Goal: Task Accomplishment & Management: Complete application form

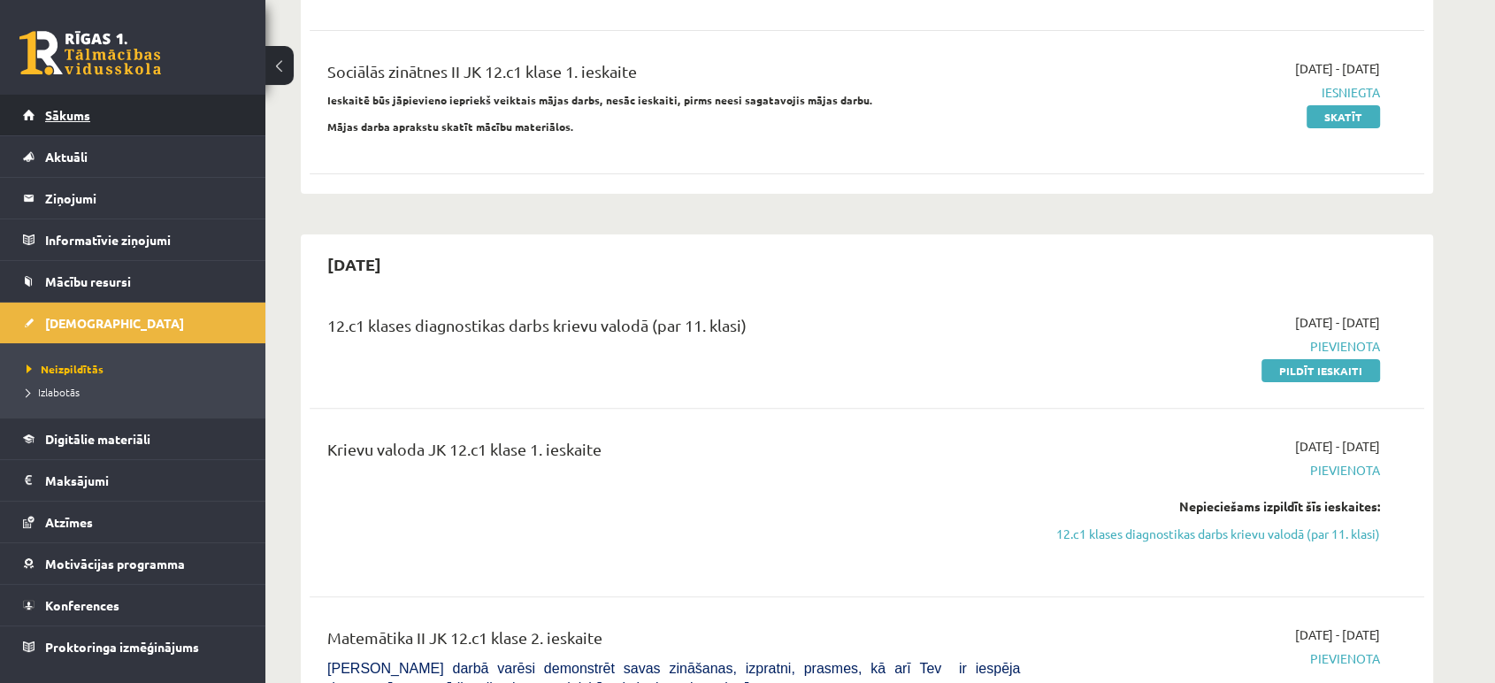
drag, startPoint x: 0, startPoint y: 0, endPoint x: 134, endPoint y: 98, distance: 165.8
click at [134, 98] on link "Sākums" at bounding box center [133, 115] width 220 height 41
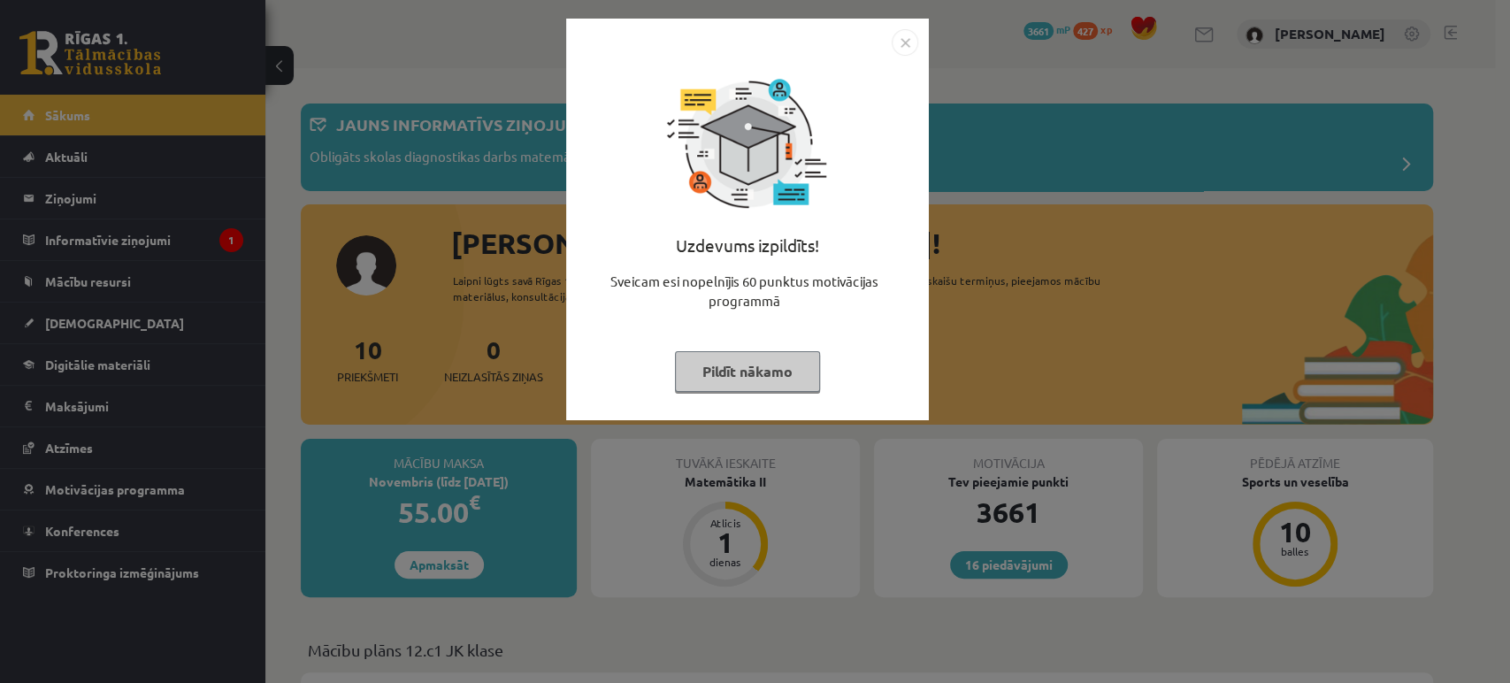
click at [694, 360] on button "Pildīt nākamo" at bounding box center [747, 371] width 145 height 41
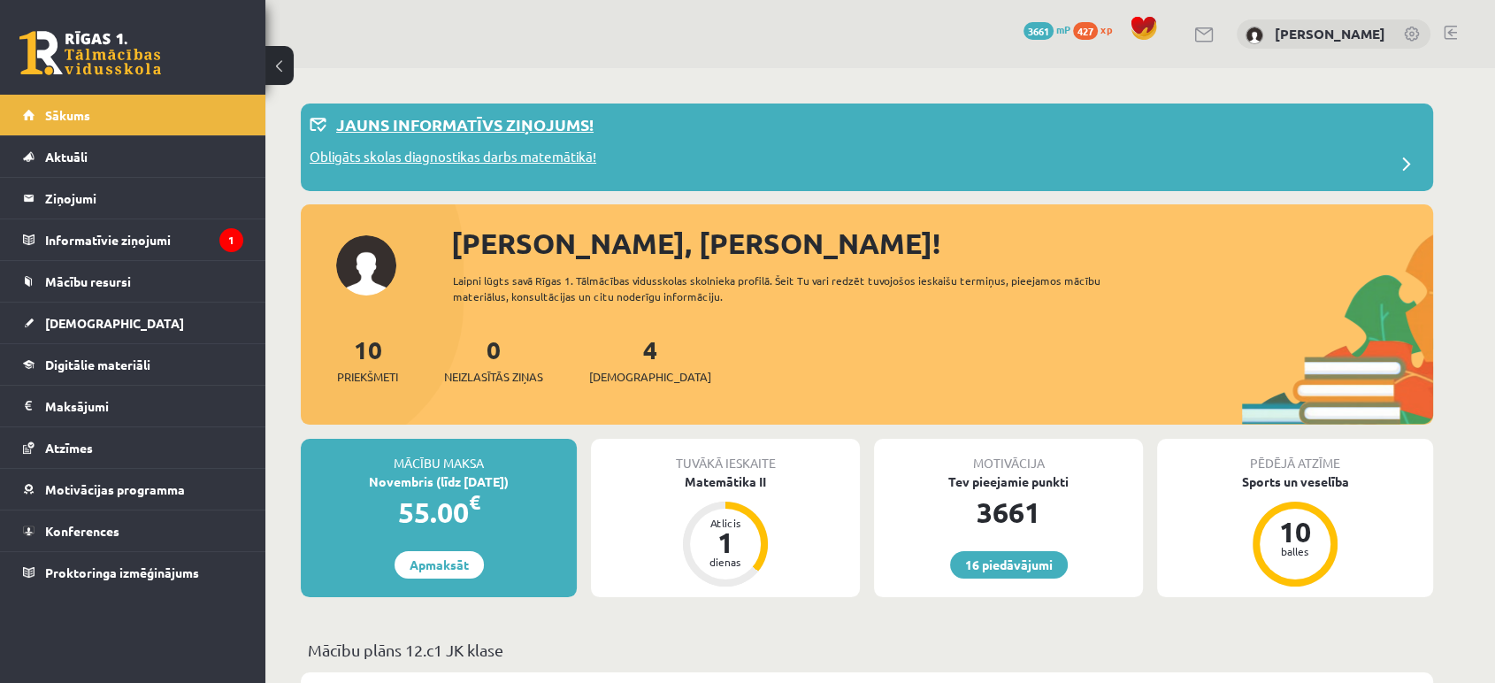
click at [999, 177] on div "Obligāts skolas diagnostikas darbs matemātikā!" at bounding box center [867, 164] width 1115 height 35
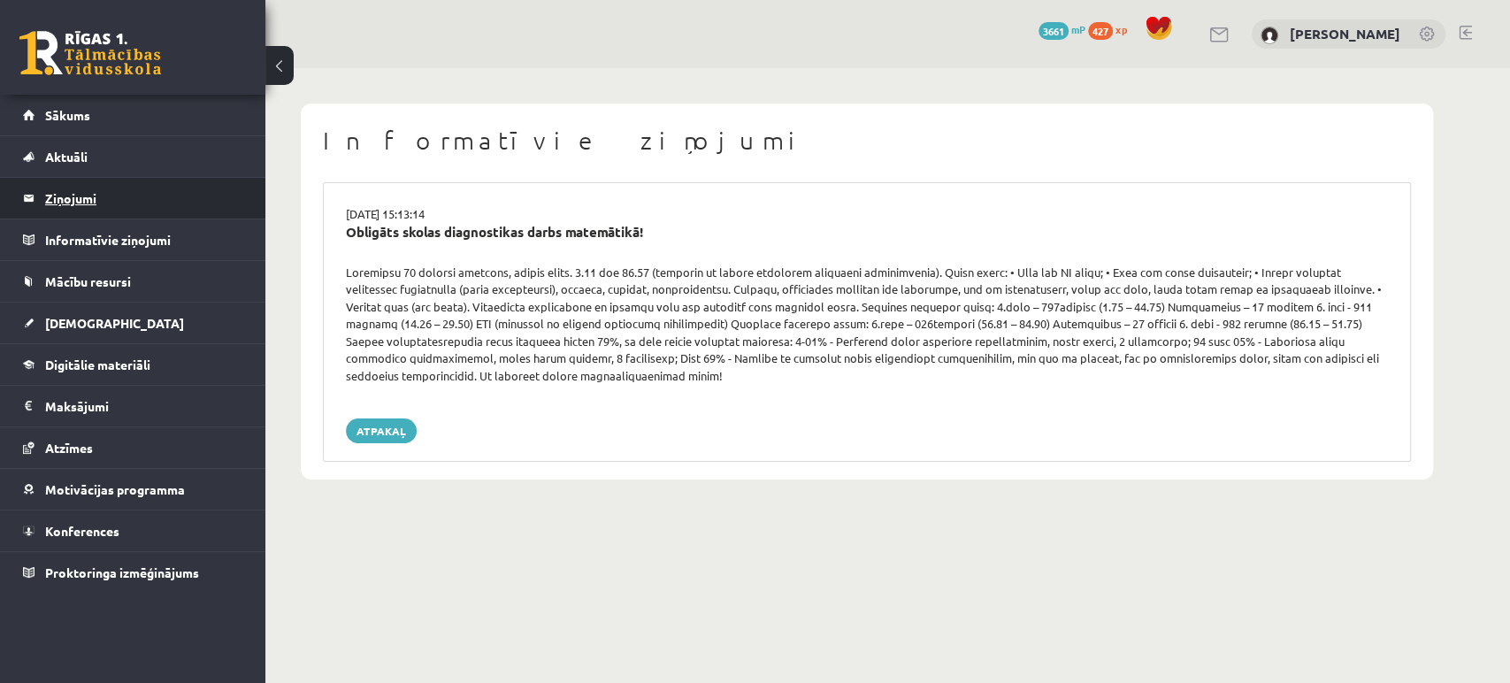
click at [89, 213] on legend "Ziņojumi 0" at bounding box center [144, 198] width 198 height 41
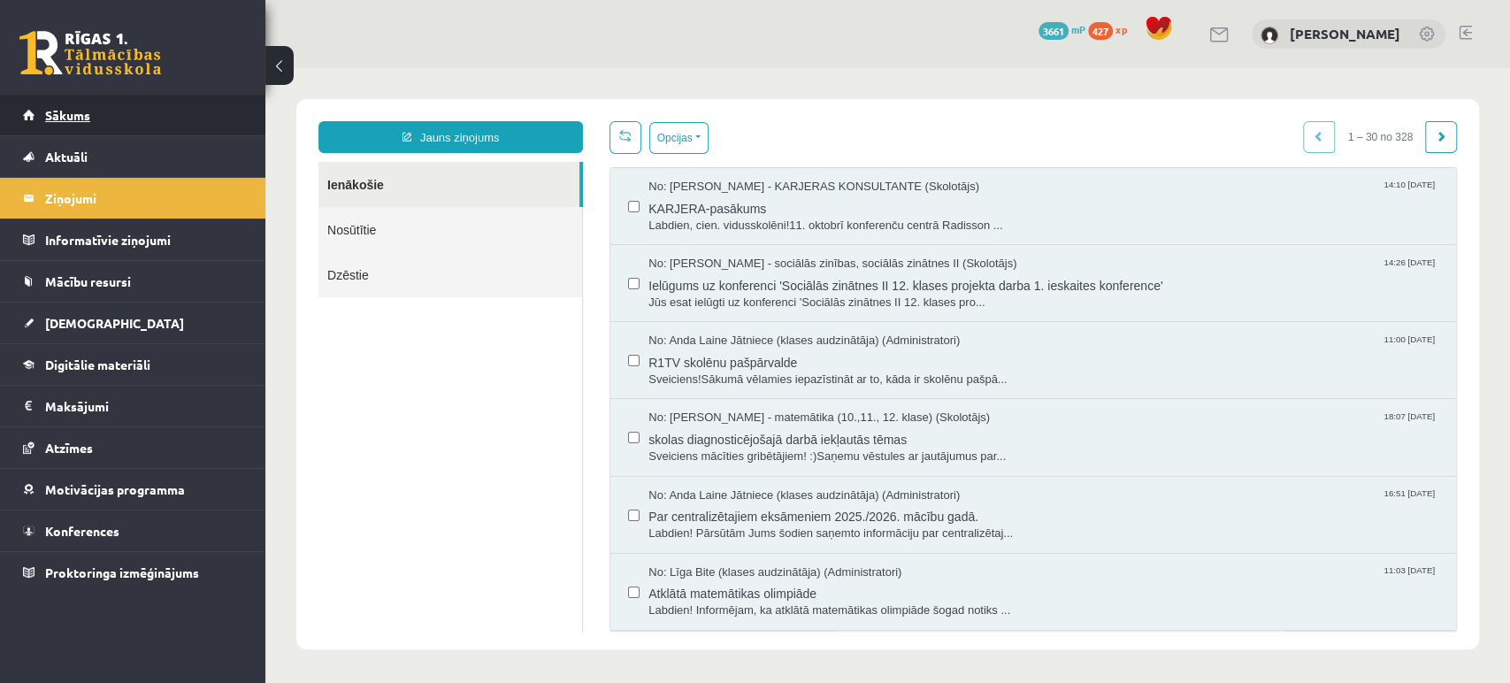
click at [37, 118] on link "Sākums" at bounding box center [133, 115] width 220 height 41
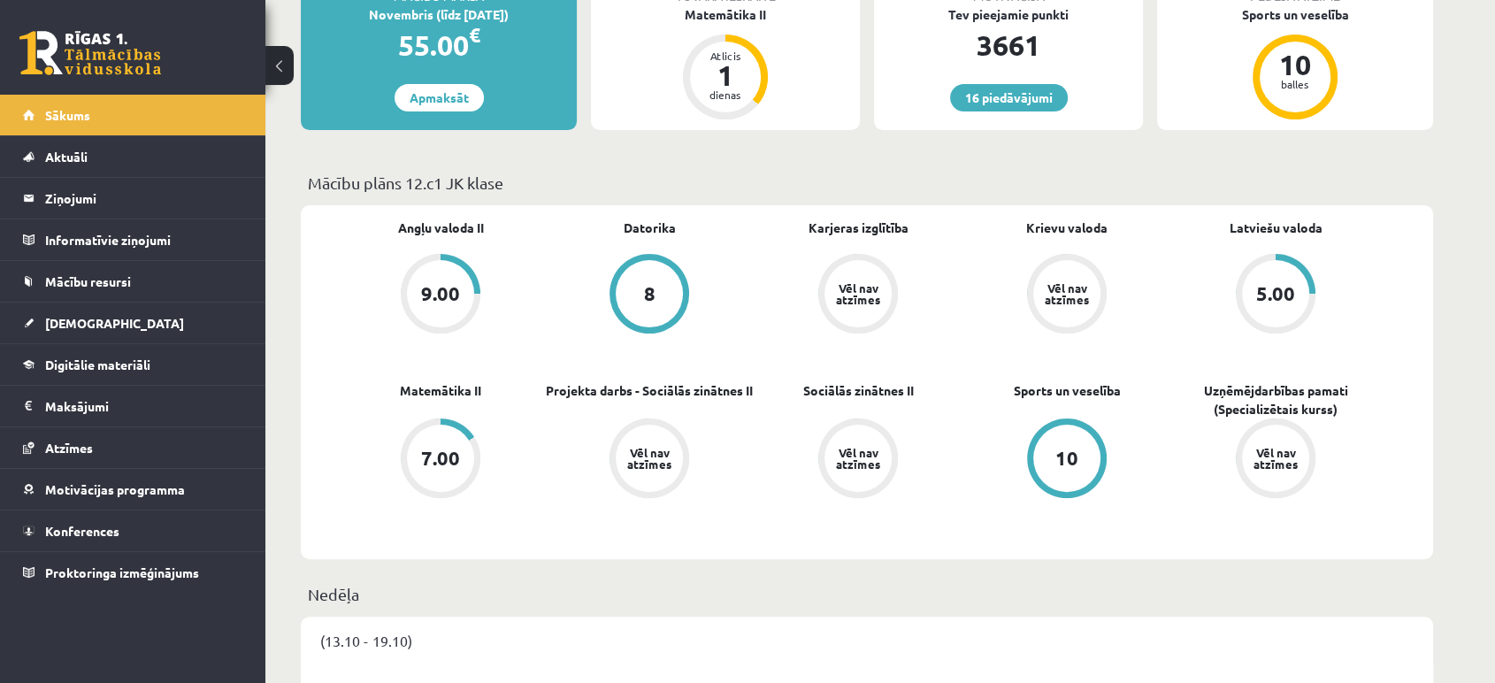
scroll to position [376, 0]
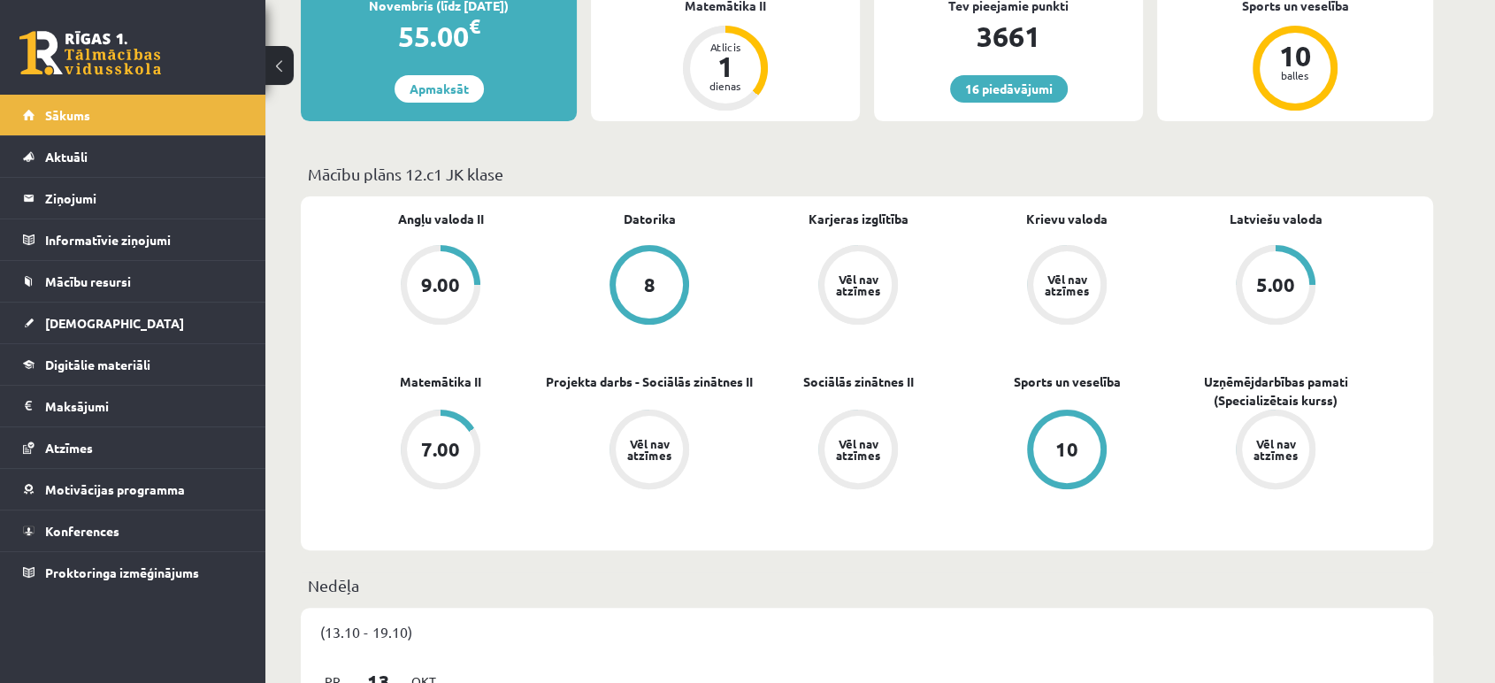
click at [468, 281] on div "9.00" at bounding box center [440, 284] width 67 height 67
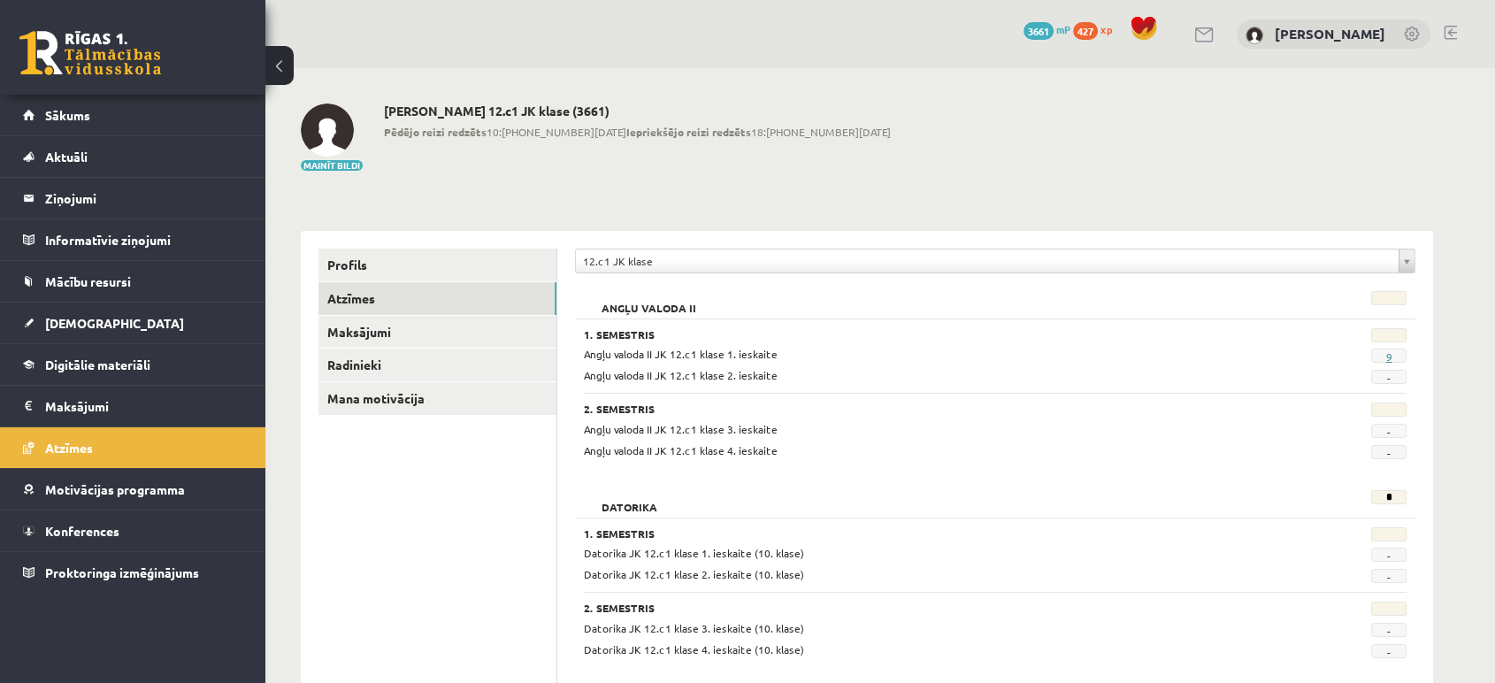
click at [1388, 353] on link "9" at bounding box center [1388, 356] width 6 height 14
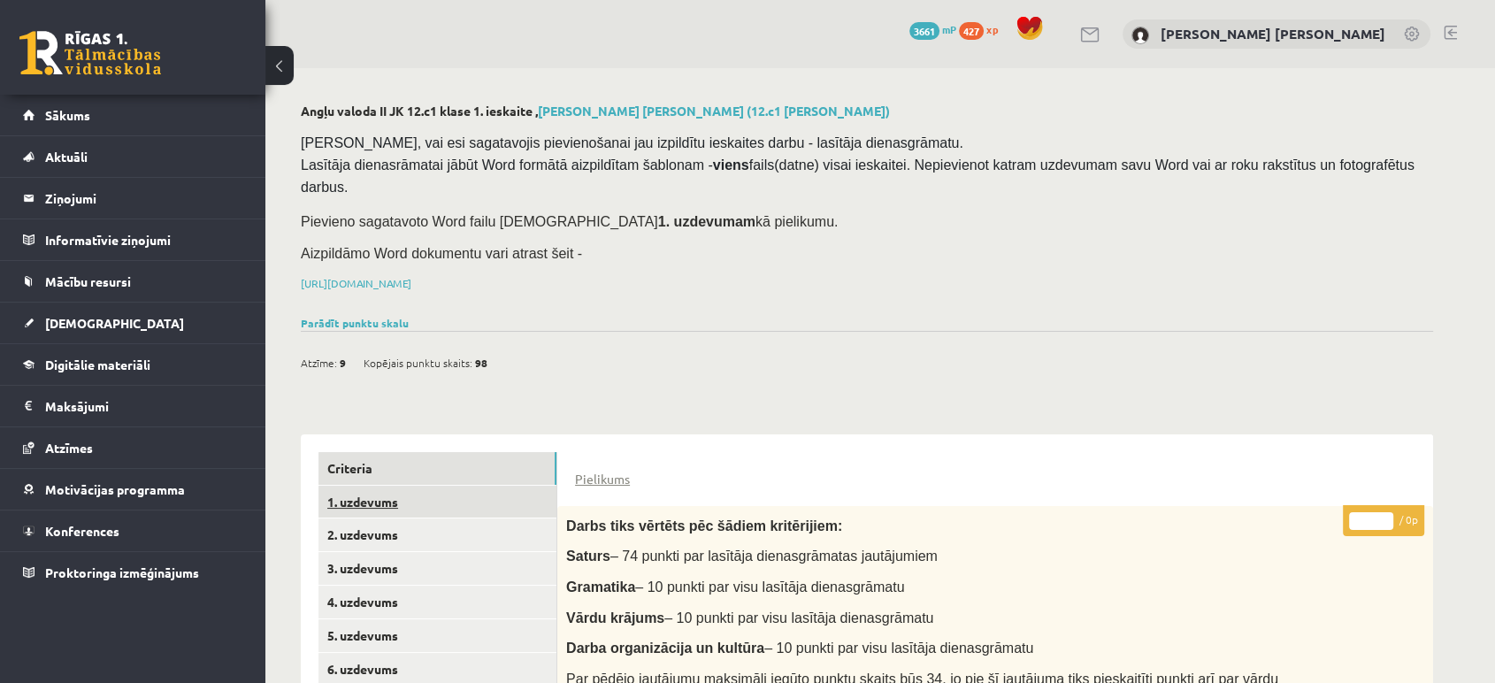
click at [432, 486] on link "1. uzdevums" at bounding box center [437, 502] width 238 height 33
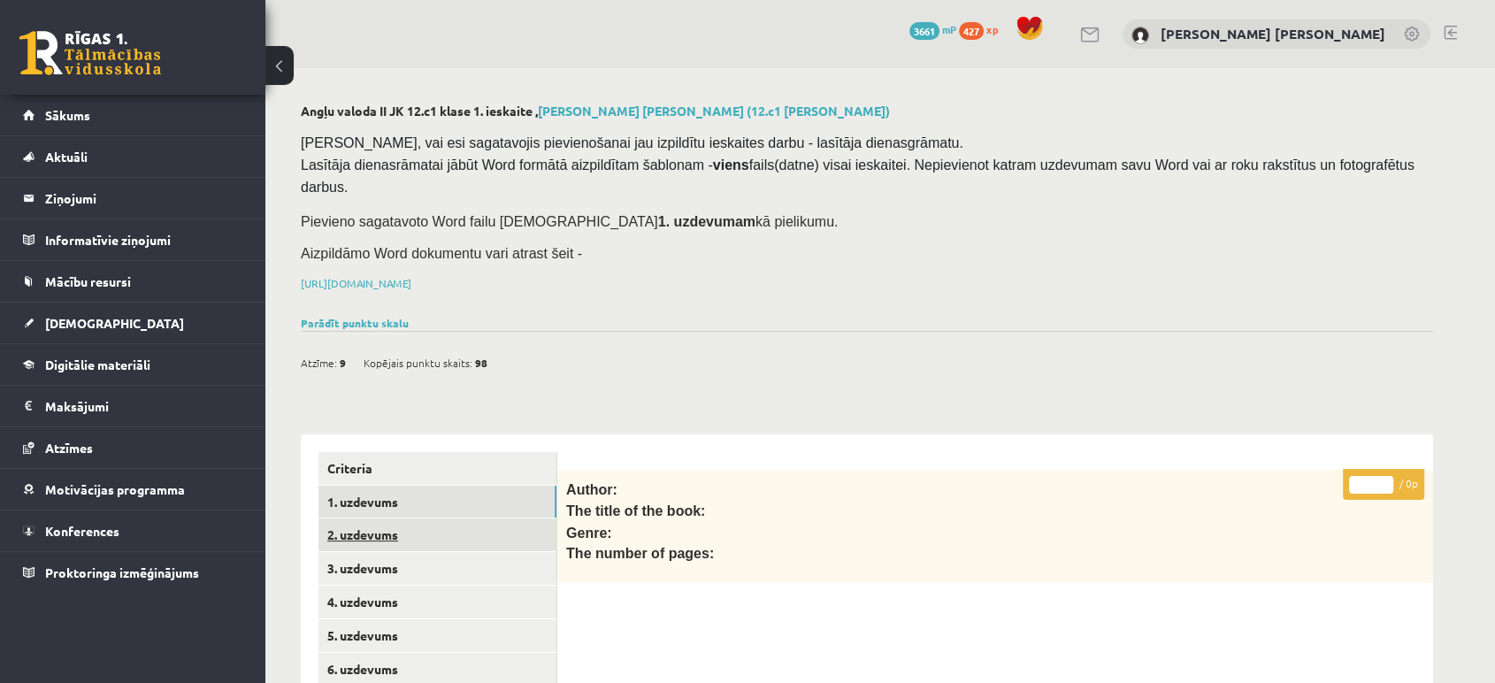
click at [432, 518] on link "2. uzdevums" at bounding box center [437, 534] width 238 height 33
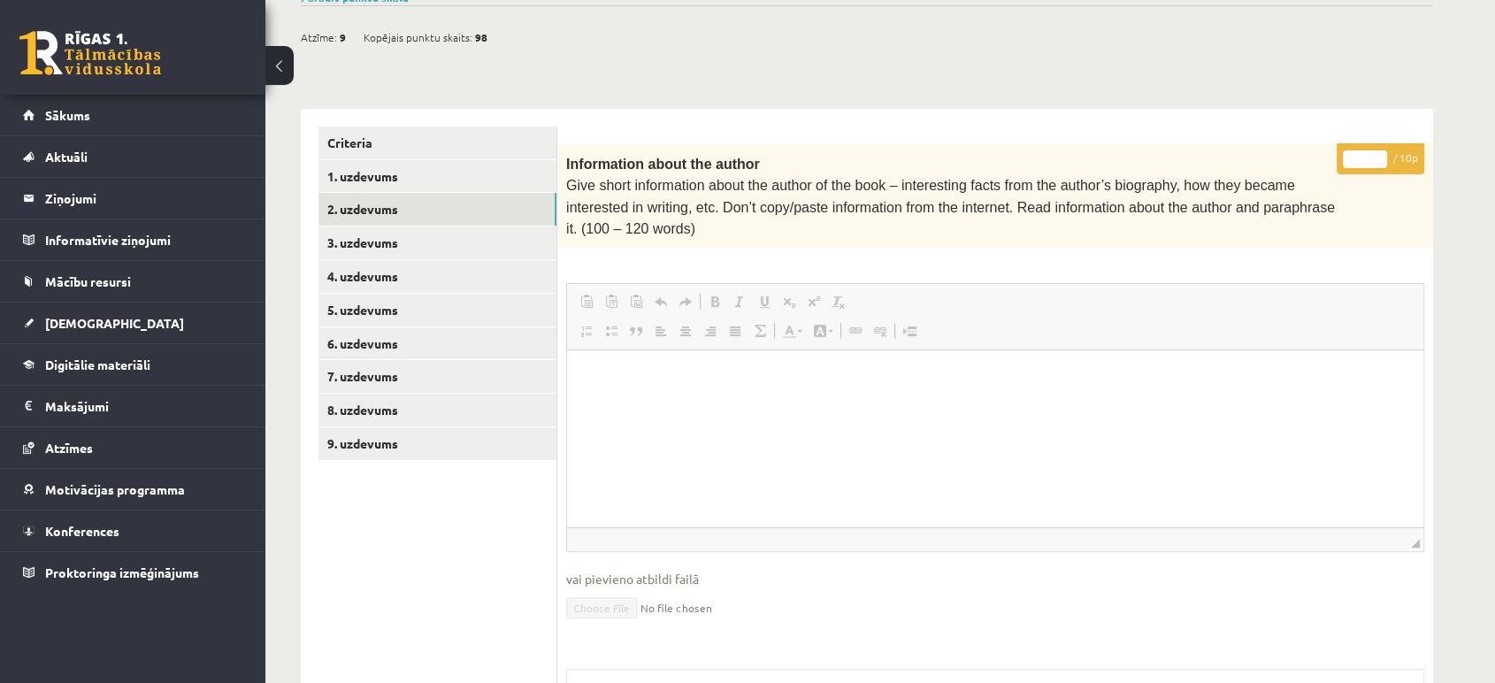
scroll to position [319, 0]
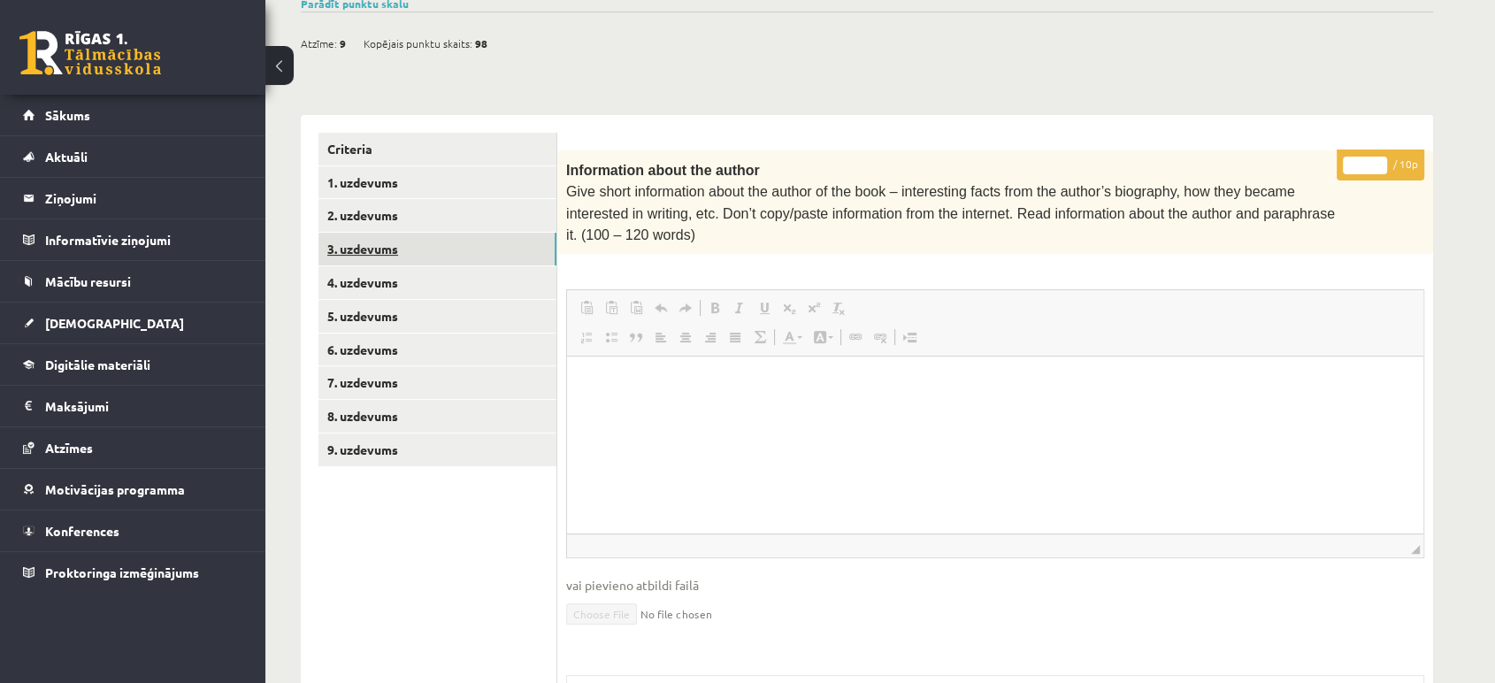
click at [417, 233] on link "3. uzdevums" at bounding box center [437, 249] width 238 height 33
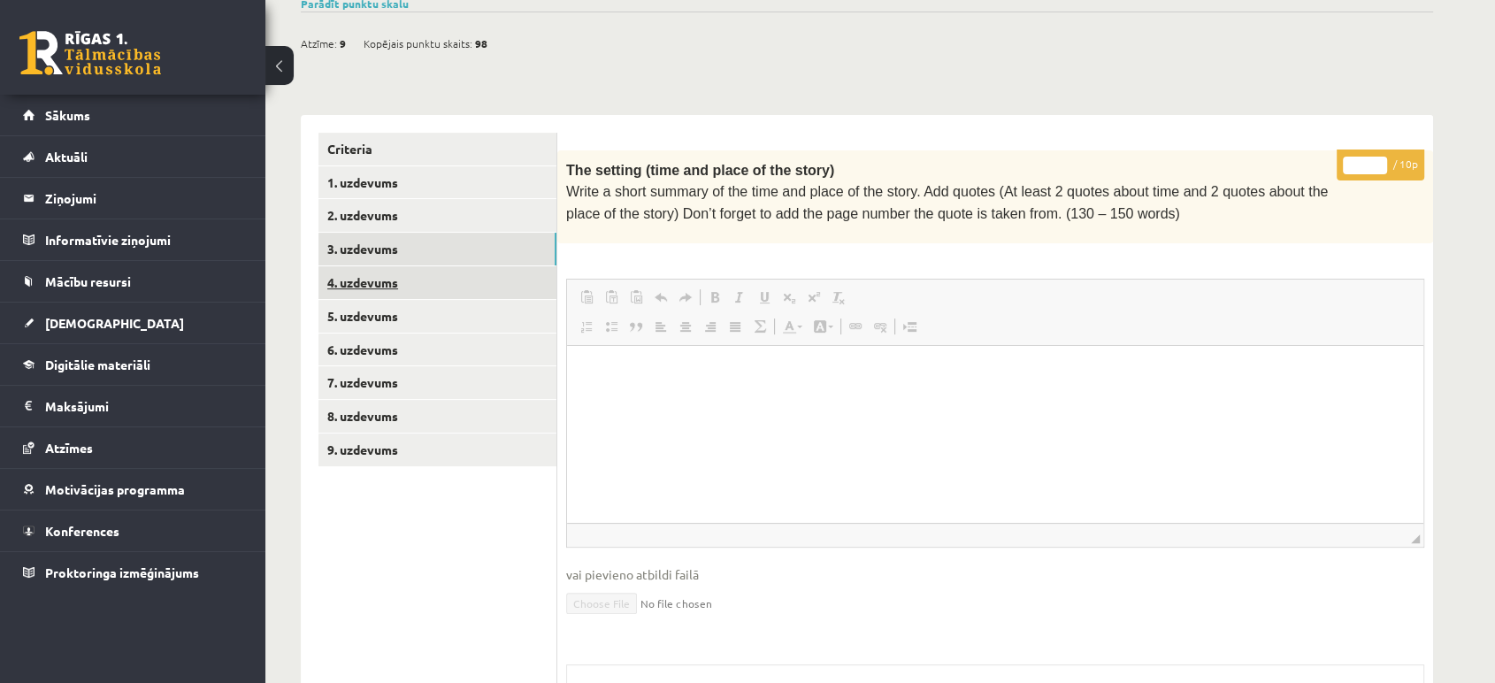
scroll to position [0, 0]
click at [398, 266] on link "4. uzdevums" at bounding box center [437, 282] width 238 height 33
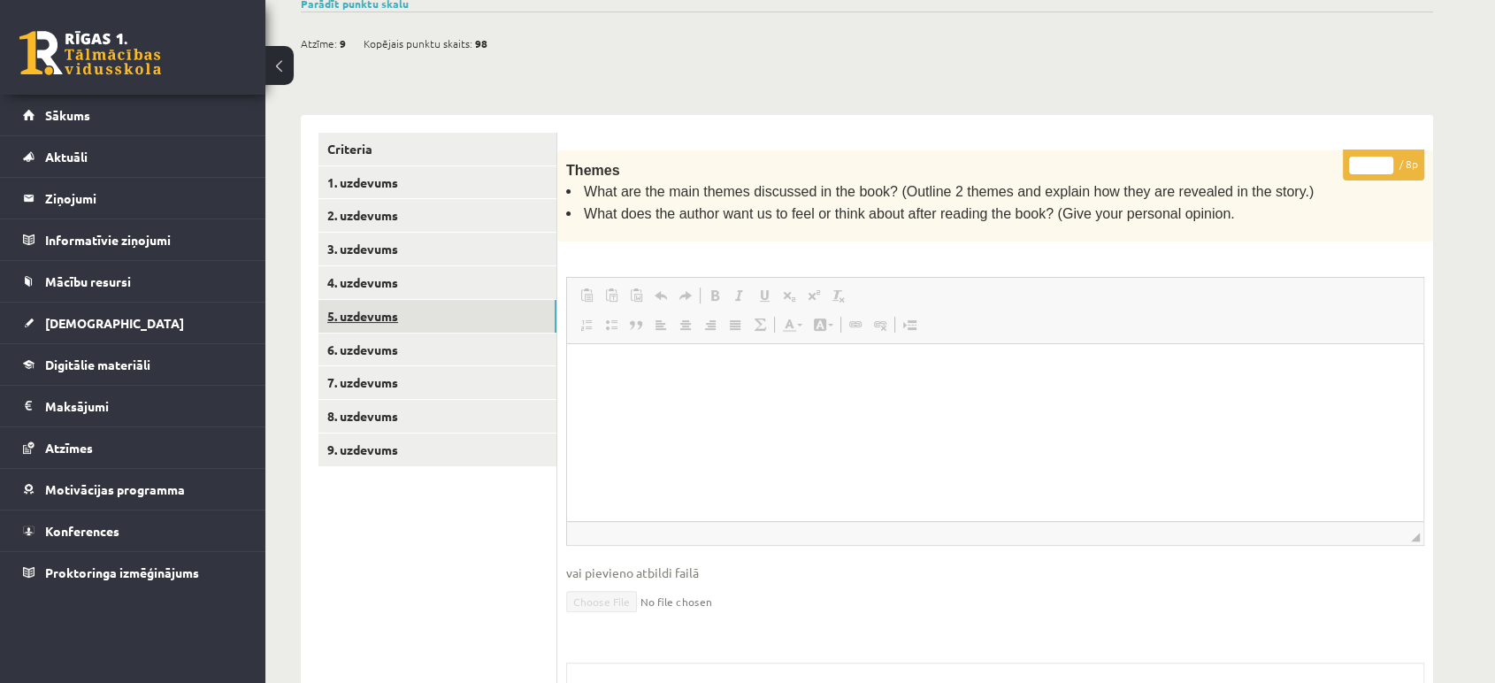
click at [403, 300] on link "5. uzdevums" at bounding box center [437, 316] width 238 height 33
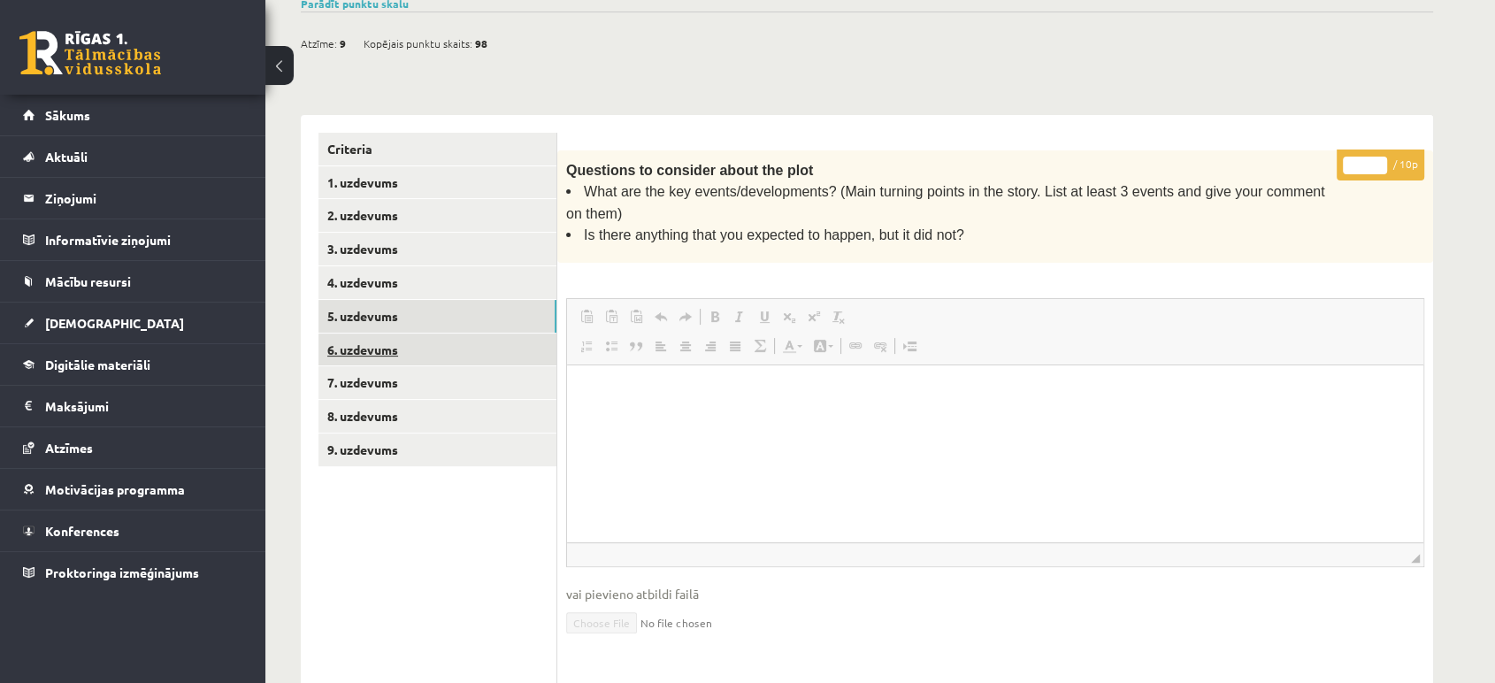
click at [415, 334] on link "6. uzdevums" at bounding box center [437, 350] width 238 height 33
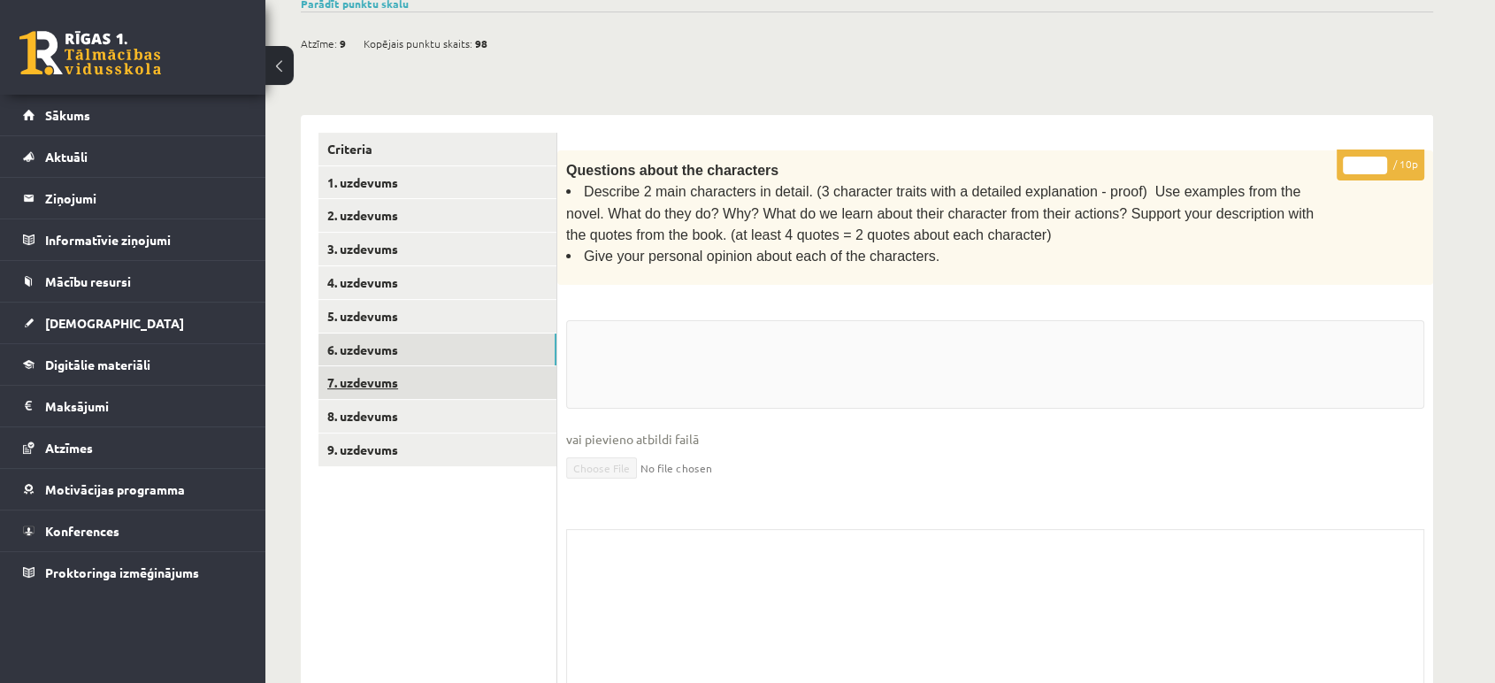
click at [417, 366] on link "7. uzdevums" at bounding box center [437, 382] width 238 height 33
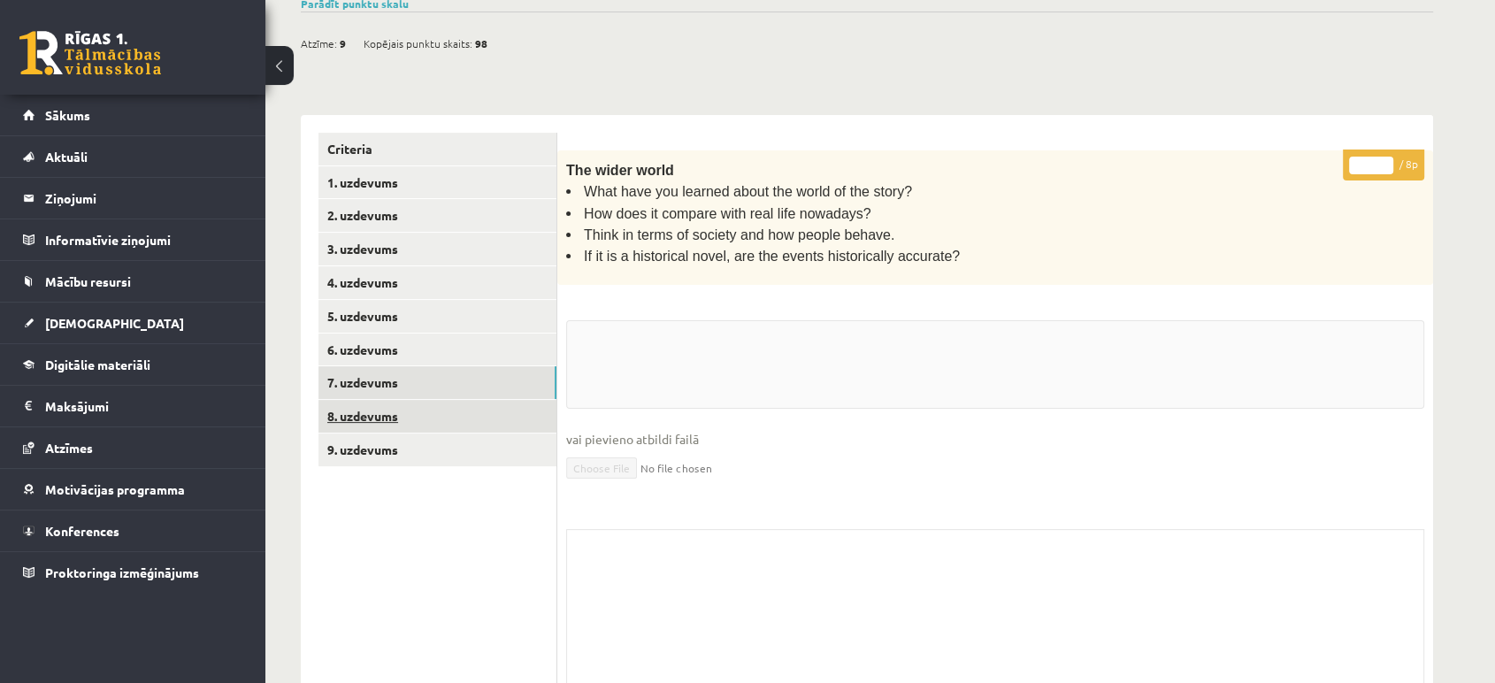
click at [417, 400] on link "8. uzdevums" at bounding box center [437, 416] width 238 height 33
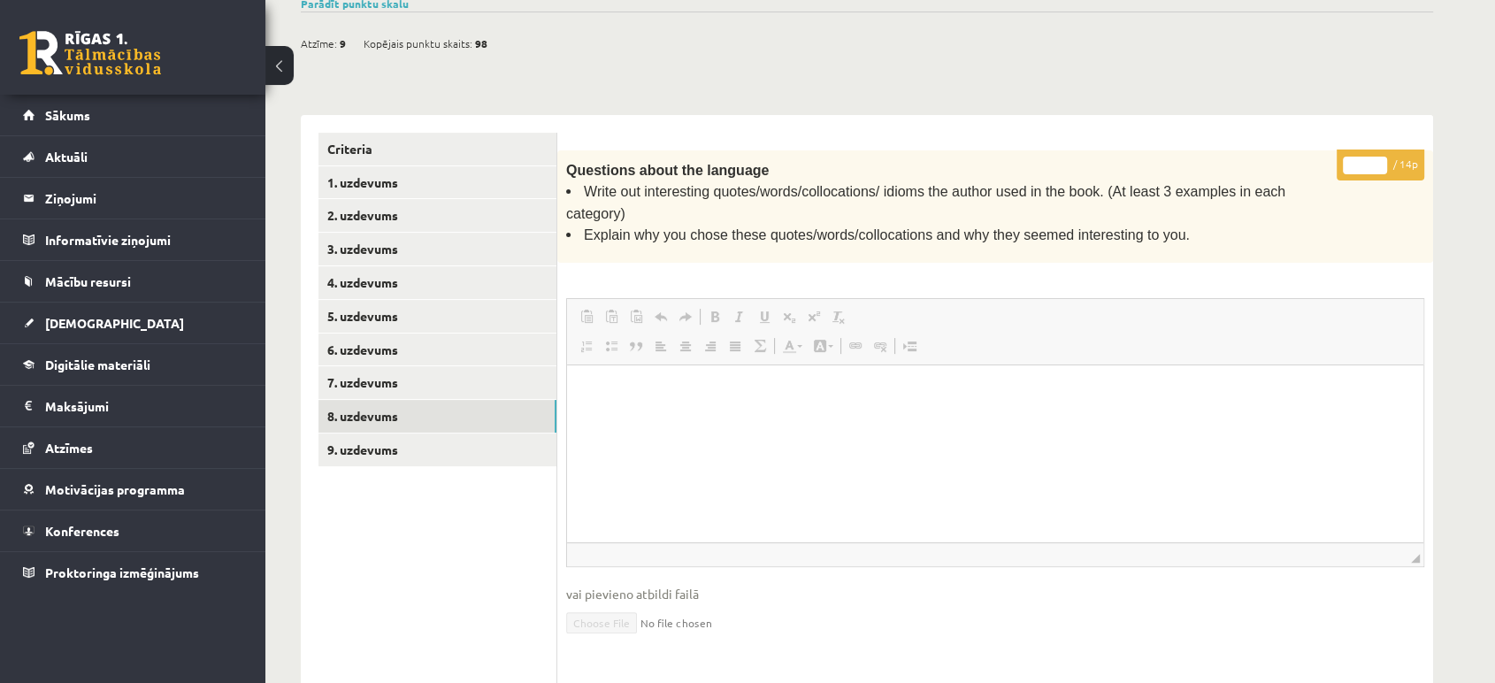
click at [397, 441] on ul "Criteria 1. uzdevums 2. uzdevums 3. uzdevums 4. uzdevums 5. uzdevums 6. uzdevum…" at bounding box center [437, 502] width 239 height 738
click at [387, 433] on link "9. uzdevums" at bounding box center [437, 449] width 238 height 33
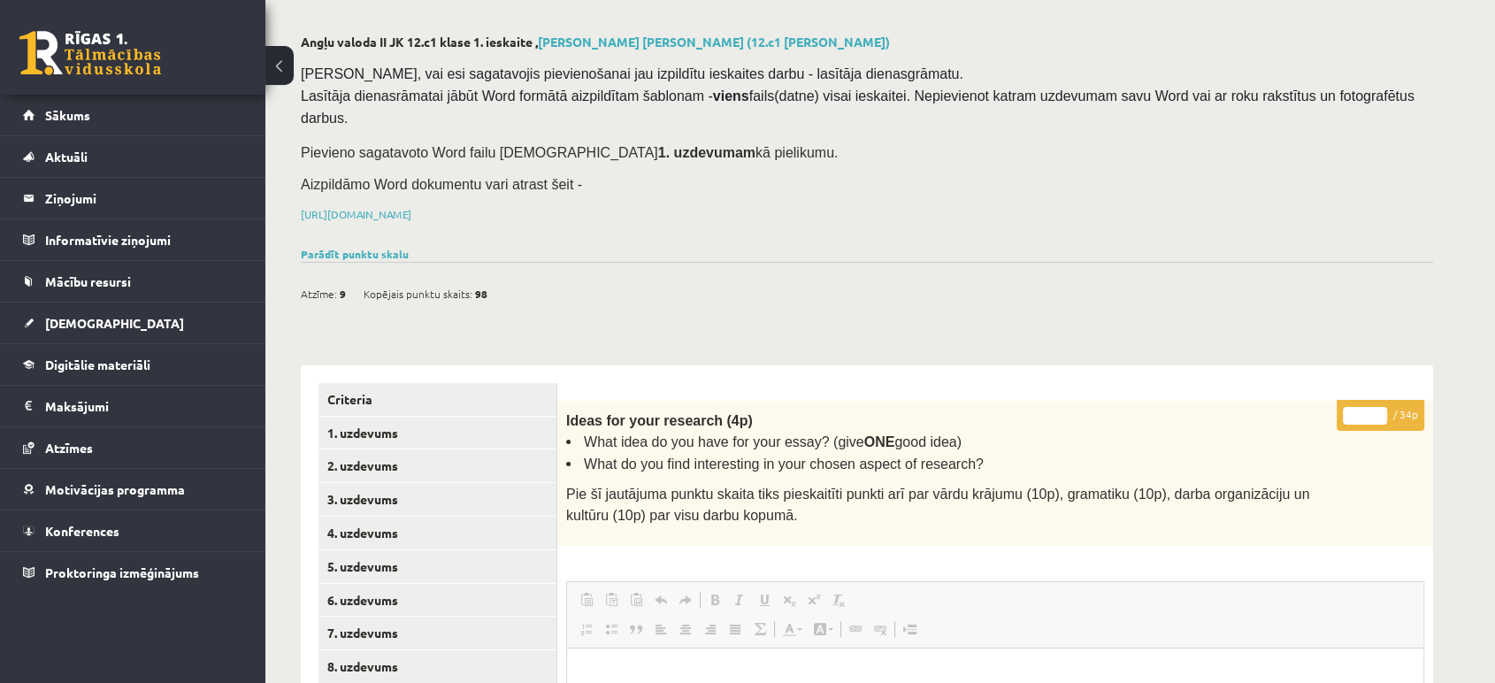
scroll to position [4, 0]
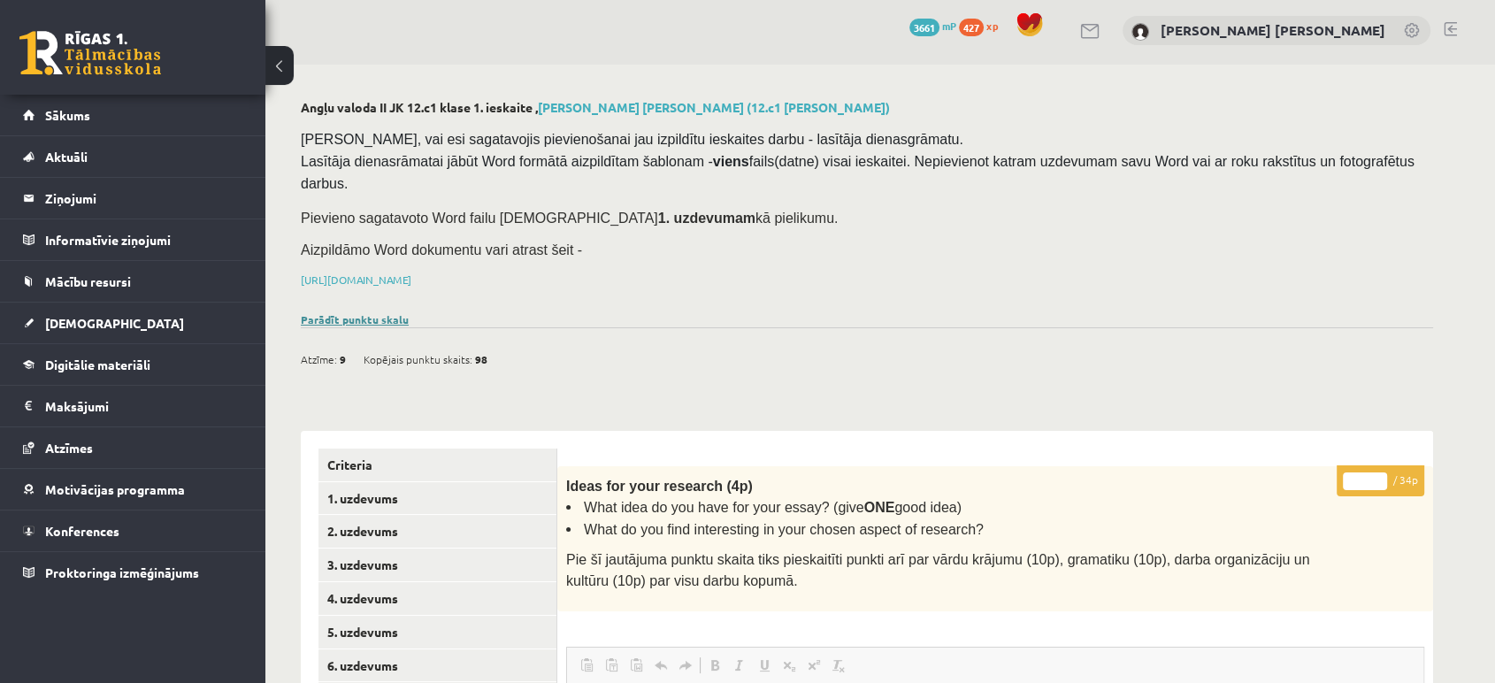
click at [374, 312] on link "Parādīt punktu skalu" at bounding box center [355, 319] width 108 height 14
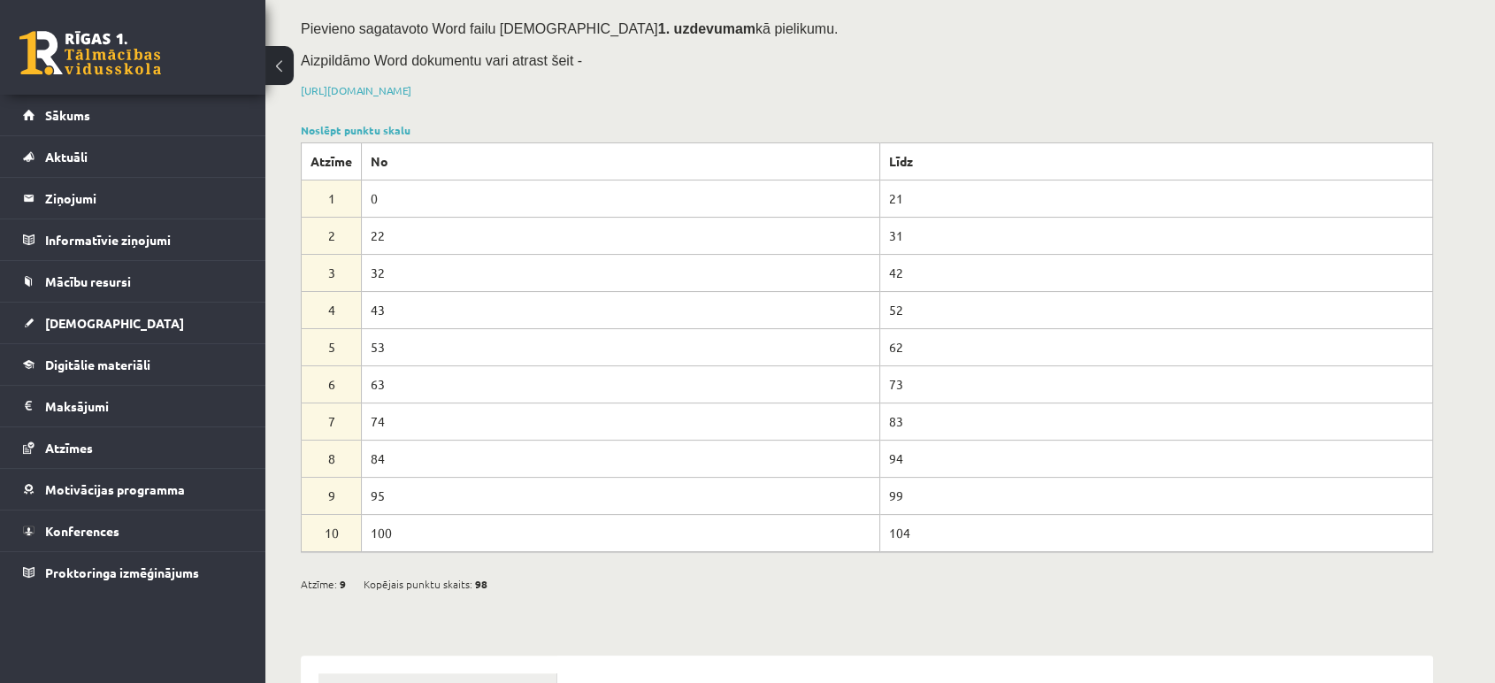
scroll to position [196, 0]
click at [133, 535] on link "Konferences" at bounding box center [133, 530] width 220 height 41
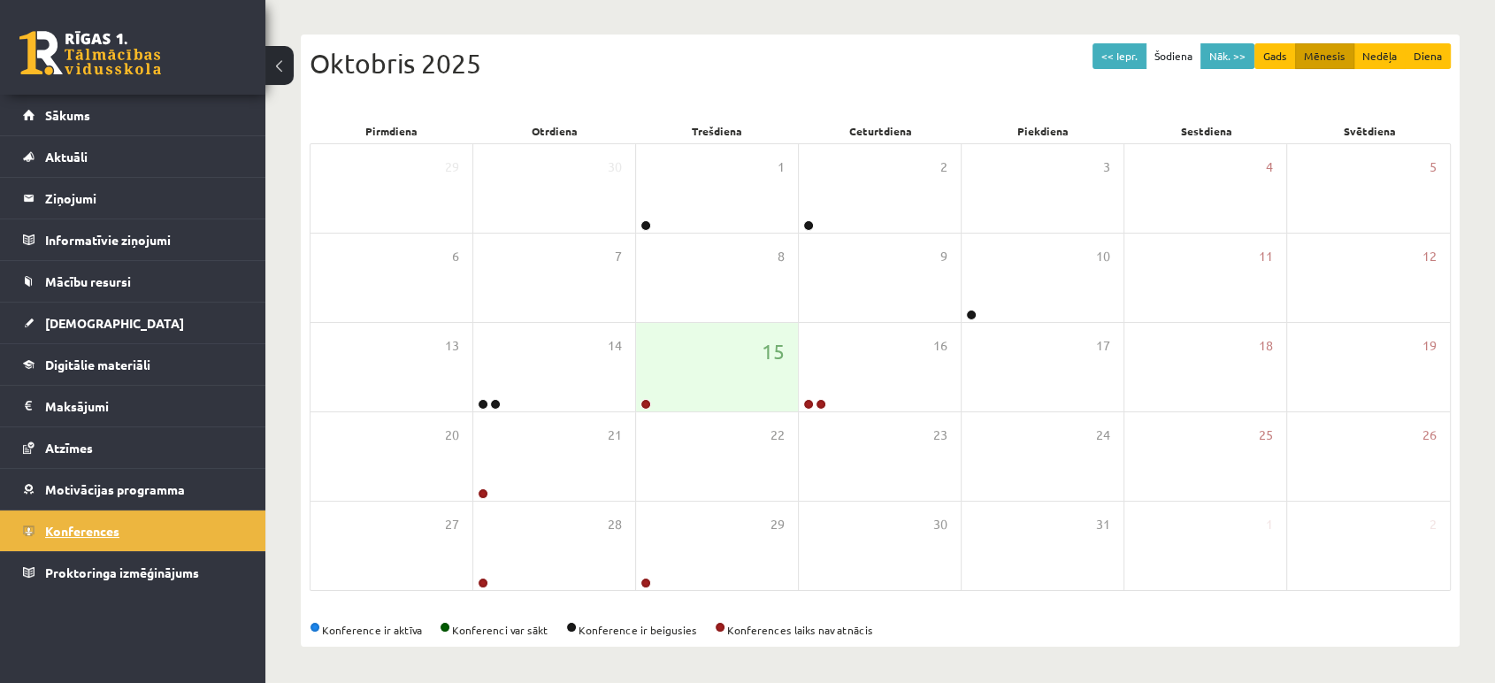
scroll to position [162, 0]
click at [663, 395] on div "15" at bounding box center [717, 368] width 162 height 88
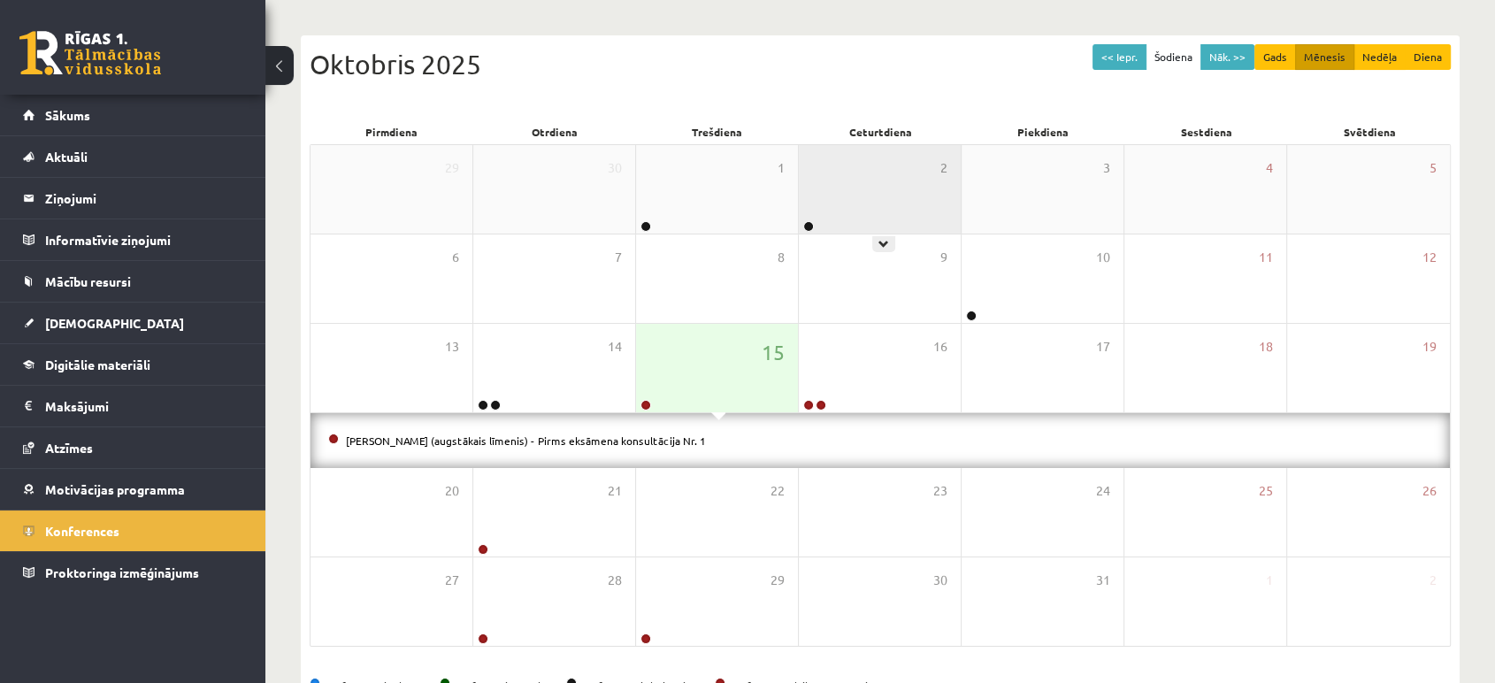
click at [847, 210] on div "2" at bounding box center [880, 189] width 162 height 88
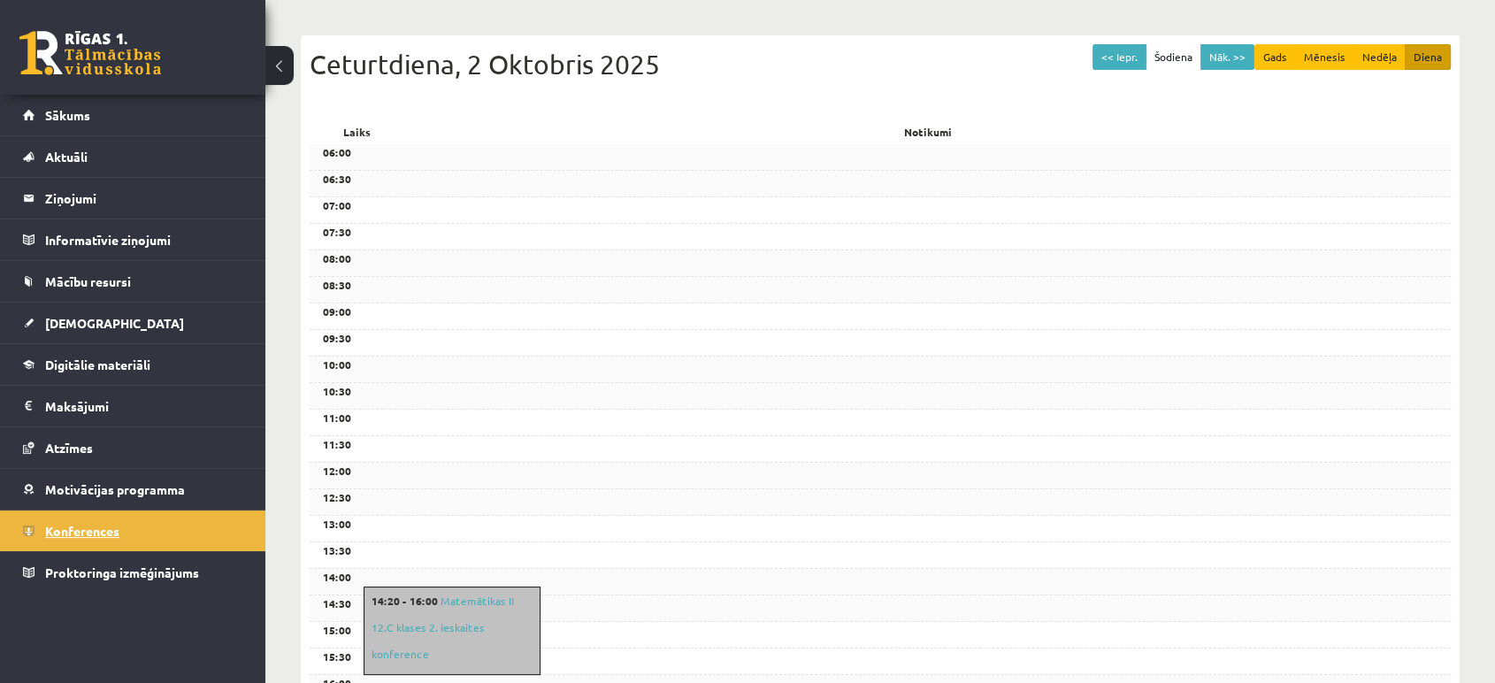
click at [104, 529] on span "Konferences" at bounding box center [82, 531] width 74 height 16
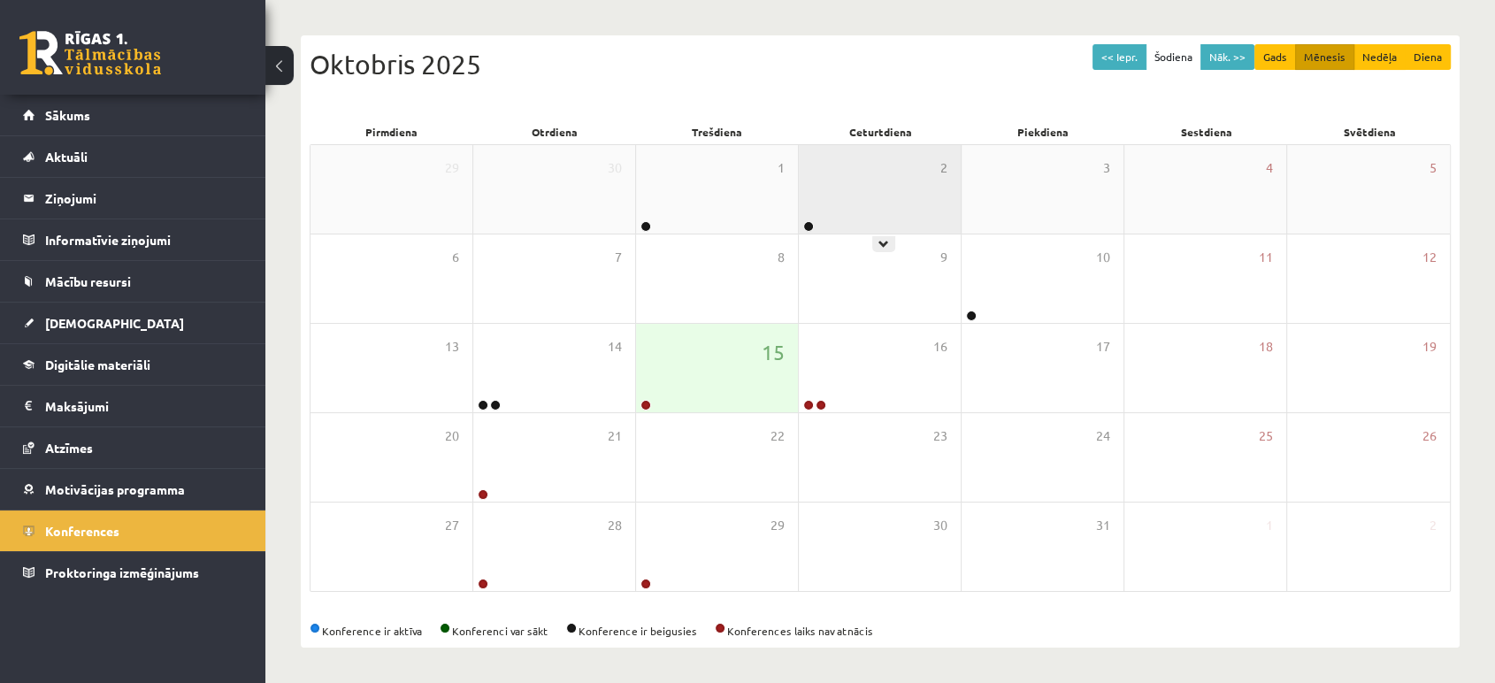
click at [899, 189] on div "2" at bounding box center [880, 189] width 162 height 88
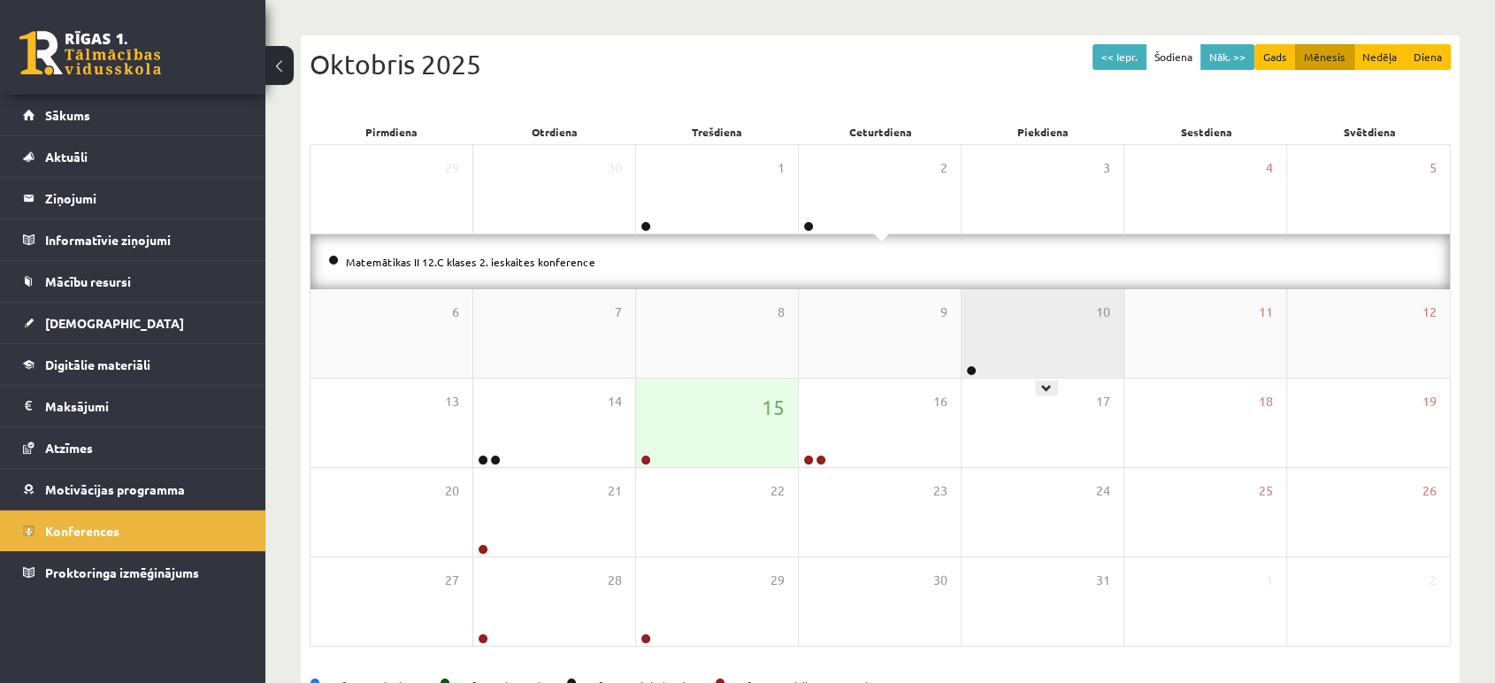
click at [1030, 319] on div "10" at bounding box center [1043, 333] width 162 height 88
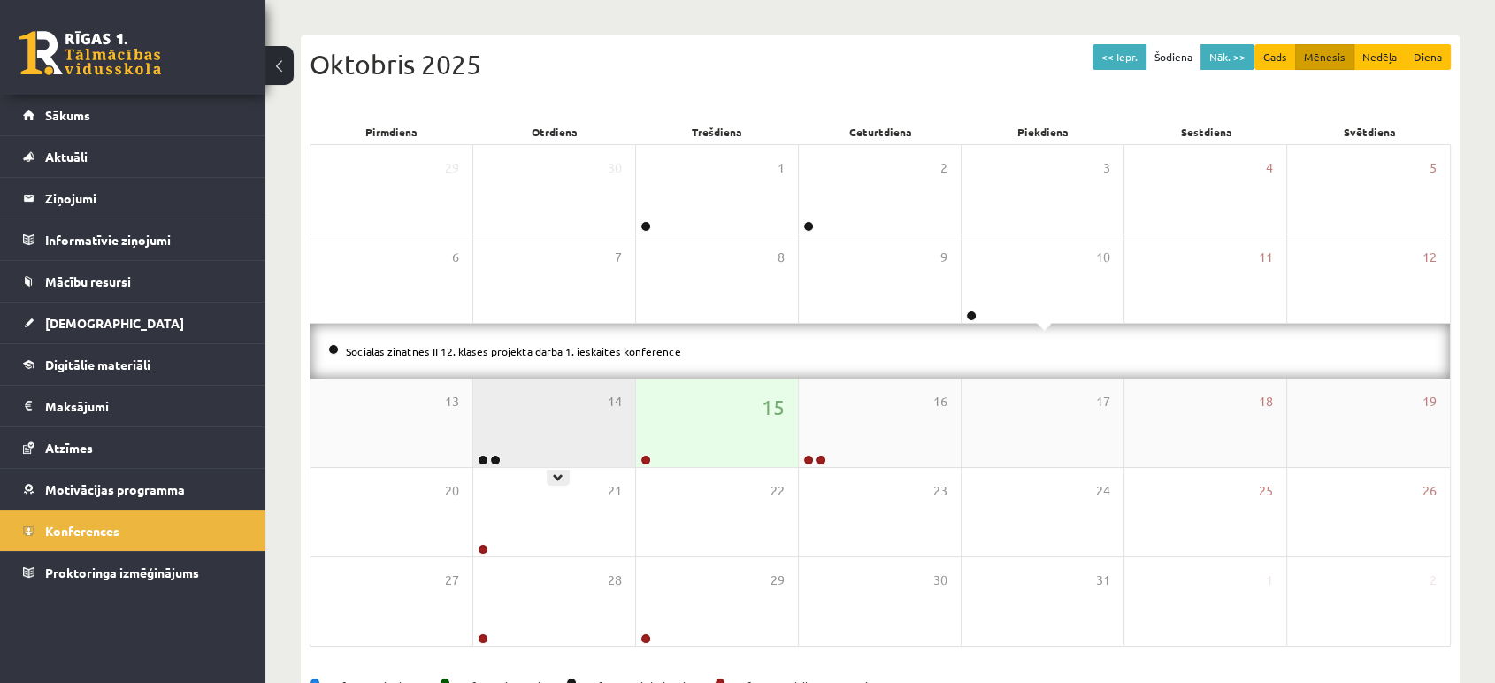
click at [562, 435] on div "14" at bounding box center [554, 423] width 162 height 88
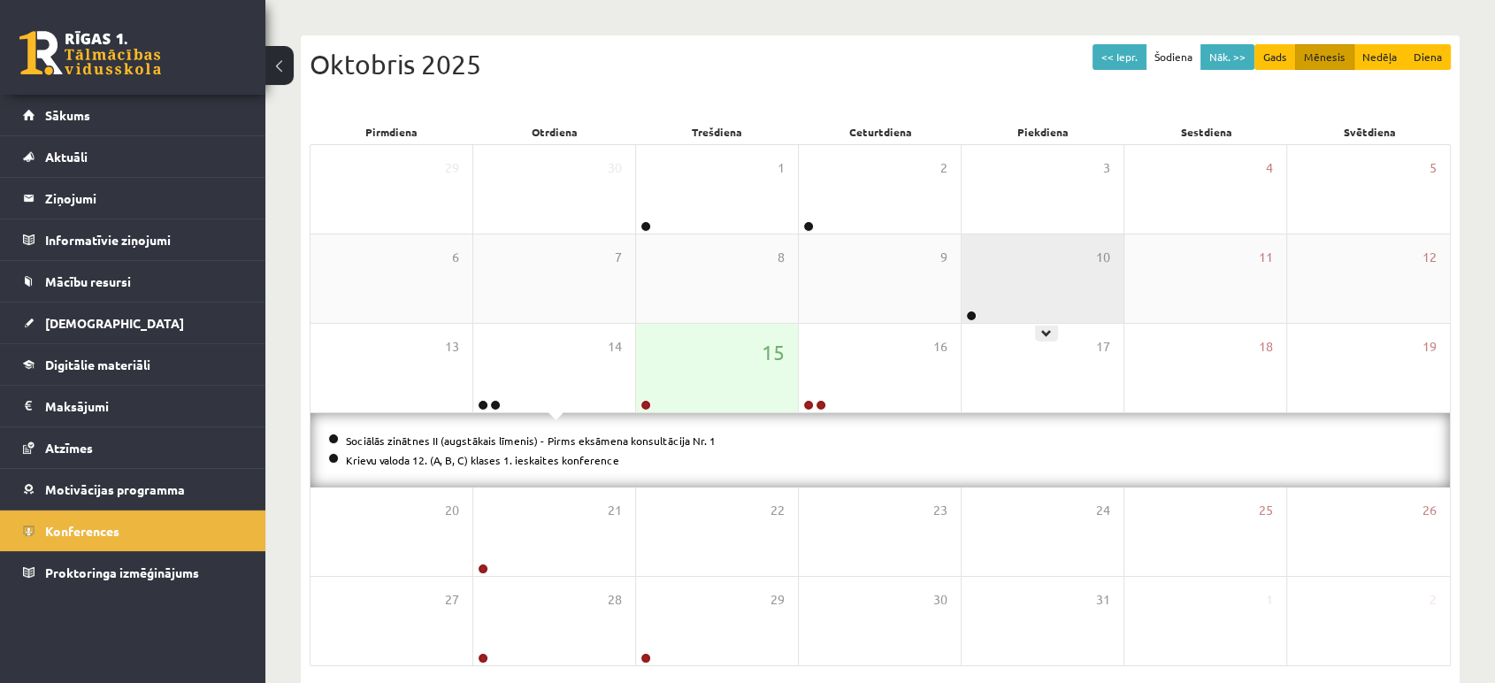
click at [986, 294] on div "10" at bounding box center [1043, 278] width 162 height 88
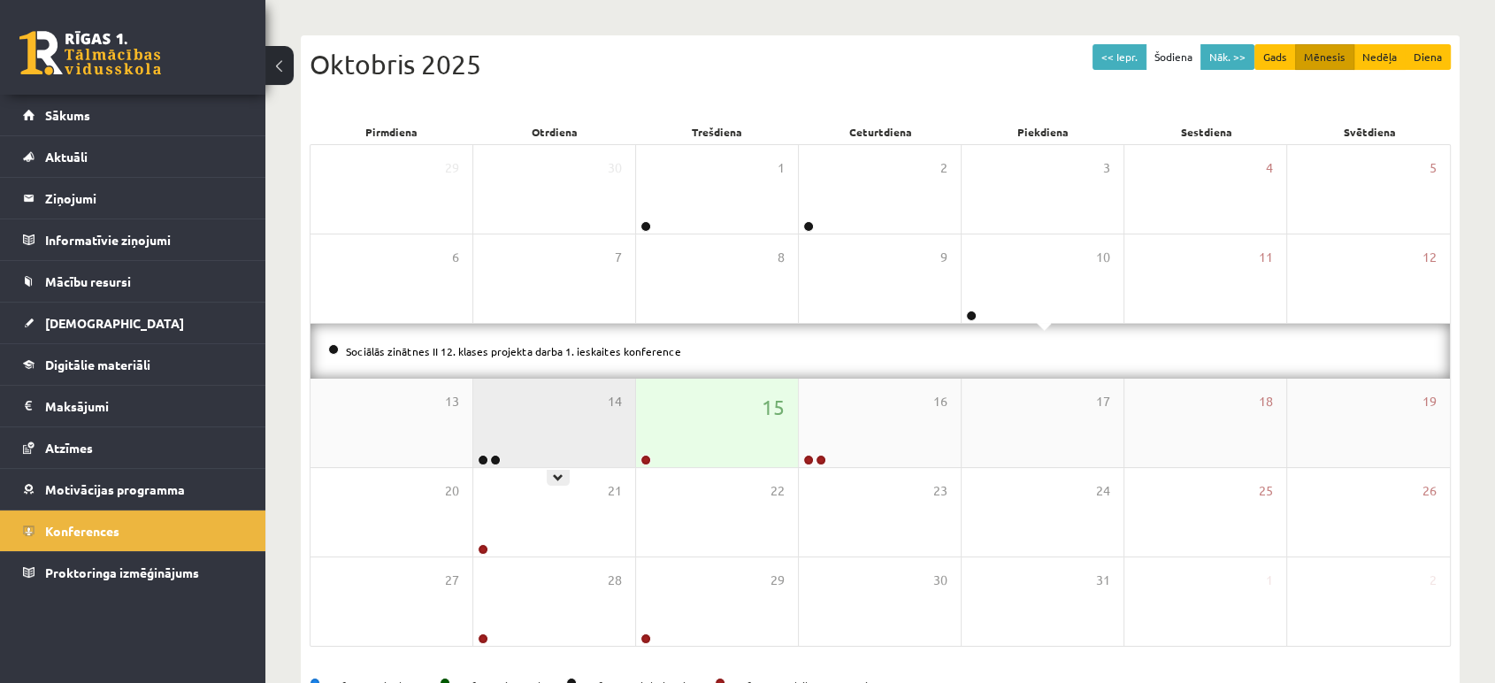
click at [580, 444] on div "14" at bounding box center [554, 423] width 162 height 88
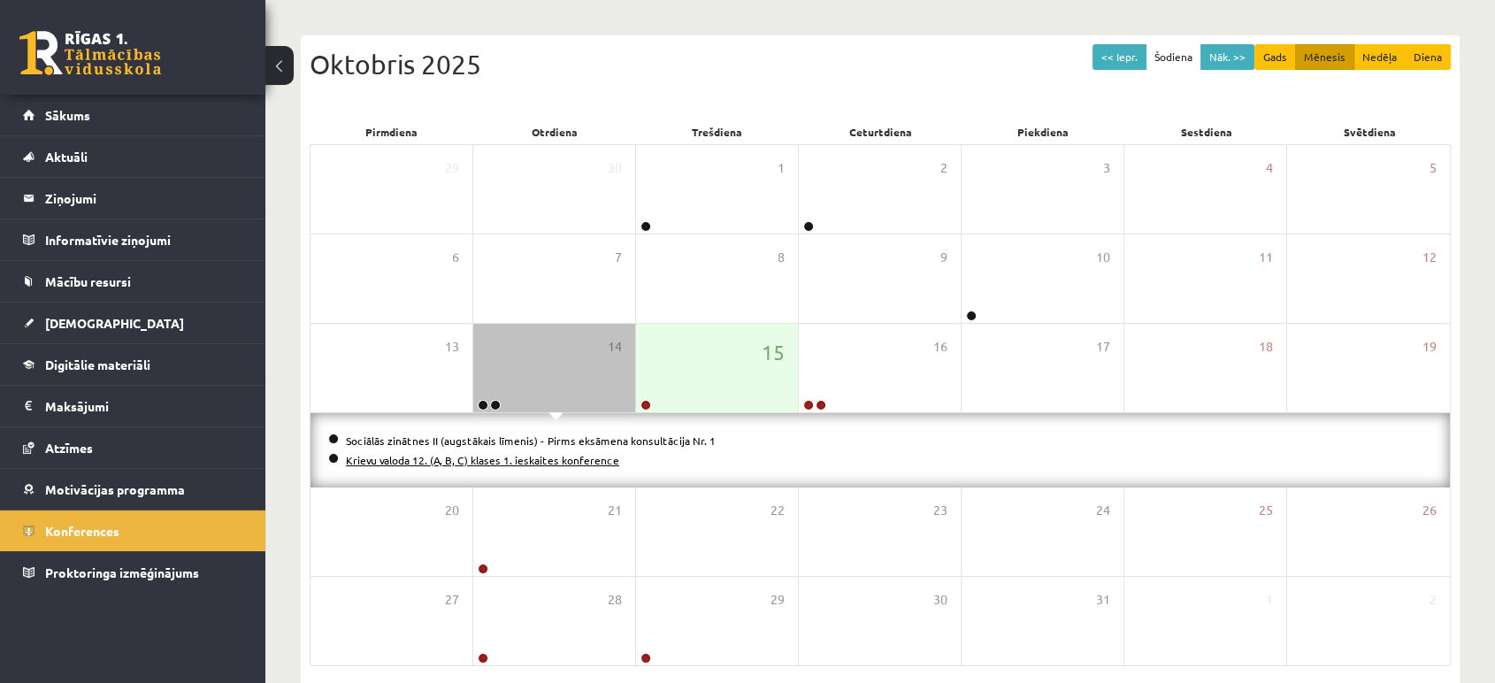
click at [524, 457] on link "Krievu valoda 12. (A, B, C) klases 1. ieskaites konference" at bounding box center [482, 460] width 273 height 14
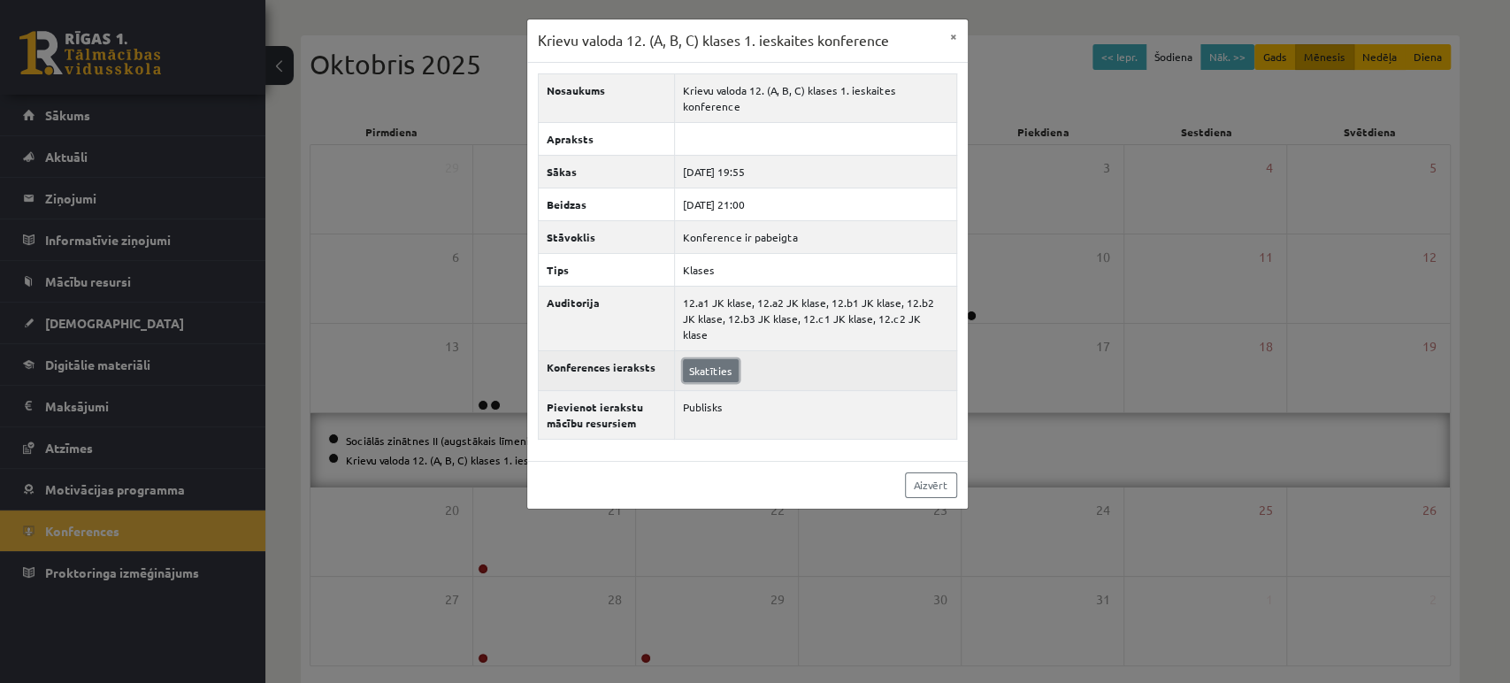
click at [713, 359] on link "Skatīties" at bounding box center [711, 370] width 56 height 23
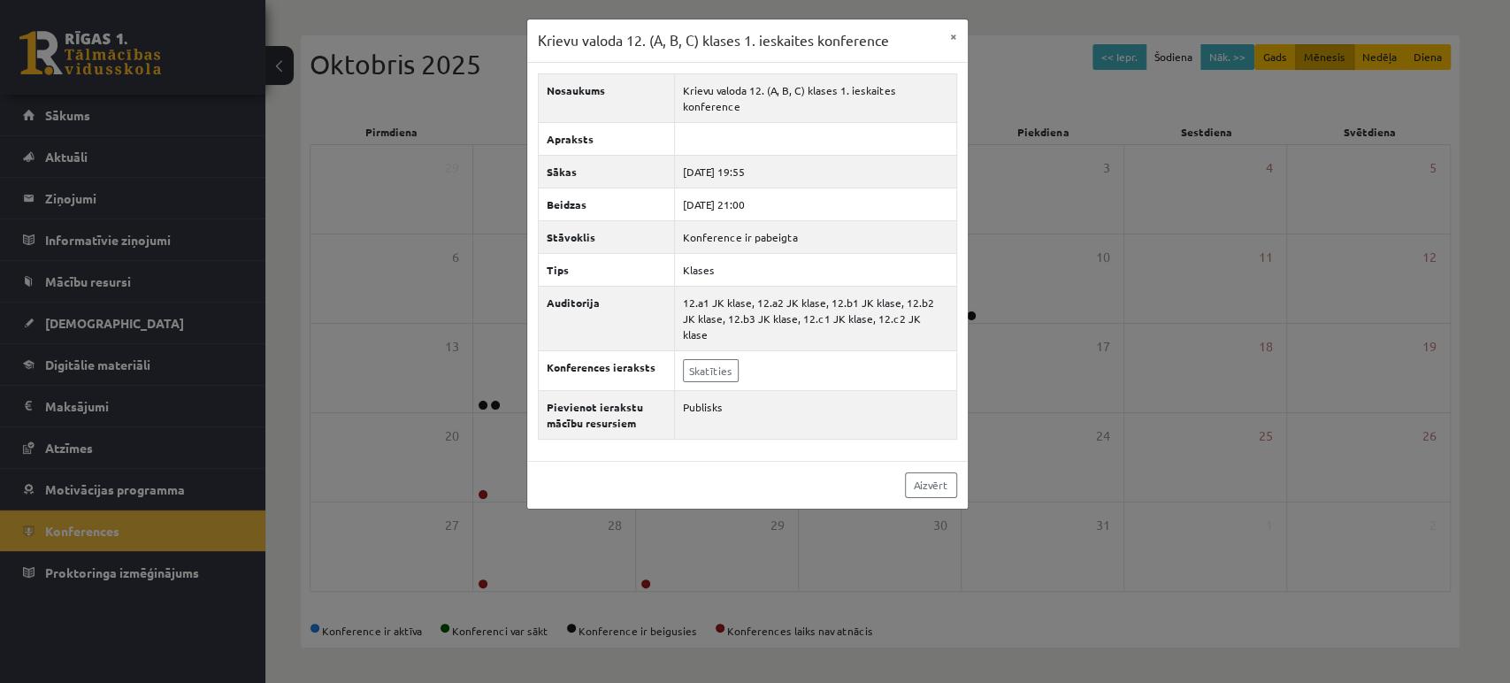
click at [403, 405] on div "Krievu valoda 12. (A, B, C) klases 1. ieskaites konference × Nosaukums Krievu v…" at bounding box center [755, 341] width 1510 height 683
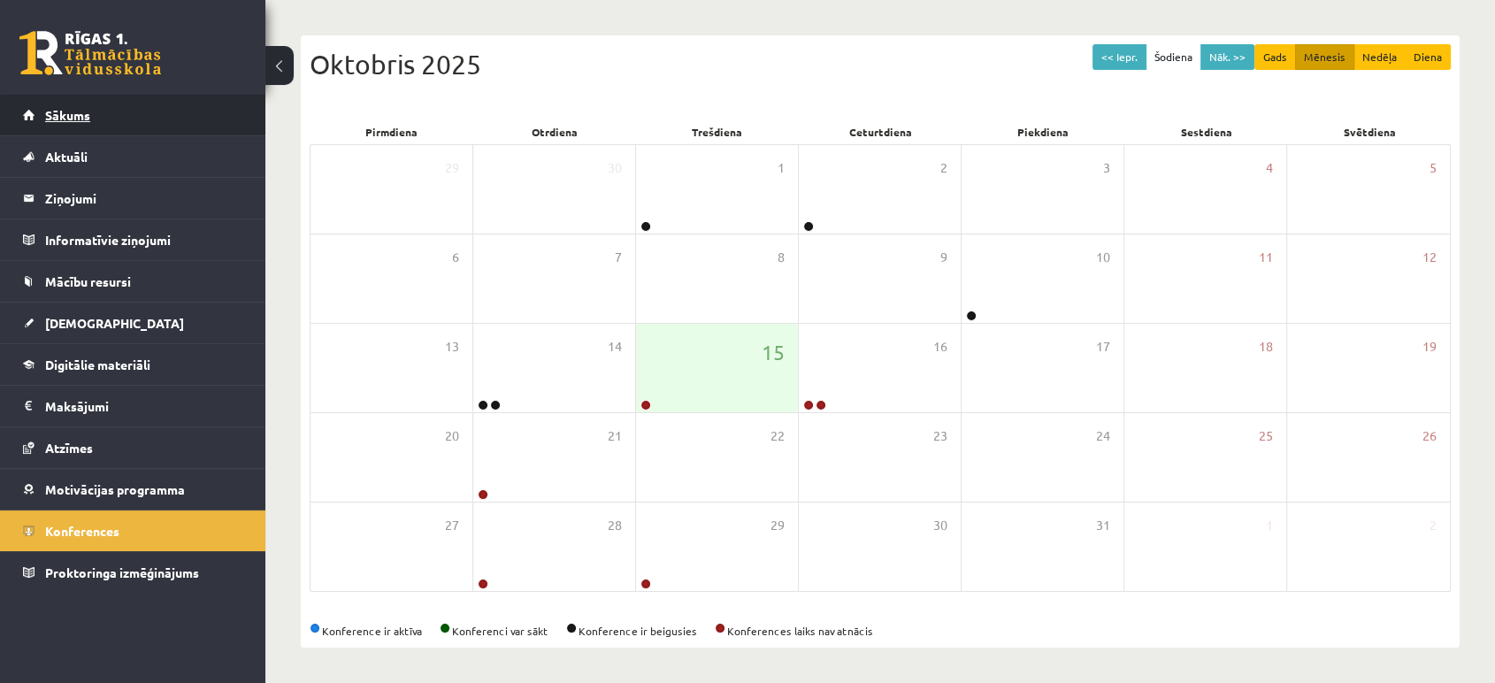
click at [177, 106] on link "Sākums" at bounding box center [133, 115] width 220 height 41
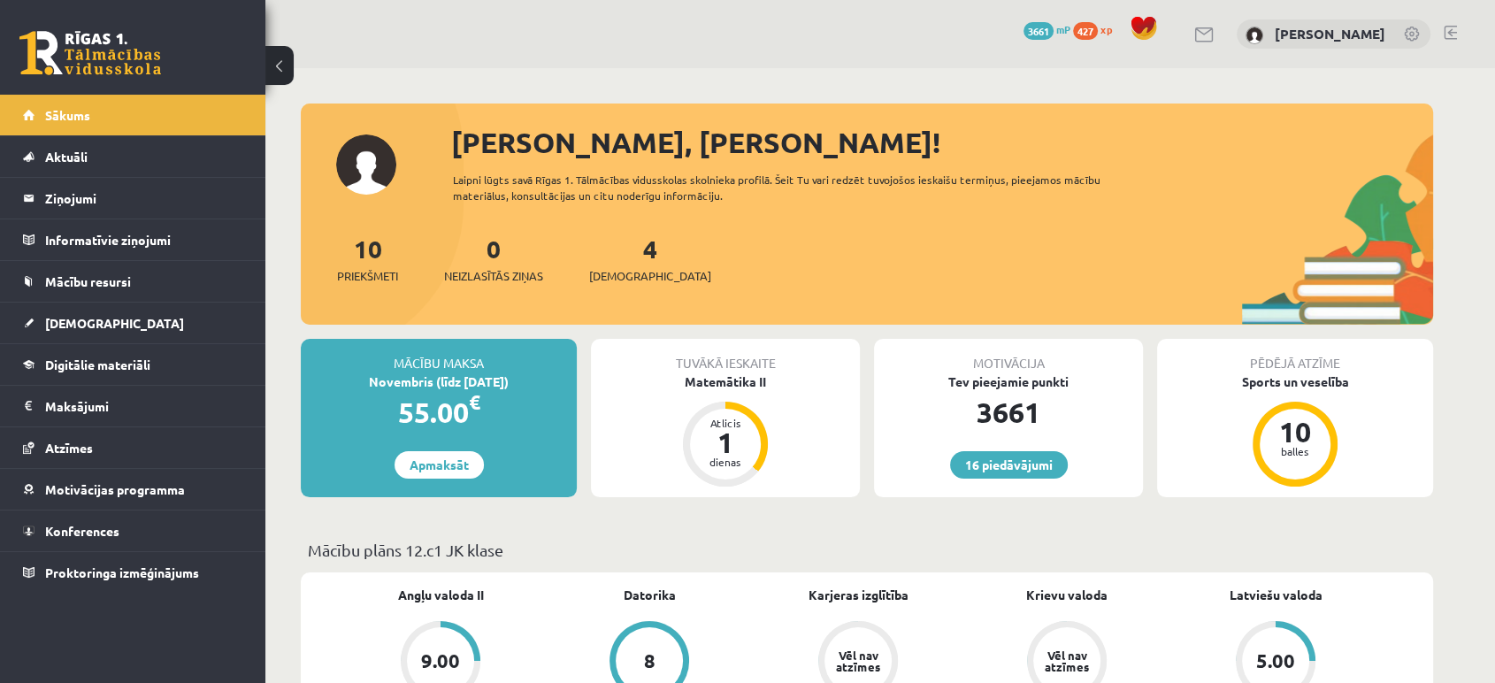
scroll to position [217, 0]
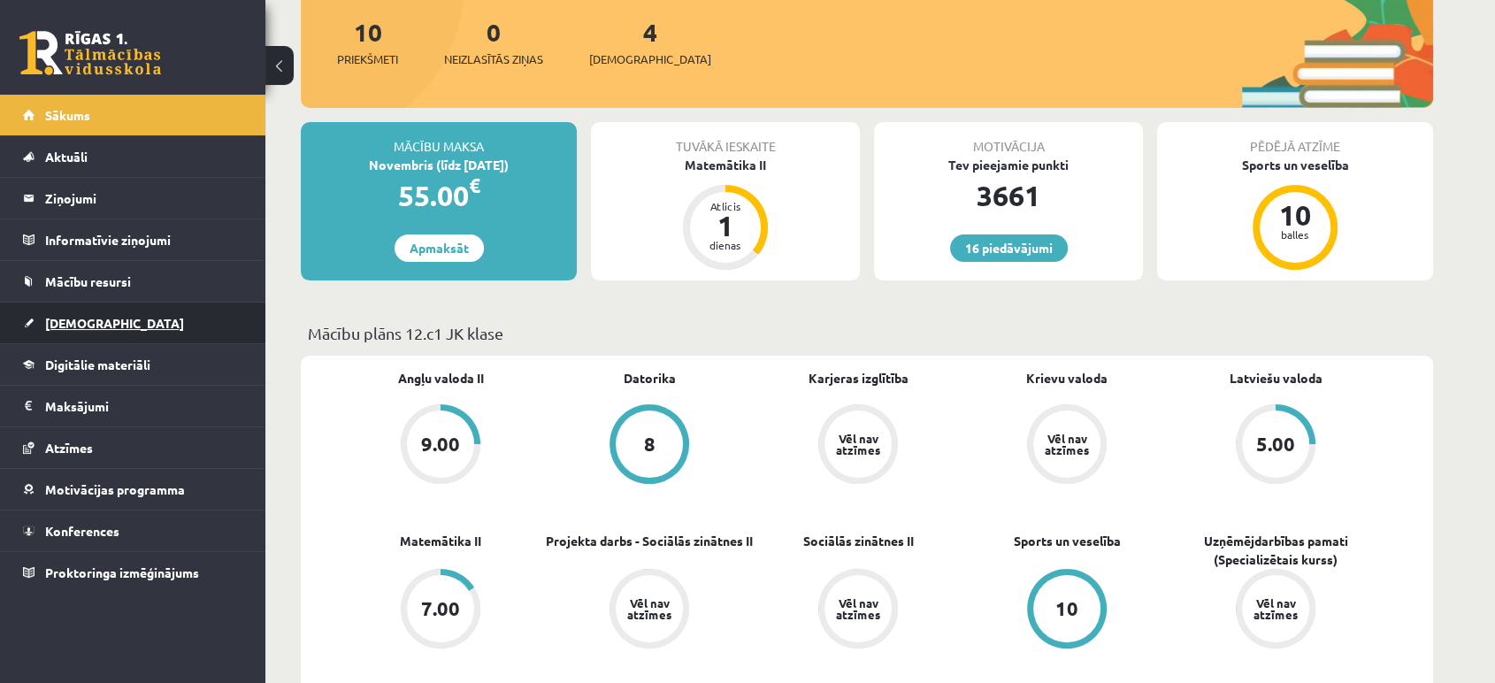
click at [170, 323] on link "[DEMOGRAPHIC_DATA]" at bounding box center [133, 323] width 220 height 41
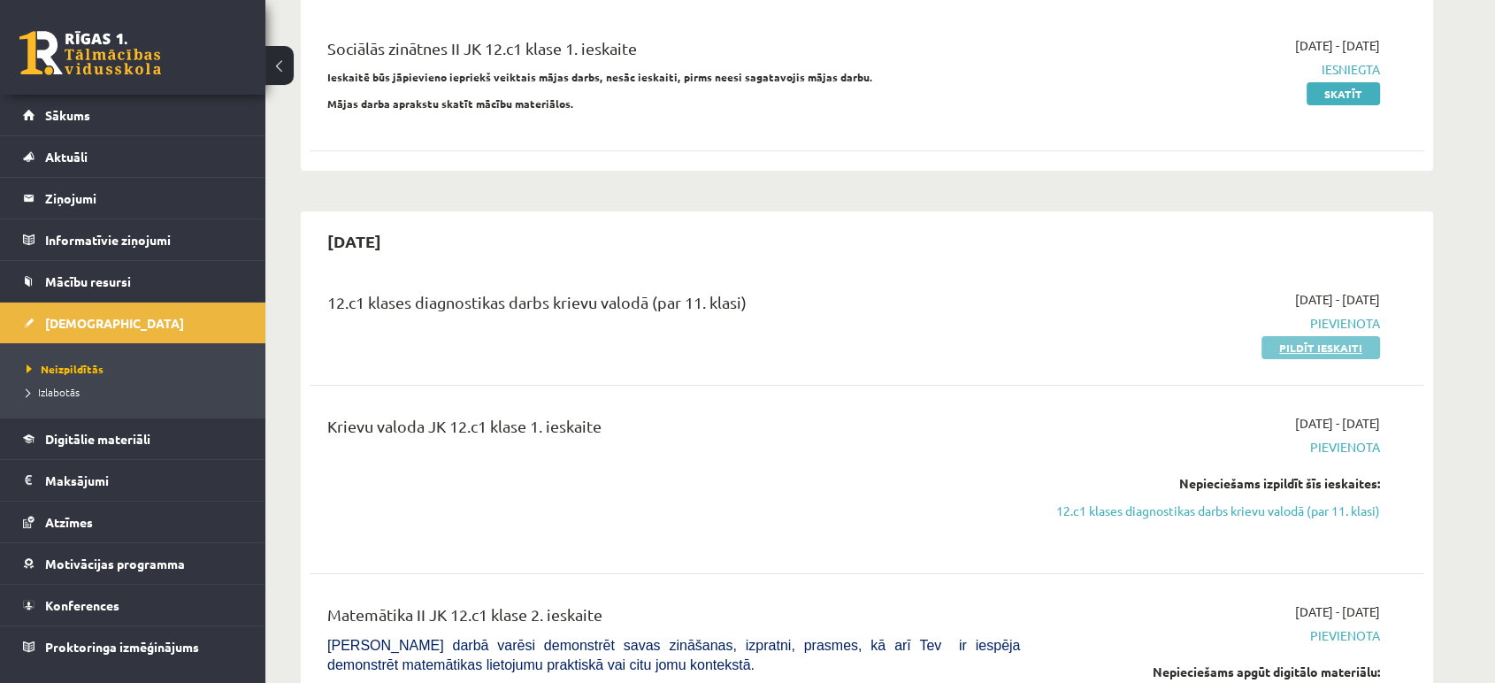
click at [1294, 340] on link "Pildīt ieskaiti" at bounding box center [1321, 347] width 119 height 23
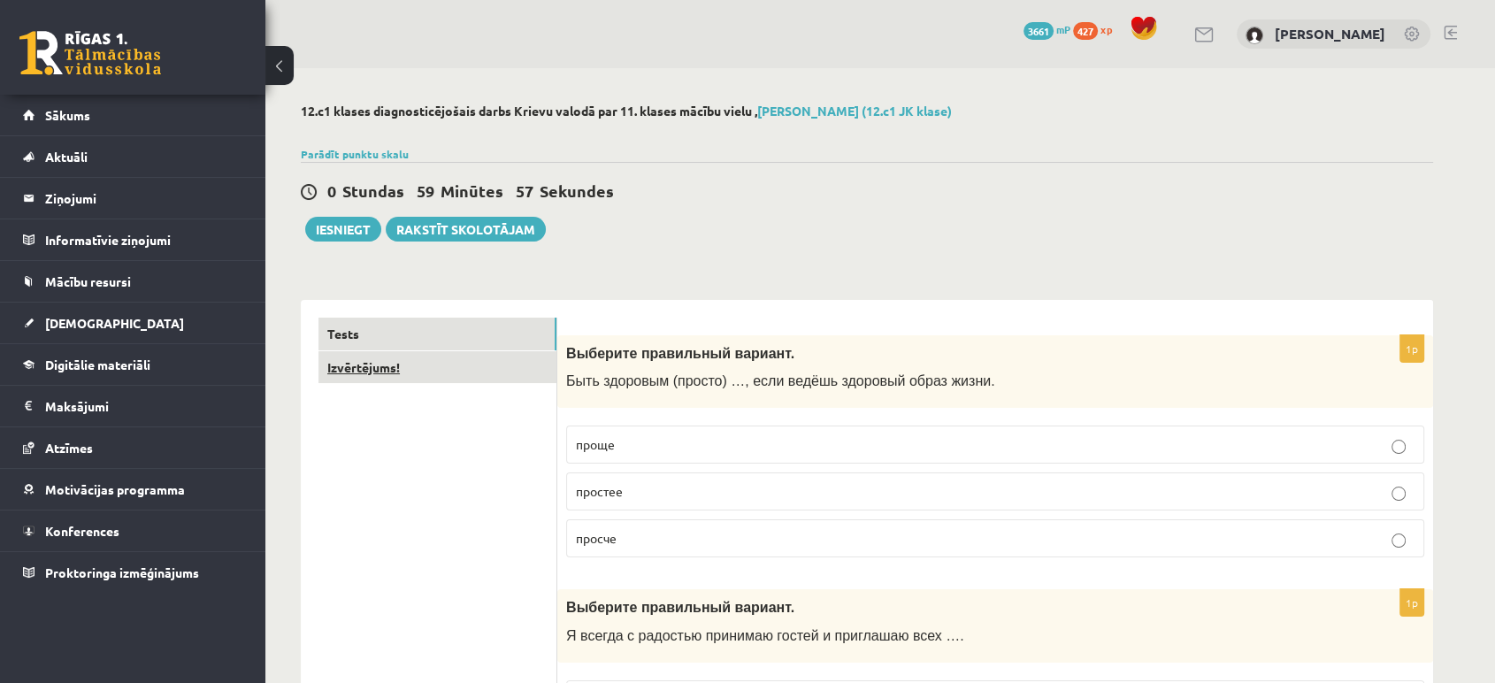
click at [485, 373] on link "Izvērtējums!" at bounding box center [437, 367] width 238 height 33
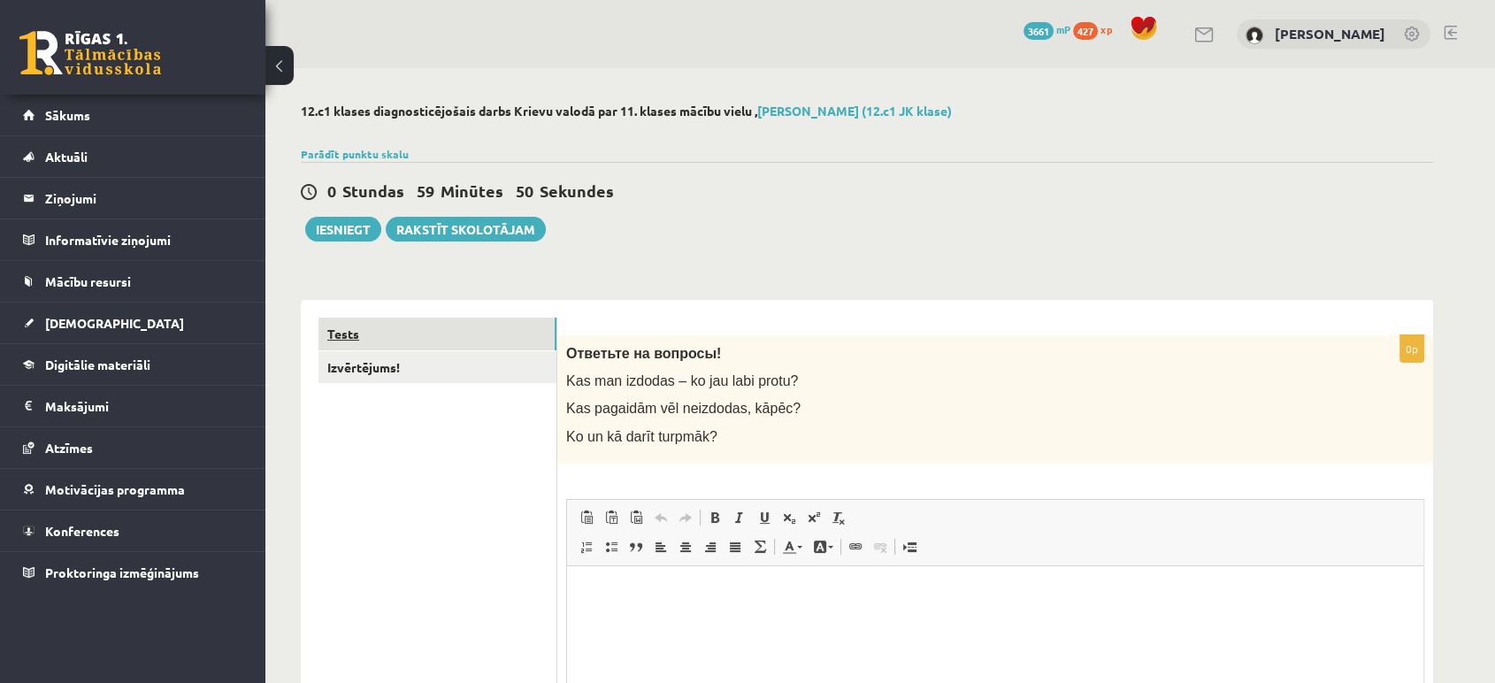
click at [458, 344] on link "Tests" at bounding box center [437, 334] width 238 height 33
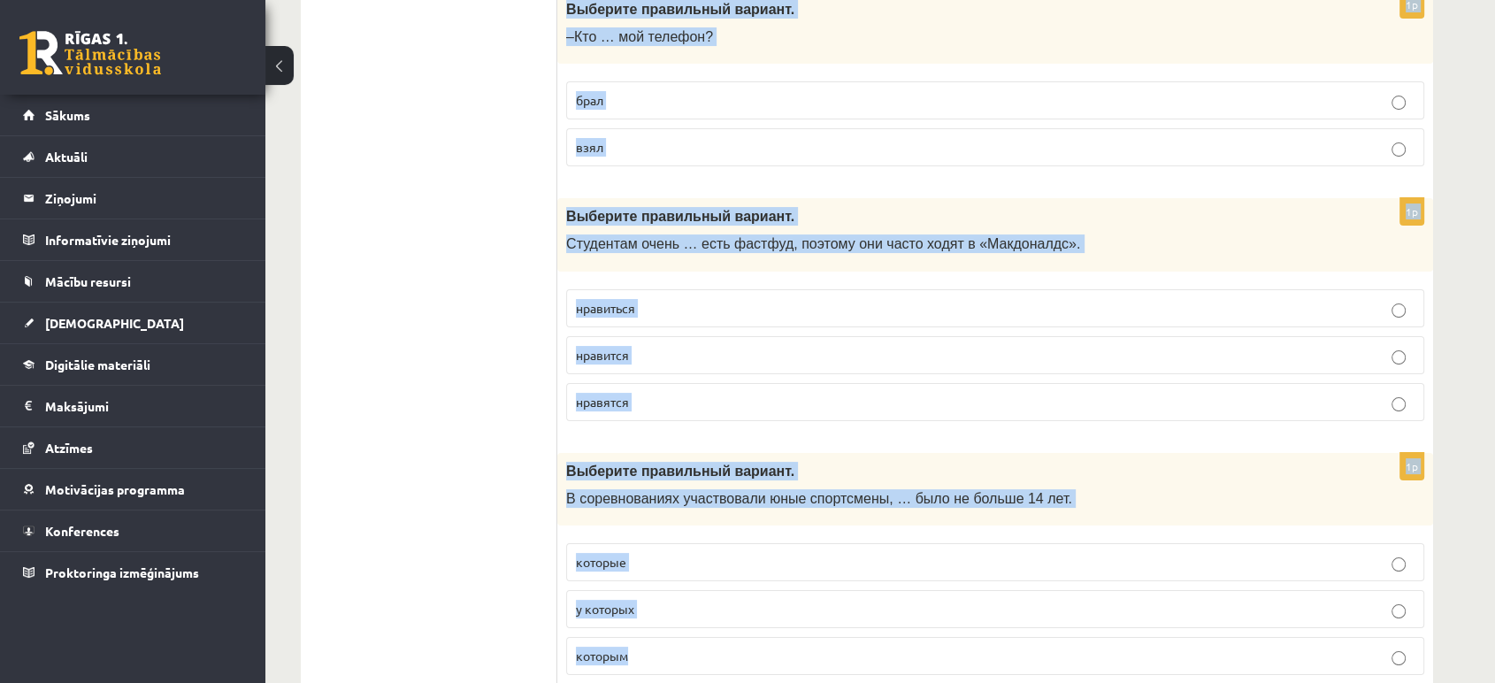
scroll to position [6922, 0]
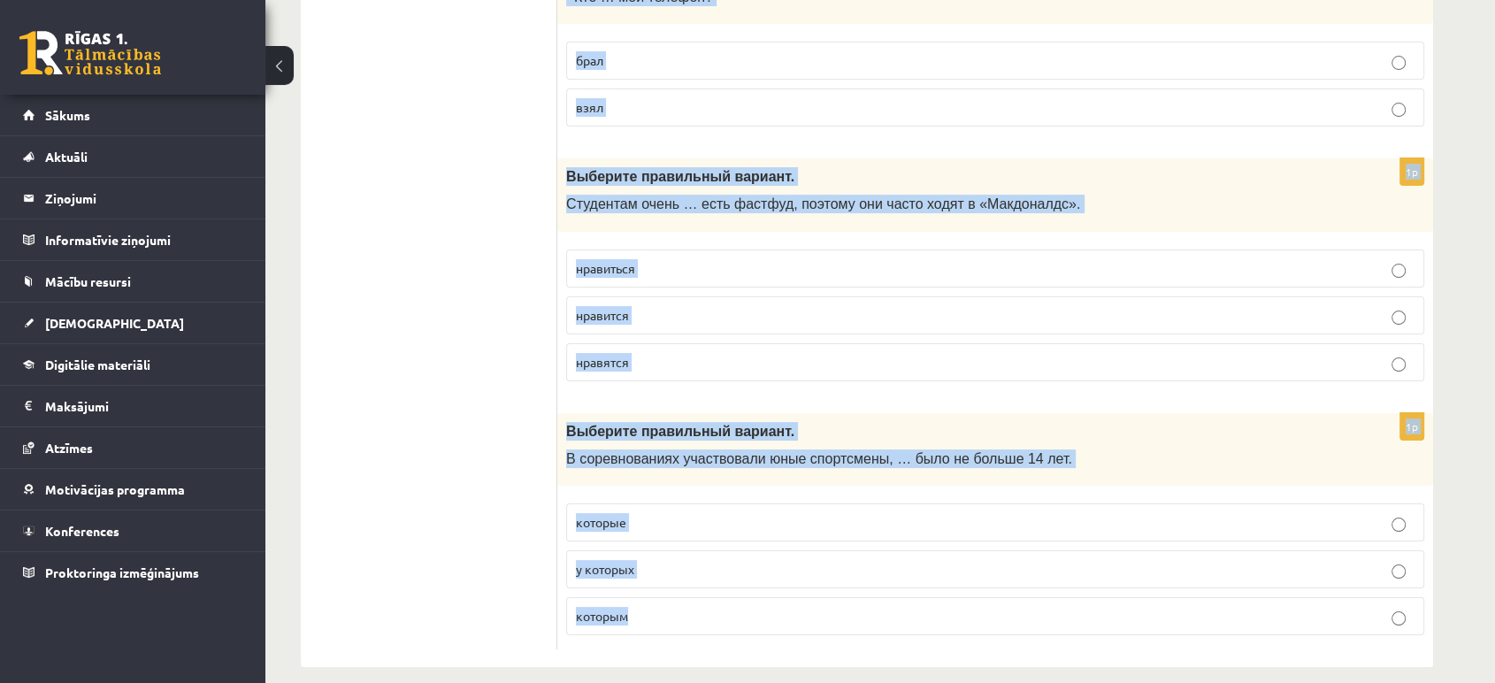
drag, startPoint x: 566, startPoint y: 133, endPoint x: 694, endPoint y: 627, distance: 510.9
copy form "Выберите правильный вариант. Быть здоровым (просто) …, если ведёшь здоровый обр…"
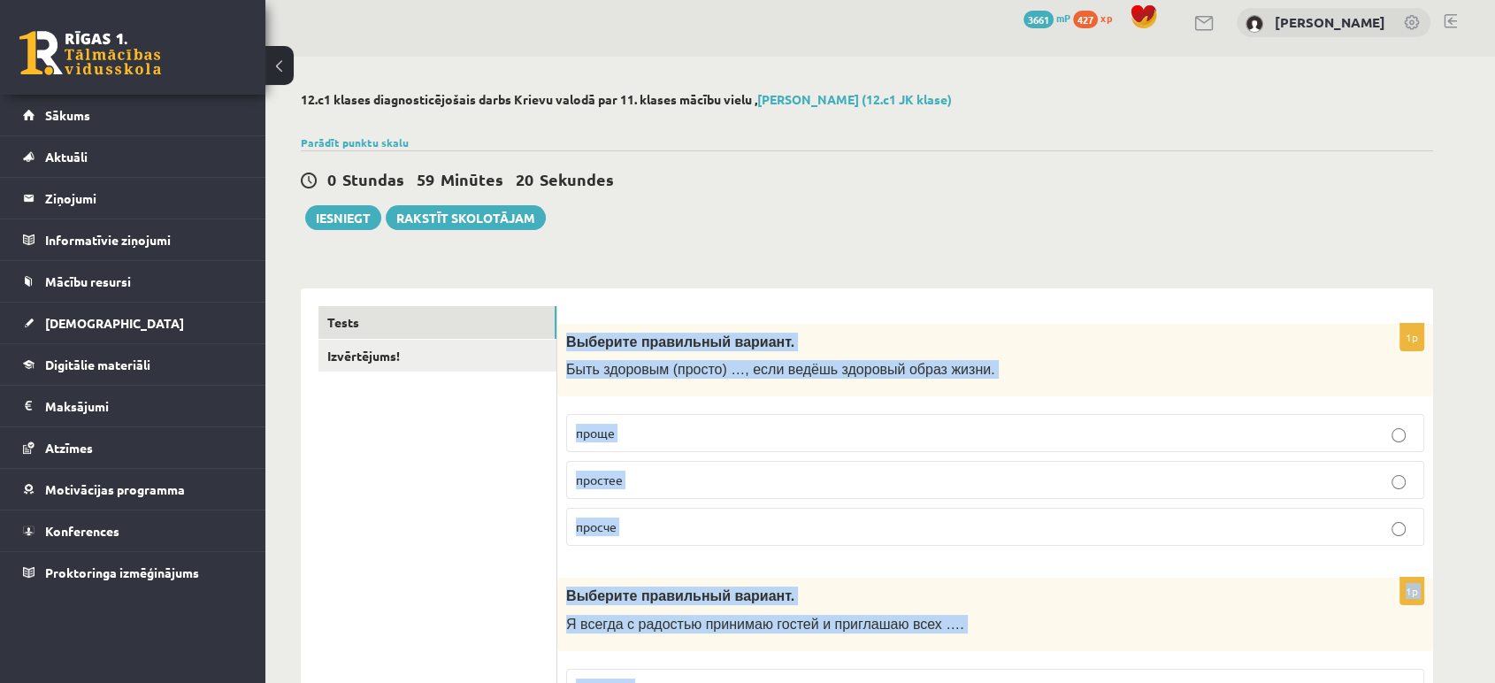
scroll to position [0, 0]
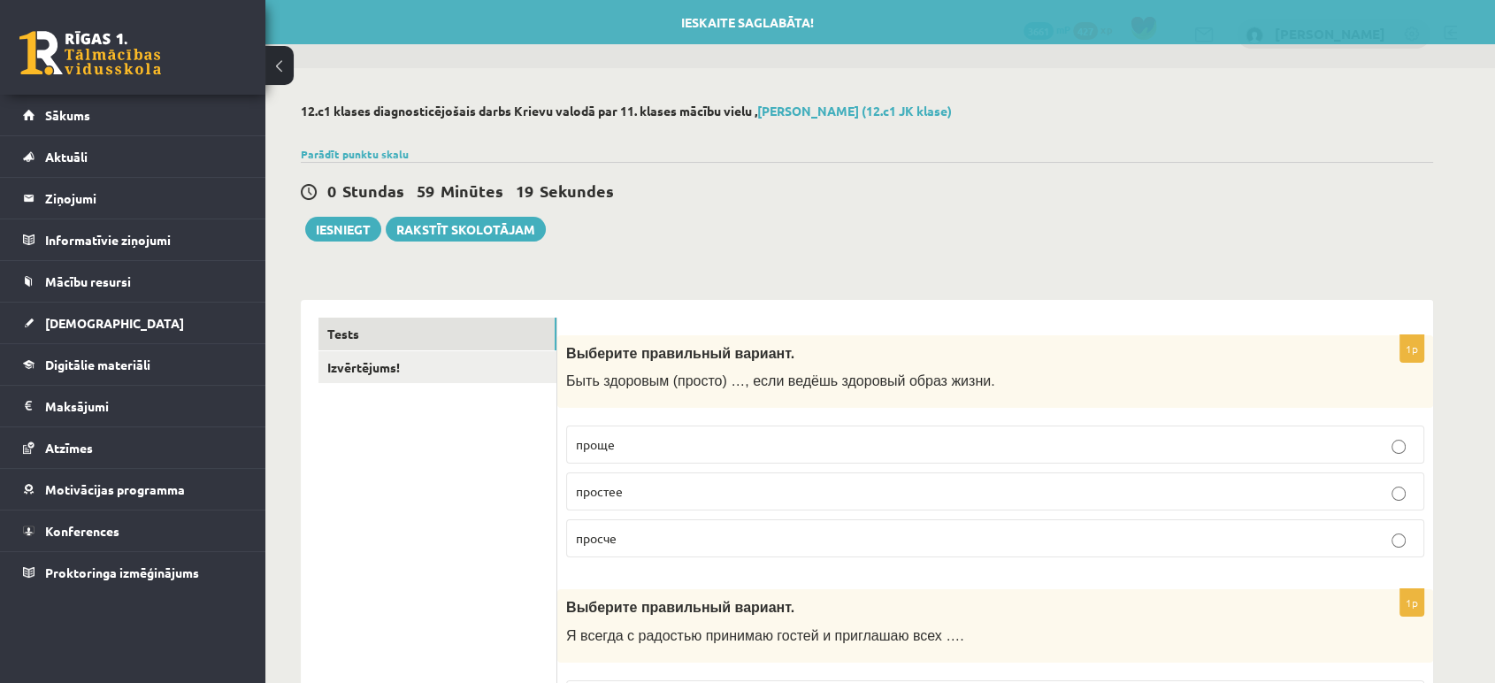
click at [1409, 228] on div "0 Stundas 59 Minūtes 19 Sekundes Ieskaite saglabāta! Iesniegt Rakstīt skolotājam" at bounding box center [867, 202] width 1132 height 80
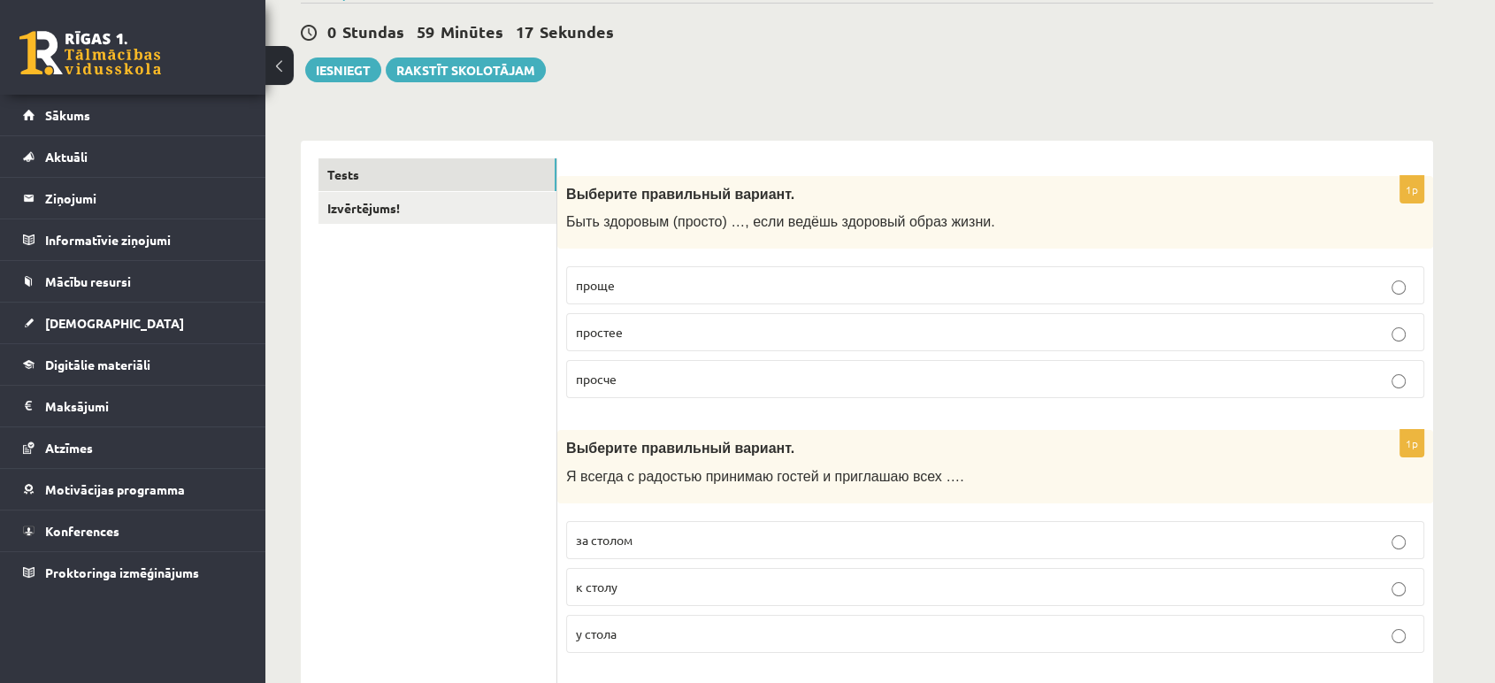
scroll to position [169, 0]
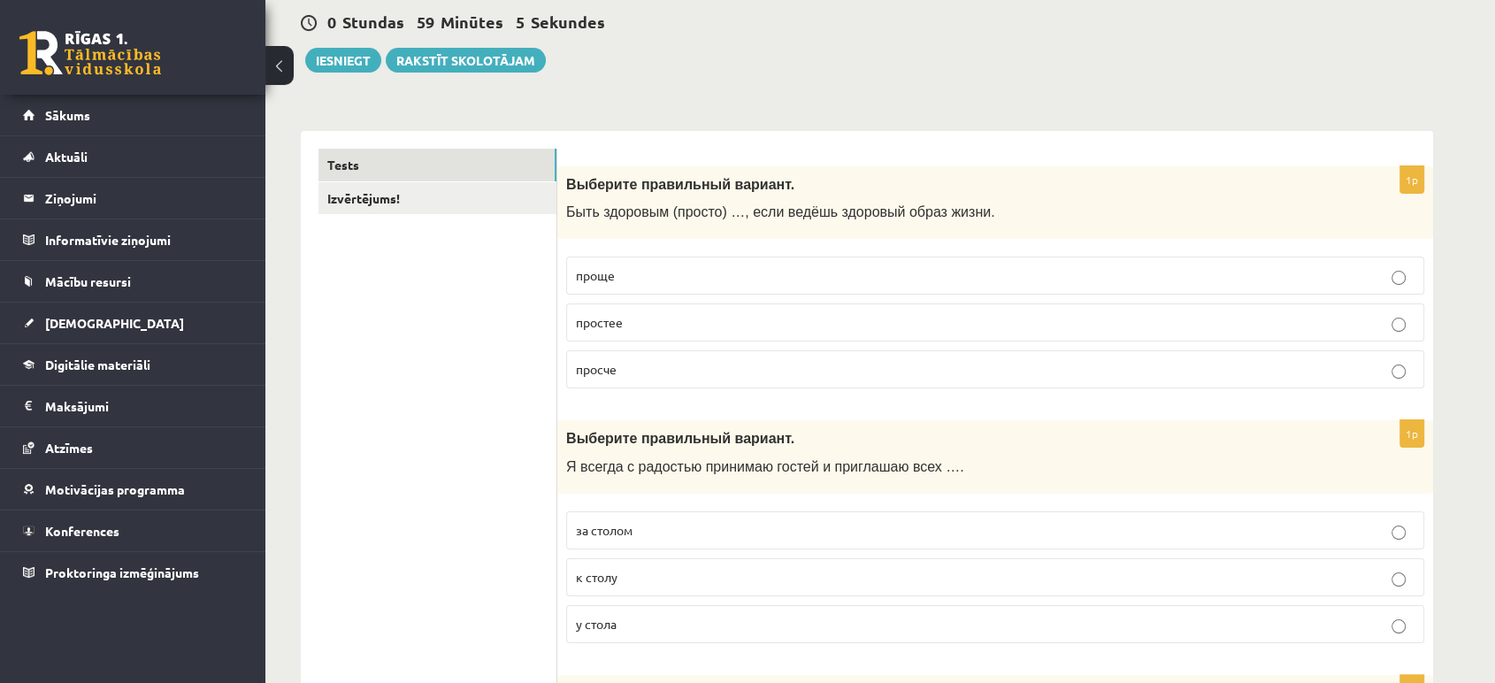
click at [649, 280] on p "проще" at bounding box center [995, 275] width 839 height 19
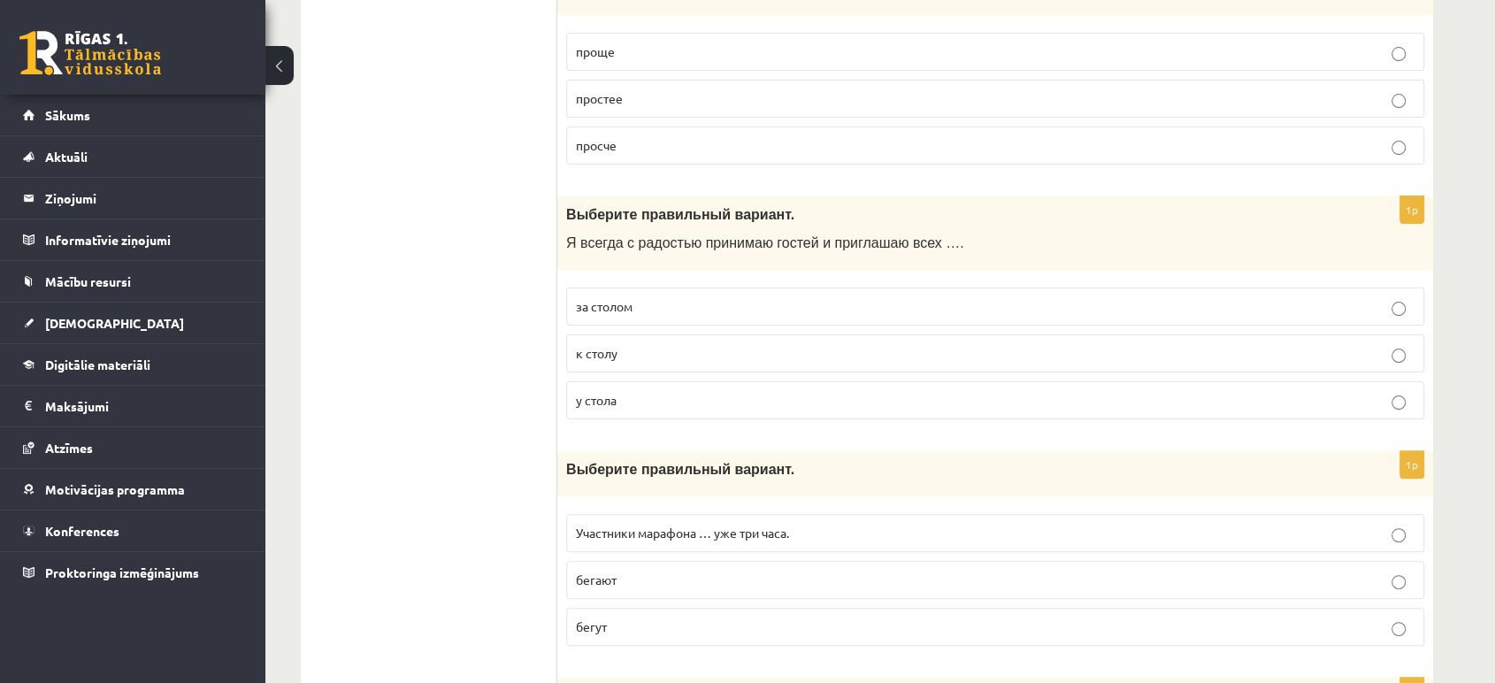
scroll to position [457, 0]
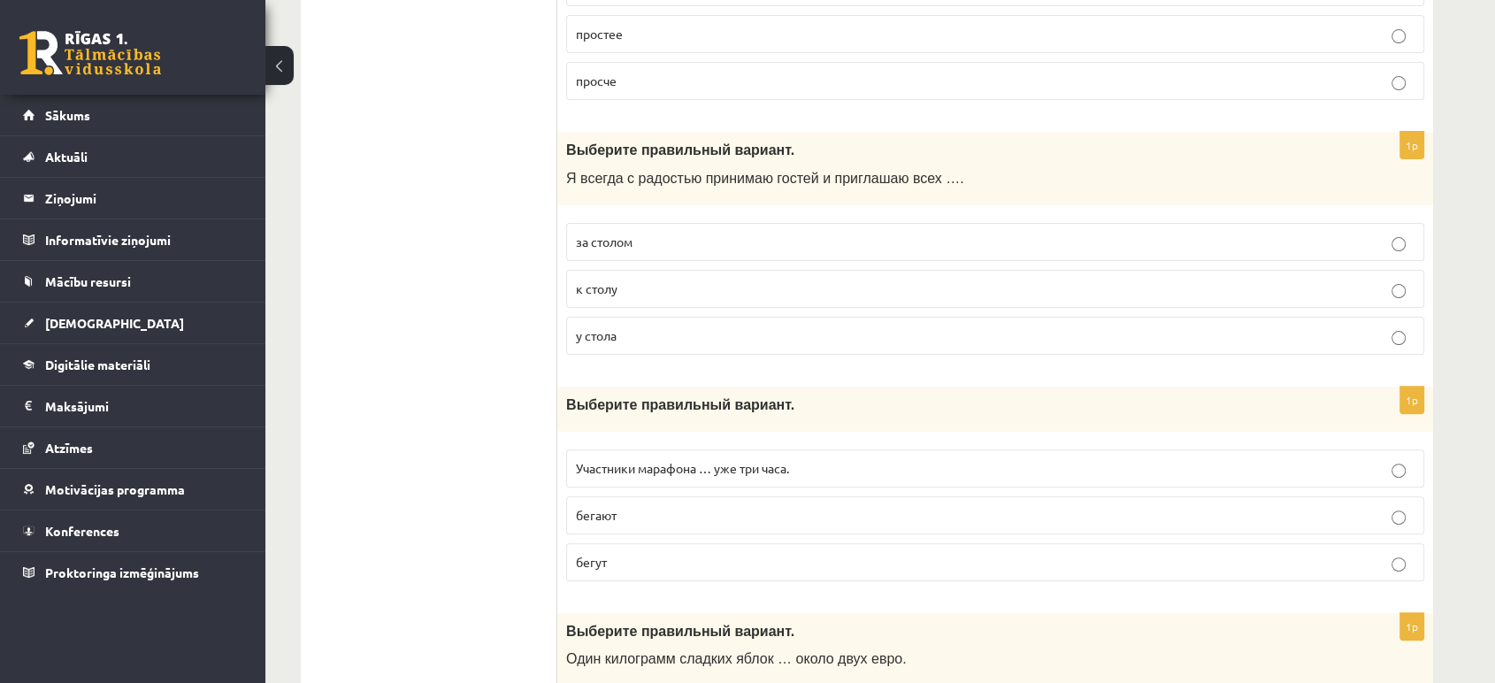
click at [620, 303] on label "к столу" at bounding box center [995, 289] width 858 height 38
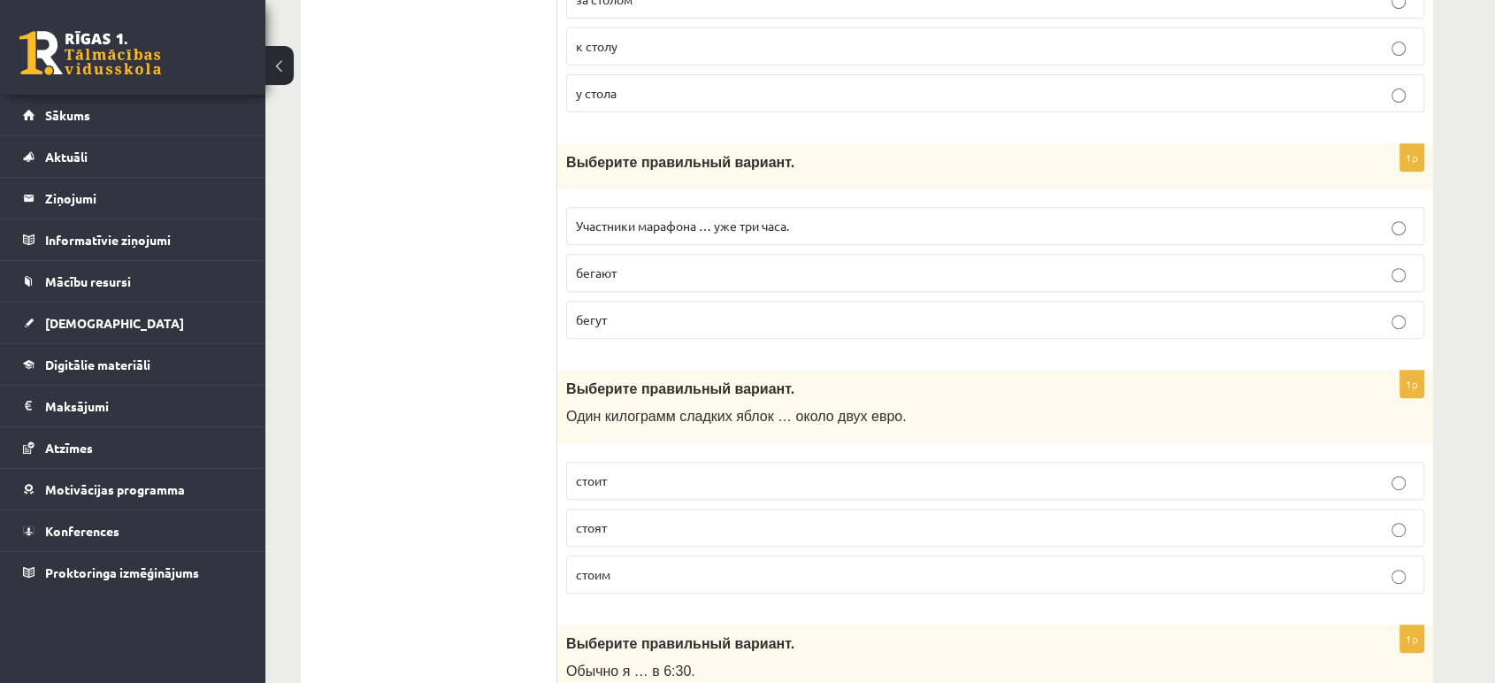
scroll to position [694, 0]
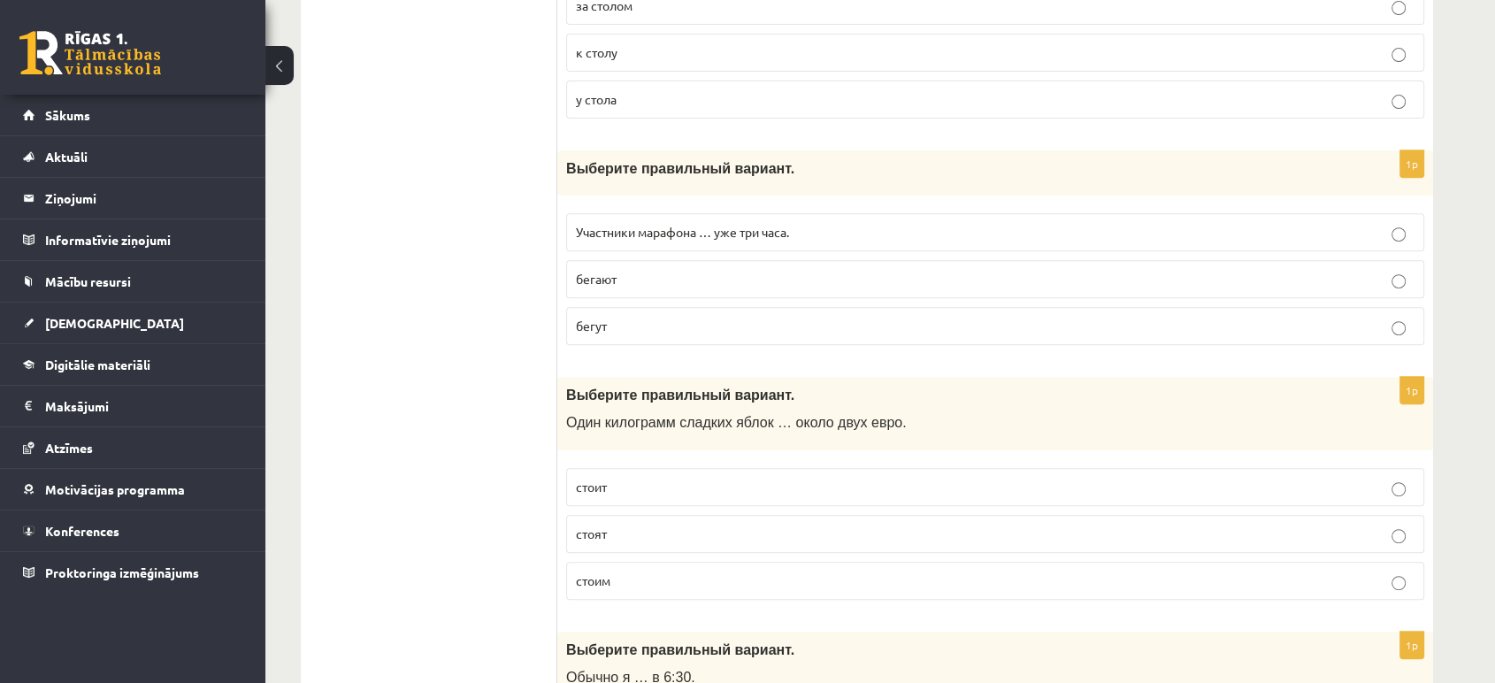
click at [591, 331] on span "бегут" at bounding box center [591, 326] width 31 height 16
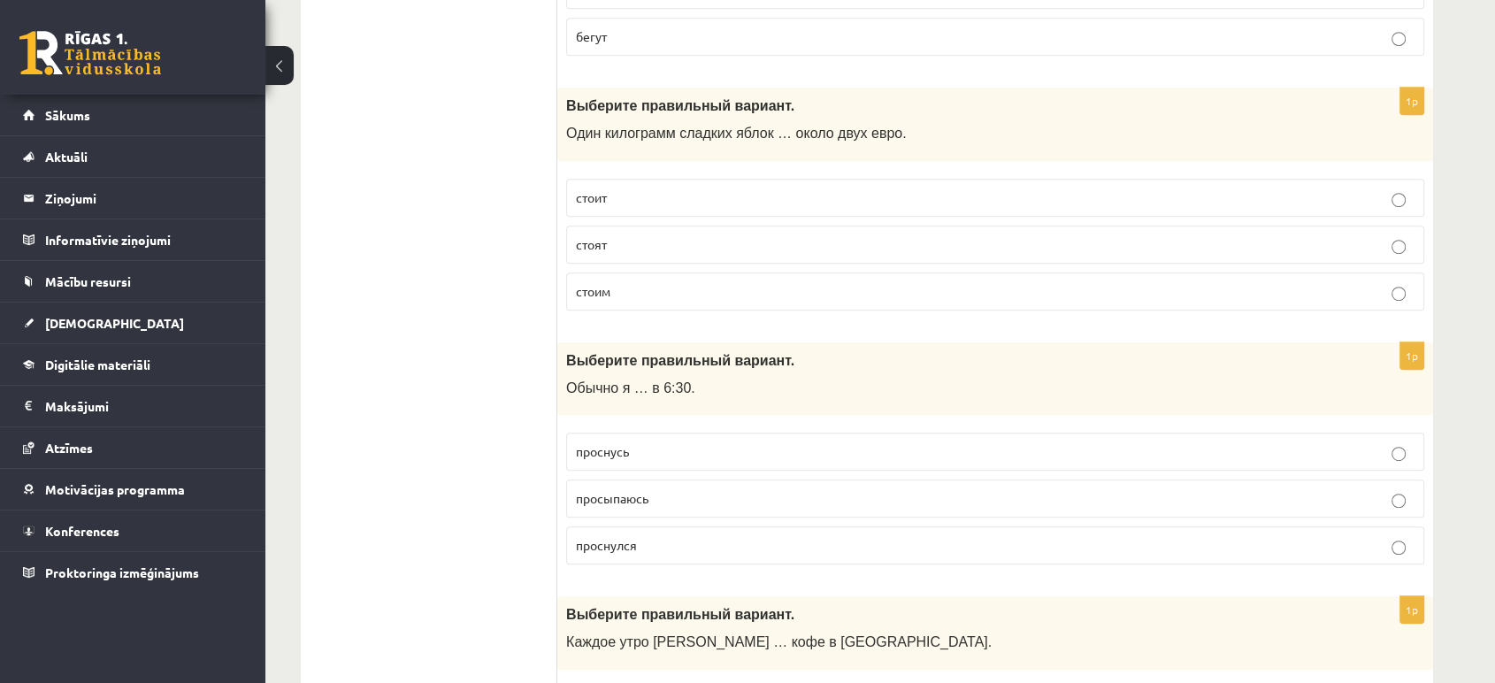
scroll to position [991, 0]
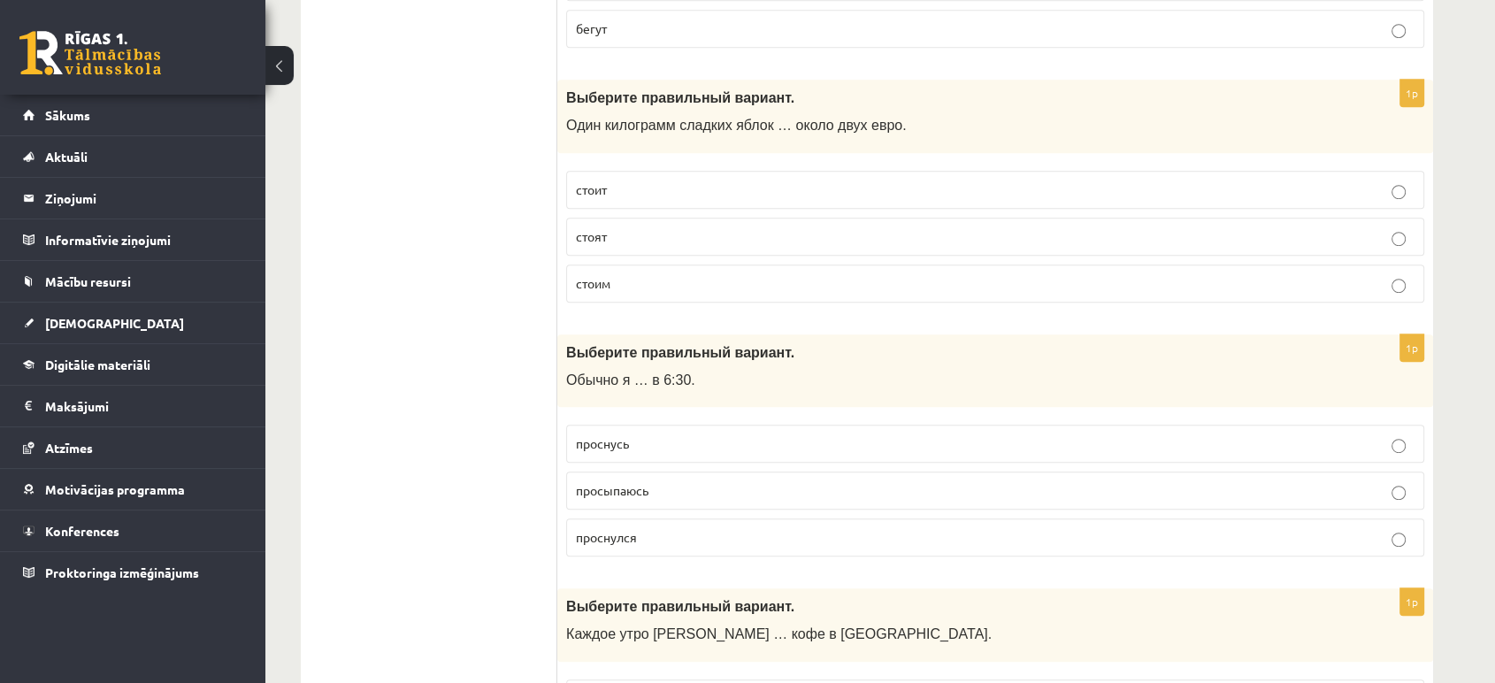
click at [626, 227] on p "стоят" at bounding box center [995, 236] width 839 height 19
click at [566, 188] on label "стоит" at bounding box center [995, 190] width 858 height 38
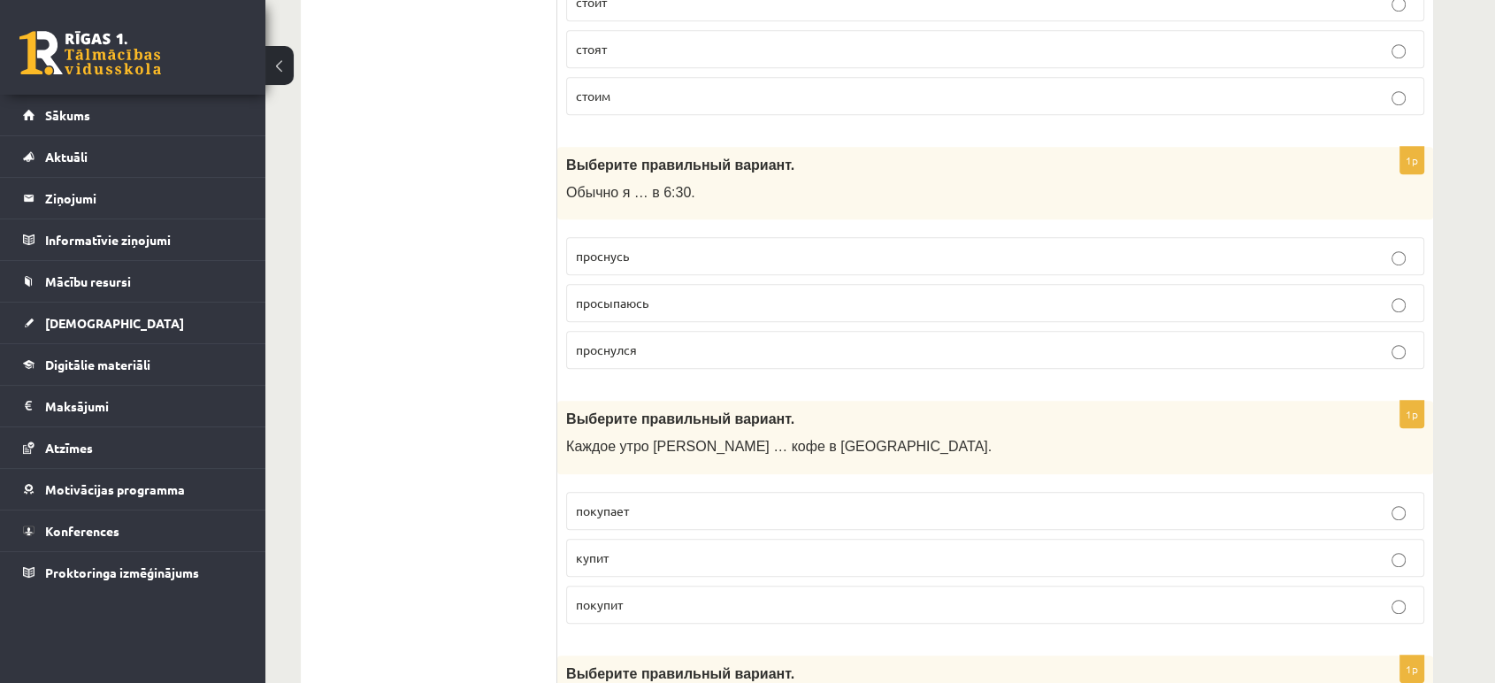
scroll to position [1207, 0]
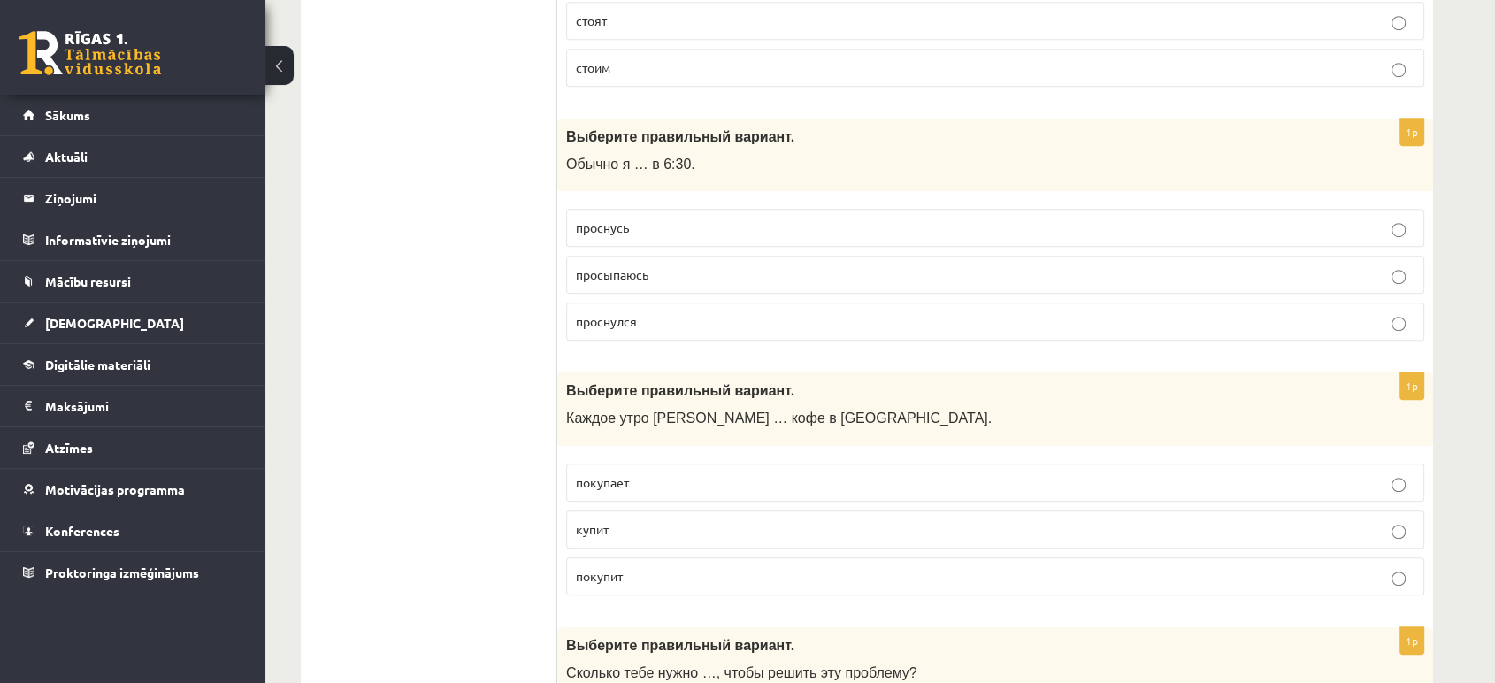
click at [625, 270] on span "просыпаюсь" at bounding box center [612, 274] width 73 height 16
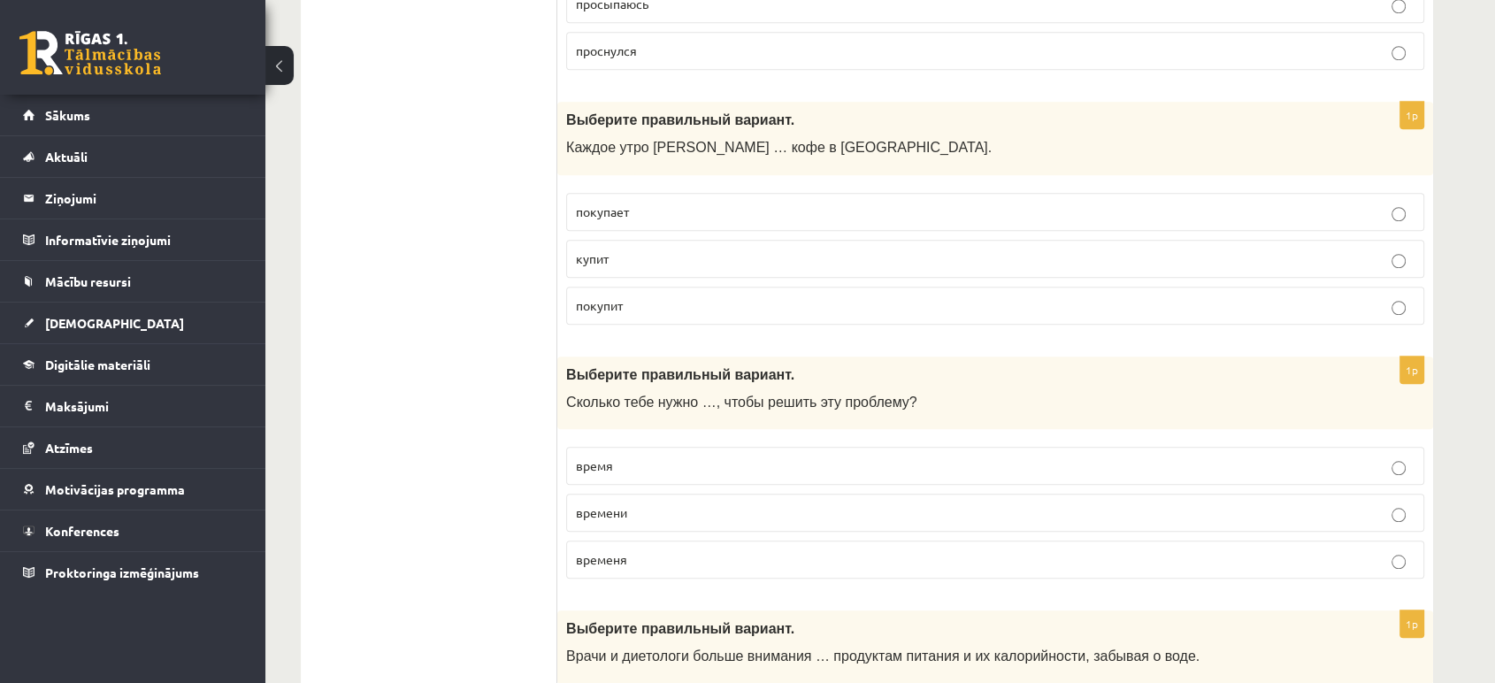
scroll to position [1486, 0]
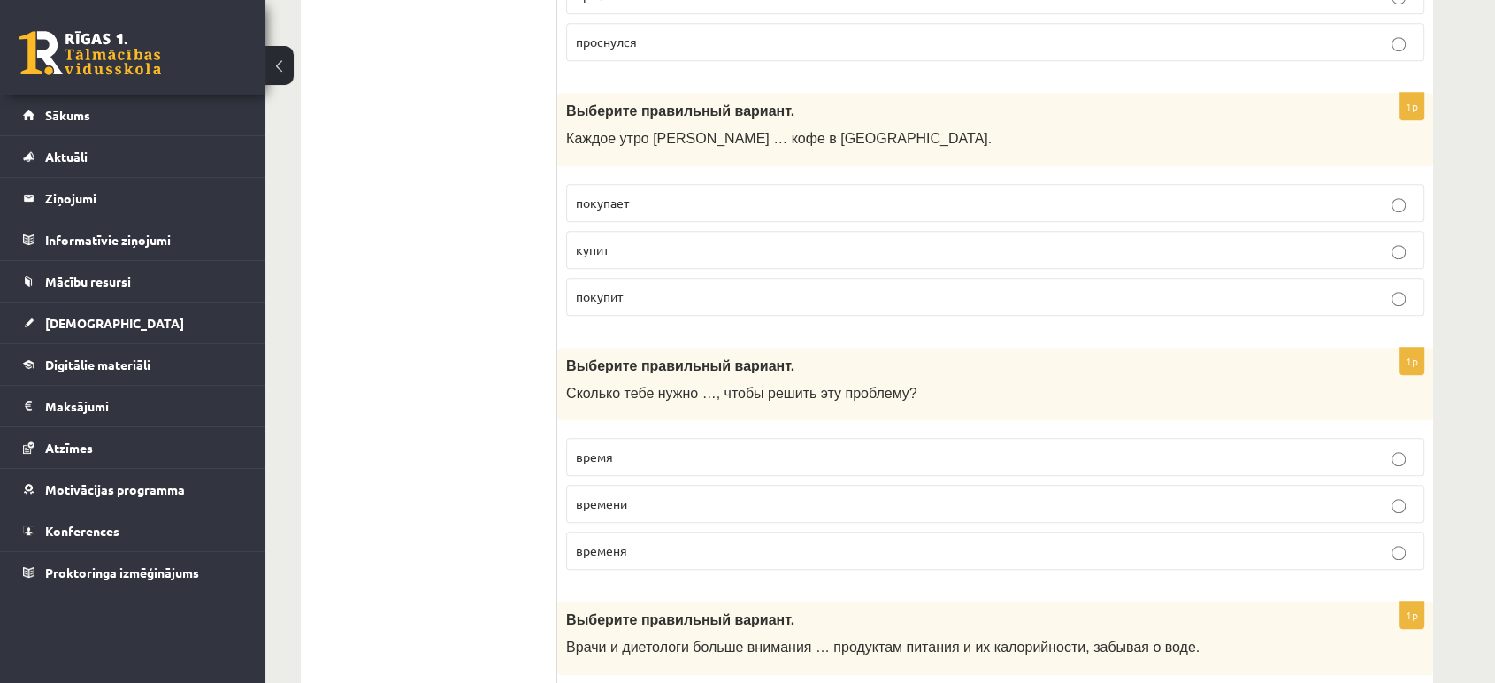
click at [648, 201] on p "покупает" at bounding box center [995, 203] width 839 height 19
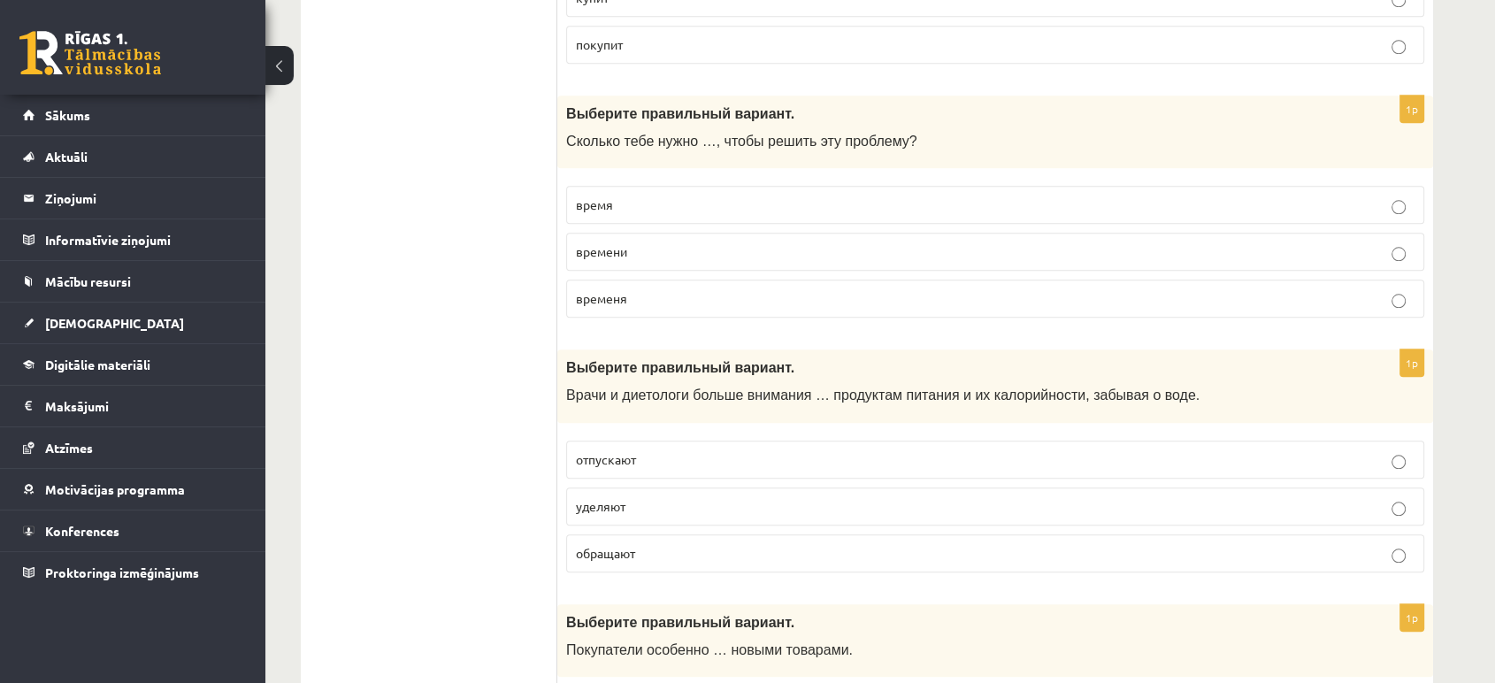
scroll to position [1766, 0]
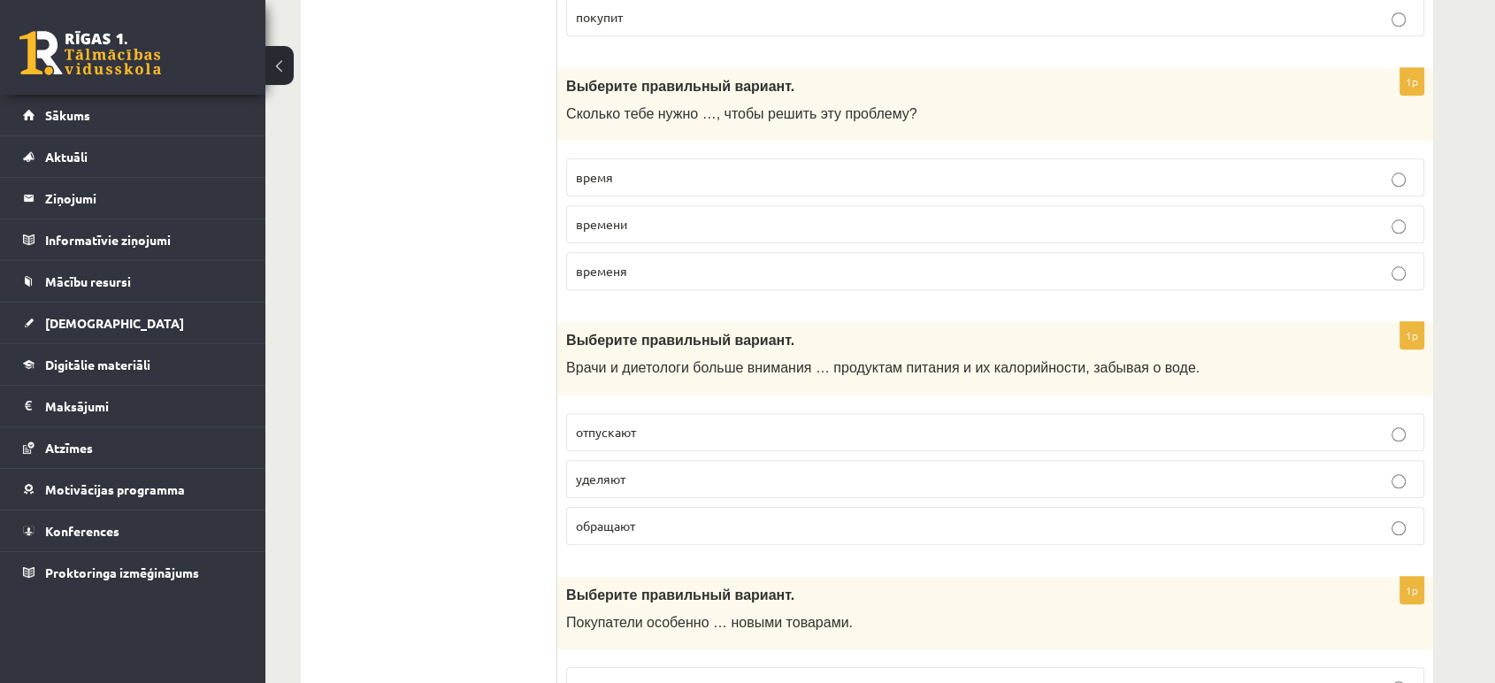
click at [644, 220] on p "времени" at bounding box center [995, 224] width 839 height 19
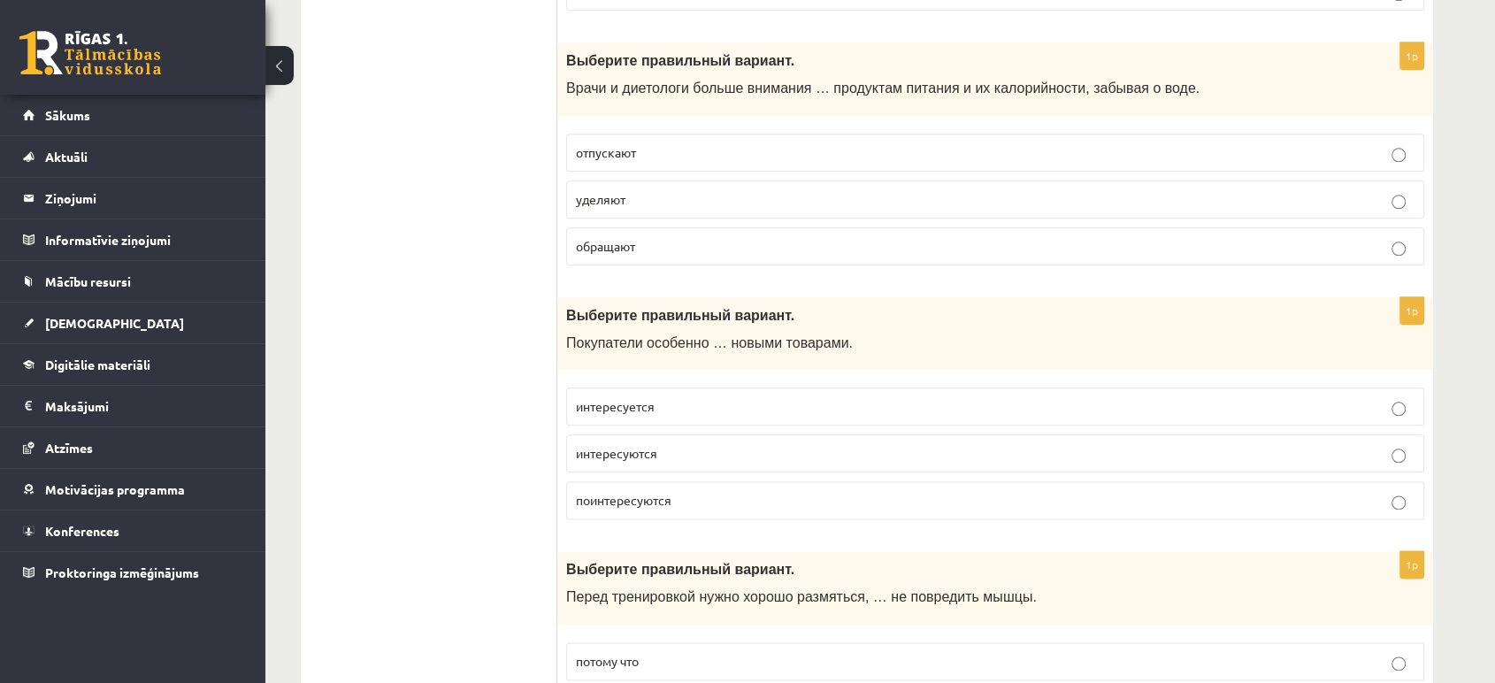
scroll to position [2064, 0]
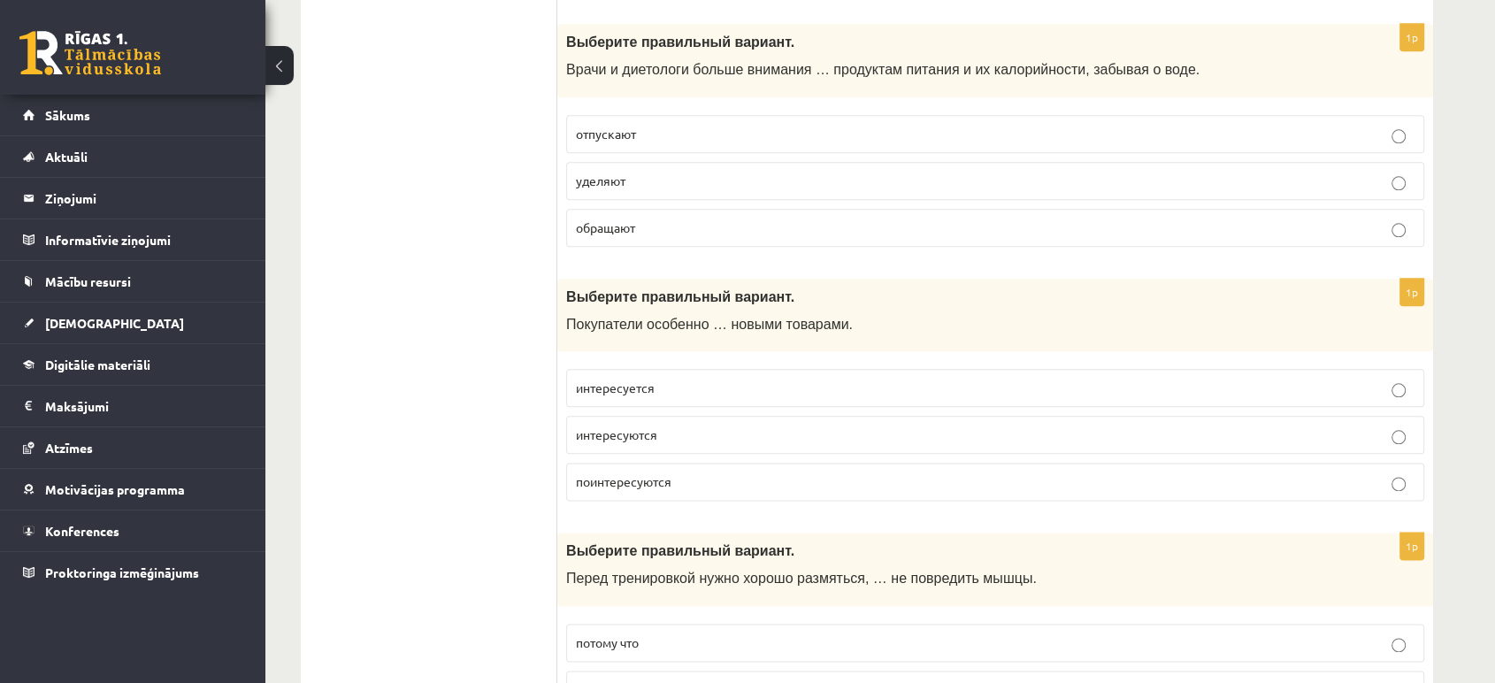
click at [666, 176] on p "уделяют" at bounding box center [995, 181] width 839 height 19
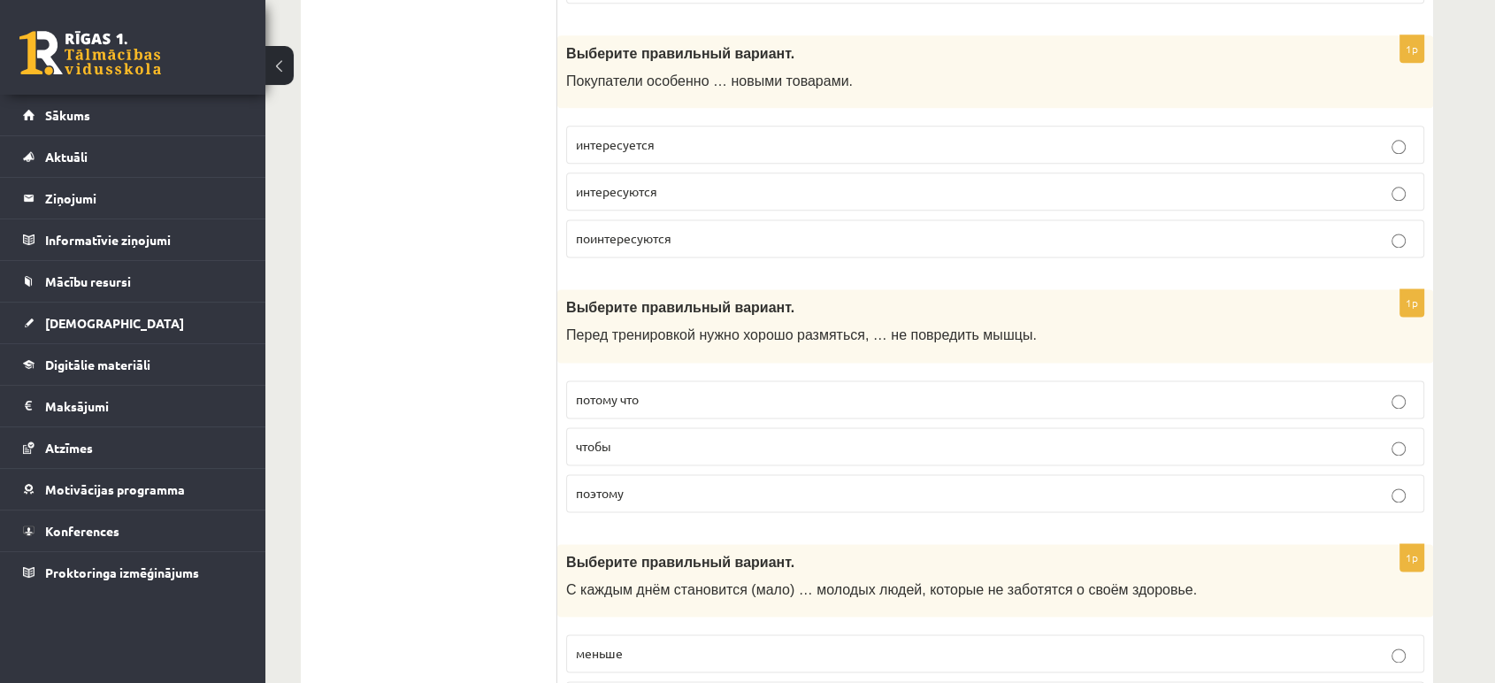
scroll to position [2315, 0]
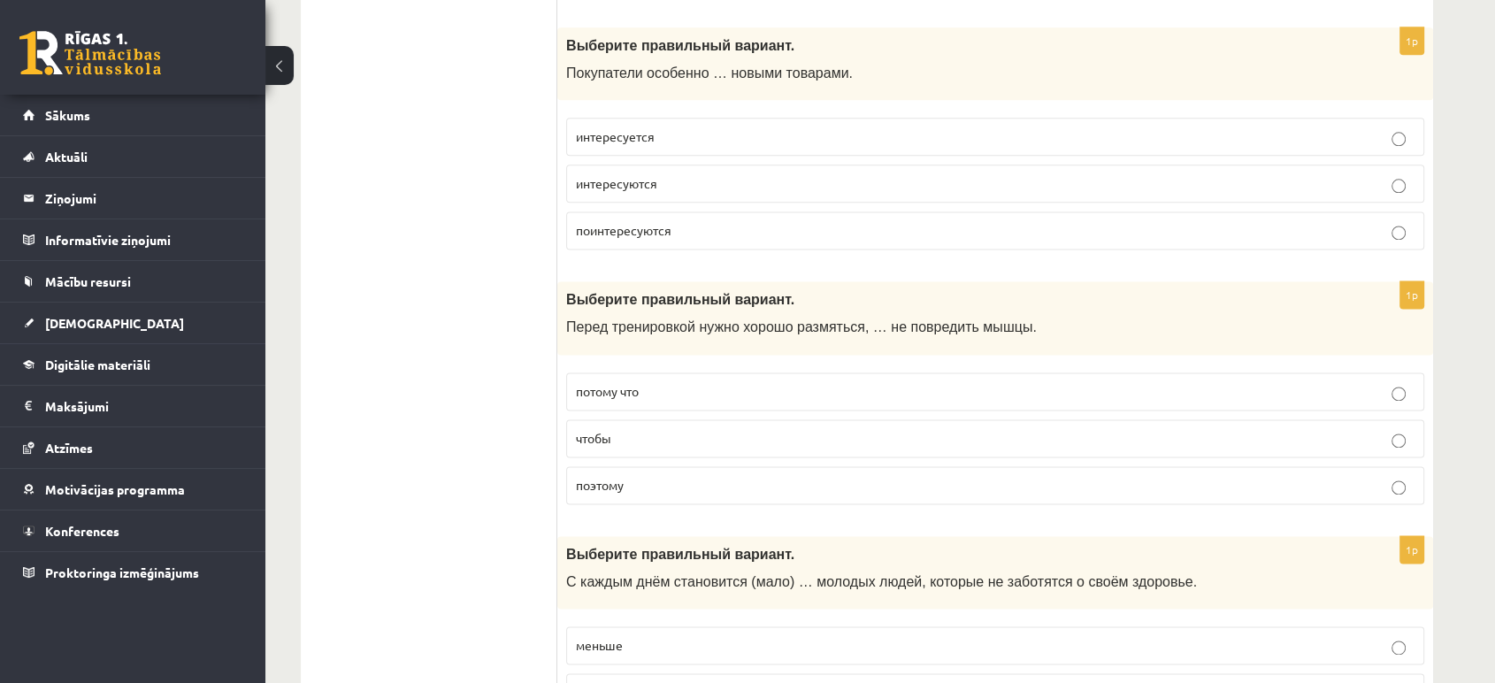
click at [653, 175] on span "интересуются" at bounding box center [616, 183] width 81 height 16
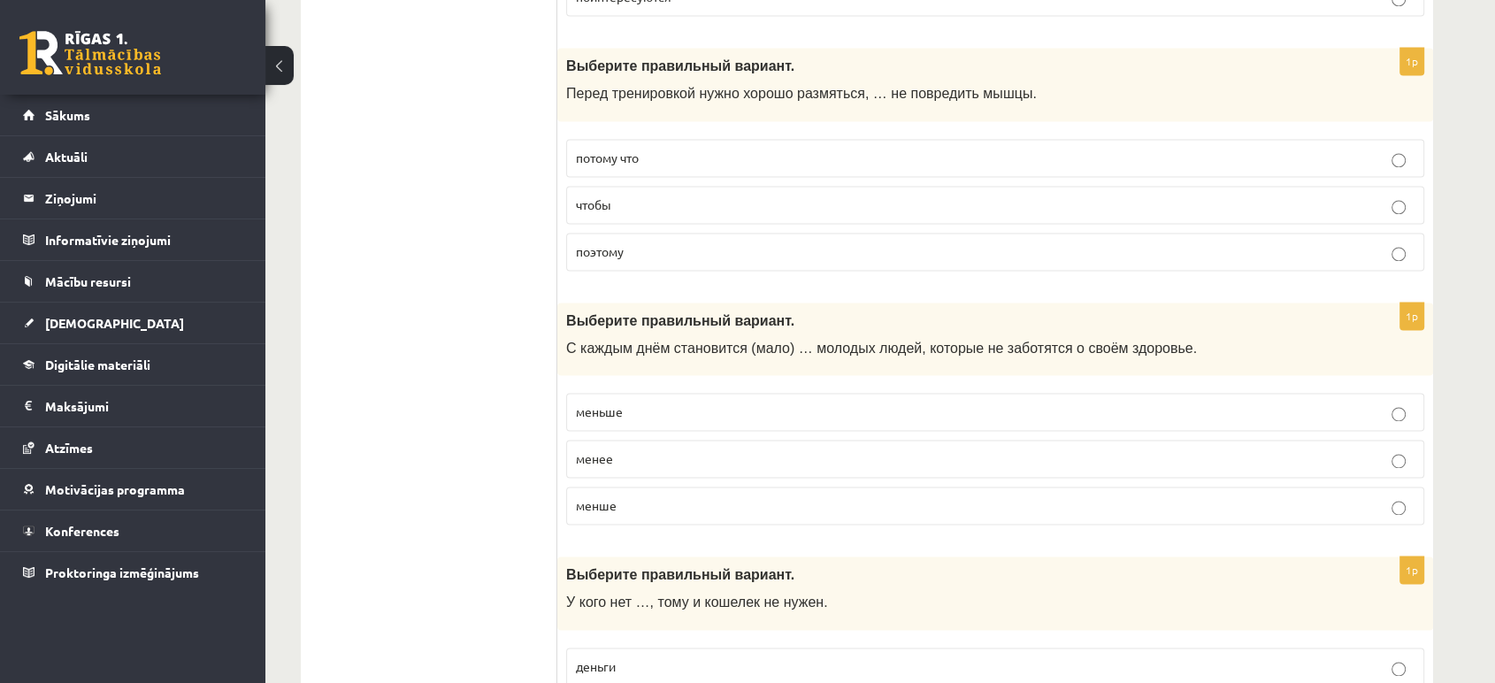
scroll to position [2558, 0]
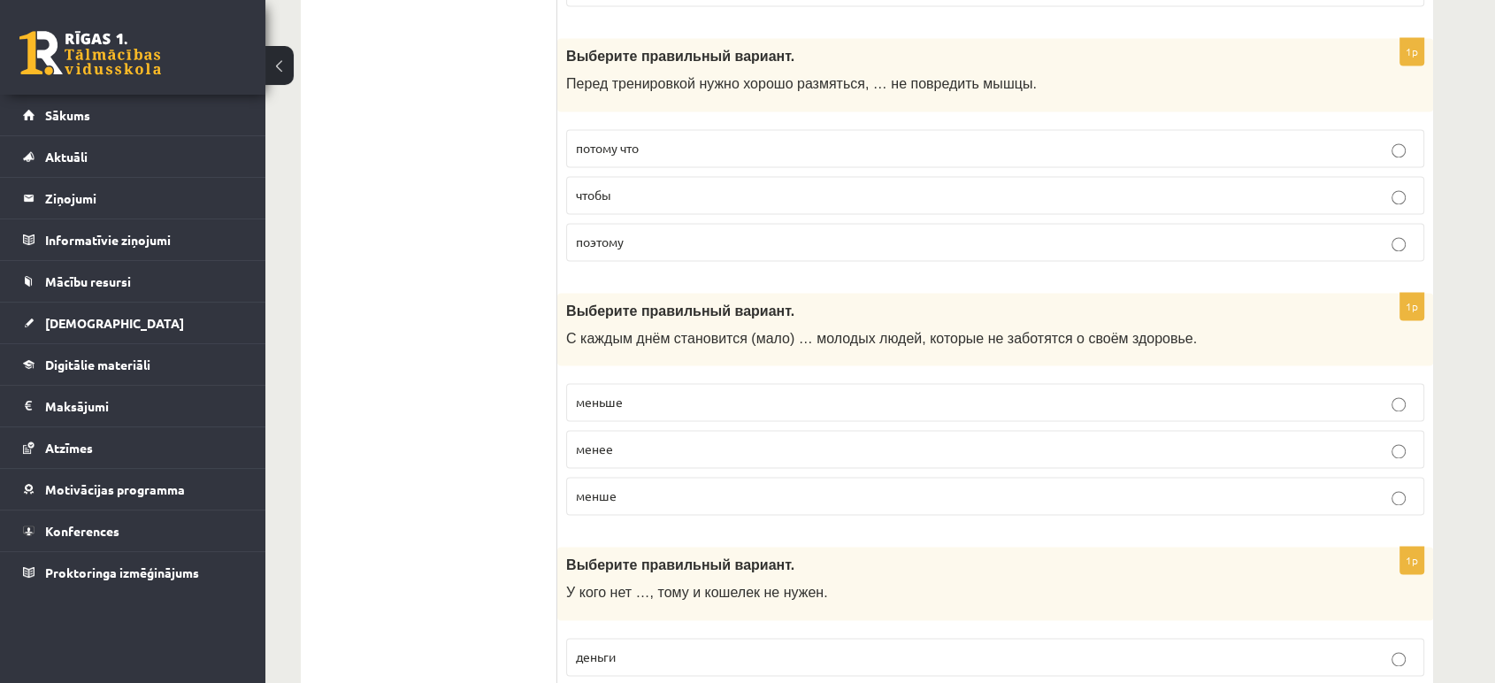
click at [643, 186] on p "чтобы" at bounding box center [995, 195] width 839 height 19
click at [660, 409] on label "меньше" at bounding box center [995, 402] width 858 height 38
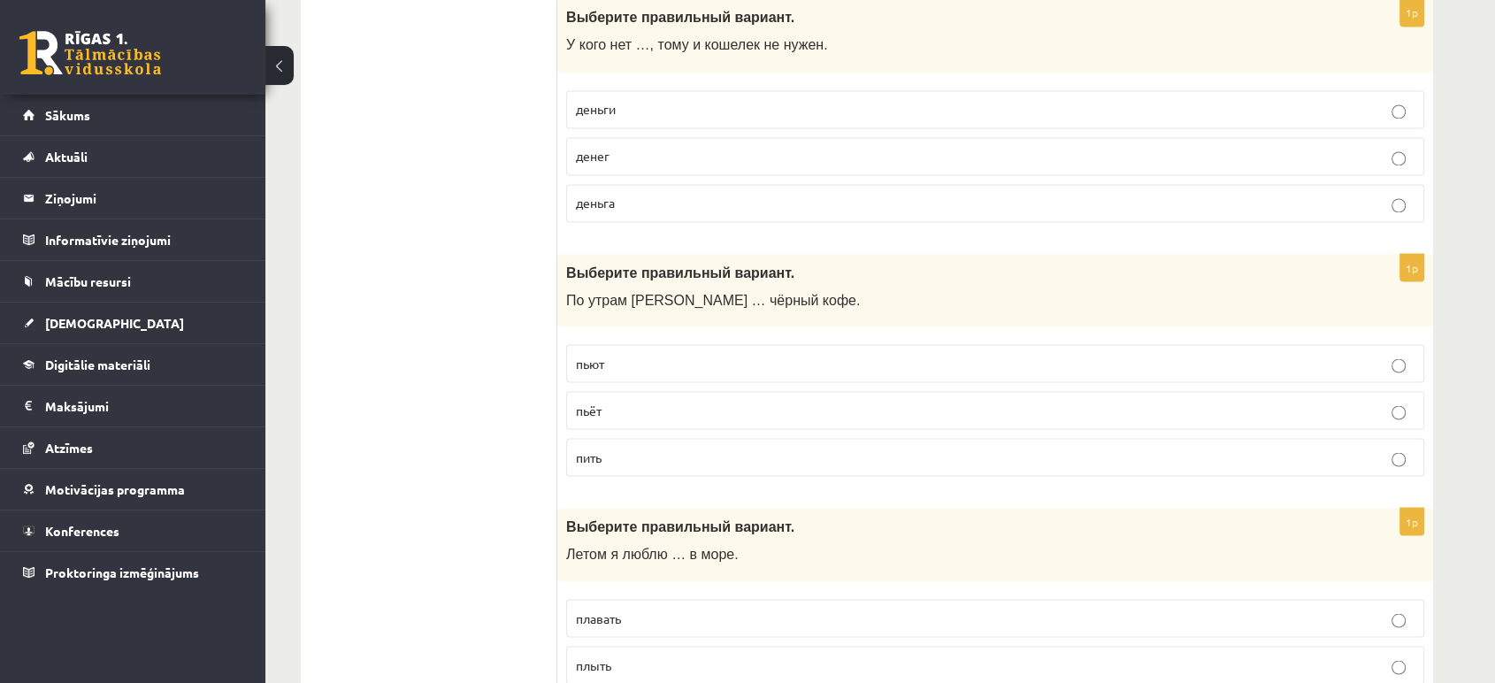
scroll to position [3125, 0]
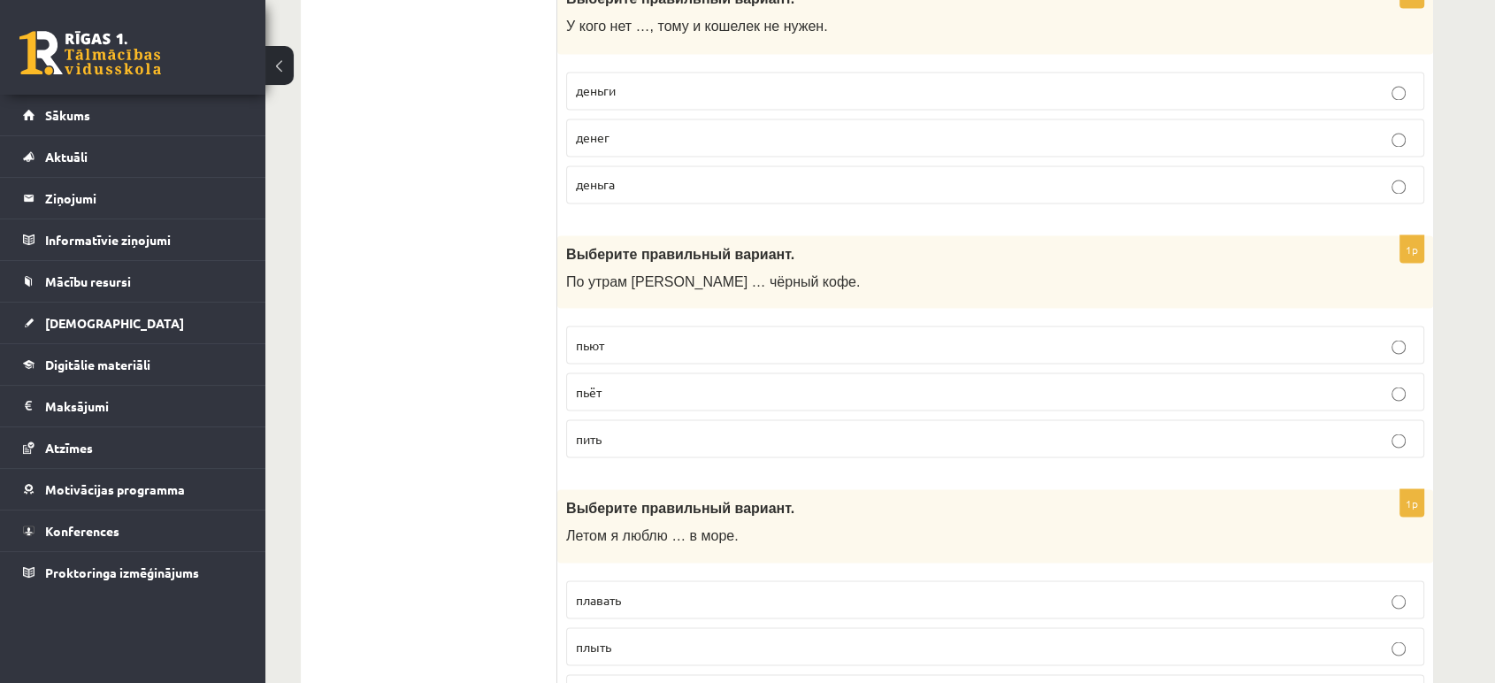
click at [1239, 128] on p "денег" at bounding box center [995, 137] width 839 height 19
click at [741, 395] on label "пьёт" at bounding box center [995, 391] width 858 height 38
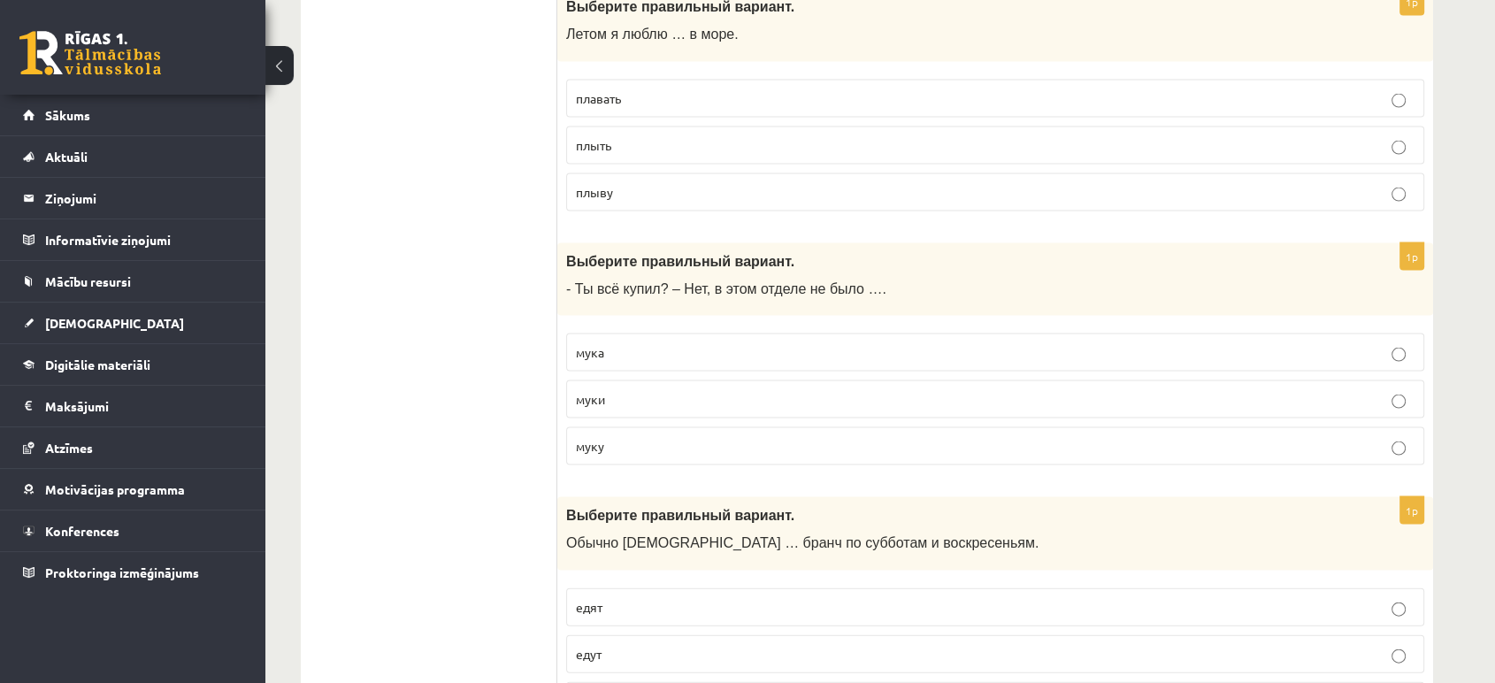
scroll to position [3588, 0]
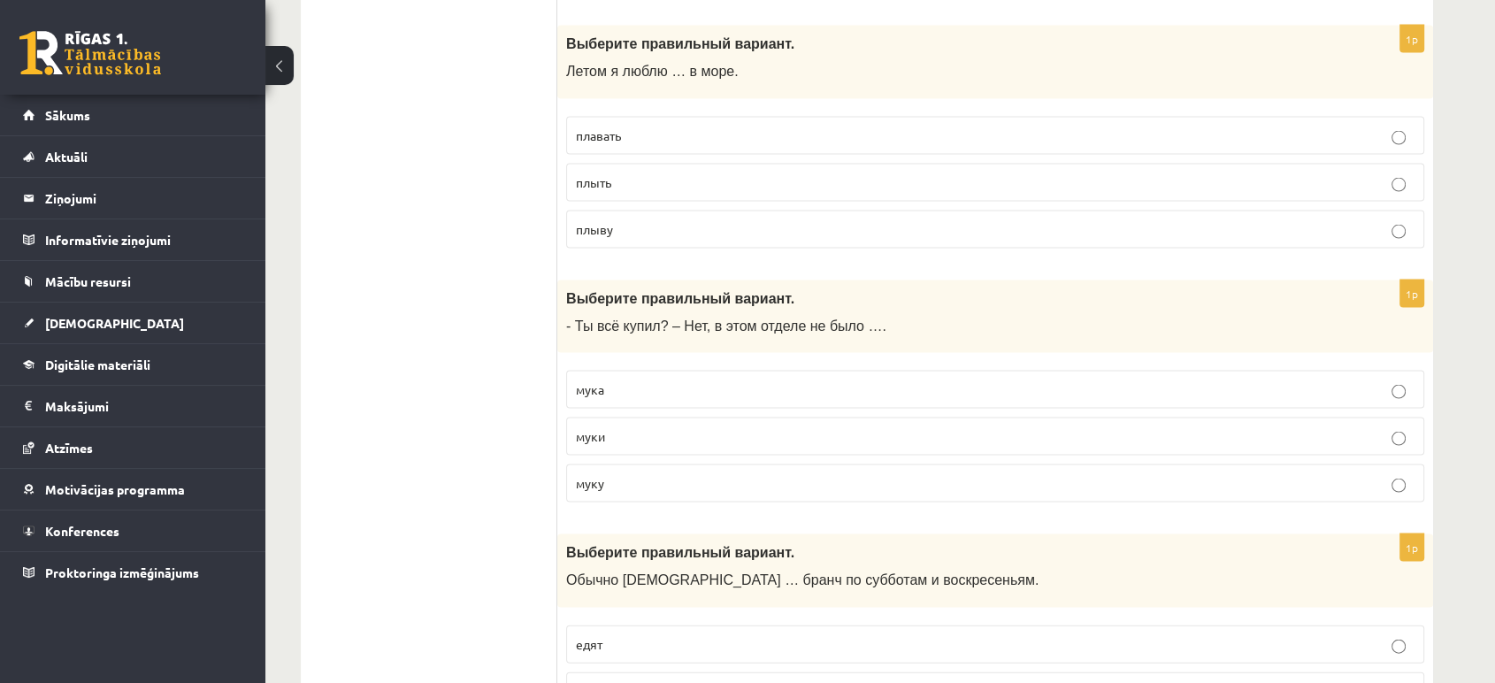
click at [652, 127] on p "плавать" at bounding box center [995, 136] width 839 height 19
click at [679, 430] on p "муки" at bounding box center [995, 436] width 839 height 19
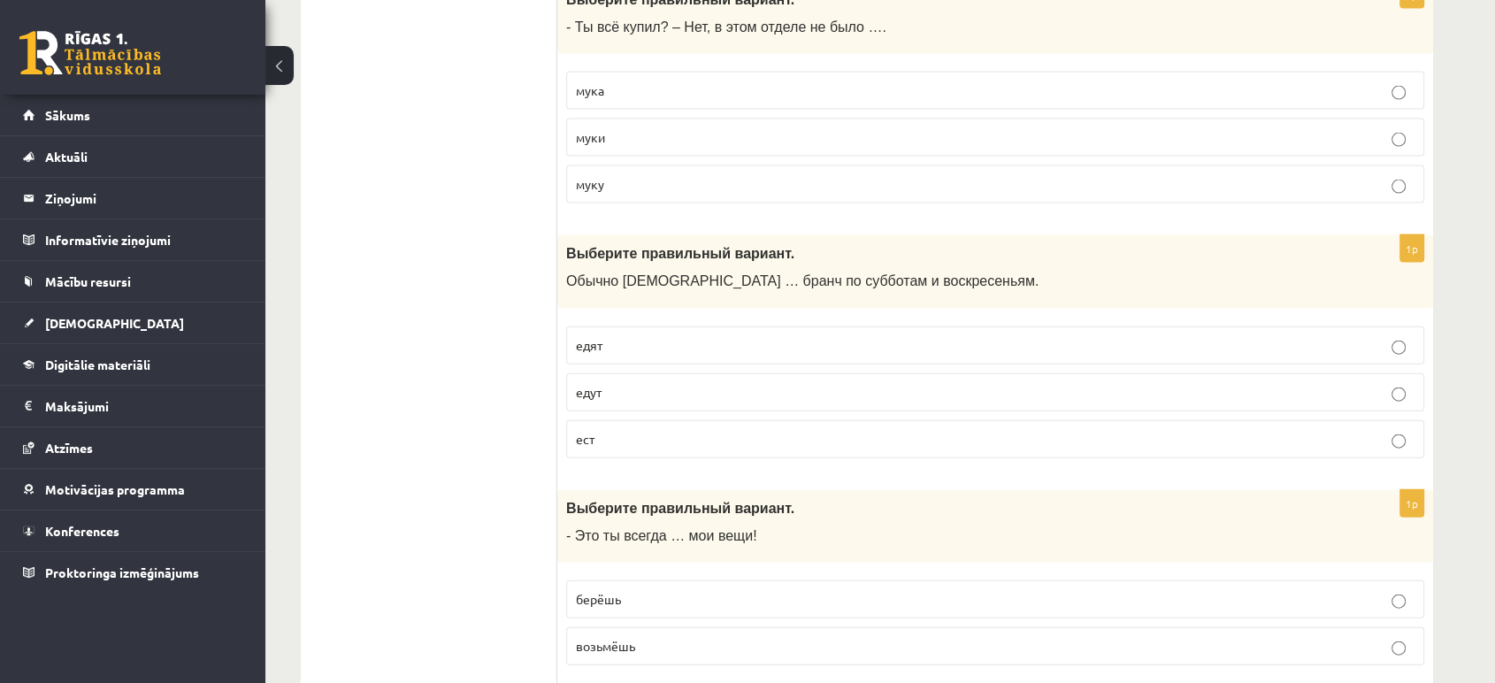
scroll to position [4072, 0]
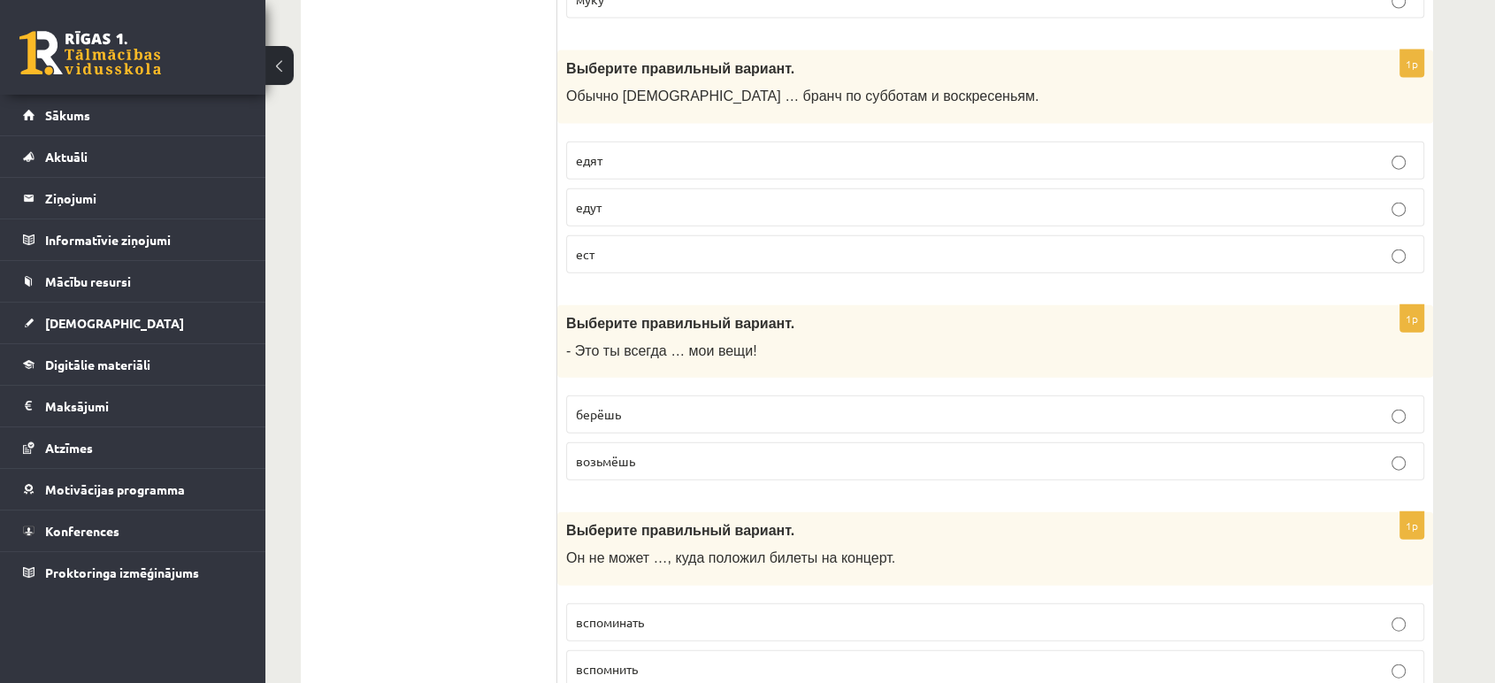
click at [615, 142] on label "едят" at bounding box center [995, 161] width 858 height 38
click at [633, 442] on label "возьмёшь" at bounding box center [995, 461] width 858 height 38
click at [641, 424] on fieldset "берёшь возьмёшь" at bounding box center [995, 436] width 858 height 99
click at [661, 415] on label "берёшь" at bounding box center [995, 414] width 858 height 38
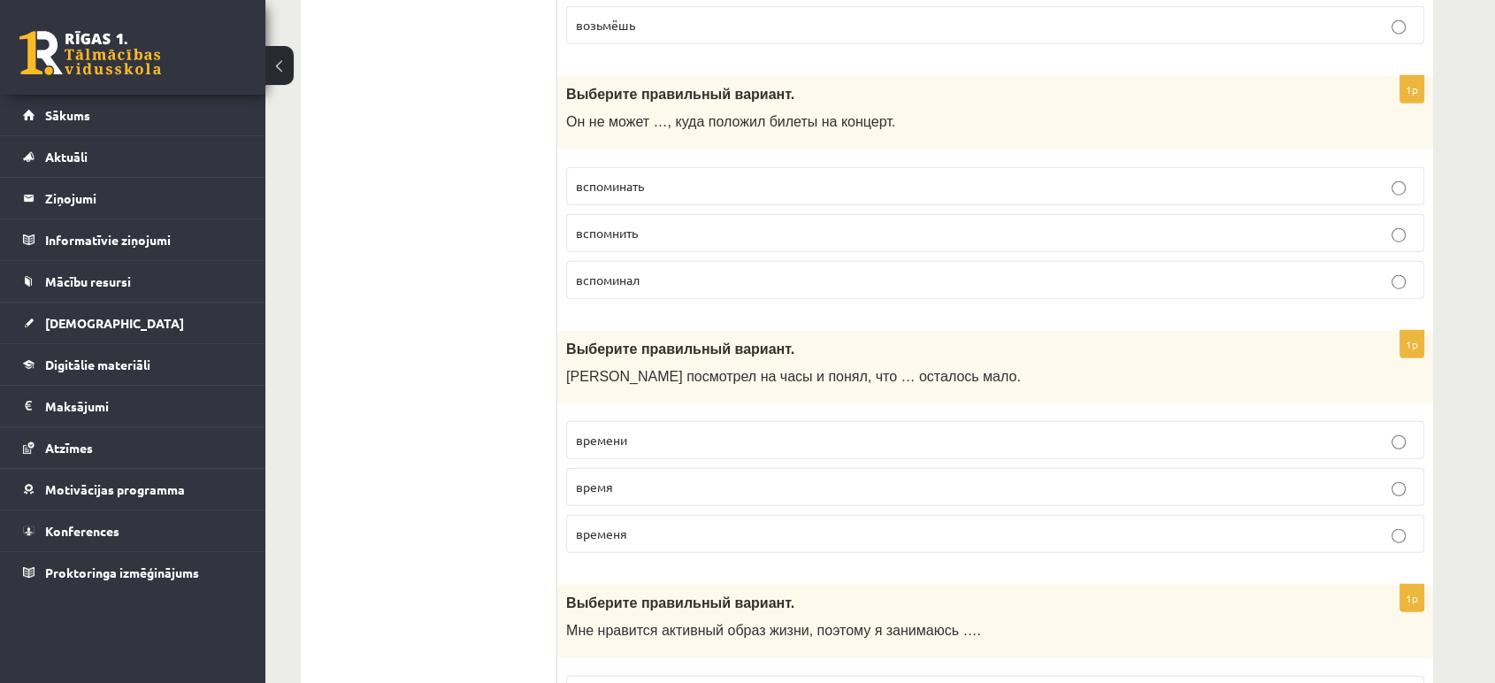
scroll to position [4545, 0]
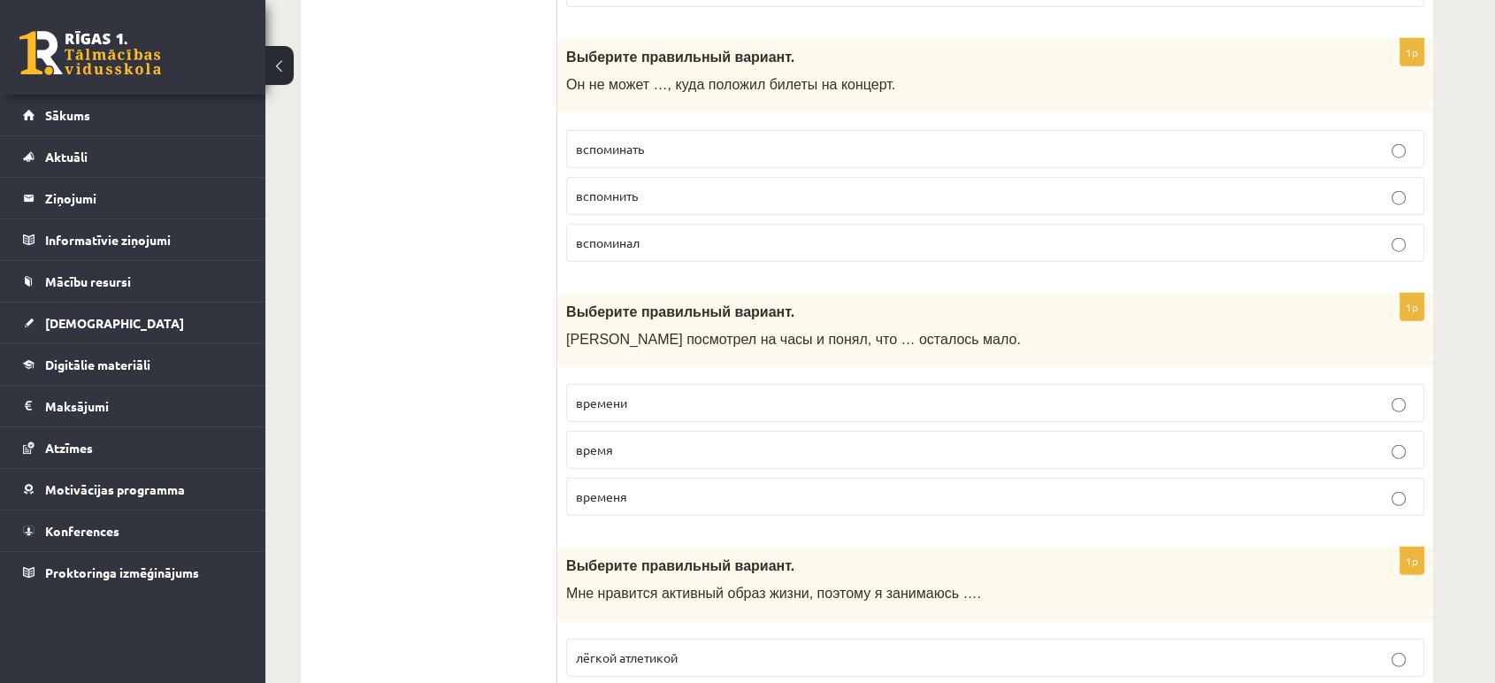
click at [709, 193] on label "вспомнить" at bounding box center [995, 196] width 858 height 38
click at [648, 394] on p "времени" at bounding box center [995, 403] width 839 height 19
drag, startPoint x: 1492, startPoint y: 425, endPoint x: 1490, endPoint y: 452, distance: 27.6
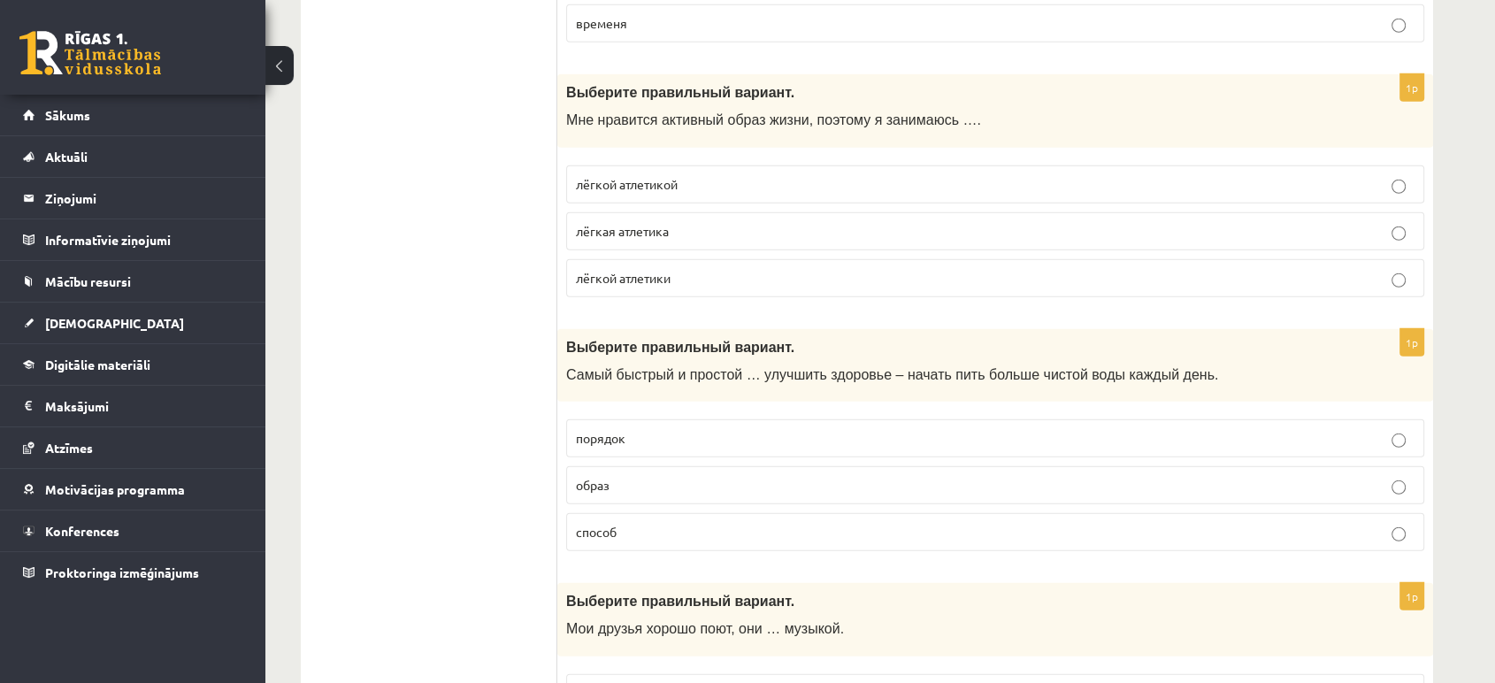
scroll to position [5056, 0]
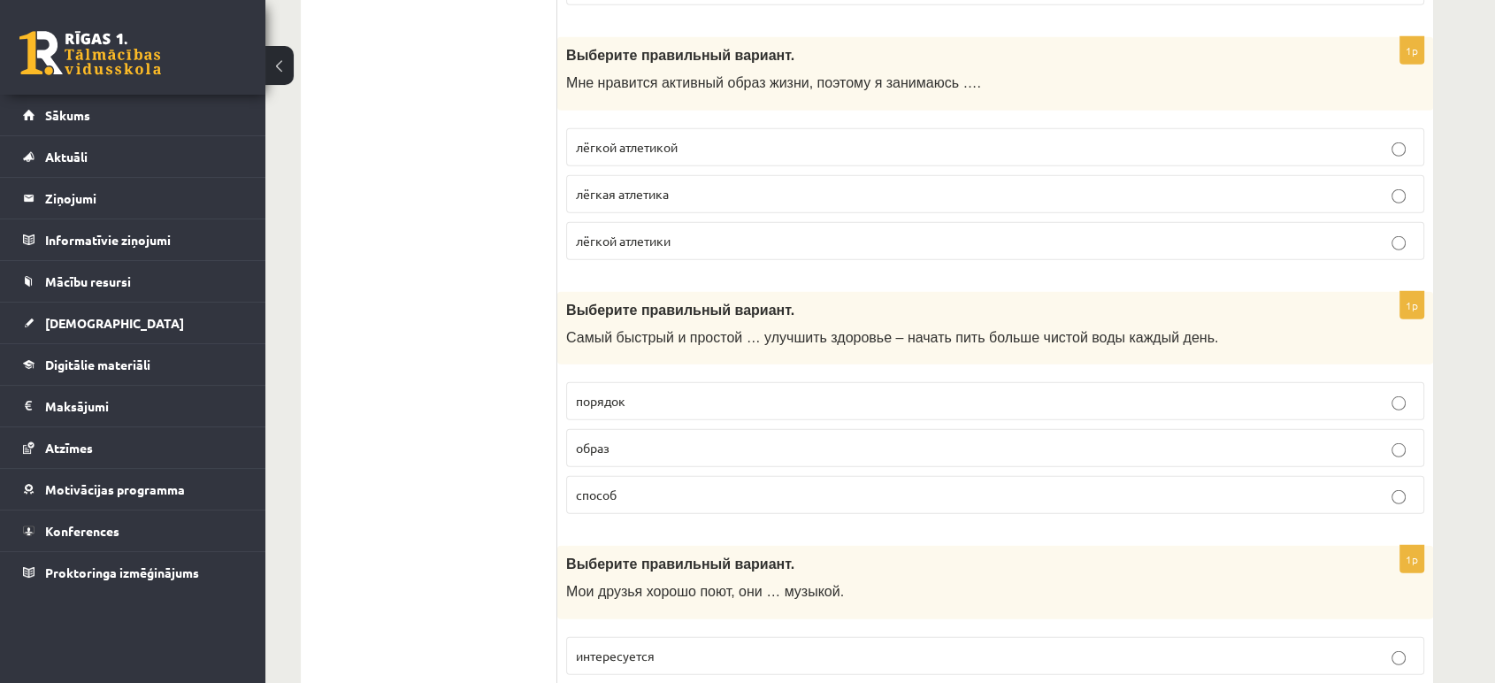
click at [672, 144] on label "лёгкой атлетикой" at bounding box center [995, 147] width 858 height 38
click at [665, 493] on label "способ" at bounding box center [995, 495] width 858 height 38
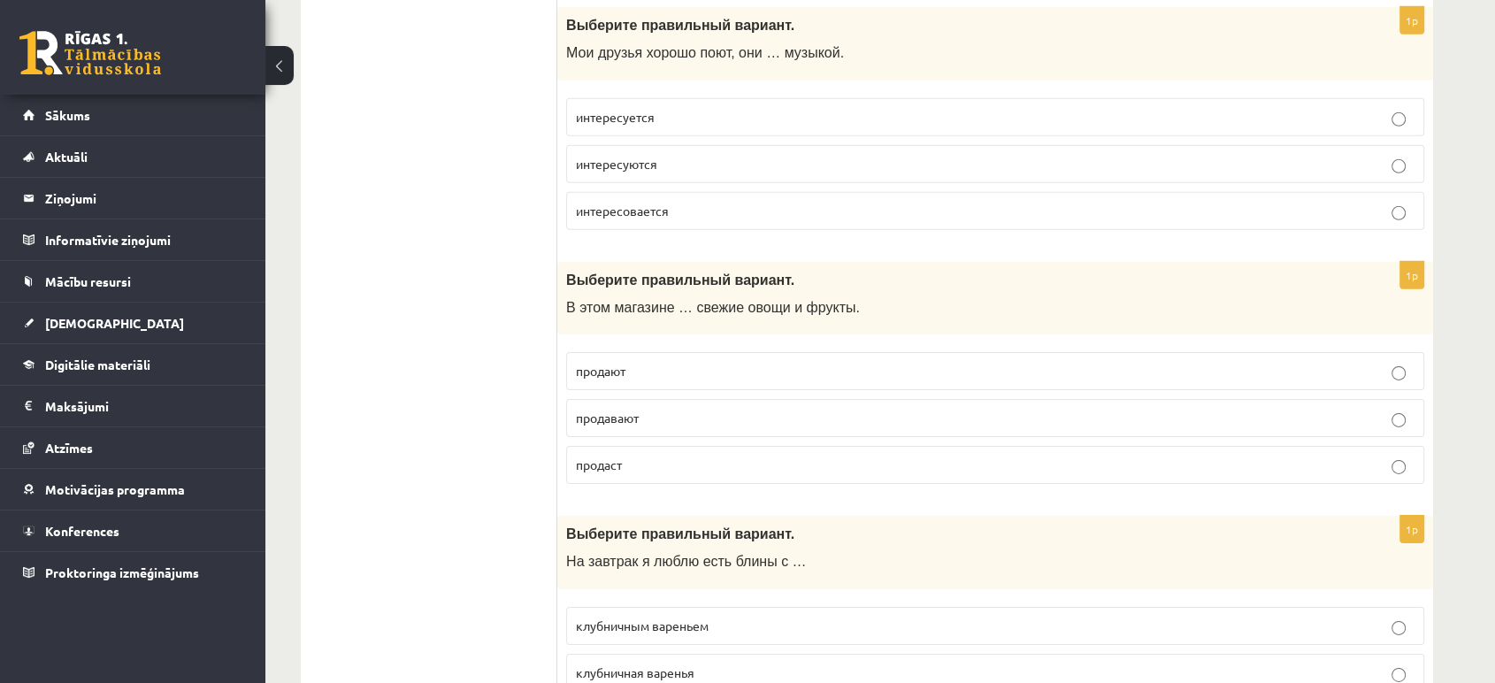
scroll to position [5604, 0]
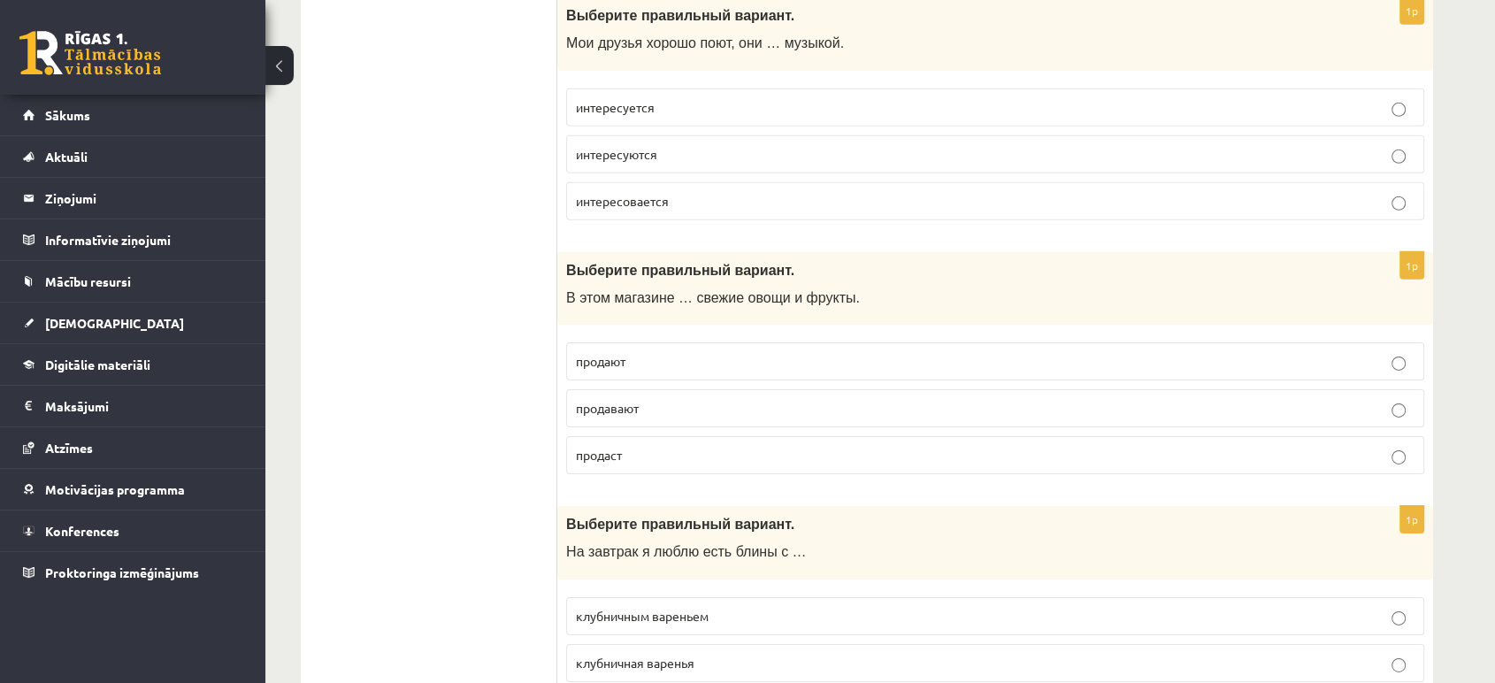
click at [647, 150] on label "интересуются" at bounding box center [995, 154] width 858 height 38
click at [625, 353] on span "продают" at bounding box center [601, 361] width 50 height 16
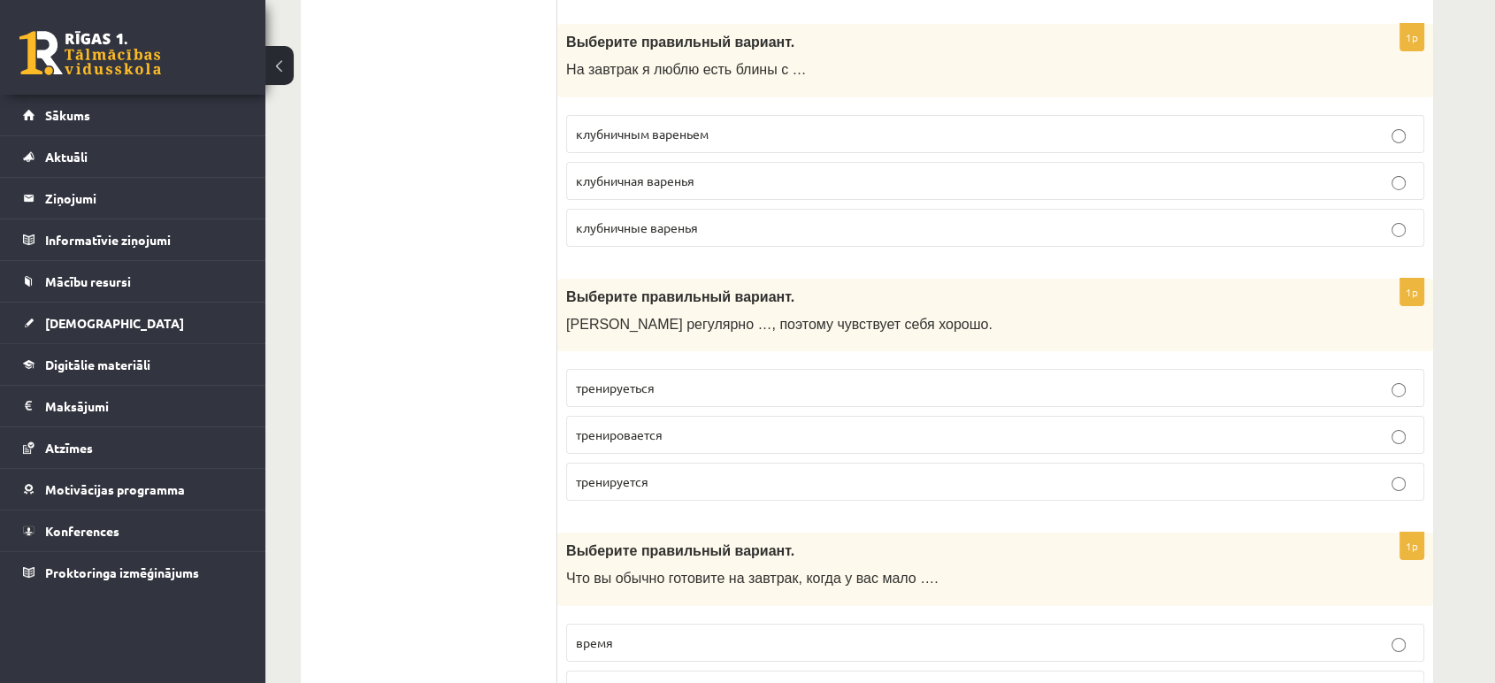
scroll to position [6096, 0]
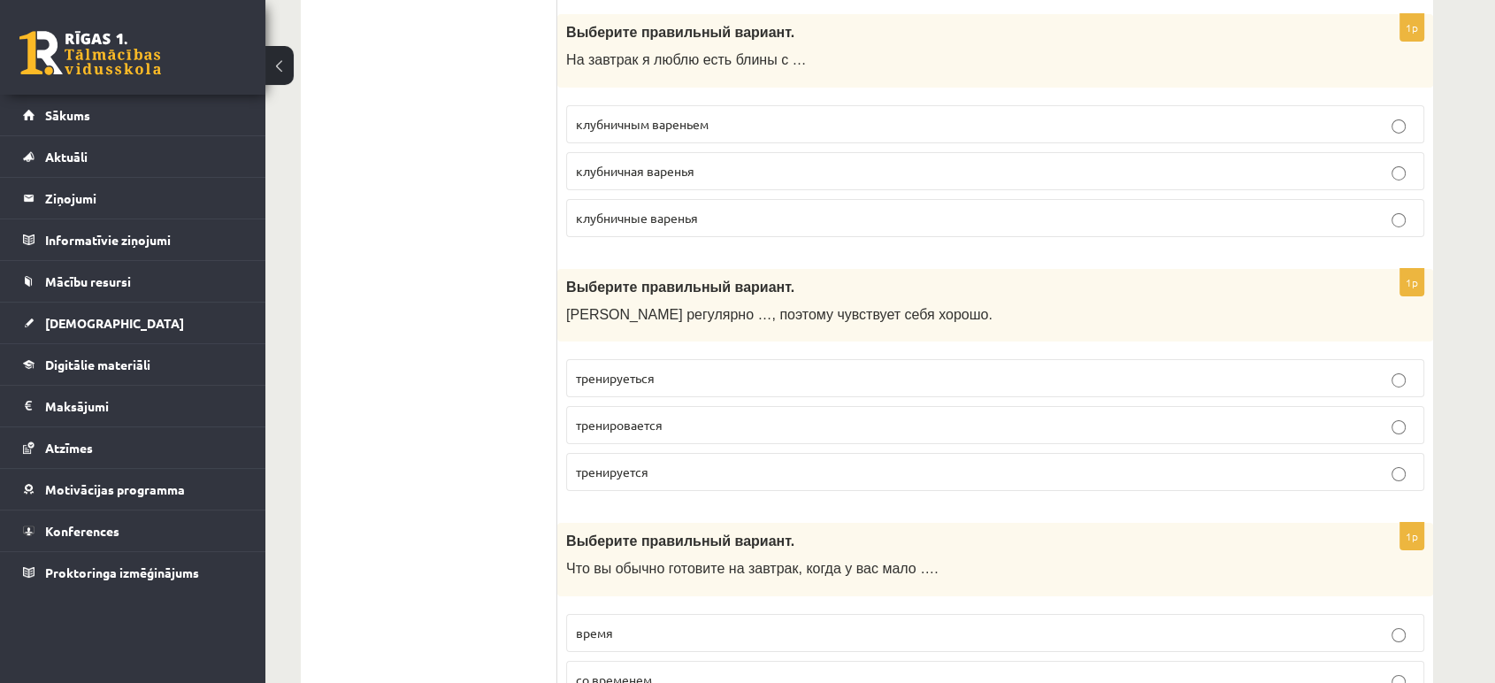
click at [671, 116] on span "клубничным вареньем" at bounding box center [642, 124] width 133 height 16
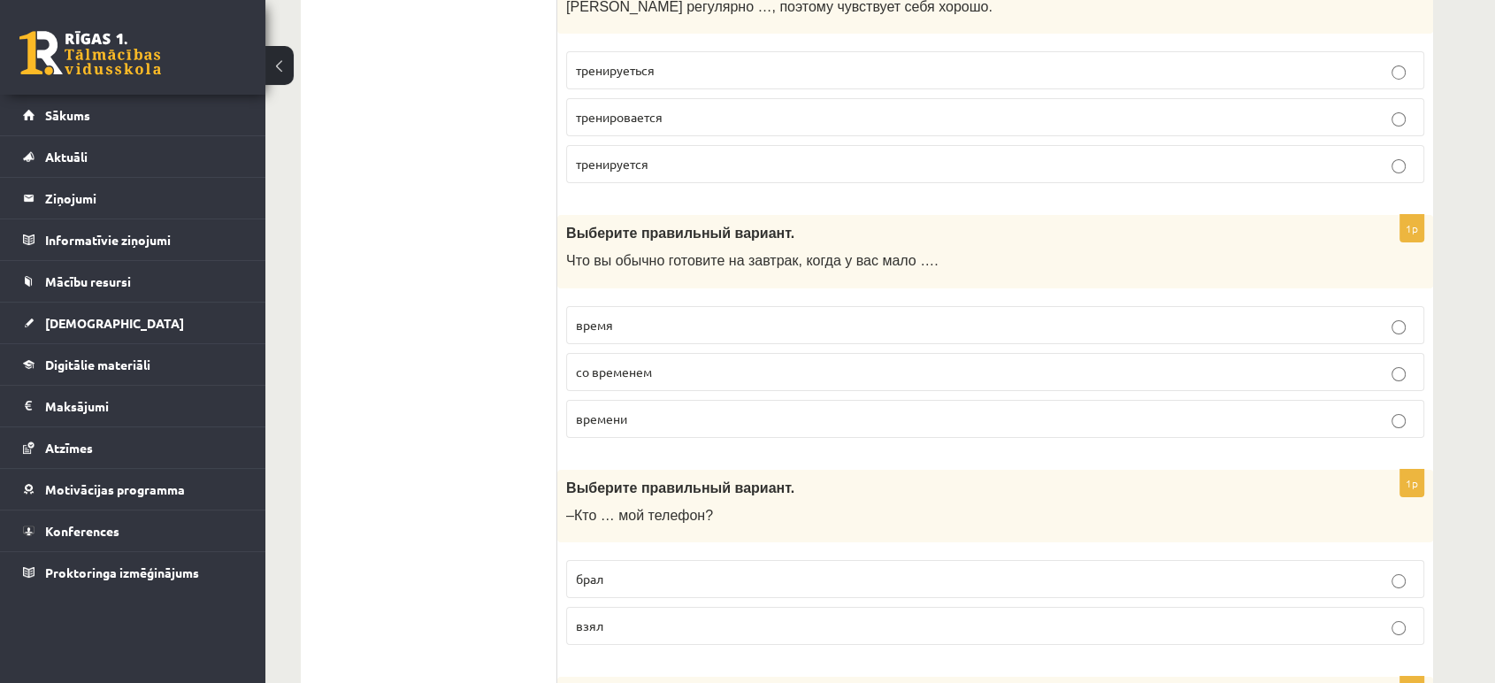
scroll to position [6394, 0]
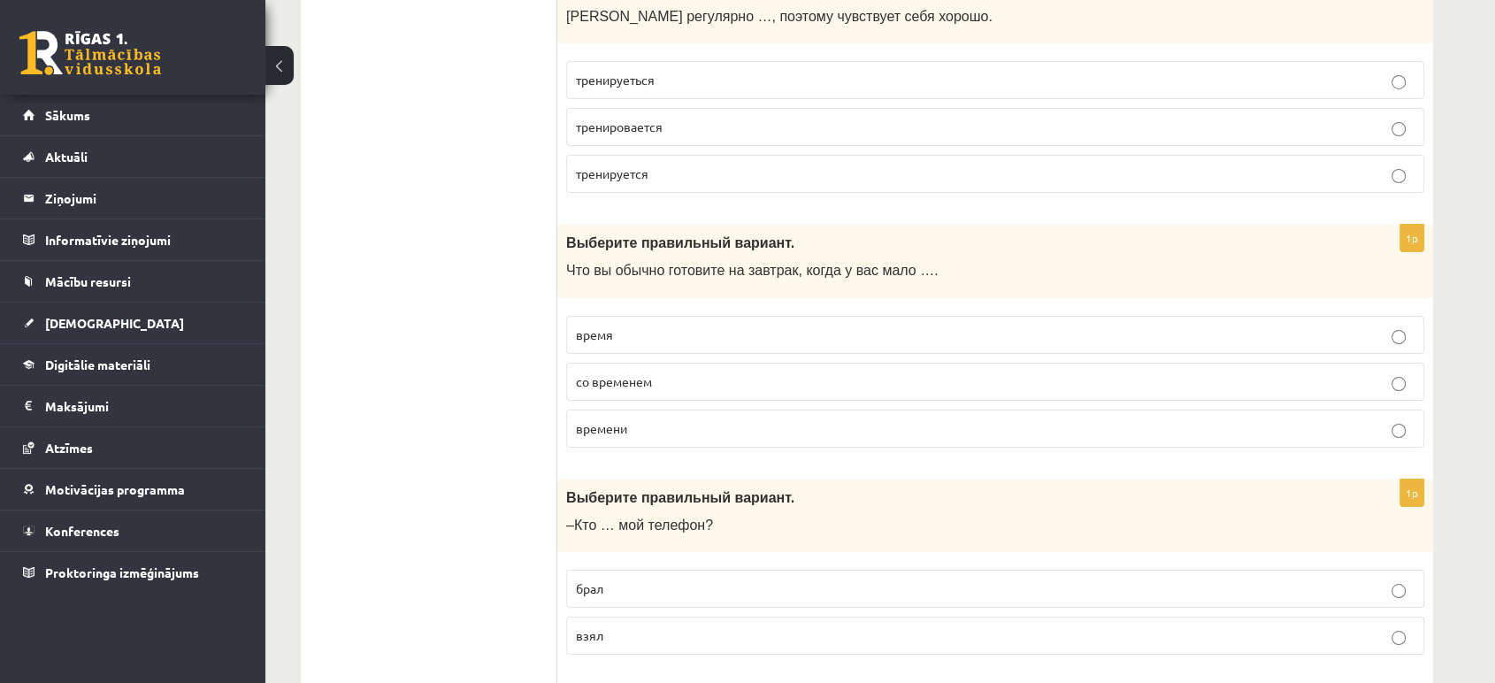
click at [663, 61] on label "тренируеться" at bounding box center [995, 80] width 858 height 38
click at [714, 123] on label "тренировается" at bounding box center [995, 127] width 858 height 38
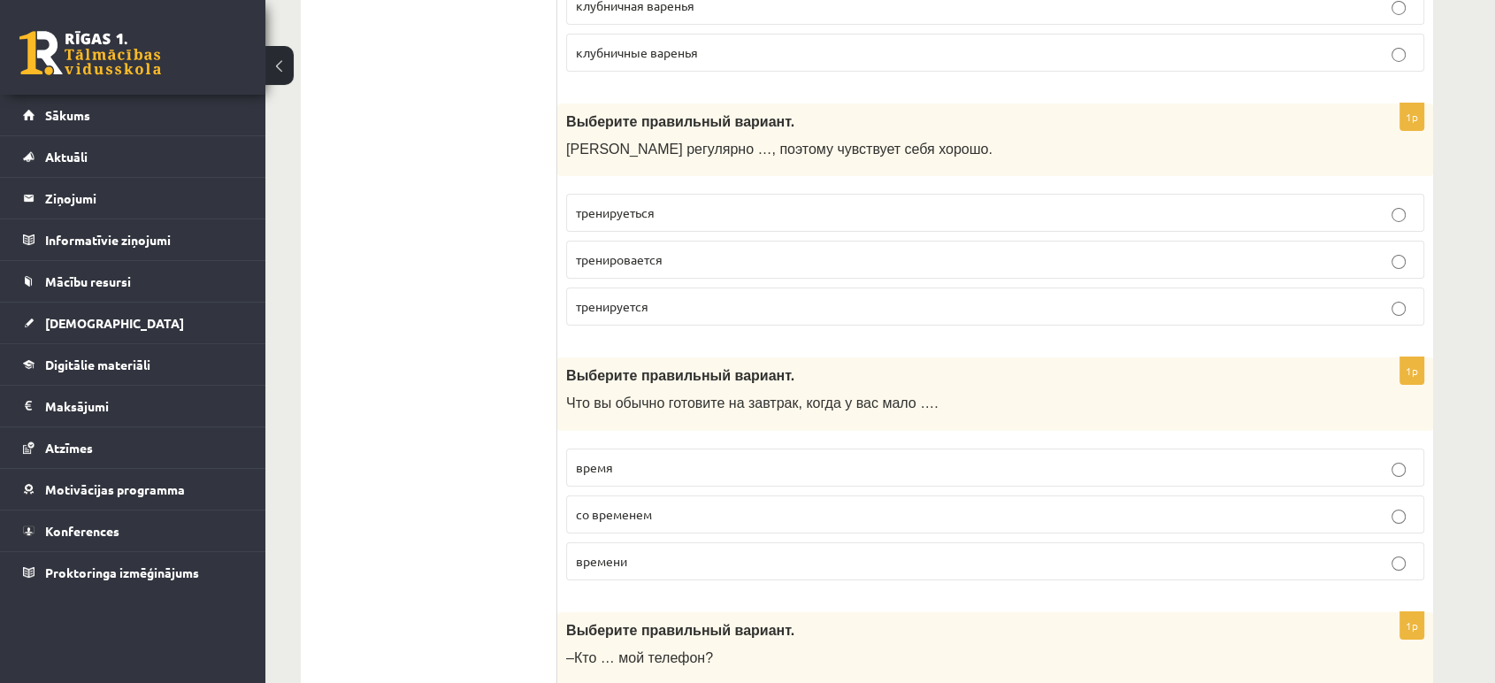
drag, startPoint x: 714, startPoint y: 123, endPoint x: 389, endPoint y: -27, distance: 357.4
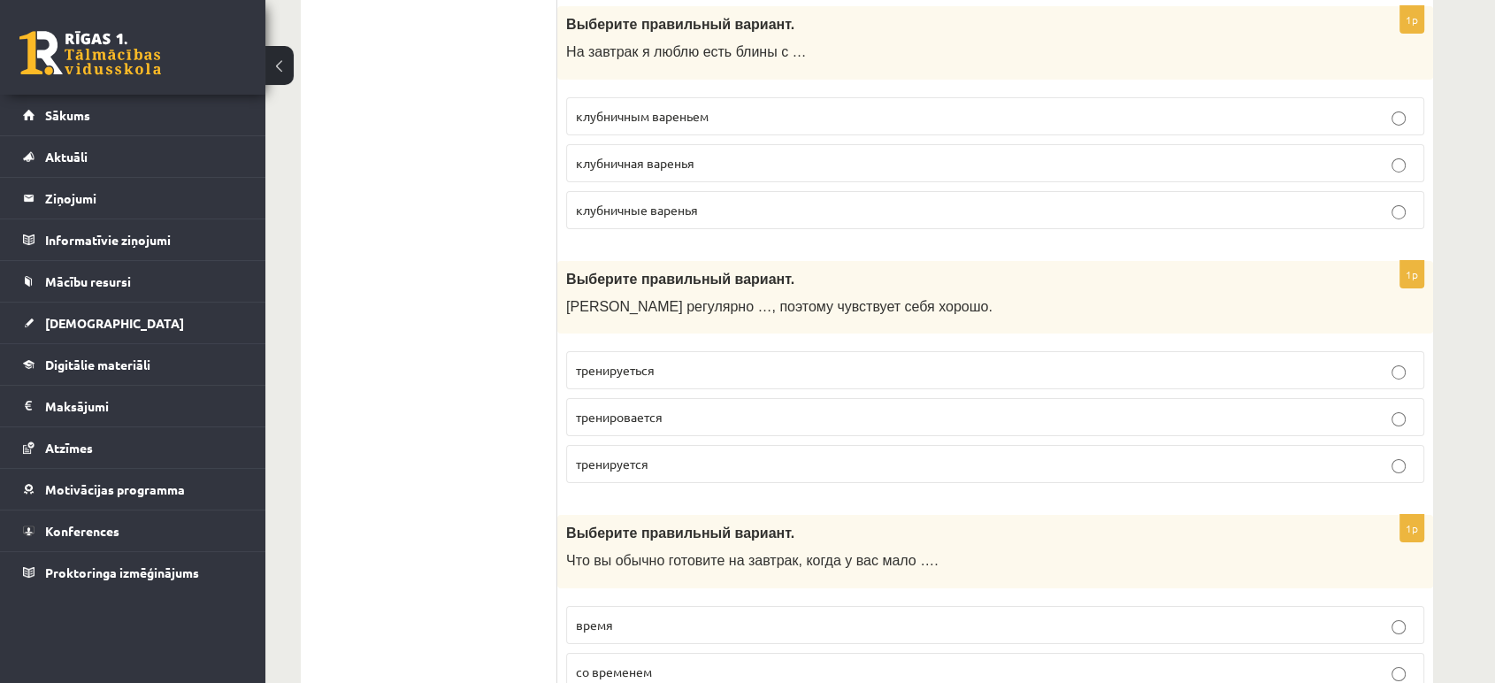
drag, startPoint x: 414, startPoint y: 233, endPoint x: 368, endPoint y: 203, distance: 54.5
click at [602, 456] on span "тренируется" at bounding box center [612, 464] width 73 height 16
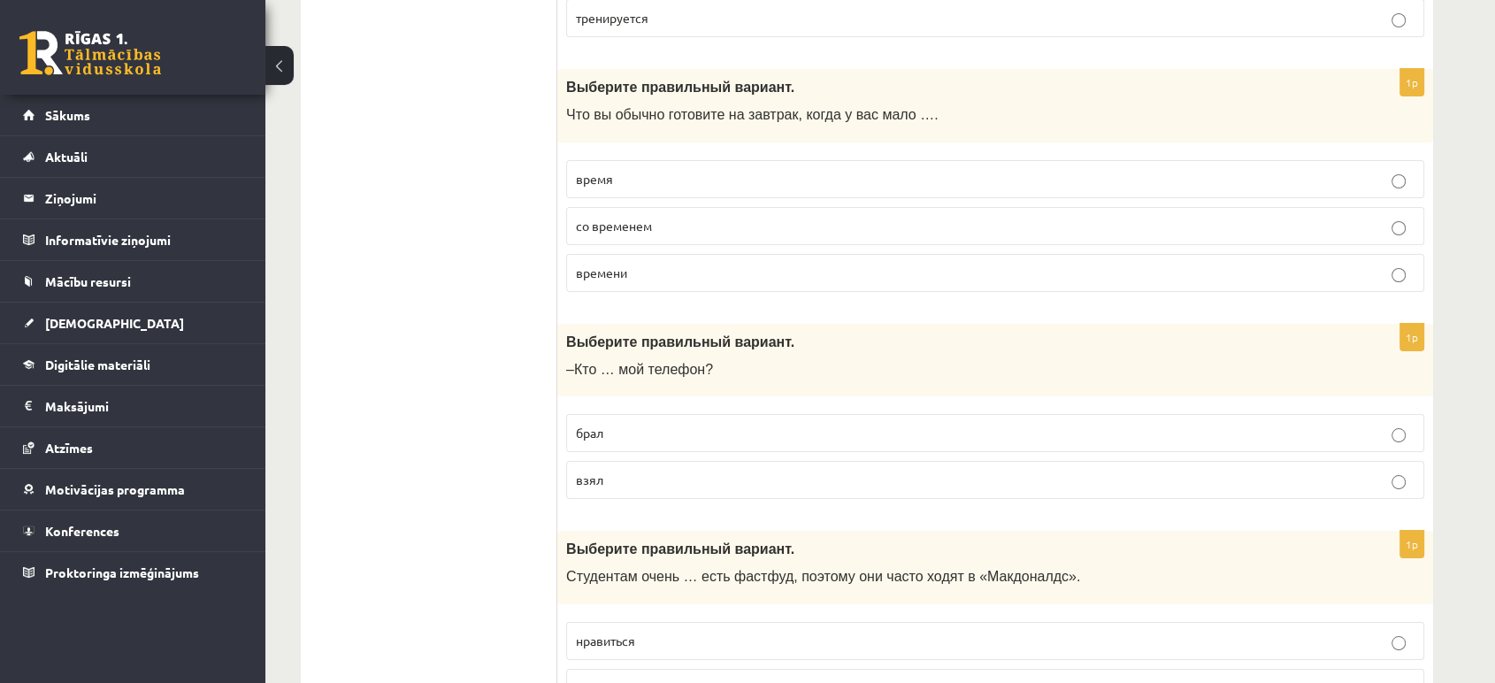
scroll to position [6560, 0]
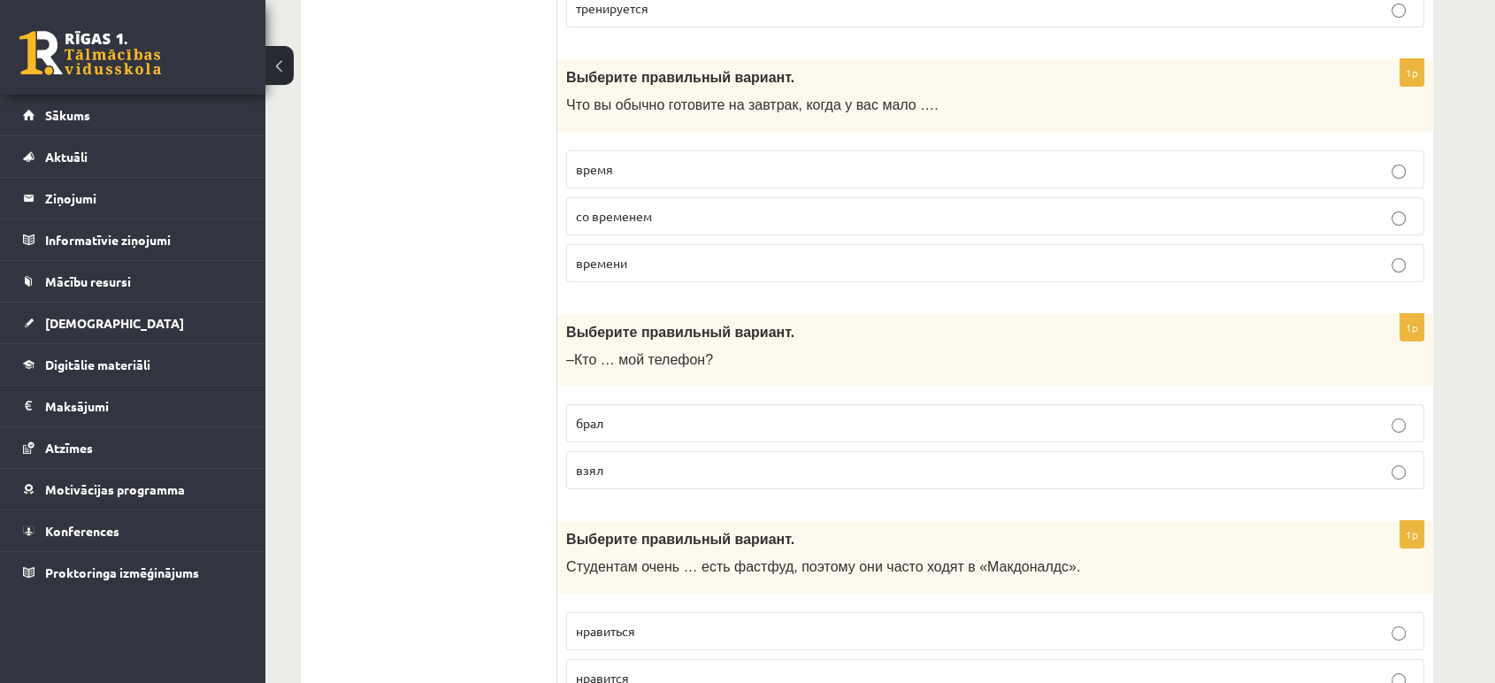
click at [647, 254] on p "времени" at bounding box center [995, 263] width 839 height 19
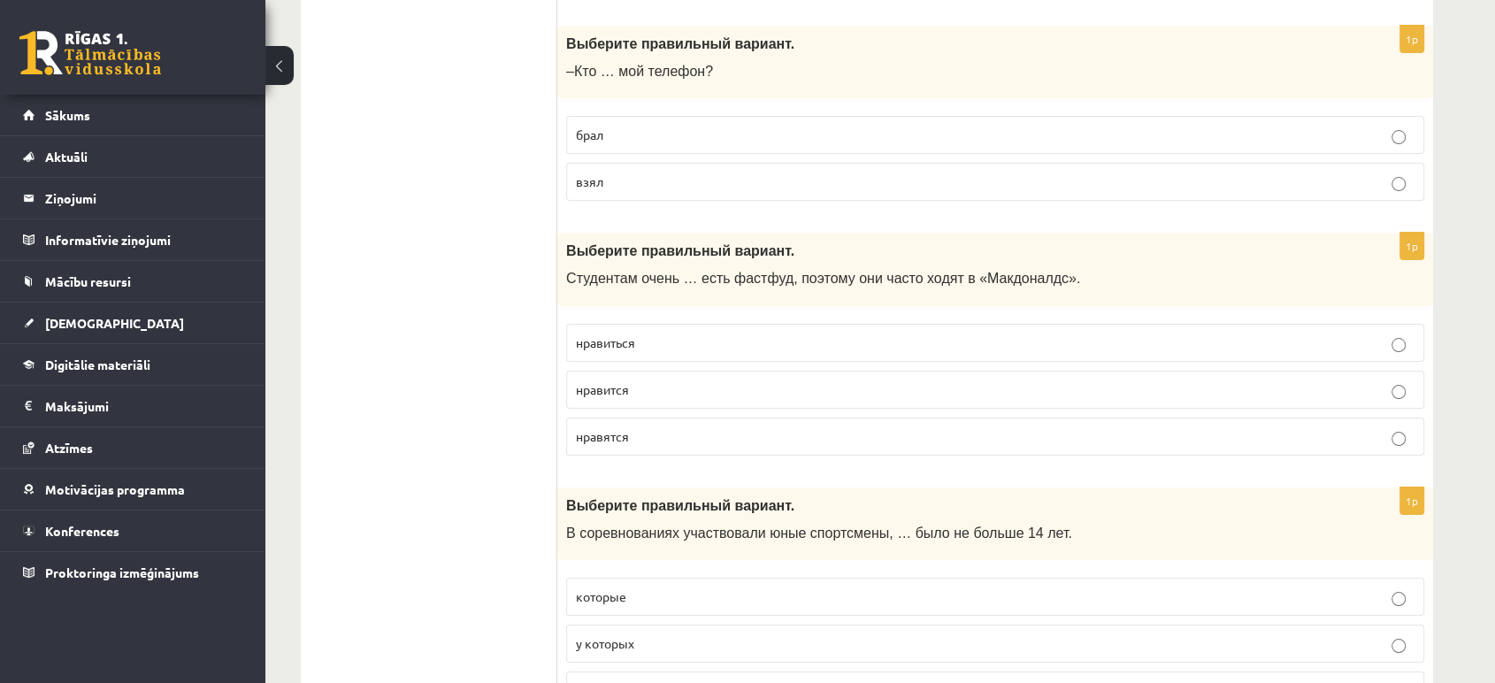
scroll to position [6913, 0]
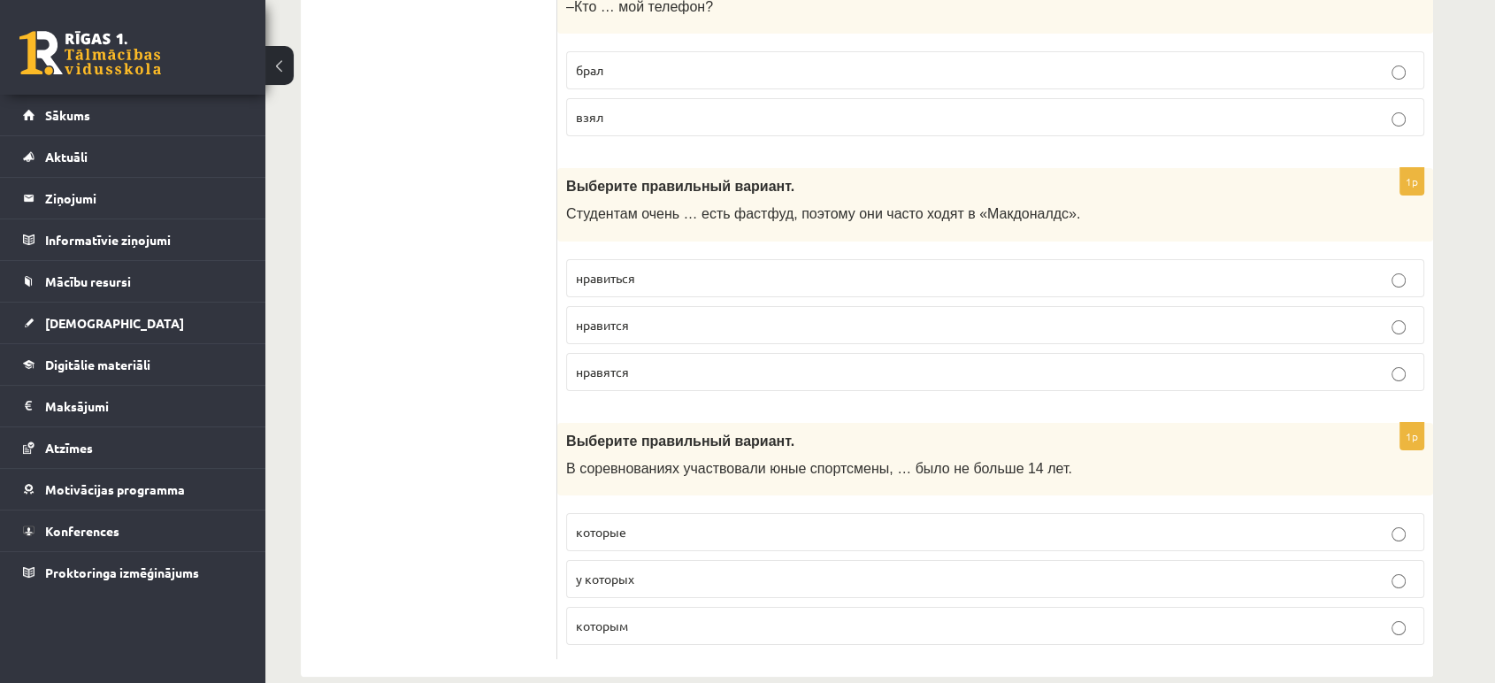
click at [623, 108] on p "взял" at bounding box center [995, 117] width 839 height 19
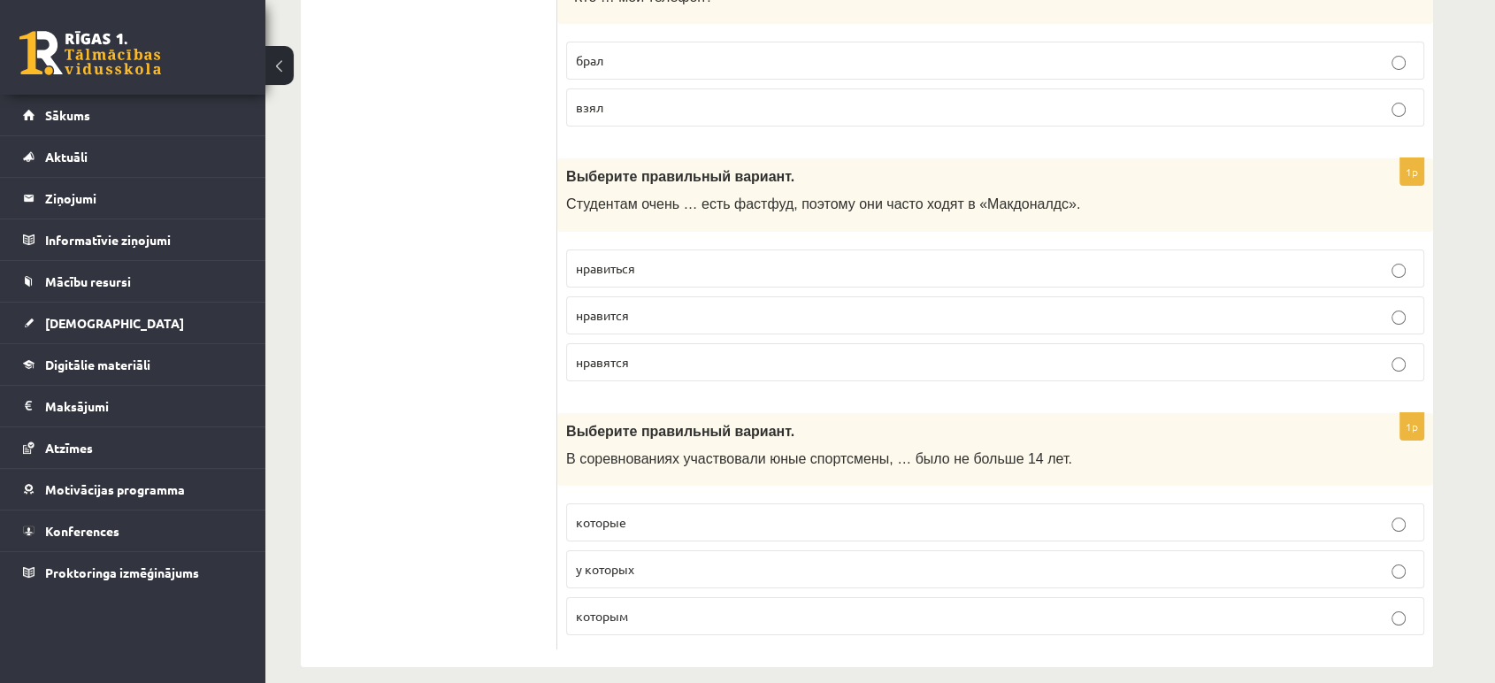
click at [617, 307] on span "нравится" at bounding box center [602, 315] width 53 height 16
click at [657, 607] on p "которым" at bounding box center [995, 616] width 839 height 19
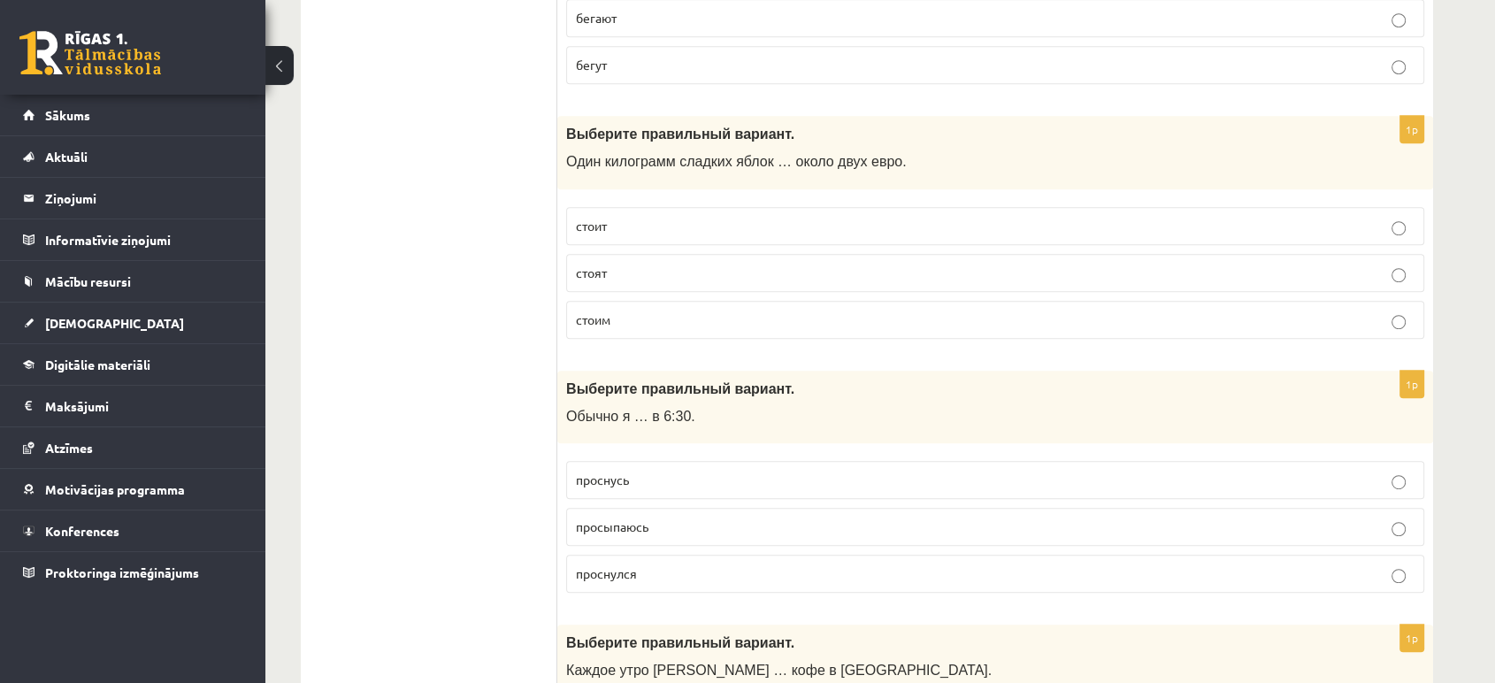
scroll to position [0, 0]
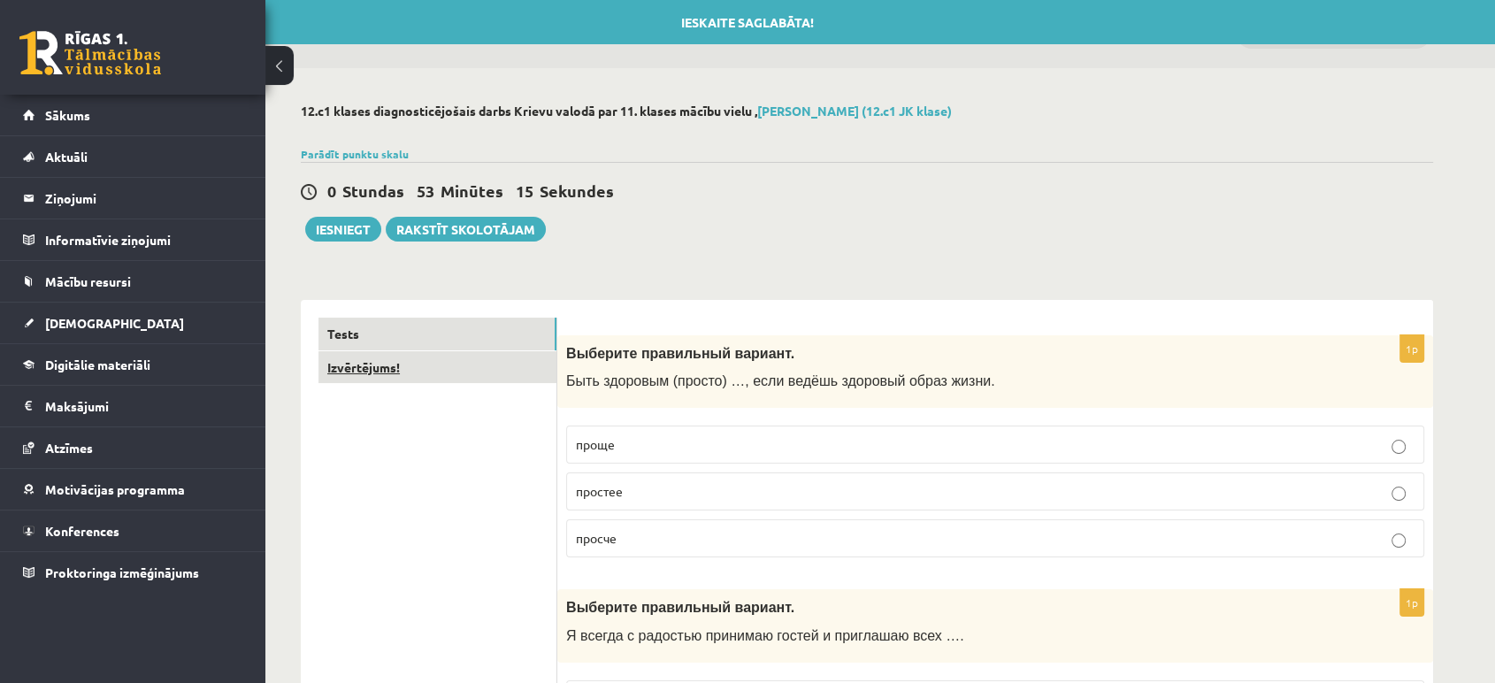
click at [449, 361] on link "Izvērtējums!" at bounding box center [437, 367] width 238 height 33
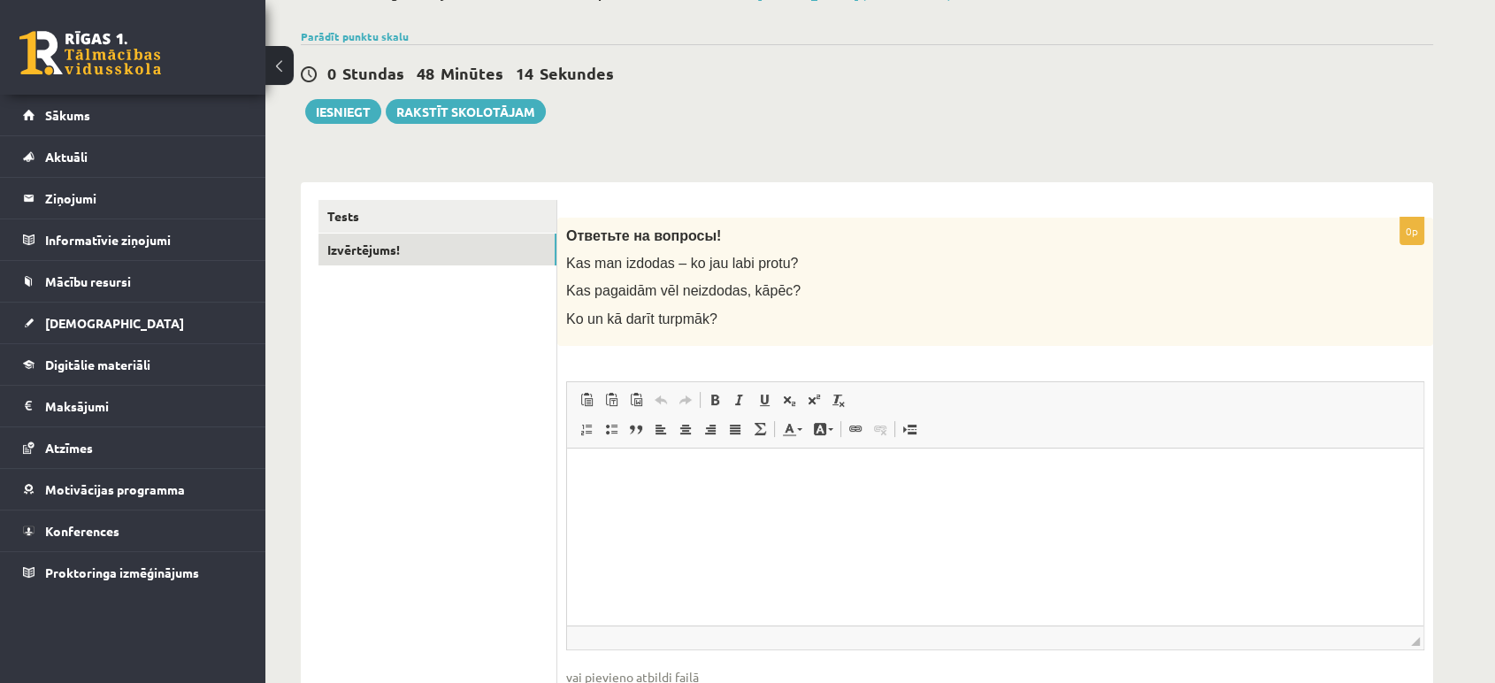
scroll to position [160, 0]
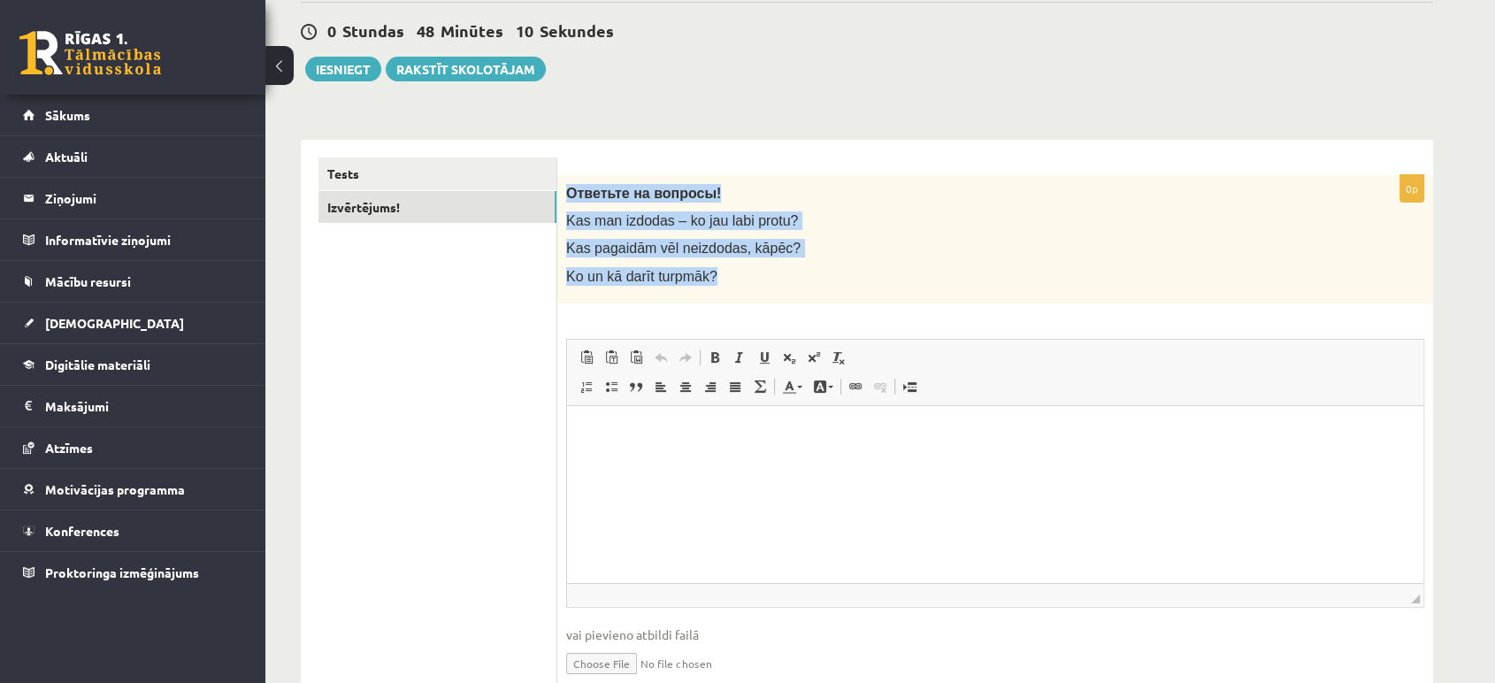
drag, startPoint x: 568, startPoint y: 184, endPoint x: 717, endPoint y: 269, distance: 171.2
click at [717, 269] on div "Ответьте на вопросы! Kas man izdodas – ko jau labi protu? Kas pagaidām vēl neiz…" at bounding box center [995, 239] width 876 height 128
copy div "Ответьте на вопросы! Kas man izdodas – ko jau labi protu? Kas pagaidām vēl neiz…"
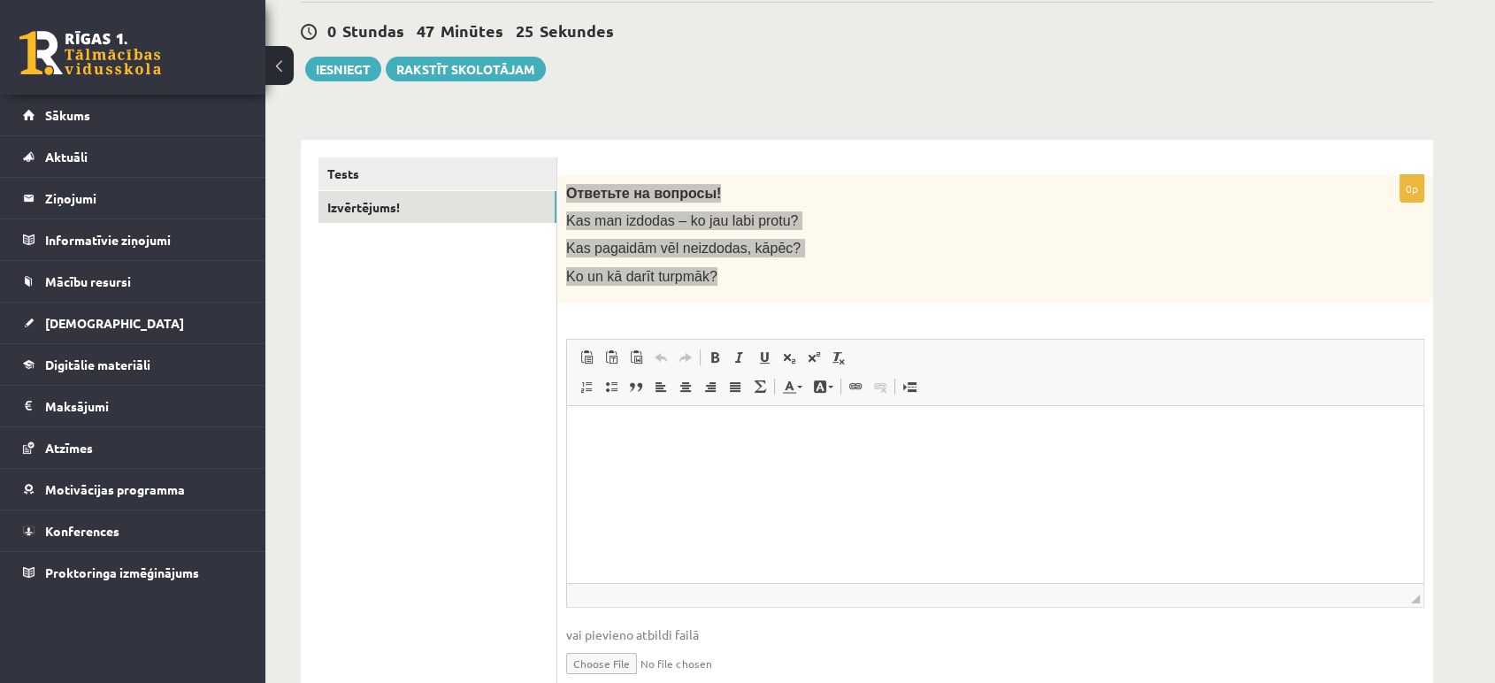
click at [698, 459] on html at bounding box center [995, 432] width 856 height 54
click at [698, 459] on html "**" at bounding box center [995, 432] width 856 height 54
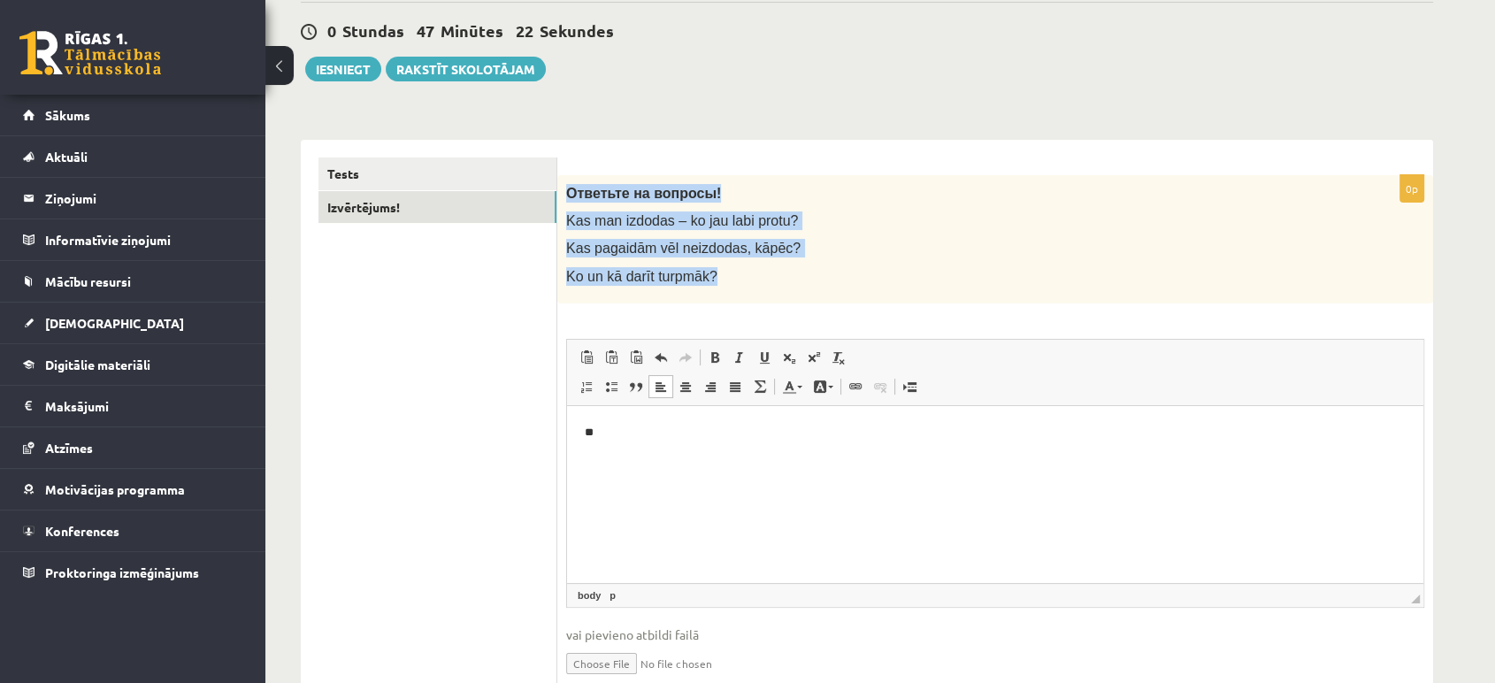
click at [904, 225] on p "Kas man izdodas – ko jau labi protu?" at bounding box center [951, 220] width 770 height 19
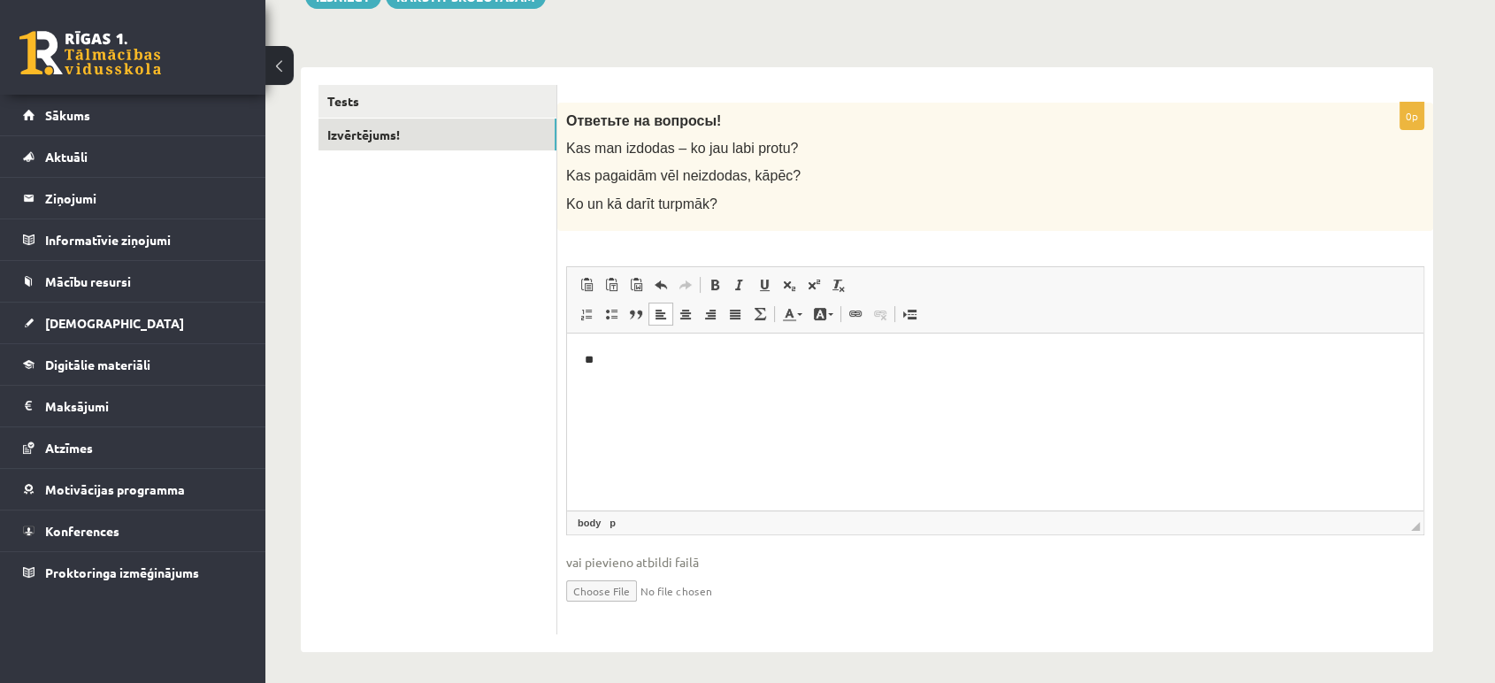
scroll to position [237, 0]
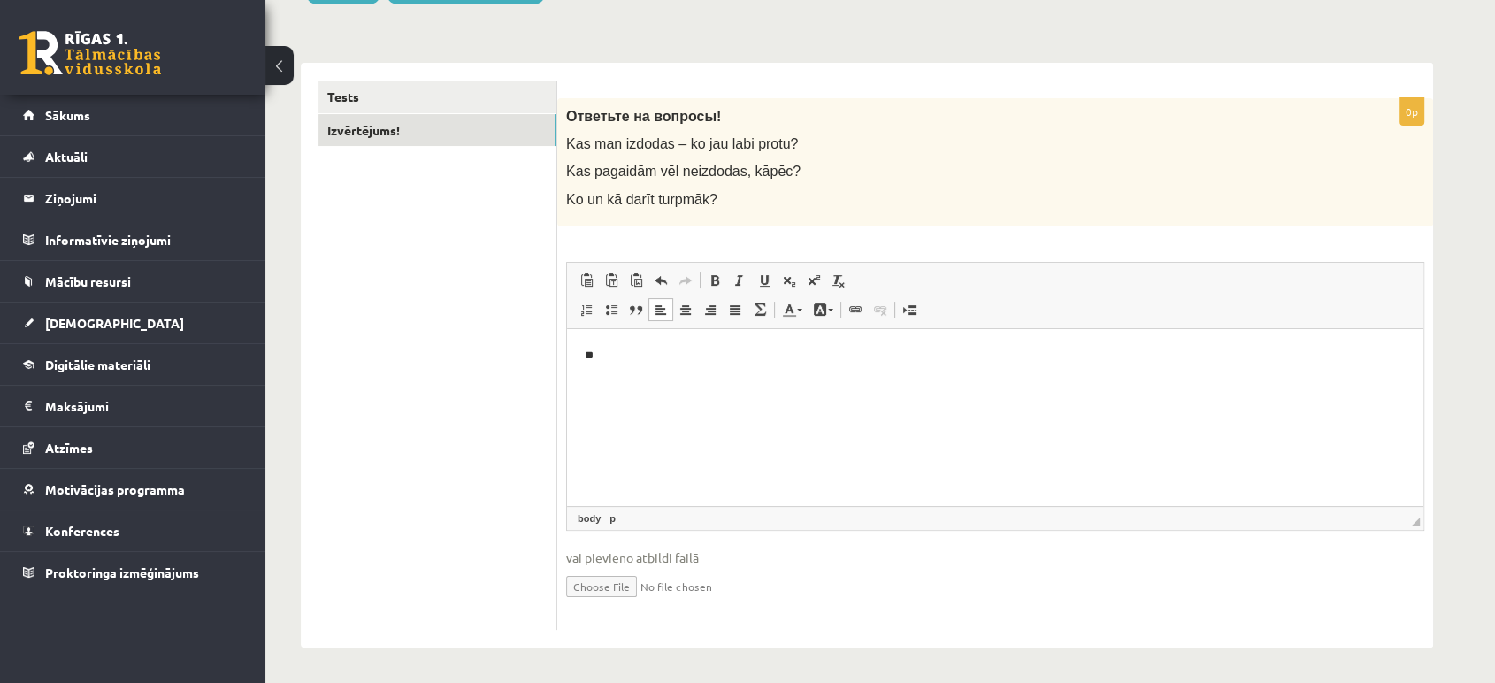
click at [686, 355] on p "**" at bounding box center [995, 355] width 821 height 19
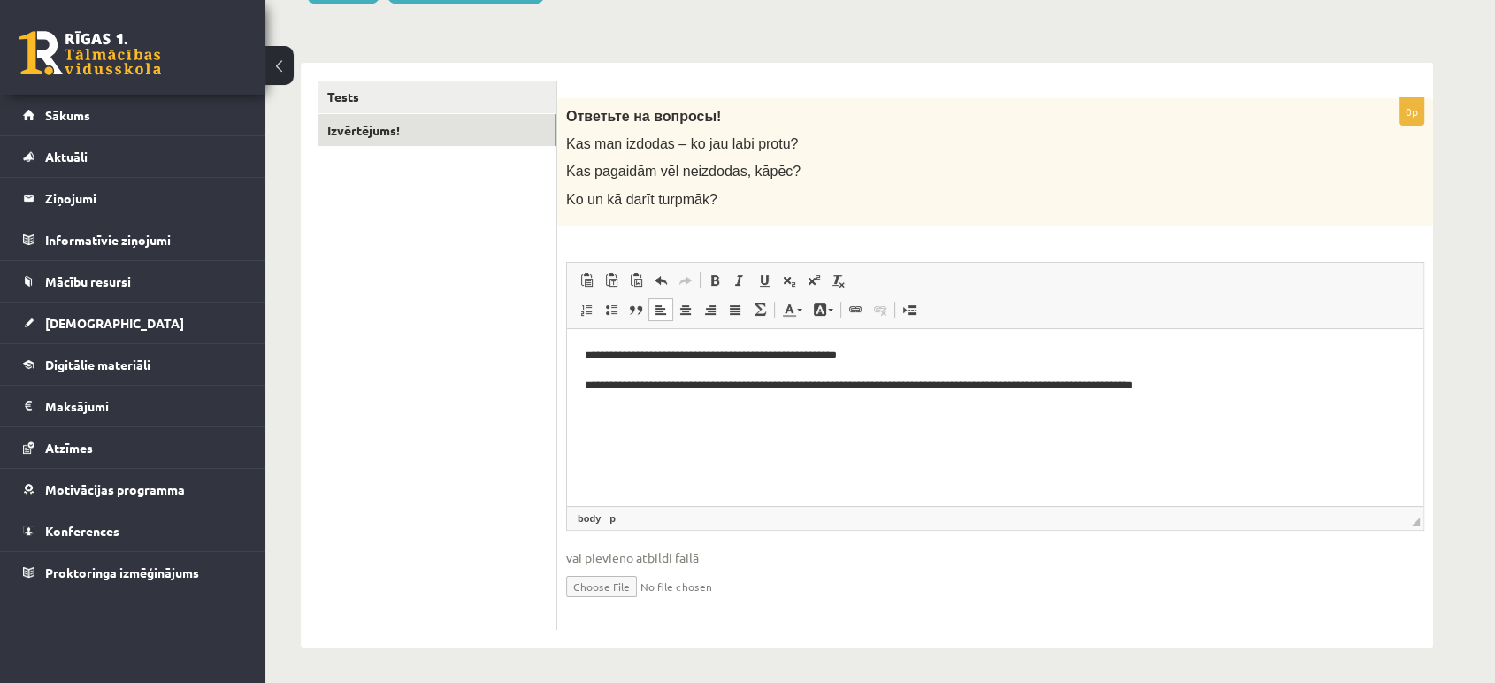
click at [808, 387] on p "**********" at bounding box center [995, 385] width 821 height 19
click at [871, 383] on p "**********" at bounding box center [995, 385] width 821 height 19
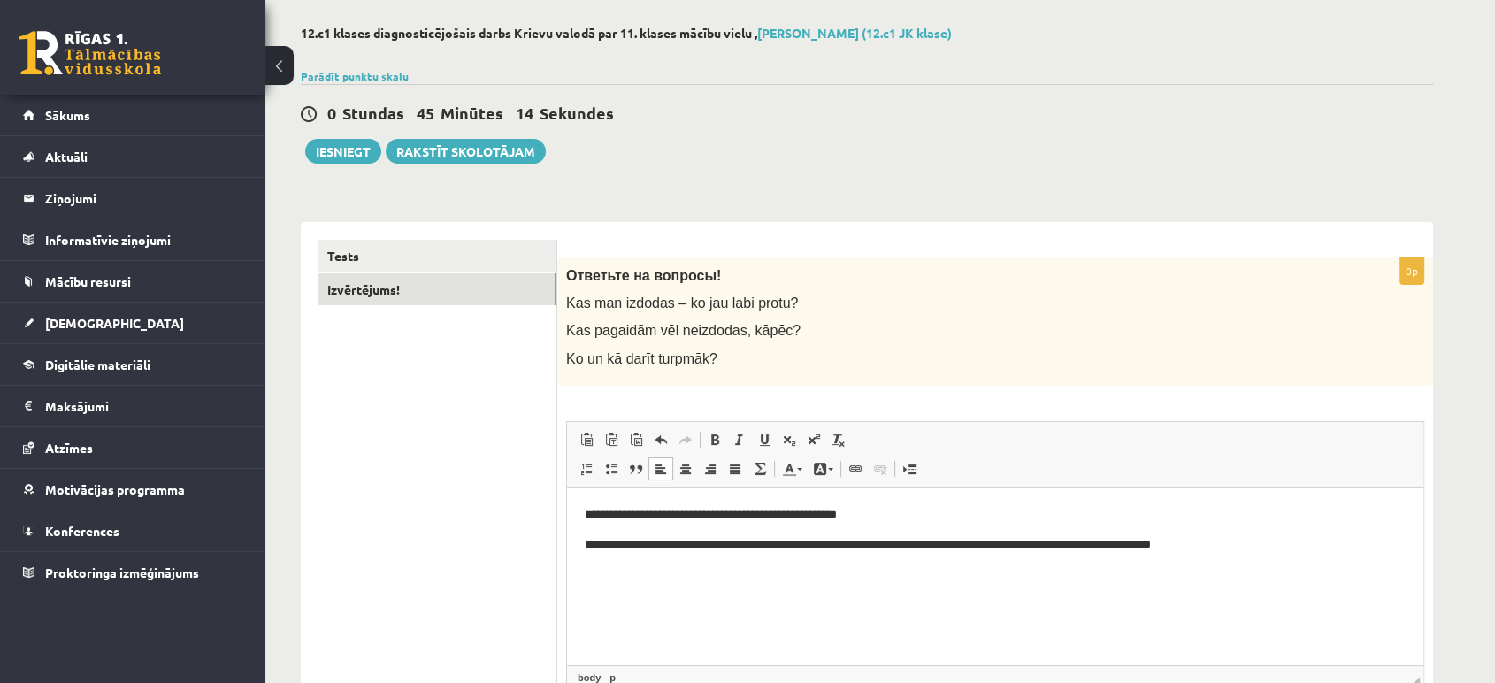
scroll to position [75, 0]
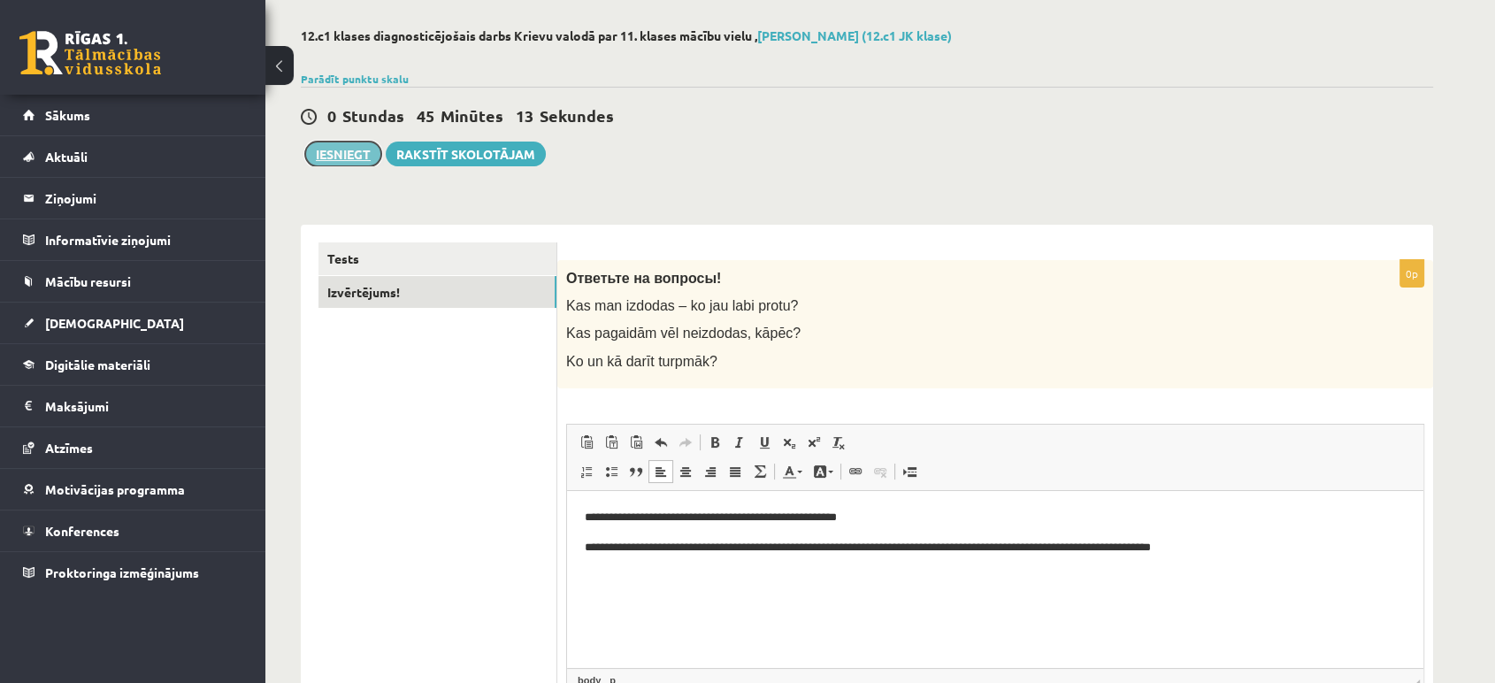
click at [334, 147] on button "Iesniegt" at bounding box center [343, 154] width 76 height 25
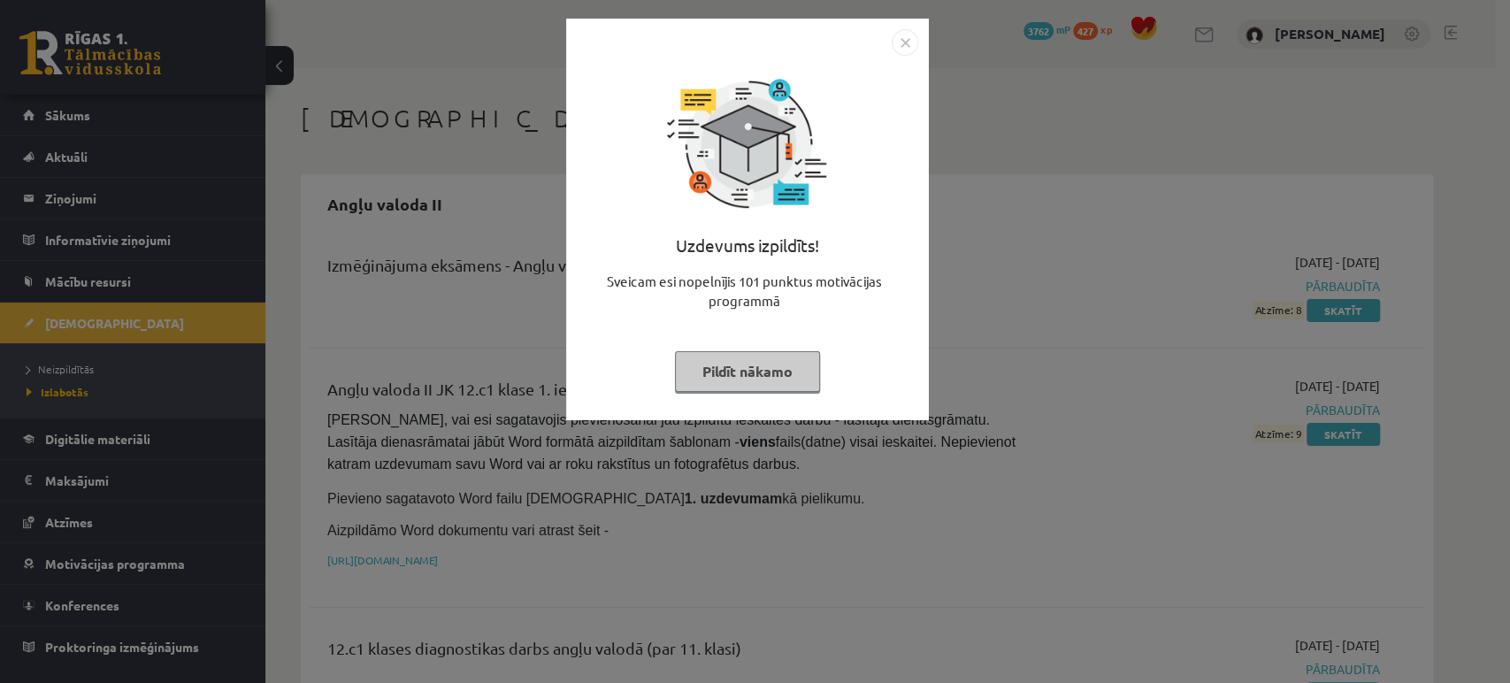
click at [905, 42] on img "Close" at bounding box center [905, 42] width 27 height 27
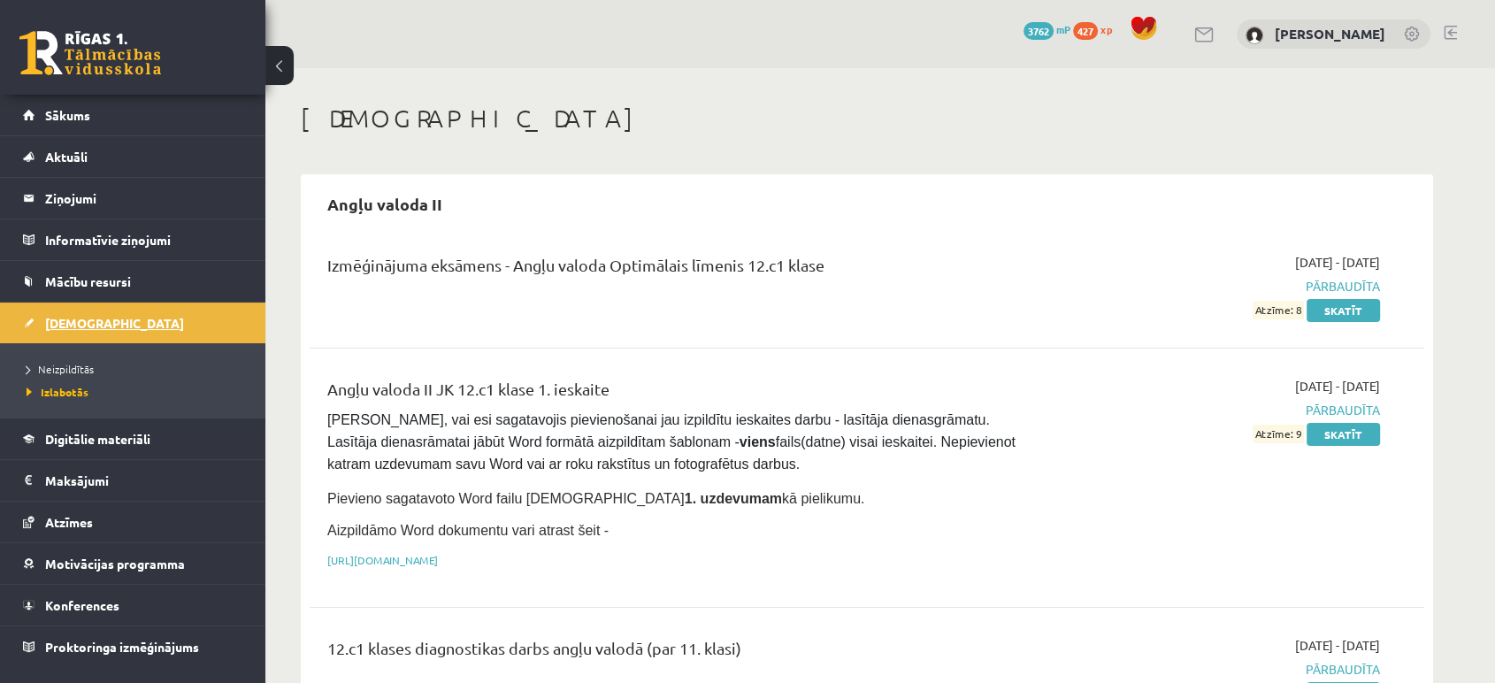
click at [106, 323] on link "[DEMOGRAPHIC_DATA]" at bounding box center [133, 323] width 220 height 41
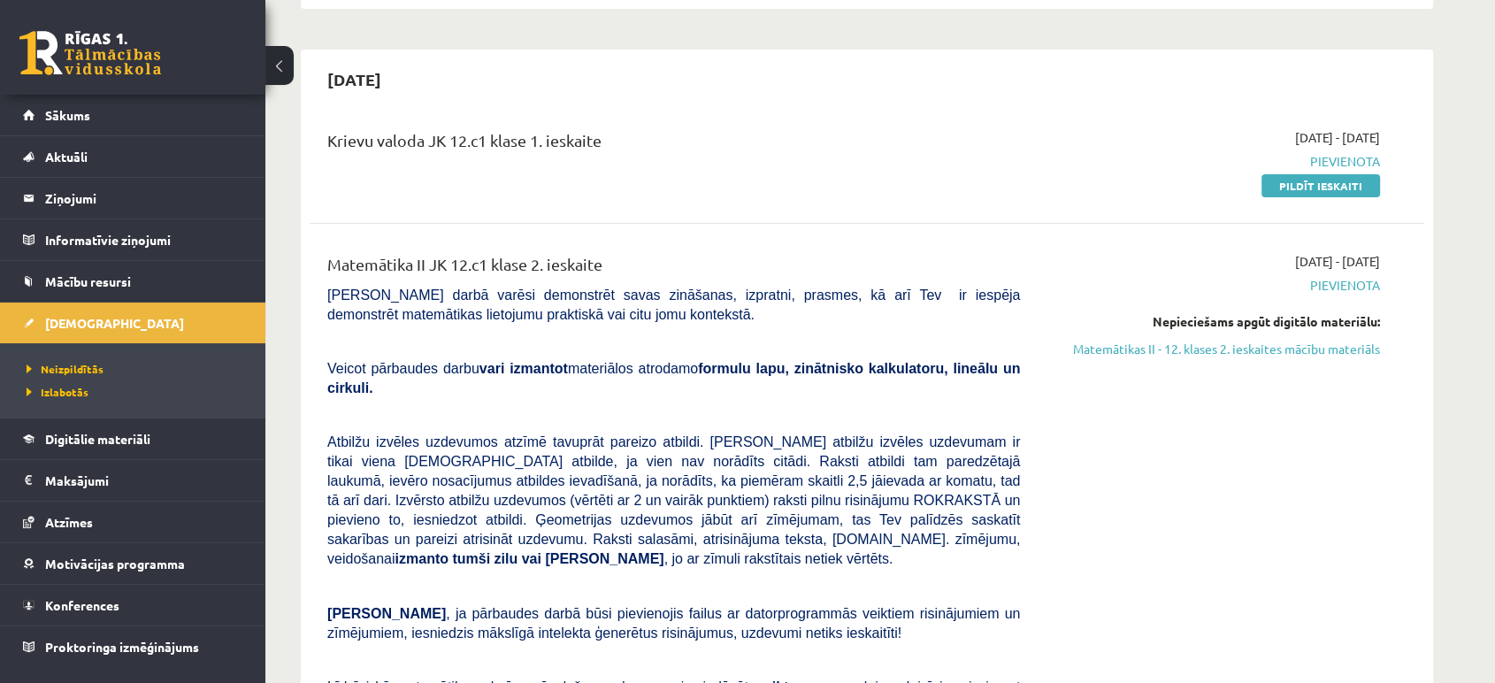
scroll to position [289, 0]
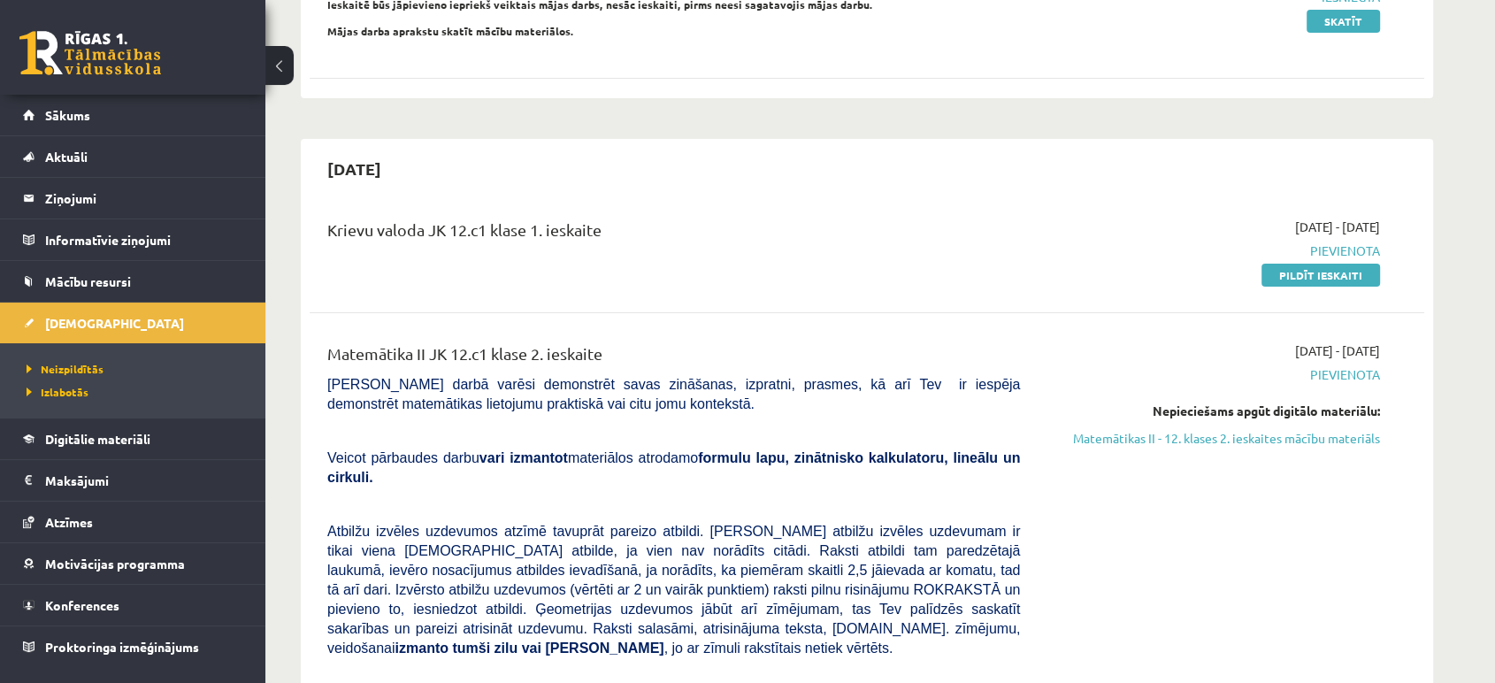
click at [1352, 281] on link "Pildīt ieskaiti" at bounding box center [1321, 275] width 119 height 23
drag, startPoint x: 1321, startPoint y: 273, endPoint x: 840, endPoint y: 72, distance: 521.8
click at [1321, 273] on link "Pildīt ieskaiti" at bounding box center [1321, 275] width 119 height 23
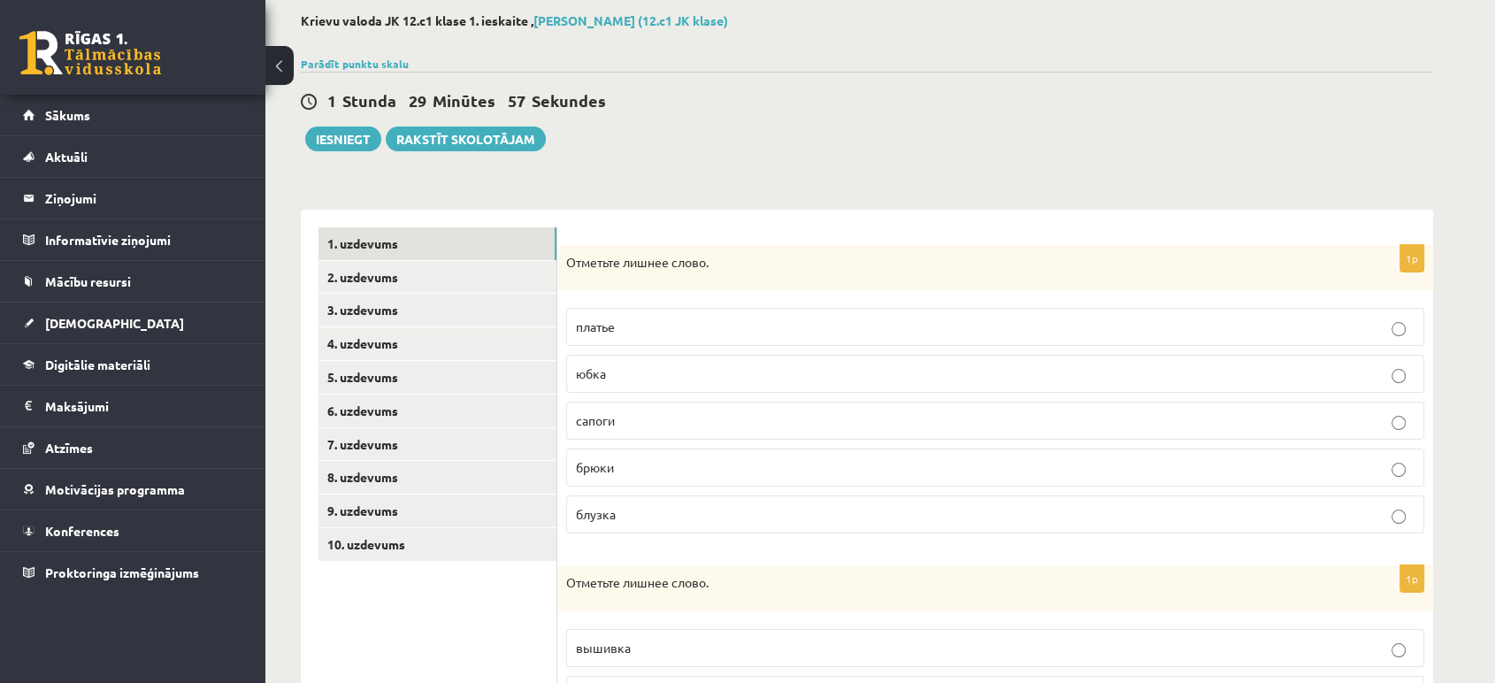
scroll to position [122, 0]
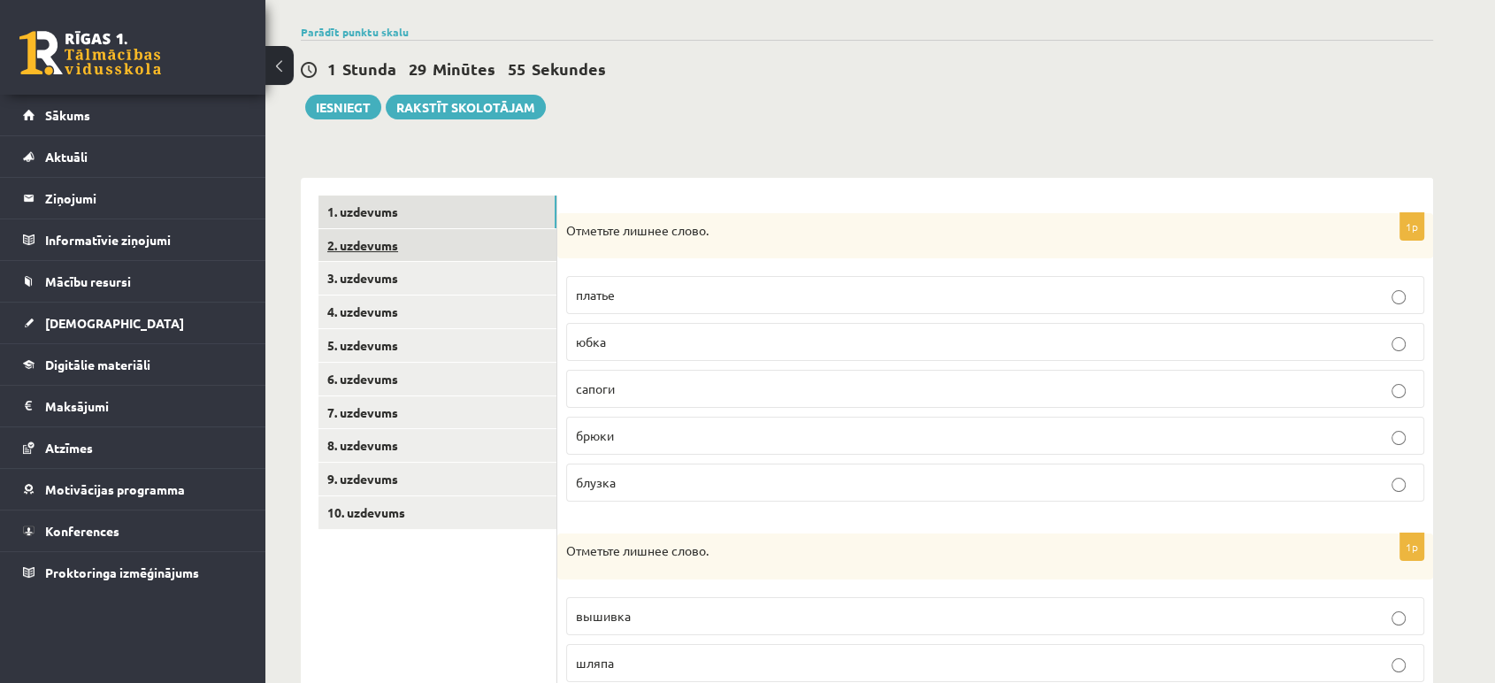
click at [387, 234] on link "2. uzdevums" at bounding box center [437, 245] width 238 height 33
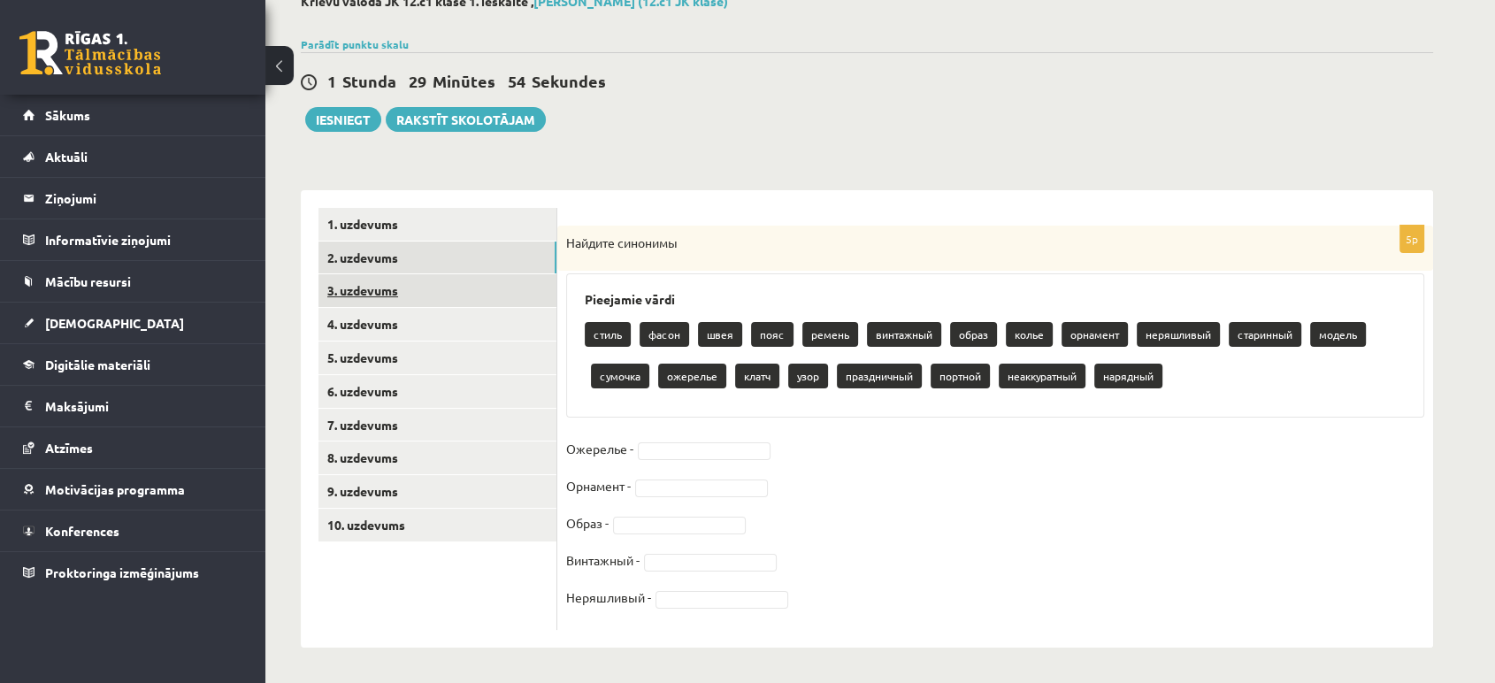
click at [374, 286] on link "3. uzdevums" at bounding box center [437, 290] width 238 height 33
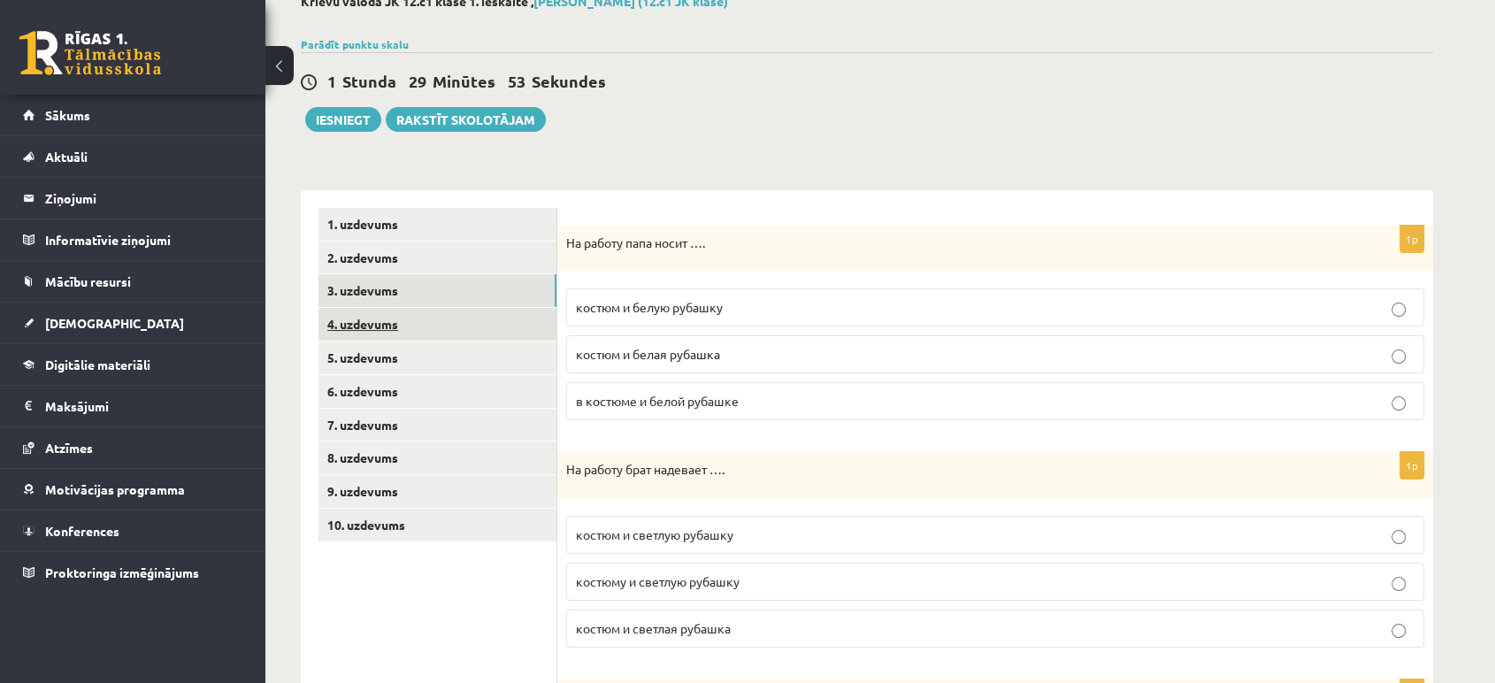
click at [367, 319] on link "4. uzdevums" at bounding box center [437, 324] width 238 height 33
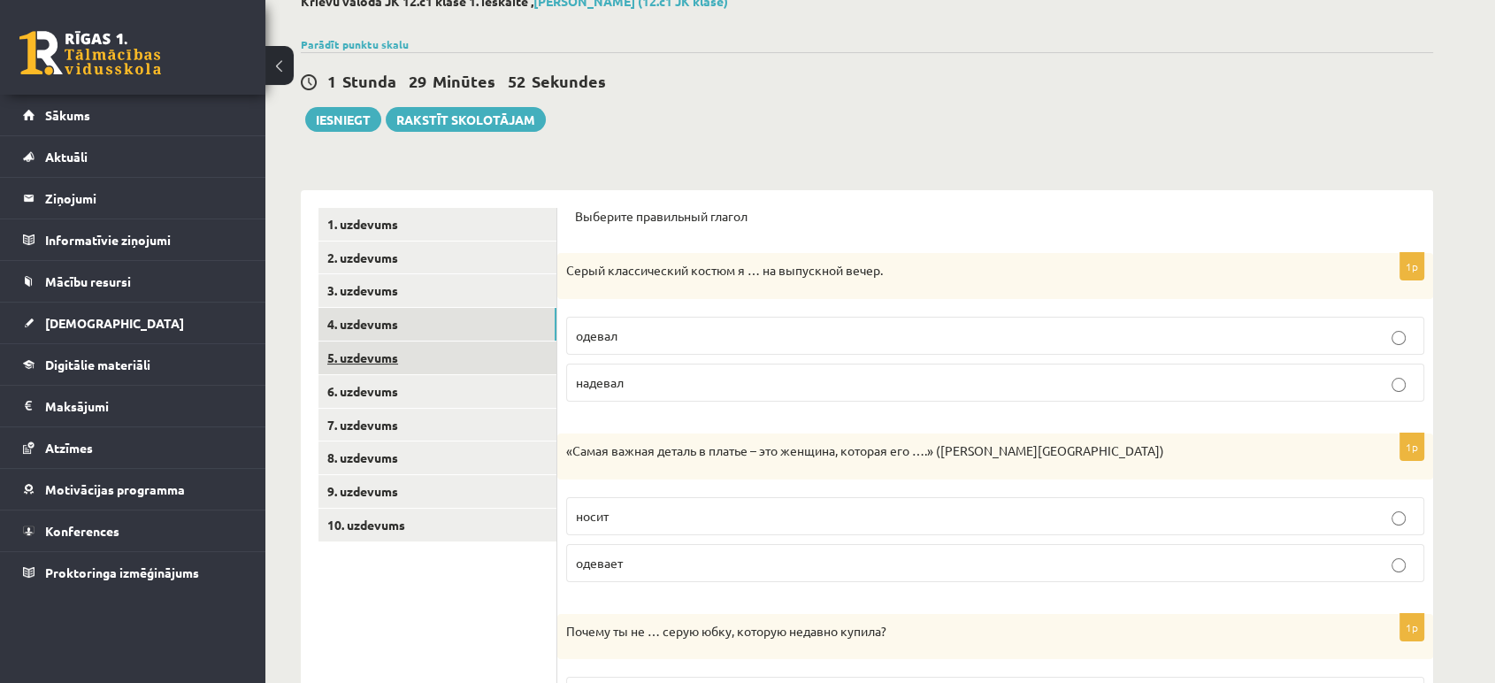
click at [348, 357] on link "5. uzdevums" at bounding box center [437, 357] width 238 height 33
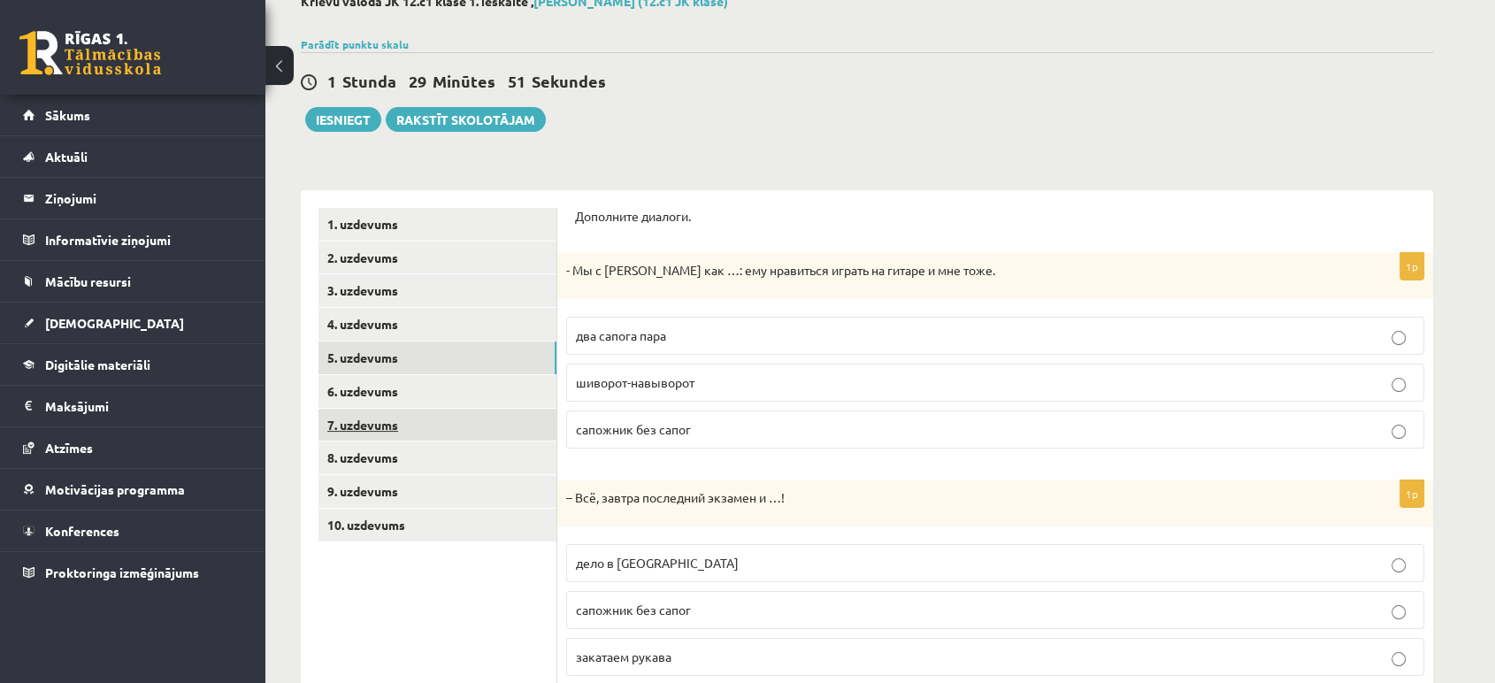
click at [370, 409] on link "7. uzdevums" at bounding box center [437, 425] width 238 height 33
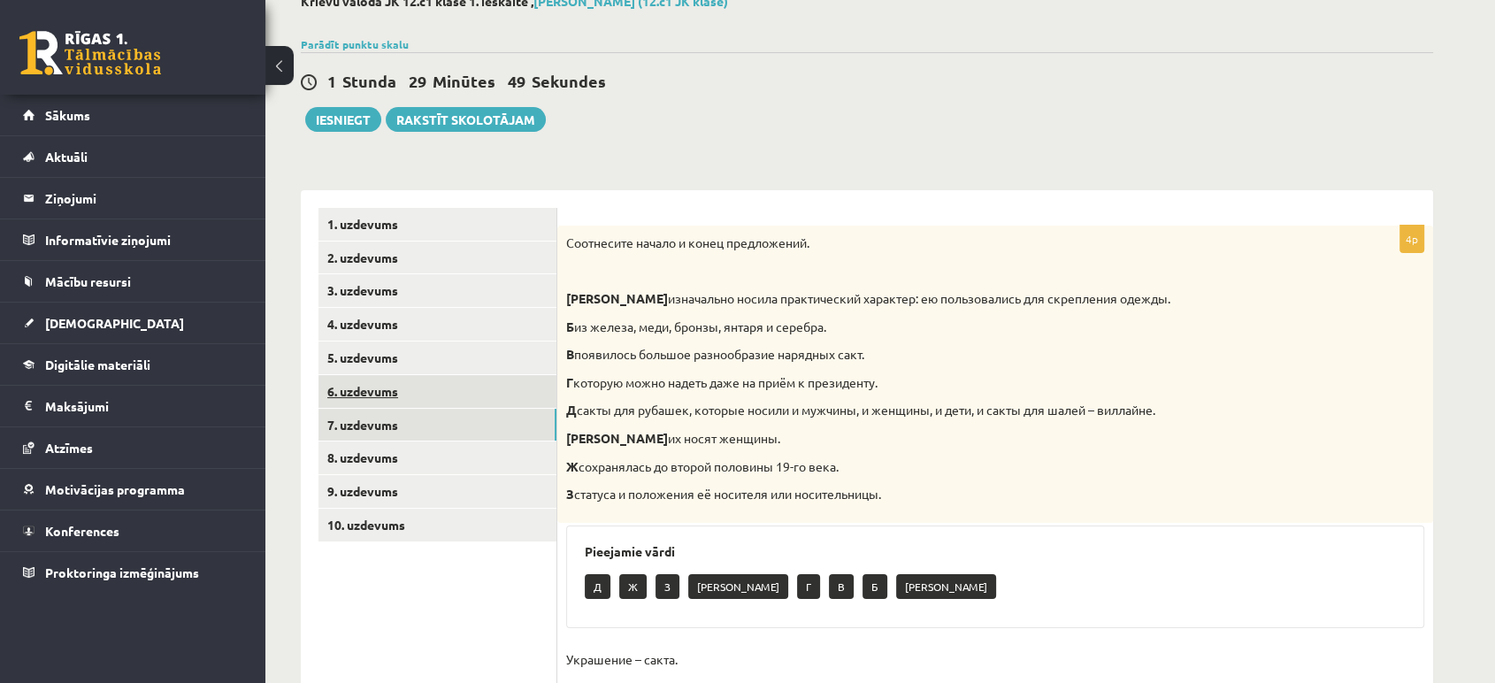
click at [377, 388] on link "6. uzdevums" at bounding box center [437, 391] width 238 height 33
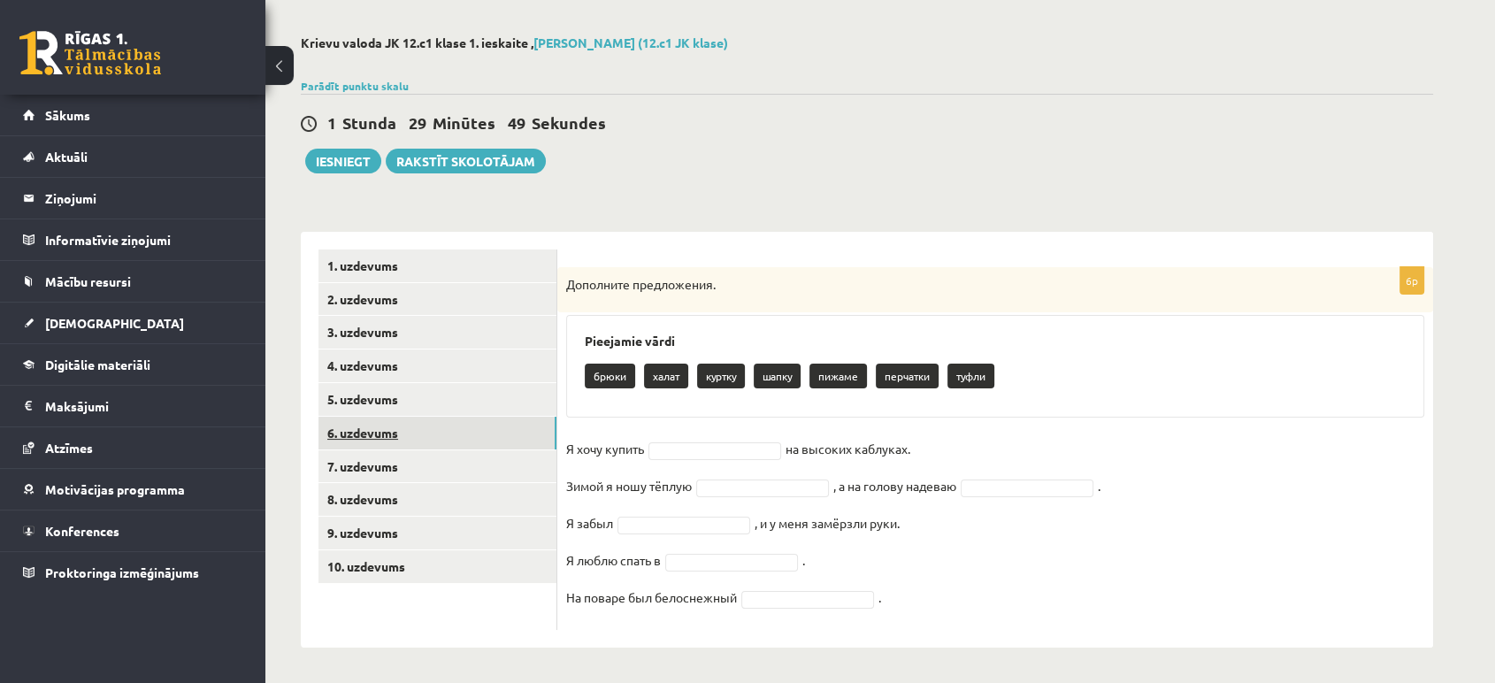
scroll to position [68, 0]
click at [377, 503] on link "8. uzdevums" at bounding box center [437, 499] width 238 height 33
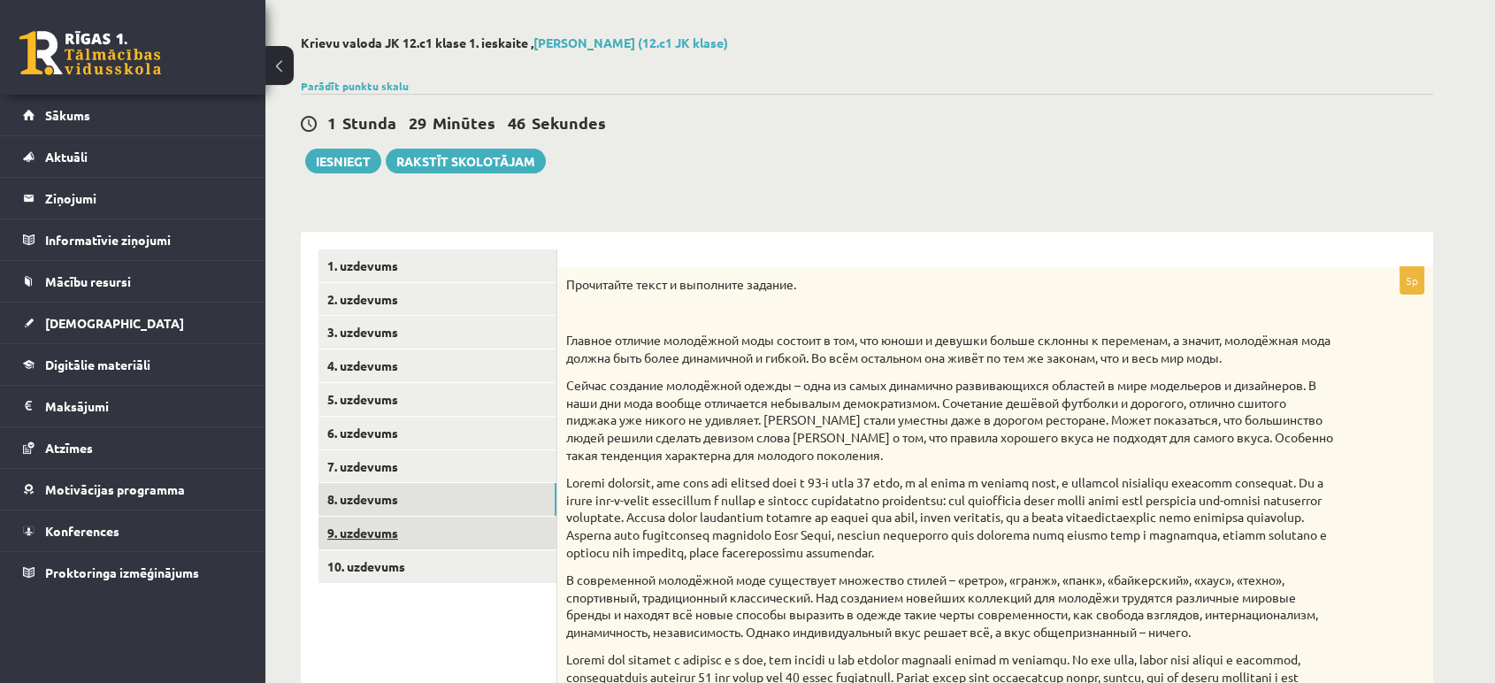
click at [364, 534] on link "9. uzdevums" at bounding box center [437, 533] width 238 height 33
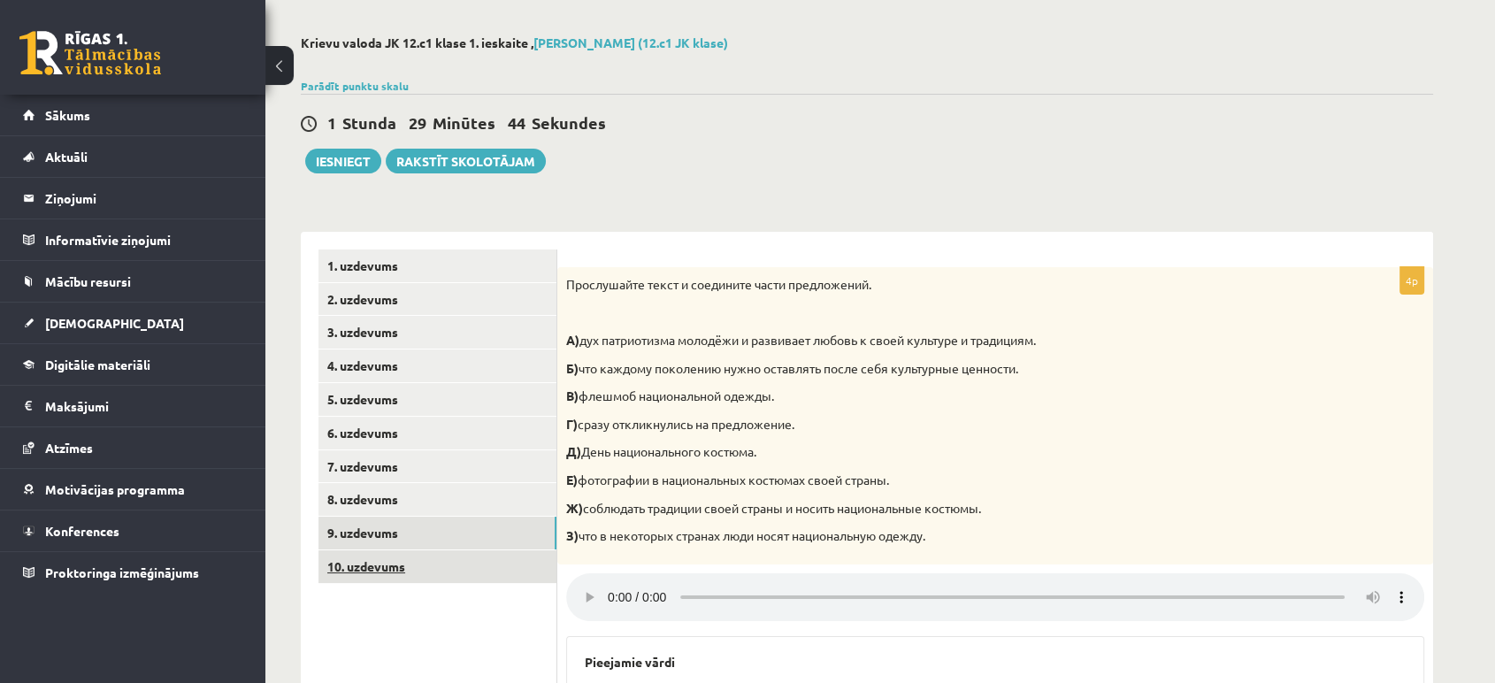
click at [366, 562] on link "10. uzdevums" at bounding box center [437, 566] width 238 height 33
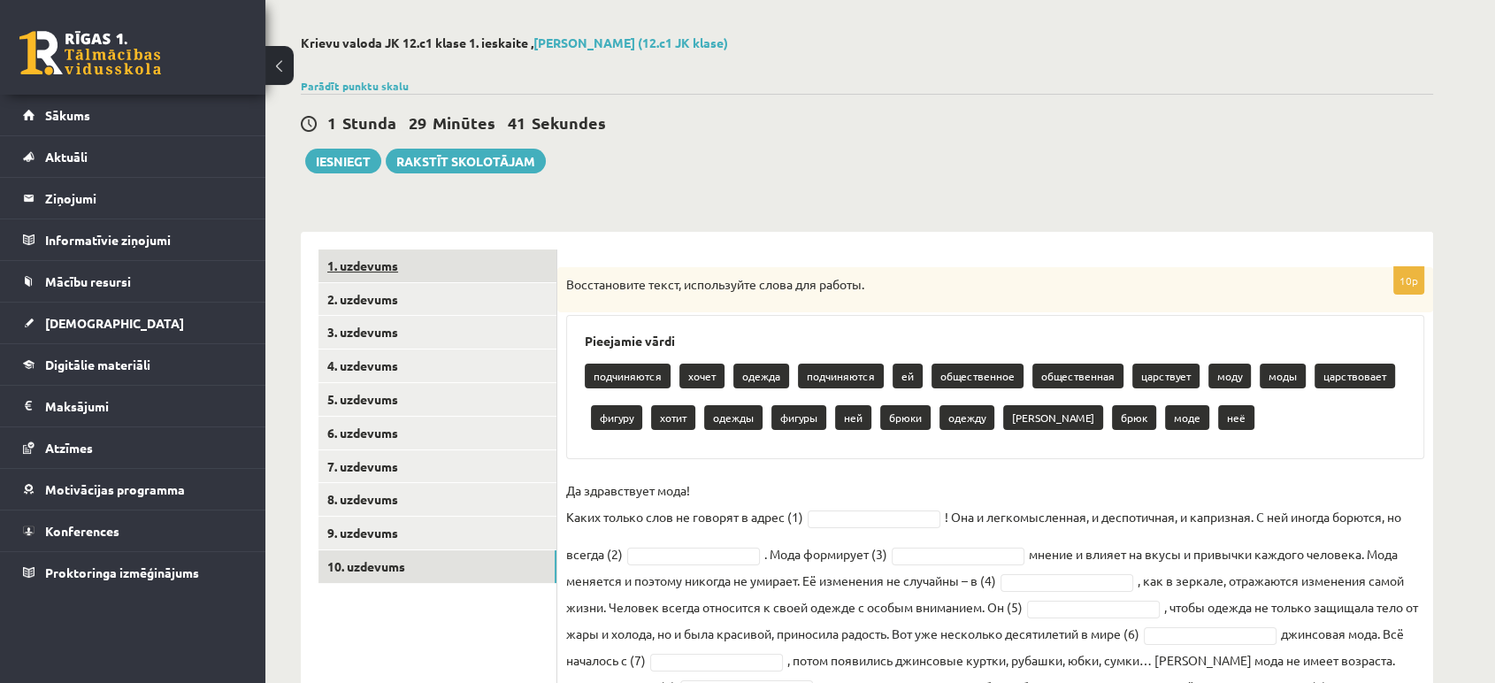
click at [475, 274] on link "1. uzdevums" at bounding box center [437, 265] width 238 height 33
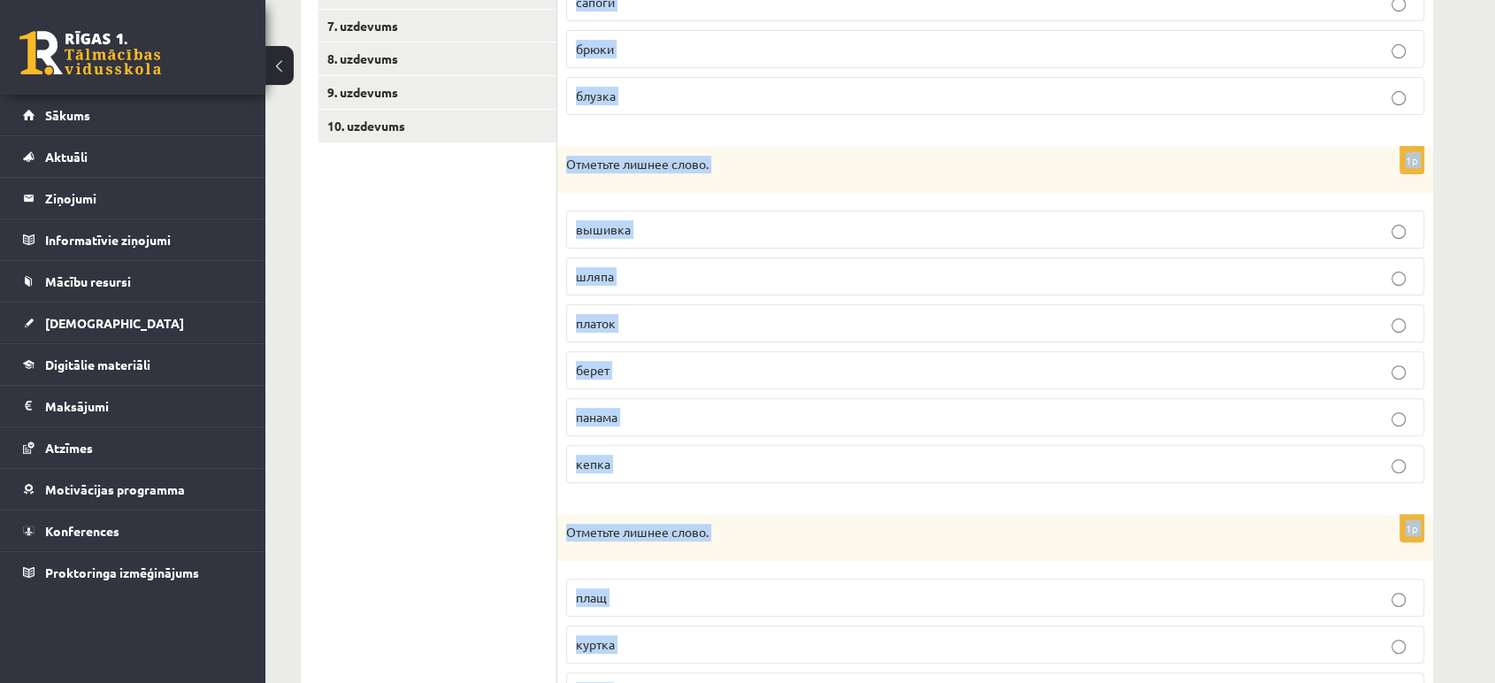
scroll to position [694, 0]
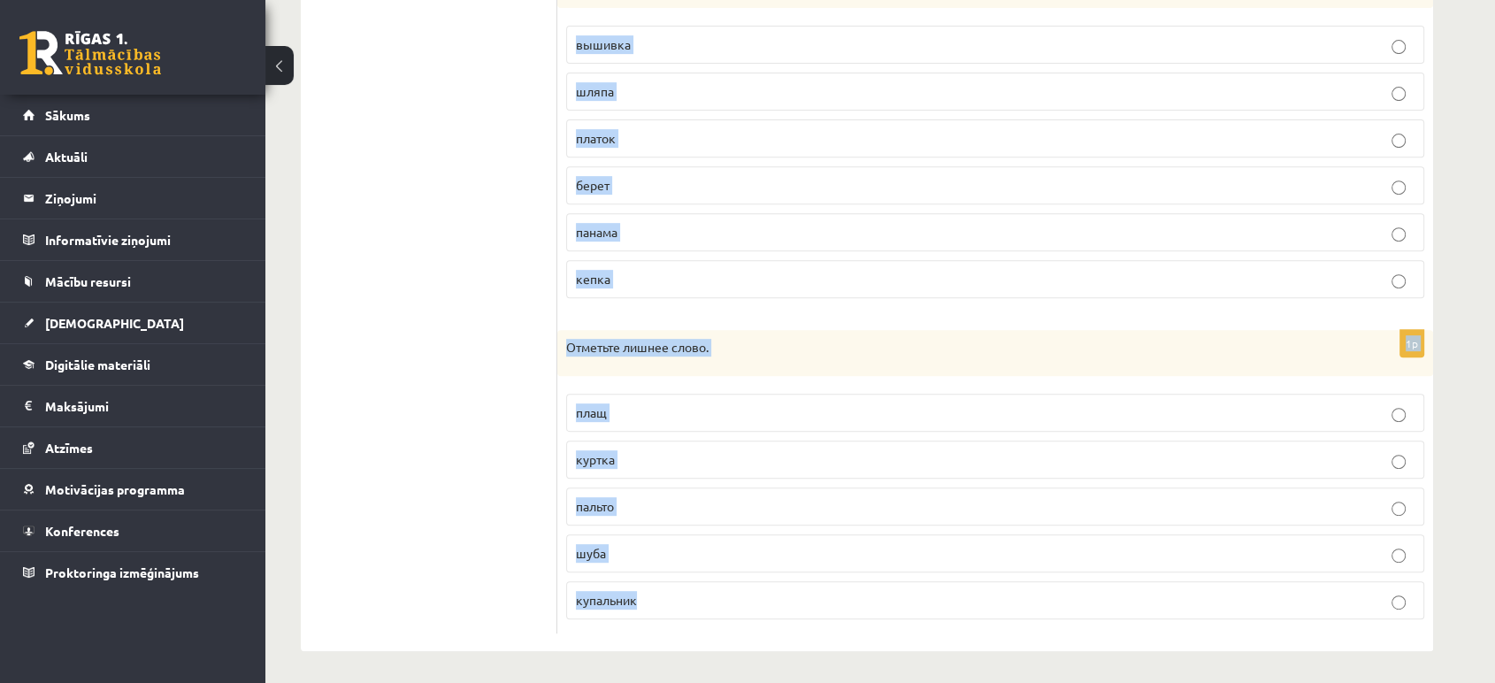
drag, startPoint x: 564, startPoint y: 284, endPoint x: 885, endPoint y: 578, distance: 435.2
click at [885, 578] on form "1p Отметьте лишнее слово. платье юбка сапоги брюки блузка 1p Отметьте лишнее сл…" at bounding box center [995, 128] width 840 height 1009
copy form "Отметьте лишнее слово. платье юбка сапоги брюки блузка 1p Отметьте лишнее слово…"
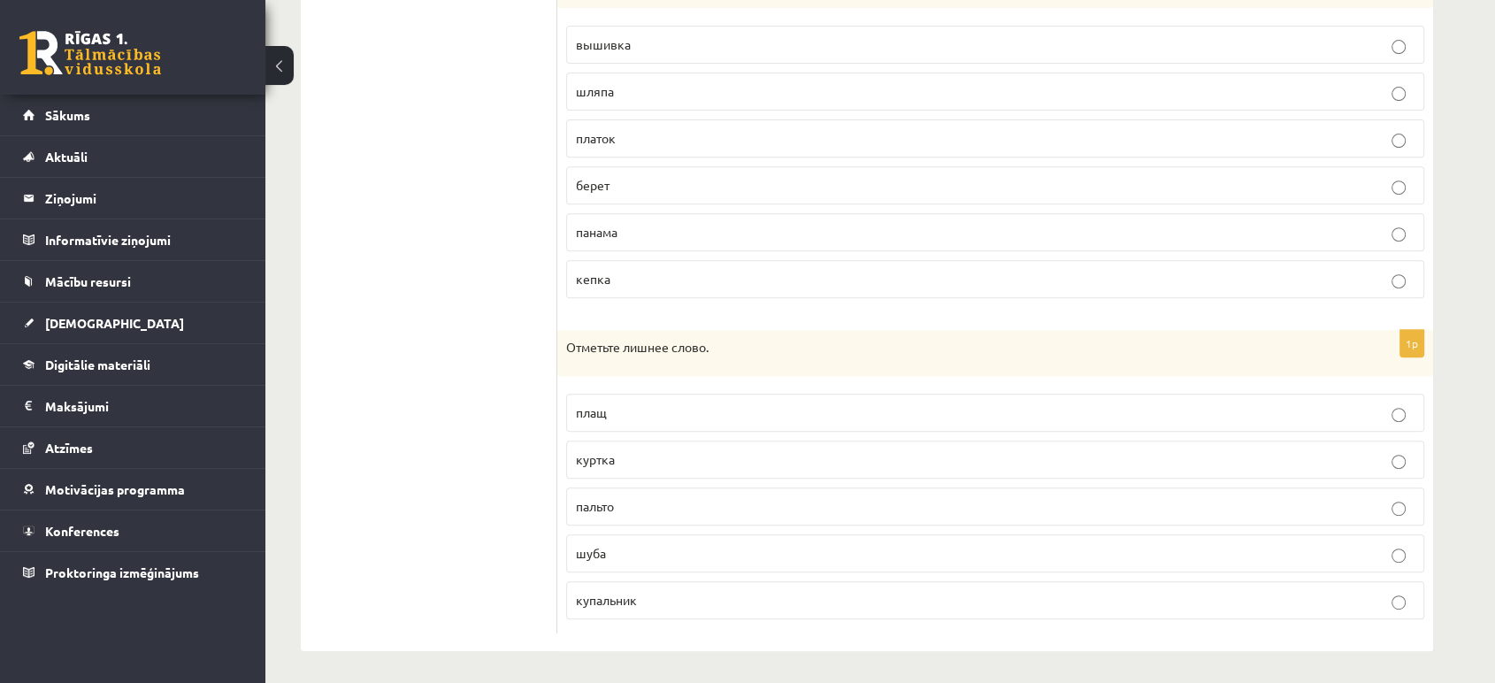
click at [441, 251] on ul "1. uzdevums 2. uzdevums 3. uzdevums 4. uzdevums 5. uzdevums 6. uzdevums 7. uzde…" at bounding box center [437, 128] width 239 height 1009
click at [656, 39] on p "вышивка" at bounding box center [995, 44] width 839 height 19
click at [446, 373] on ul "1. uzdevums 2. uzdevums 3. uzdevums 4. uzdevums 5. uzdevums 6. uzdevums 7. uzde…" at bounding box center [437, 128] width 239 height 1009
click at [638, 602] on p "купальник" at bounding box center [995, 600] width 839 height 19
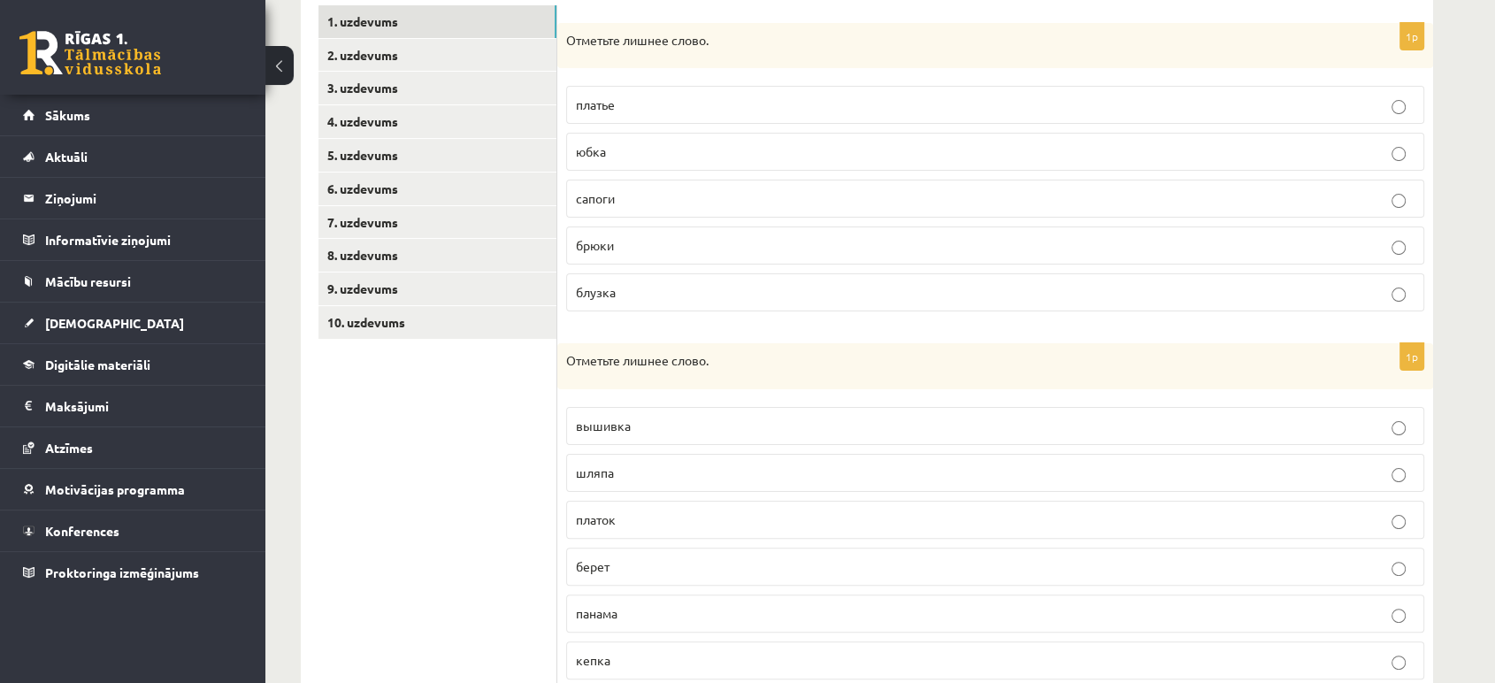
scroll to position [288, 0]
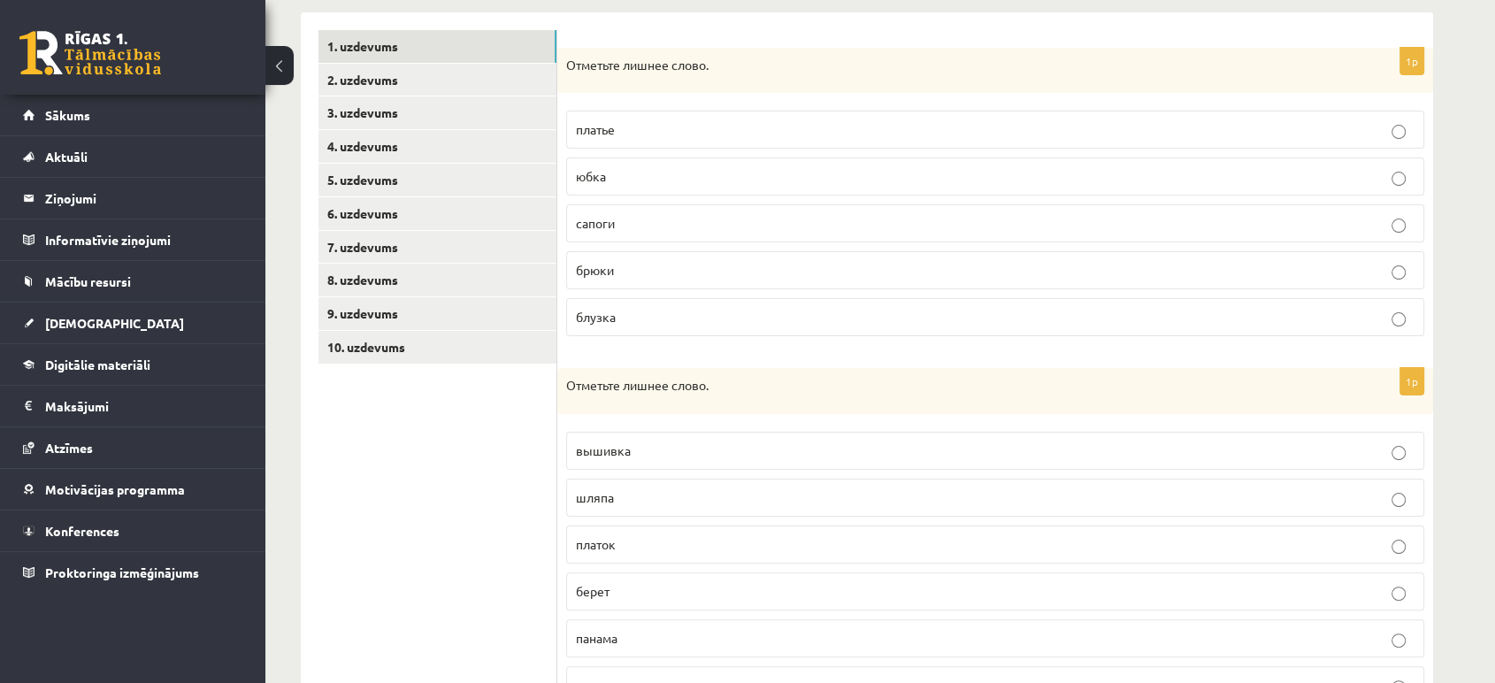
click at [621, 234] on label "сапоги" at bounding box center [995, 223] width 858 height 38
click at [502, 69] on link "2. uzdevums" at bounding box center [437, 80] width 238 height 33
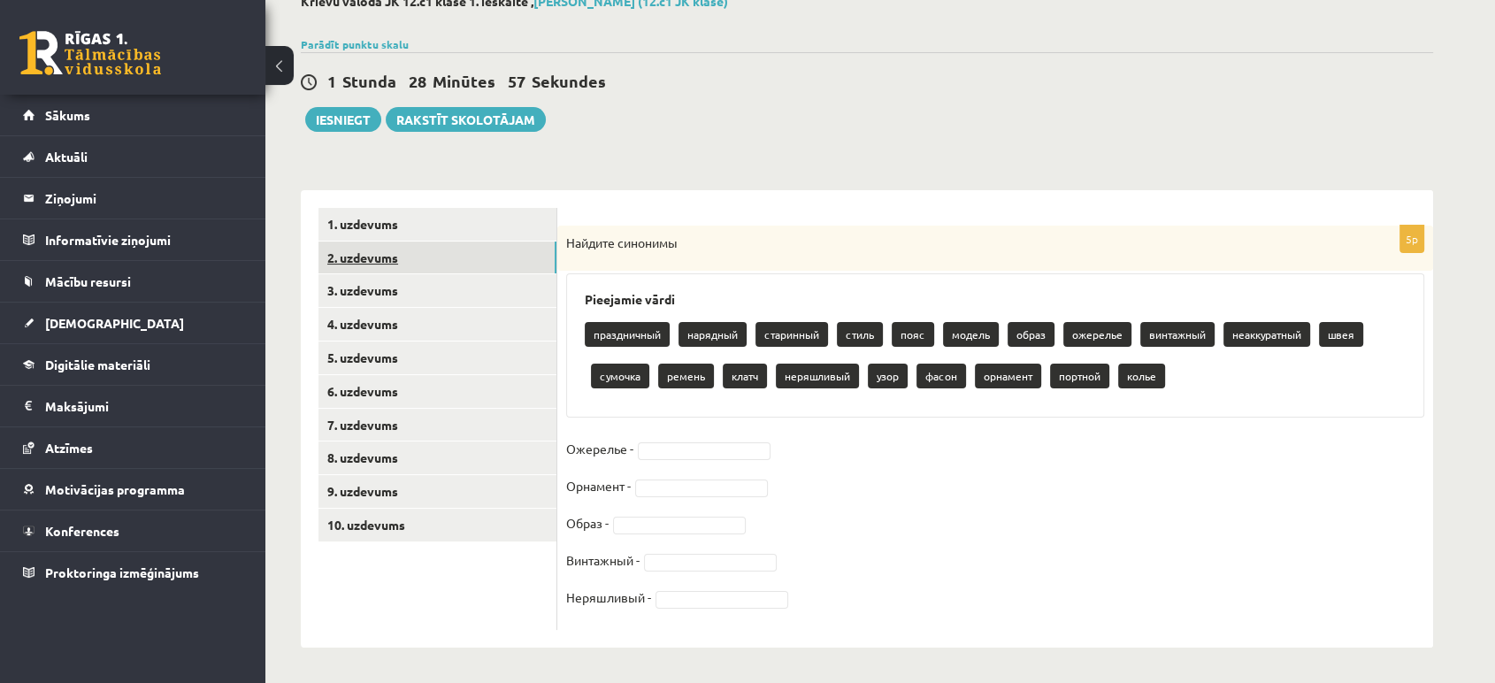
scroll to position [110, 0]
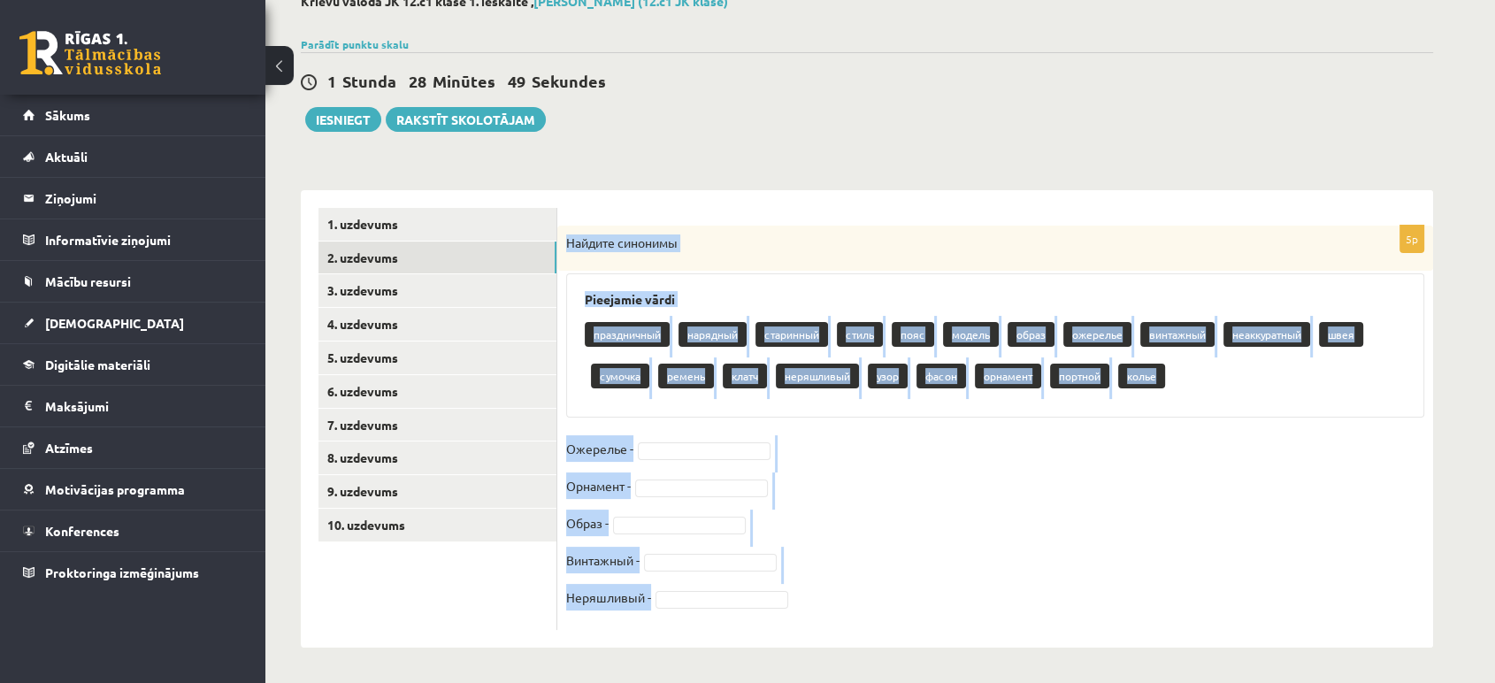
drag, startPoint x: 564, startPoint y: 244, endPoint x: 854, endPoint y: 628, distance: 480.7
click at [854, 628] on div "5p Найдите синонимы Pieejamie vārdi праздничный нарядный старинный стиль пояс м…" at bounding box center [995, 428] width 876 height 404
copy div "Найдите синонимы Pieejamie vārdi праздничный нарядный старинный стиль пояс моде…"
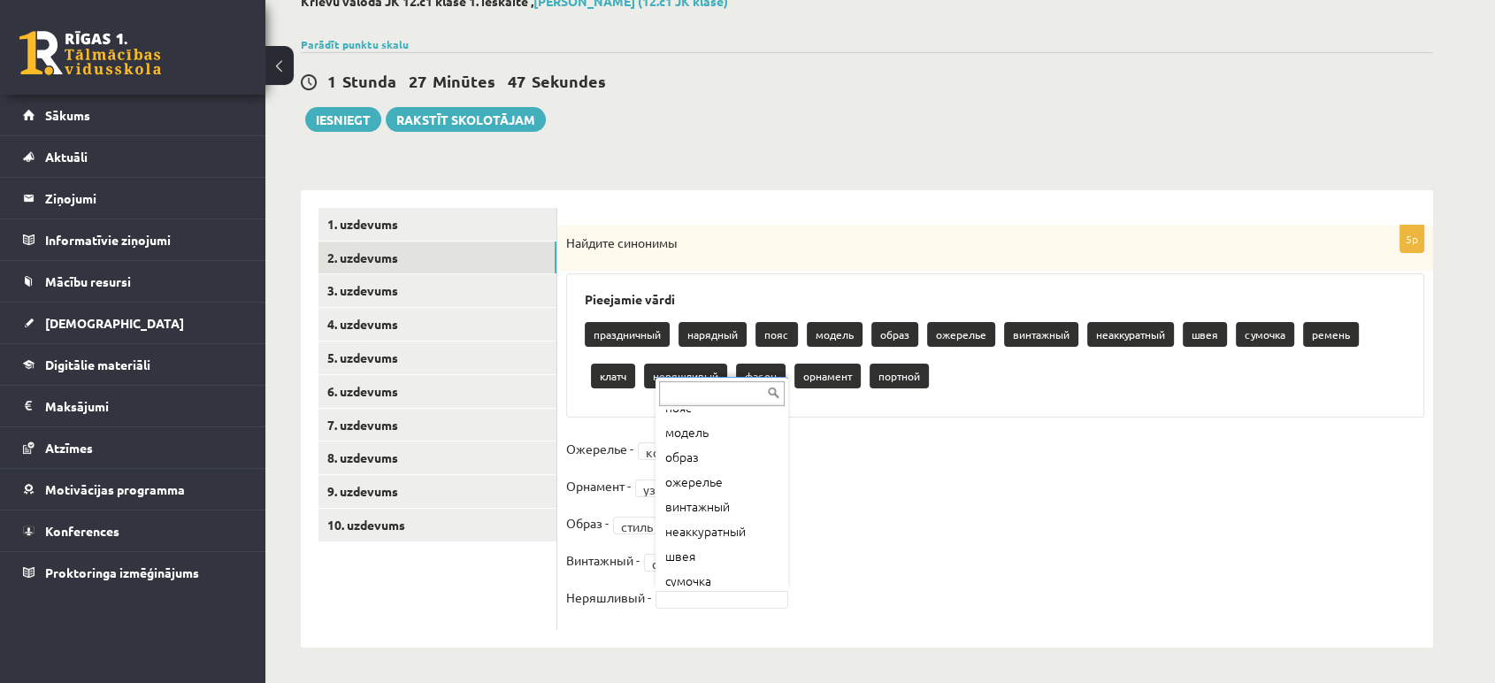
scroll to position [99, 0]
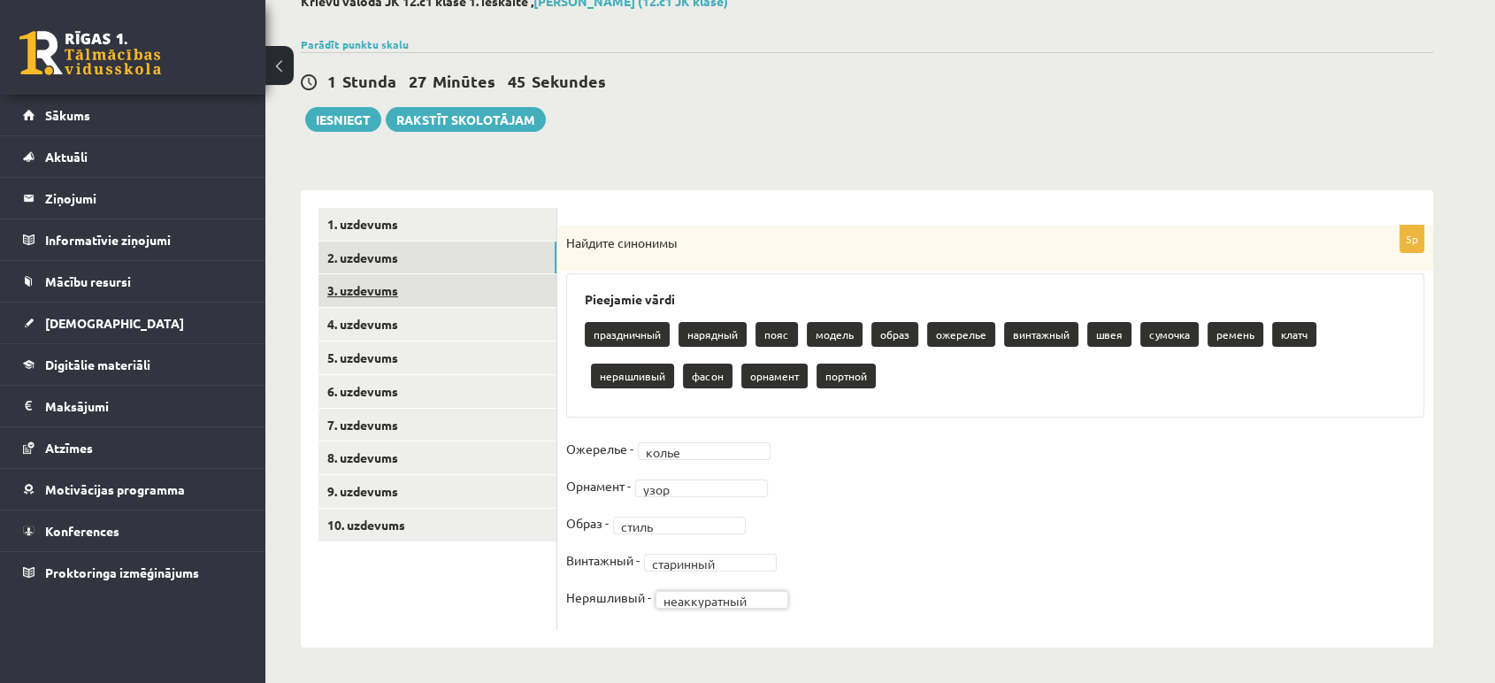
click at [362, 275] on link "3. uzdevums" at bounding box center [437, 290] width 238 height 33
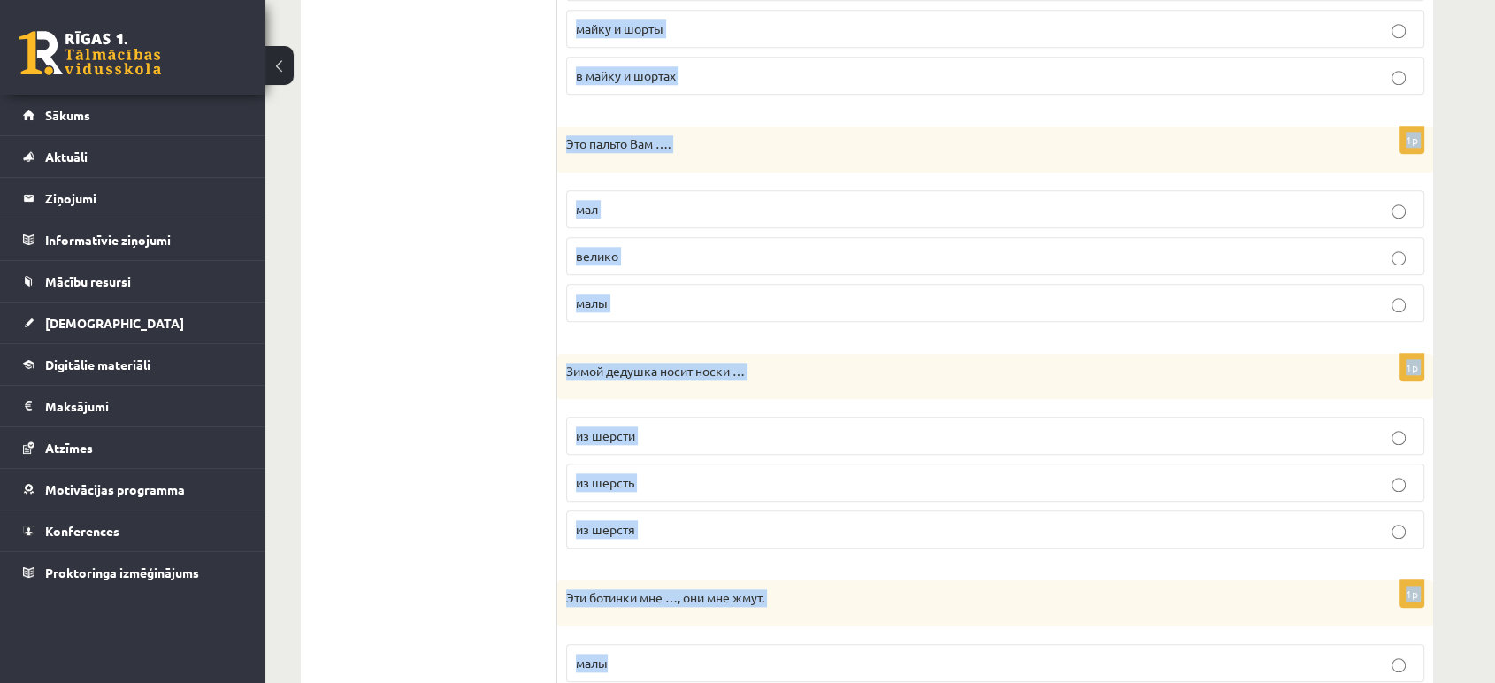
scroll to position [1952, 0]
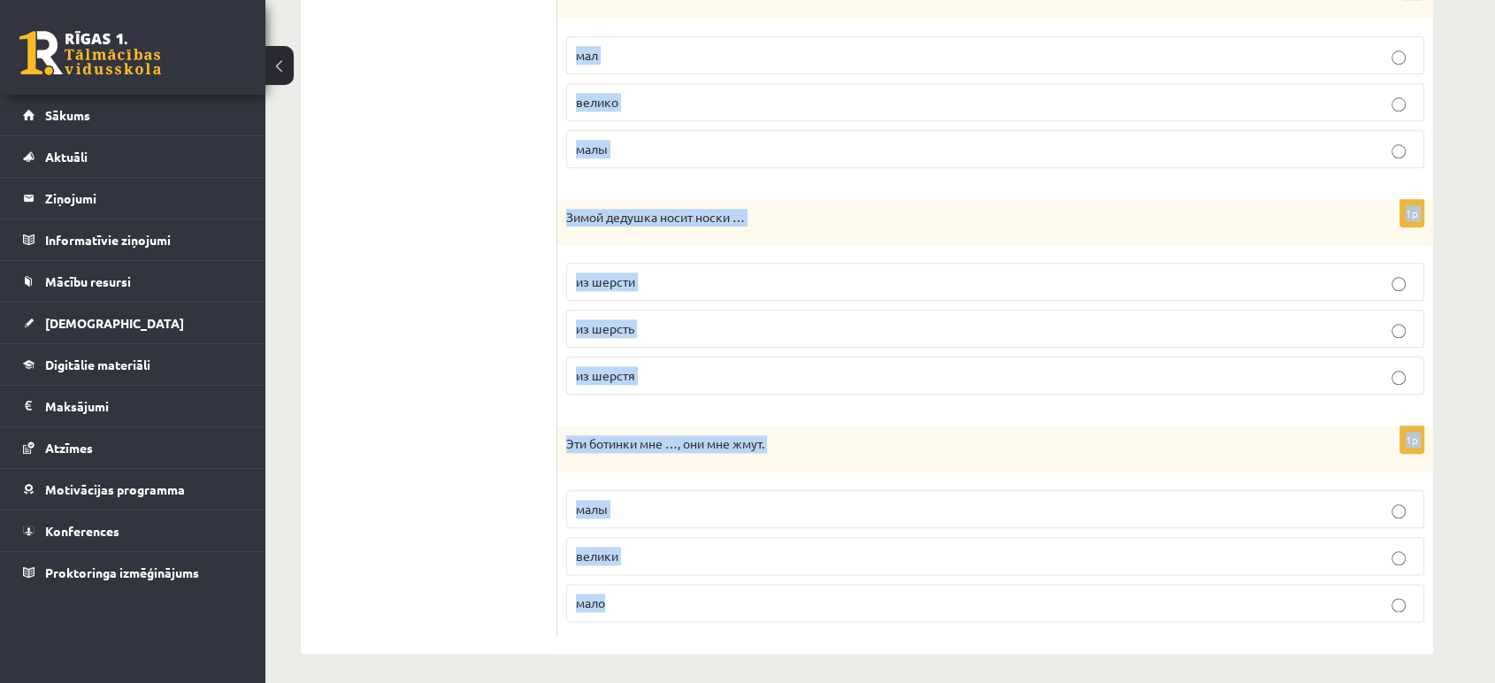
drag, startPoint x: 566, startPoint y: 242, endPoint x: 739, endPoint y: 611, distance: 408.0
copy form "На работу папа носит …. костюм и белую рубашку костюм и белая рубашка в костюме…"
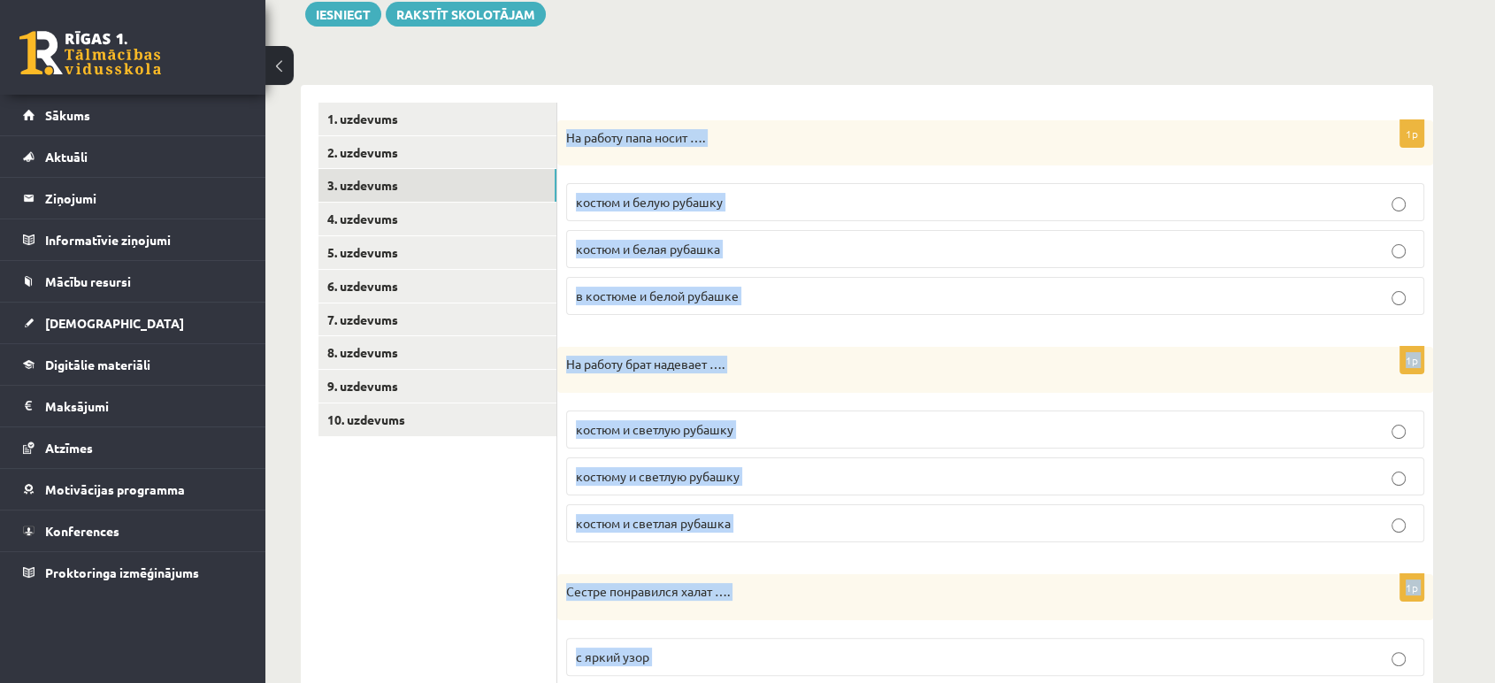
scroll to position [225, 0]
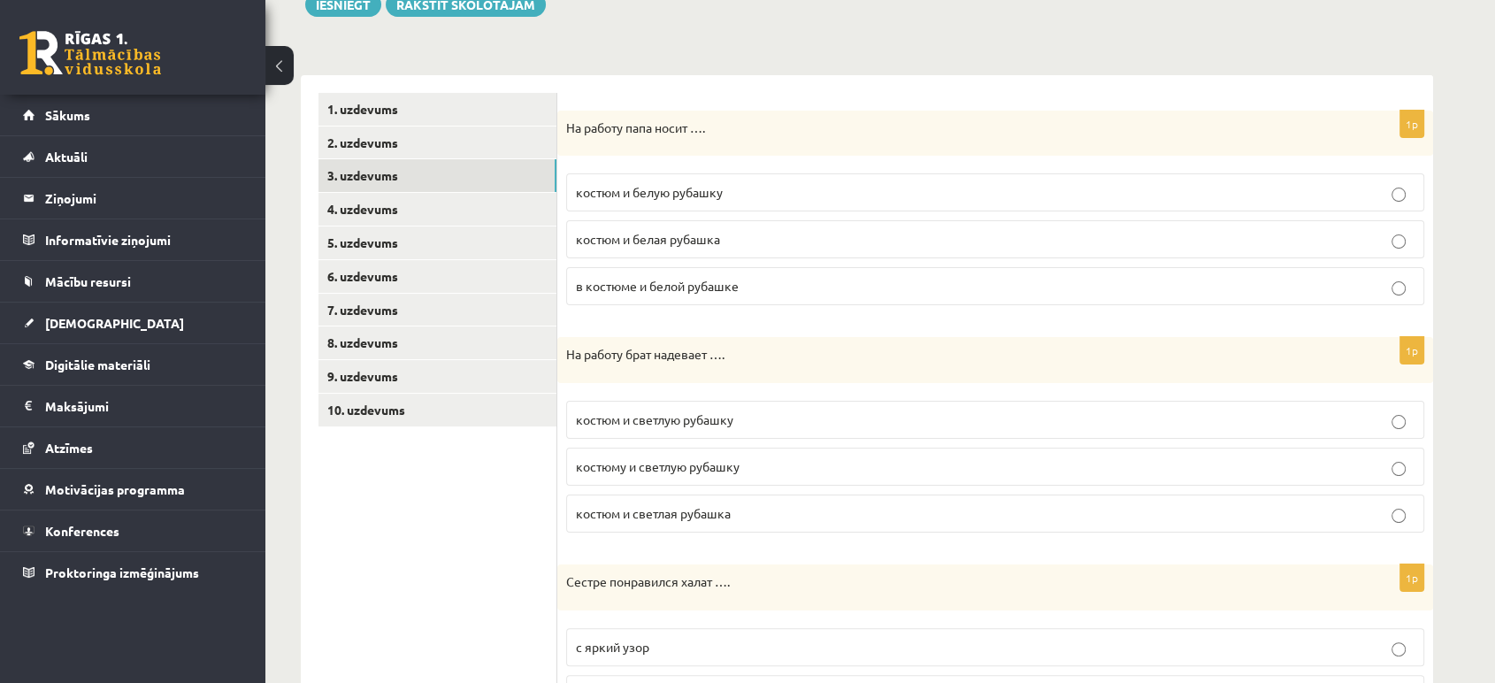
click at [671, 203] on label "костюм и белую рубашку" at bounding box center [995, 192] width 858 height 38
click at [650, 449] on label "костюму и светлую рубашку" at bounding box center [995, 467] width 858 height 38
click at [645, 469] on span "костюму и светлую рубашку" at bounding box center [658, 466] width 164 height 16
click at [587, 429] on label "костюм и светлую рубашку" at bounding box center [995, 420] width 858 height 38
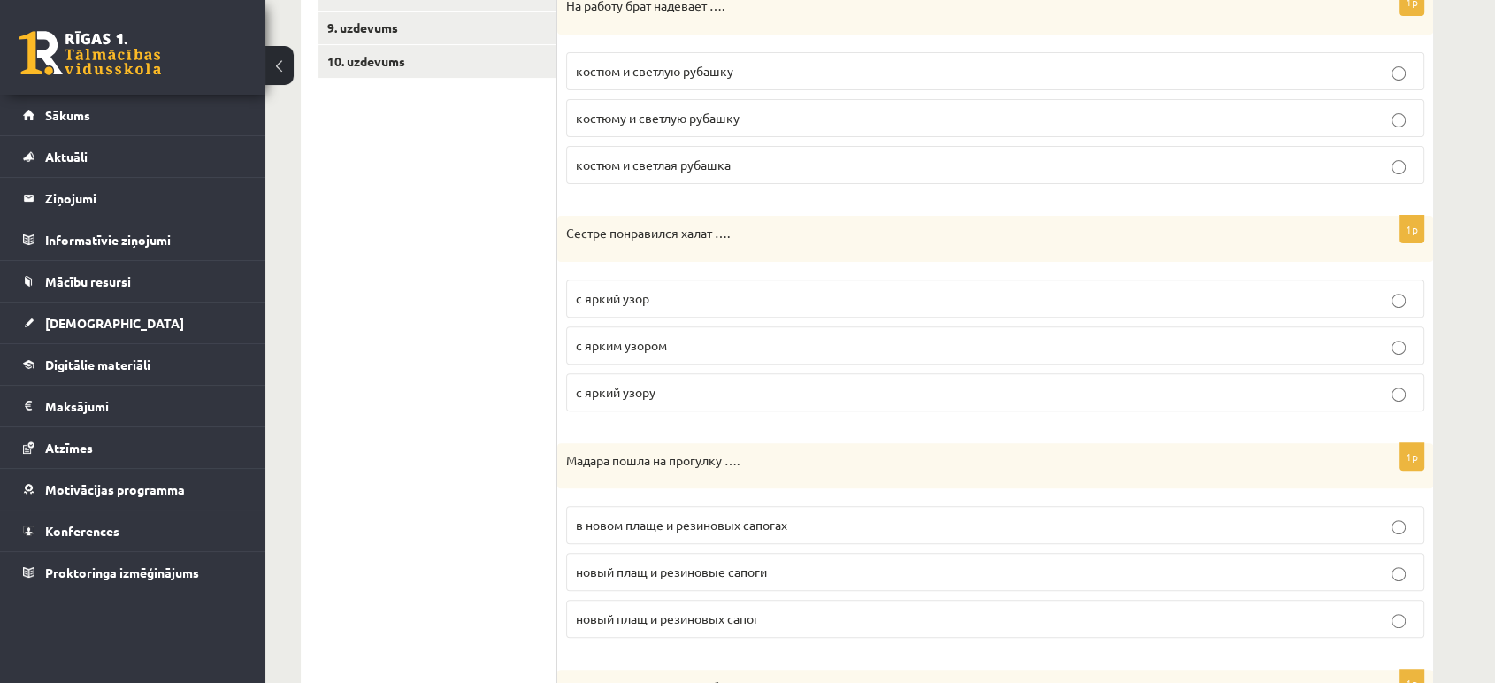
scroll to position [600, 0]
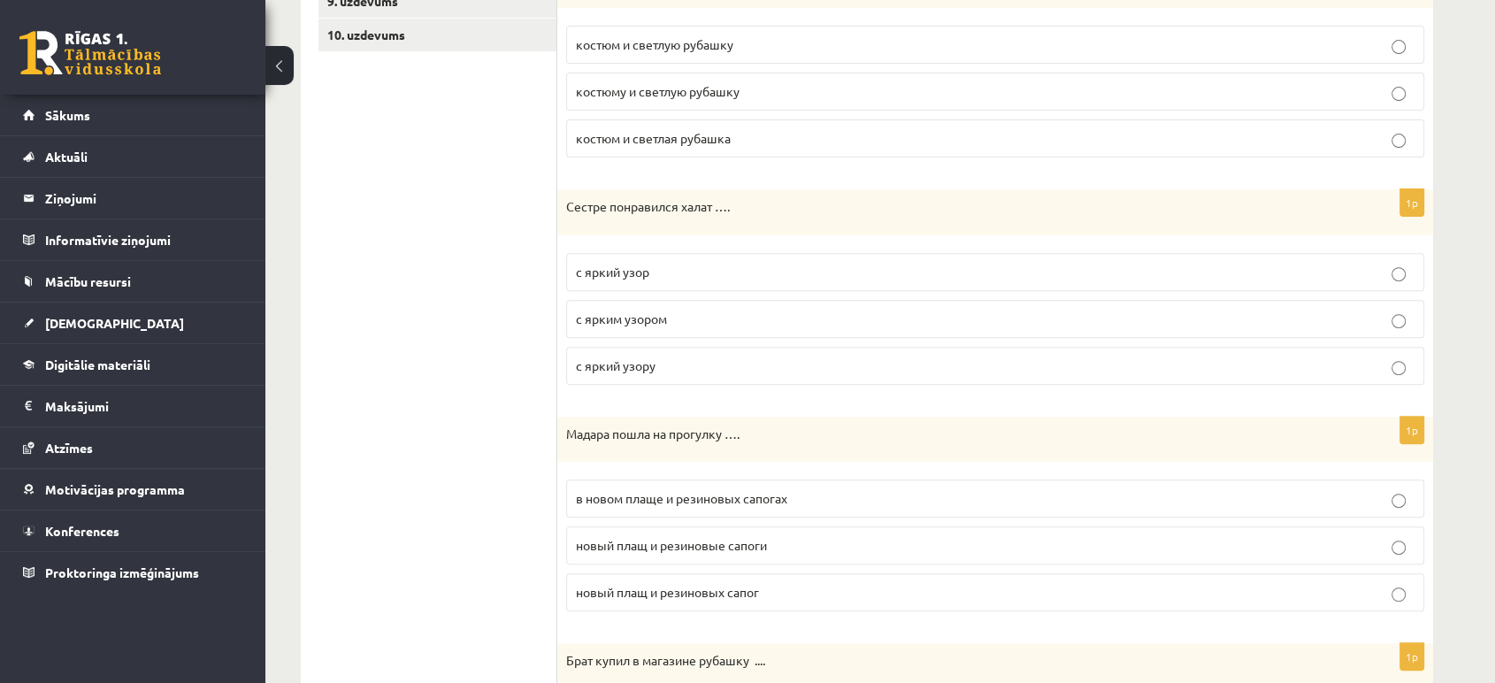
click at [780, 327] on label "с ярким узором" at bounding box center [995, 319] width 858 height 38
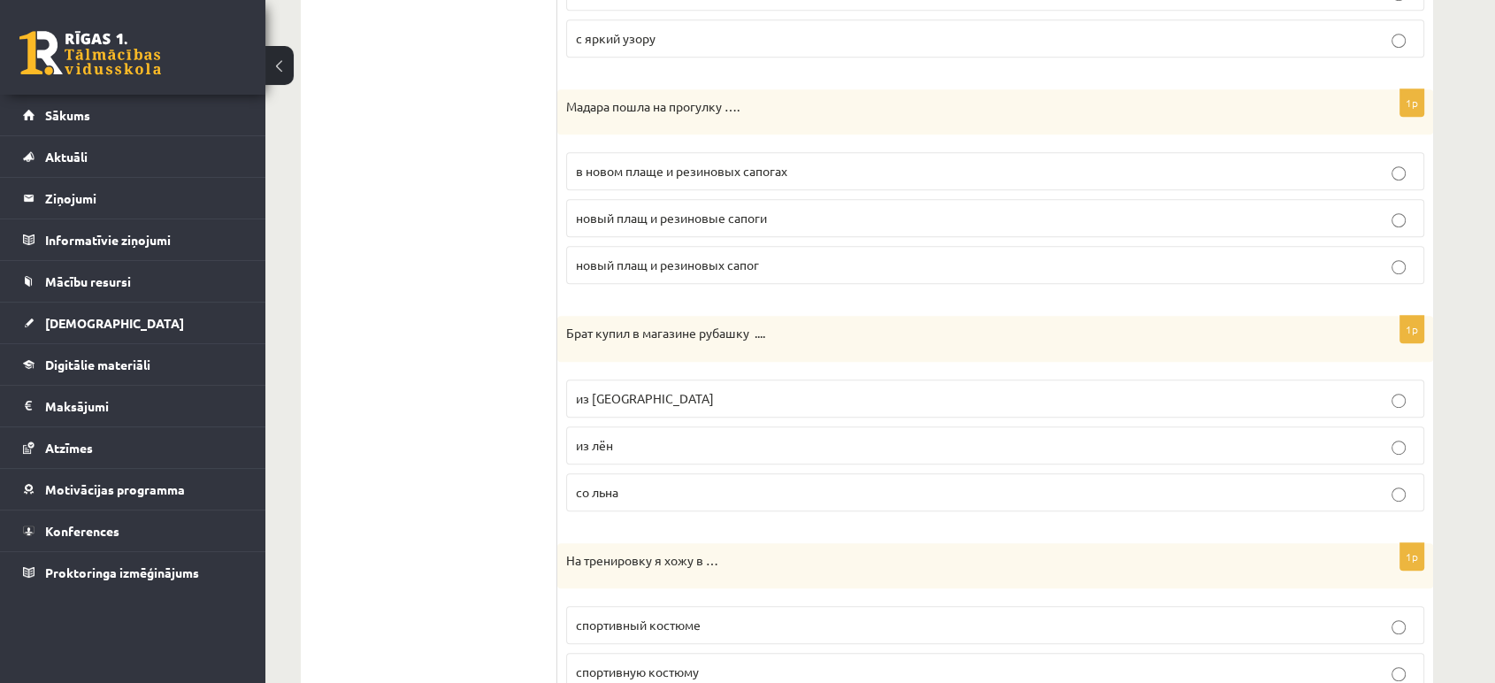
scroll to position [947, 0]
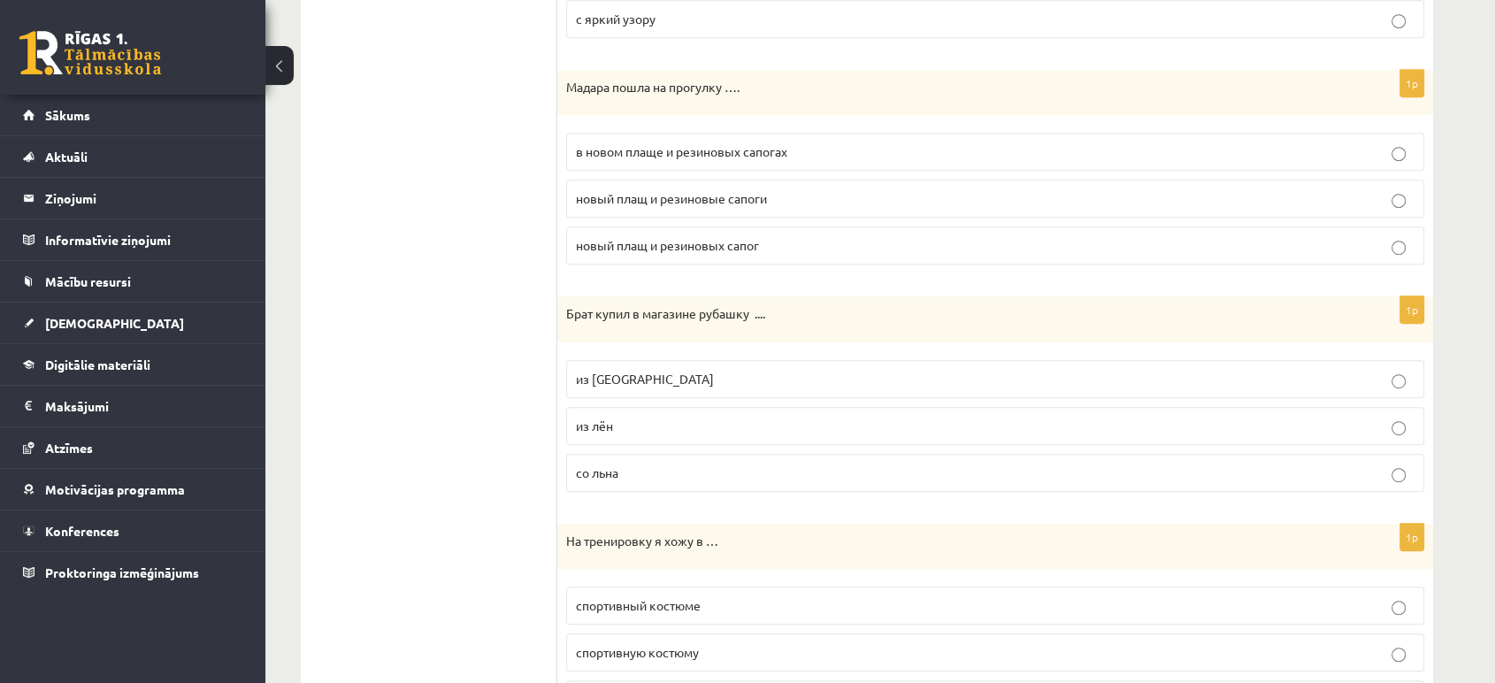
click at [748, 134] on label "в новом плаще и резиновых сапогах" at bounding box center [995, 152] width 858 height 38
click at [651, 382] on p "из льна" at bounding box center [995, 379] width 839 height 19
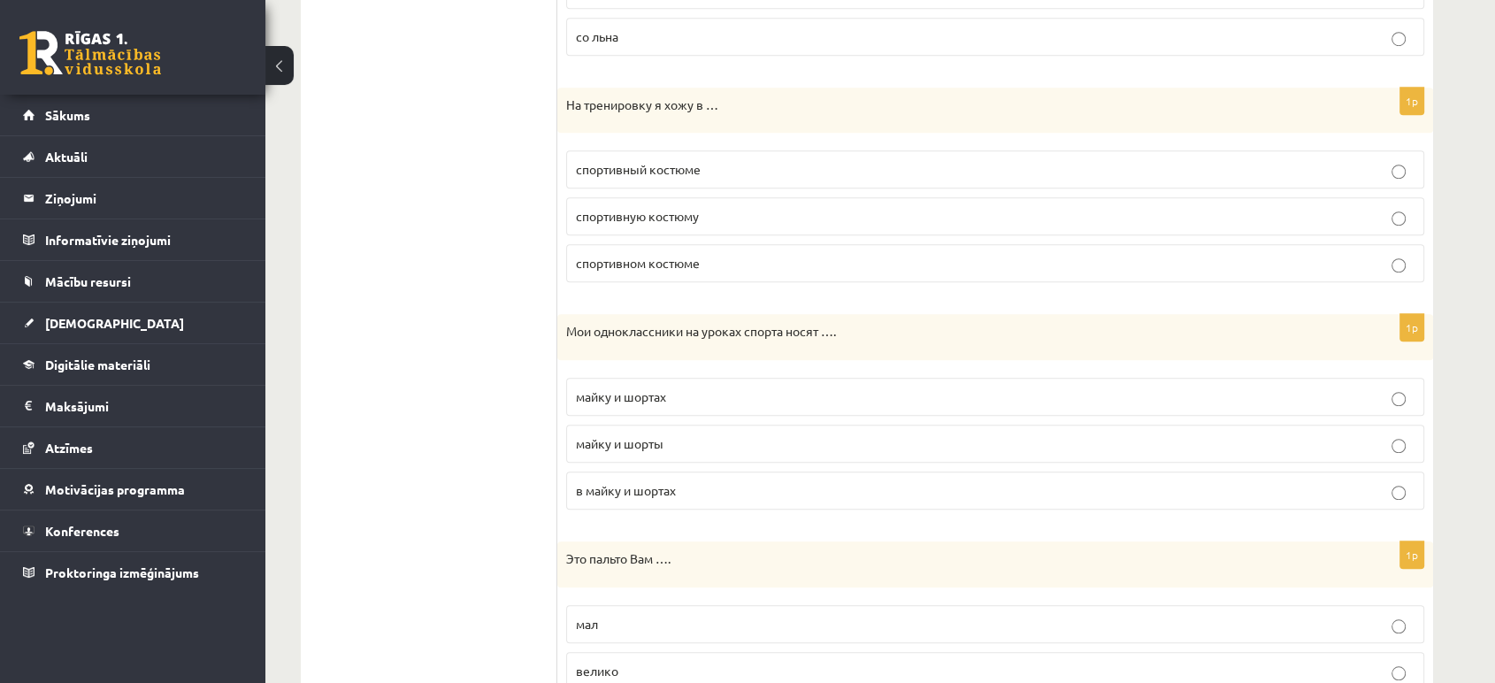
scroll to position [1392, 0]
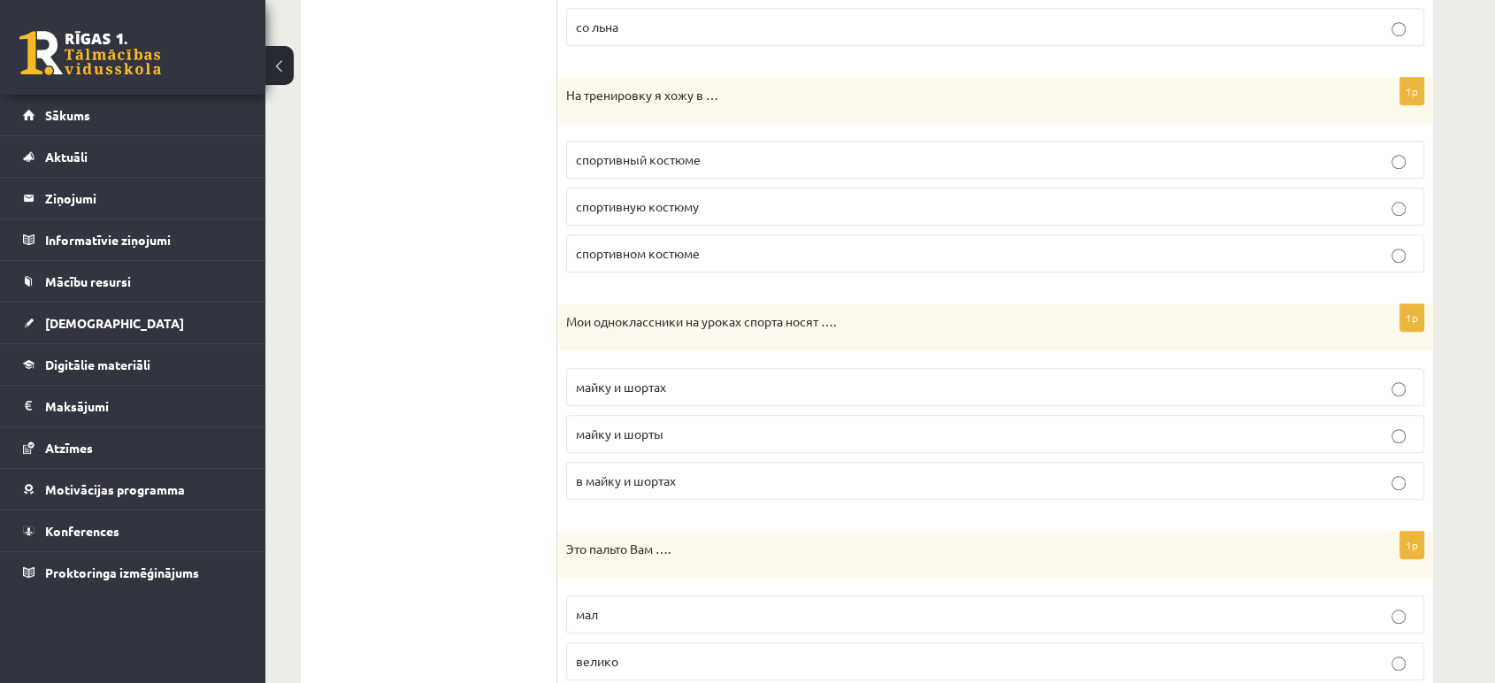
click at [630, 252] on span "спортивном костюме" at bounding box center [638, 253] width 124 height 16
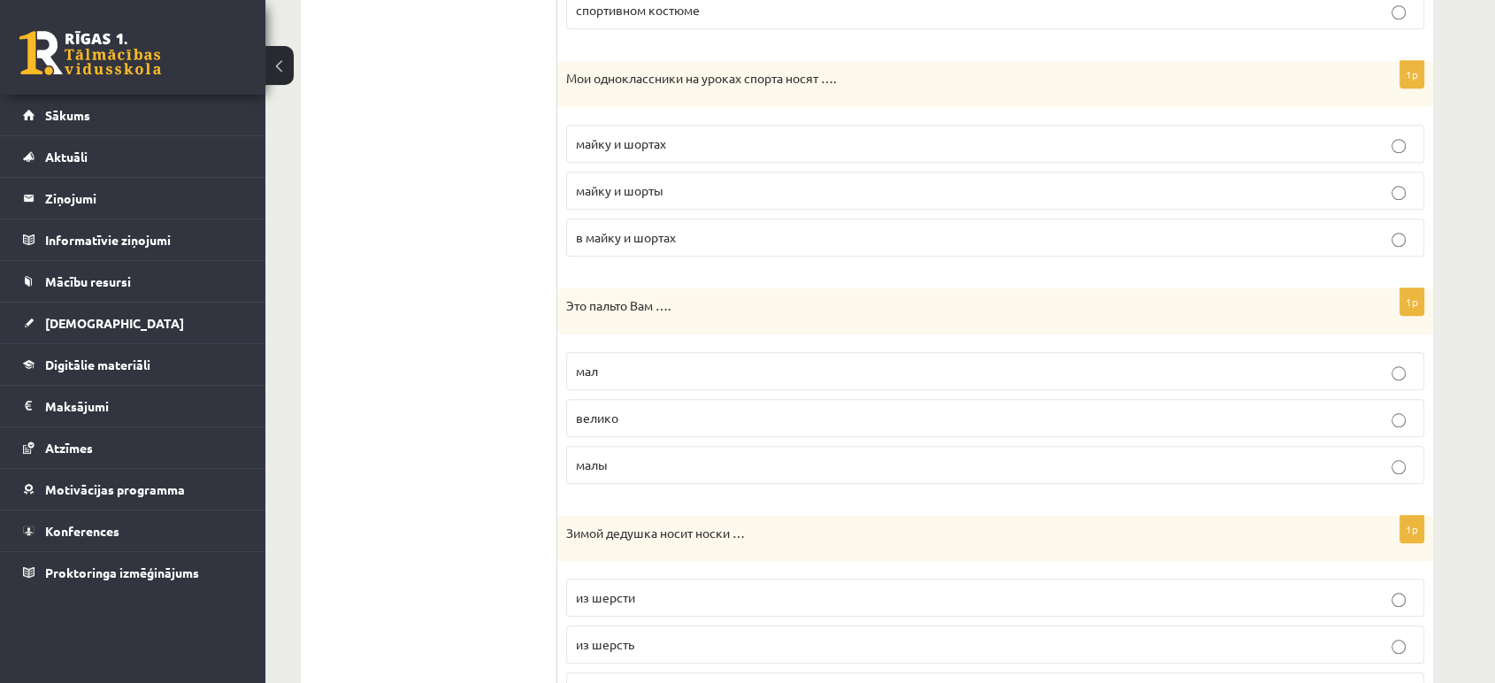
scroll to position [1653, 0]
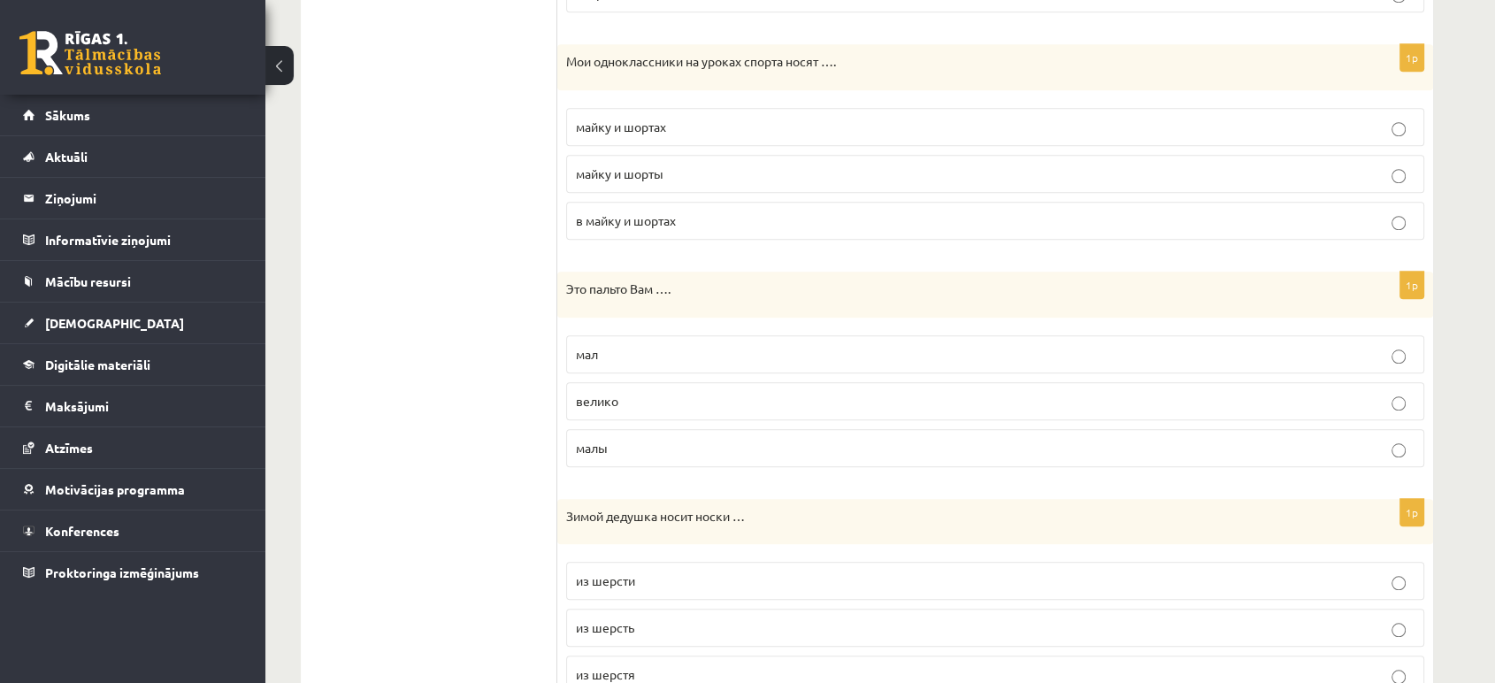
click at [625, 167] on span "майку и шорты" at bounding box center [620, 173] width 88 height 16
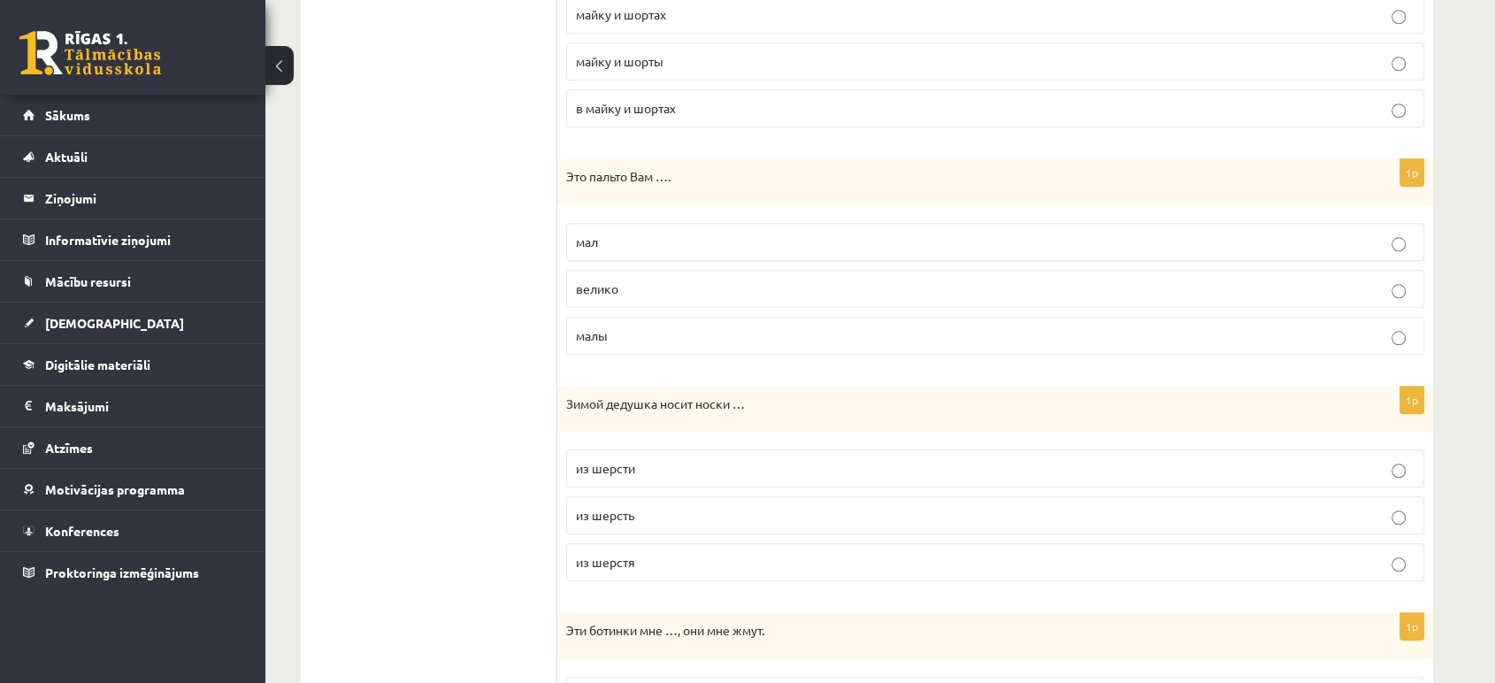
scroll to position [1858, 0]
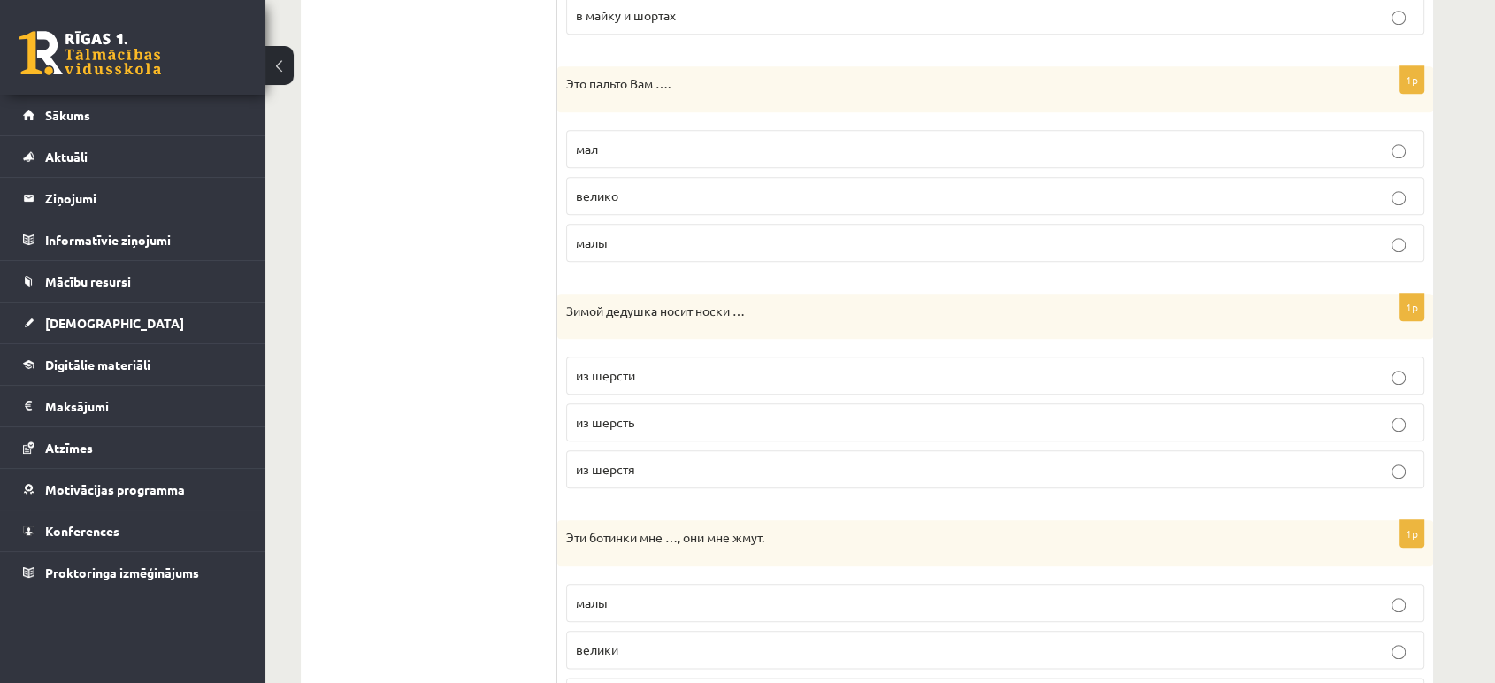
click at [642, 200] on p "велико" at bounding box center [995, 196] width 839 height 19
click at [682, 381] on label "из шерсти" at bounding box center [995, 376] width 858 height 38
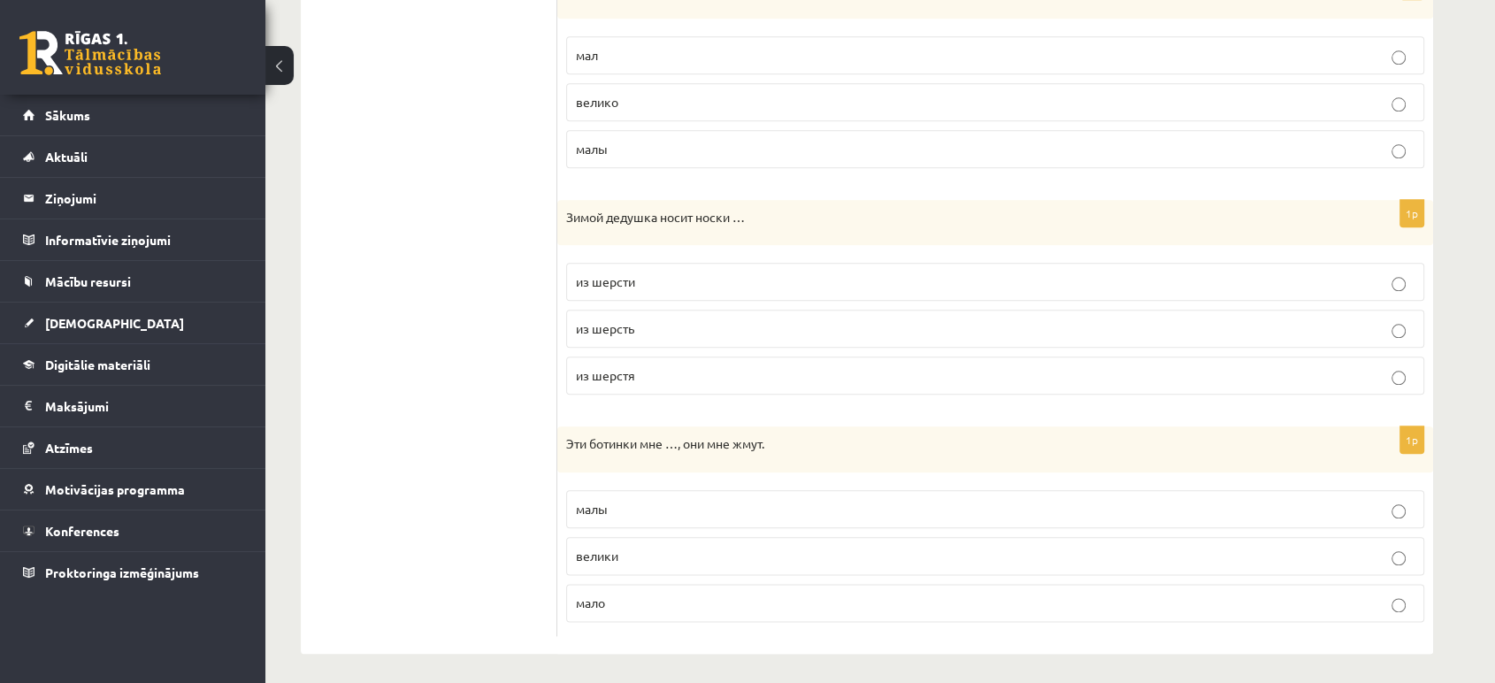
click at [675, 506] on p "малы" at bounding box center [995, 509] width 839 height 19
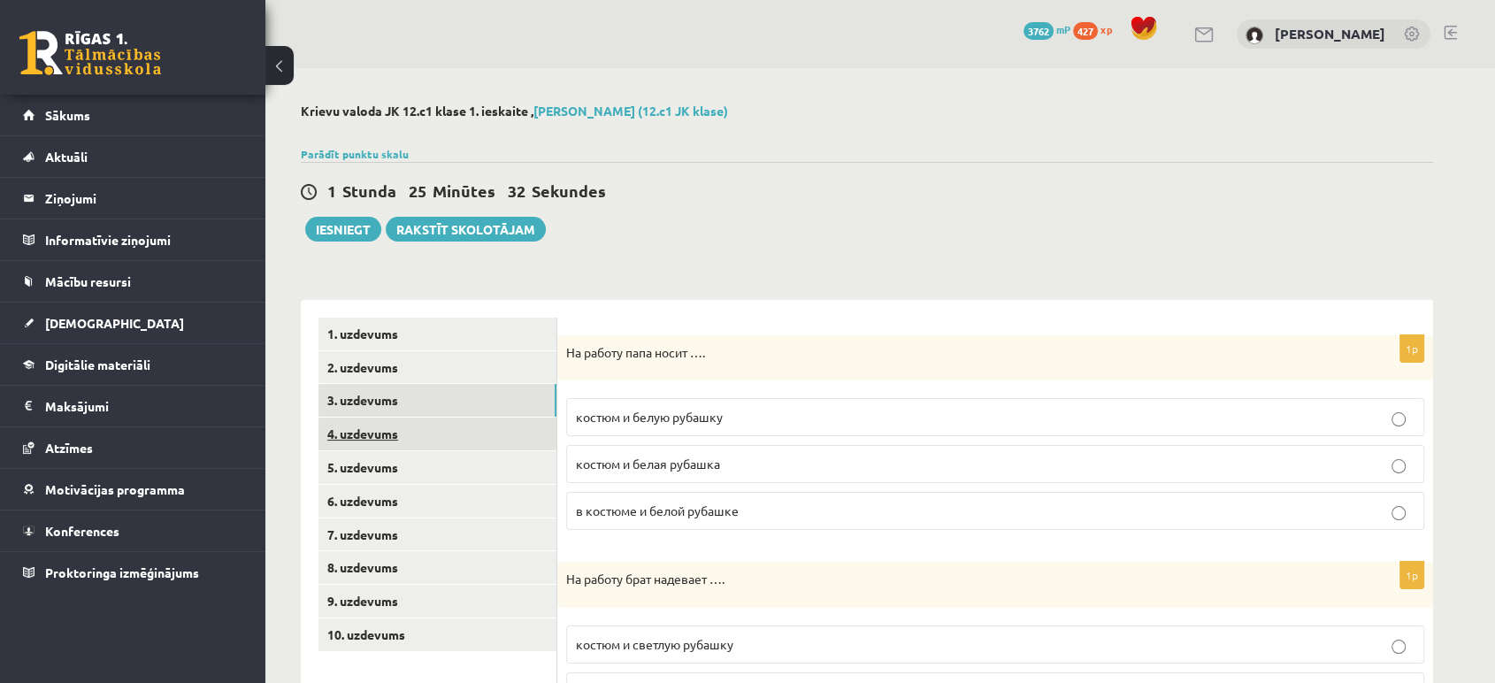
click at [437, 437] on link "4. uzdevums" at bounding box center [437, 434] width 238 height 33
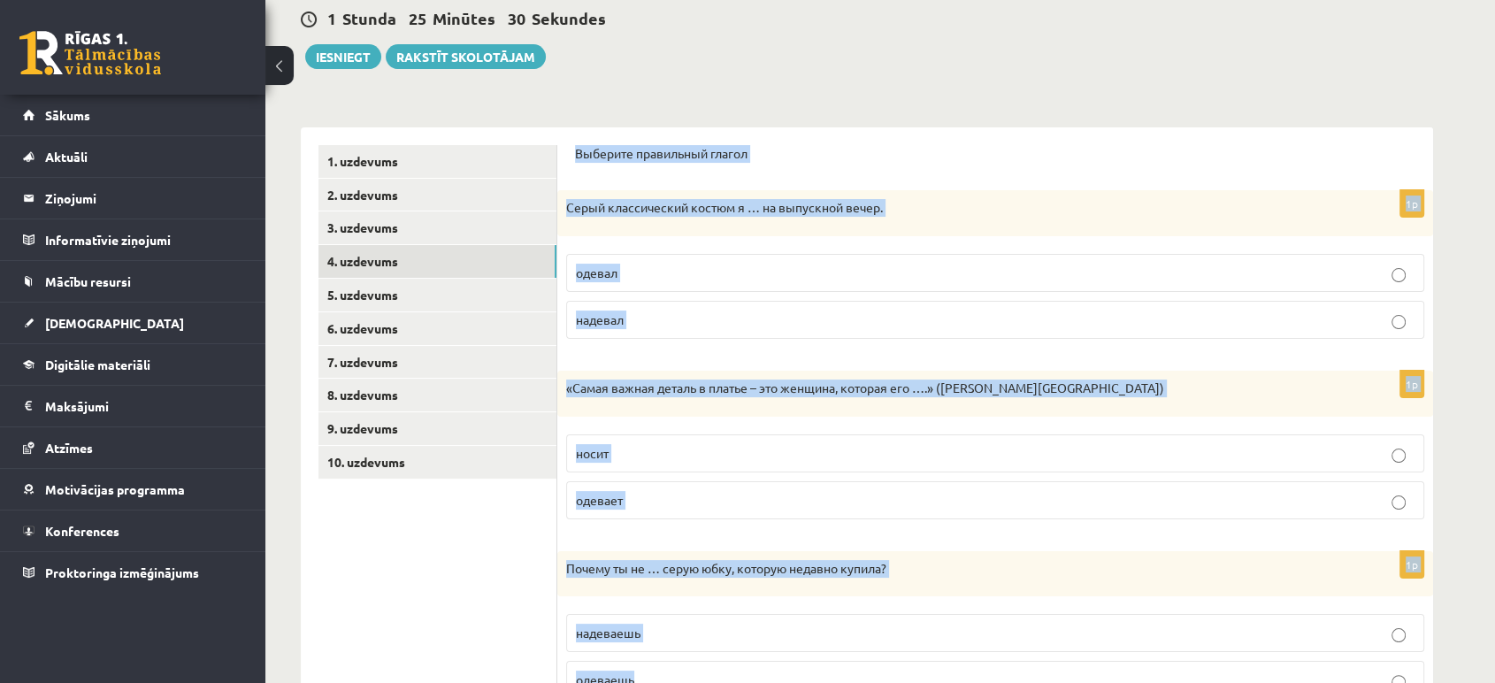
scroll to position [614, 0]
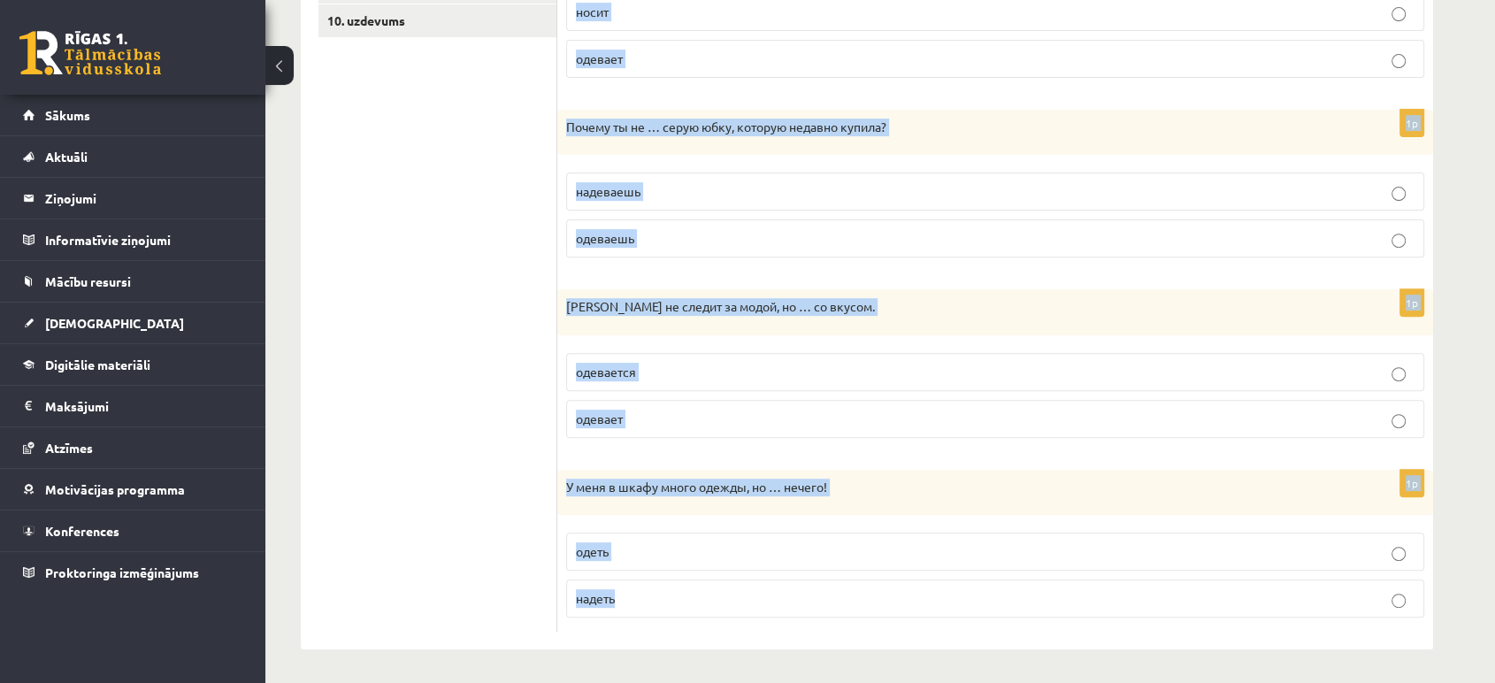
drag, startPoint x: 575, startPoint y: 331, endPoint x: 746, endPoint y: 596, distance: 315.6
click at [746, 596] on form "Выберите правильный глагол 1p Серый классический костюм я … на выпускной вечер.…" at bounding box center [995, 168] width 840 height 929
copy form "Выберите правильный глагол 1p Серый классический костюм я … на выпускной вечер.…"
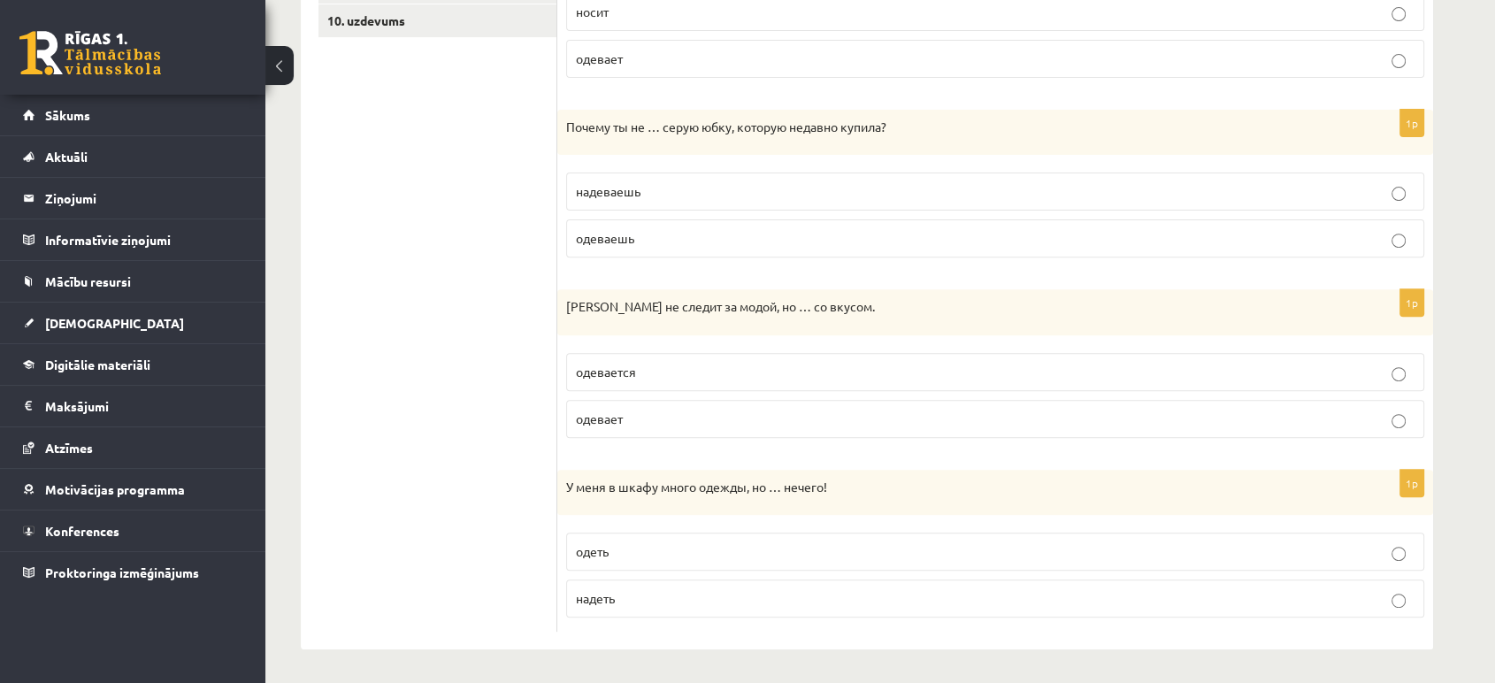
click at [495, 202] on ul "1. uzdevums 2. uzdevums 3. uzdevums 4. uzdevums 5. uzdevums 6. uzdevums 7. uzde…" at bounding box center [437, 168] width 239 height 929
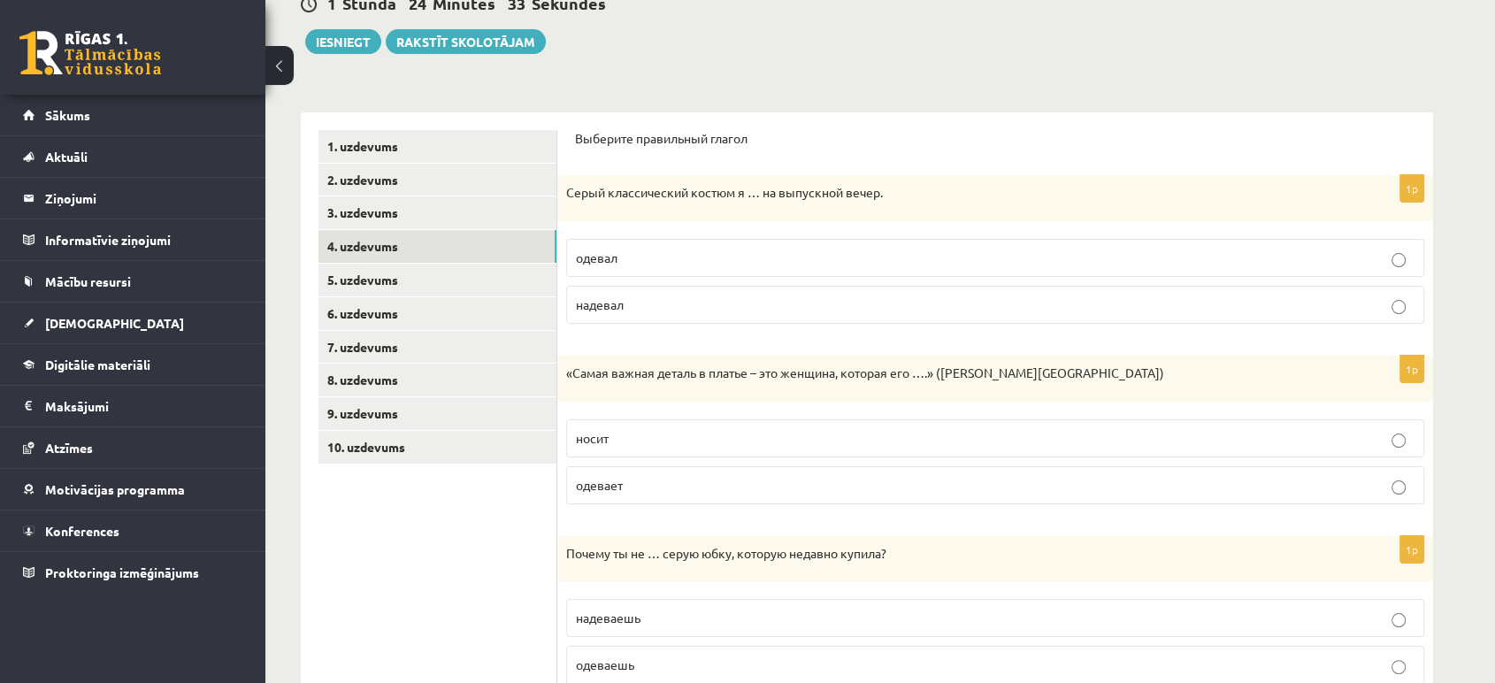
scroll to position [191, 0]
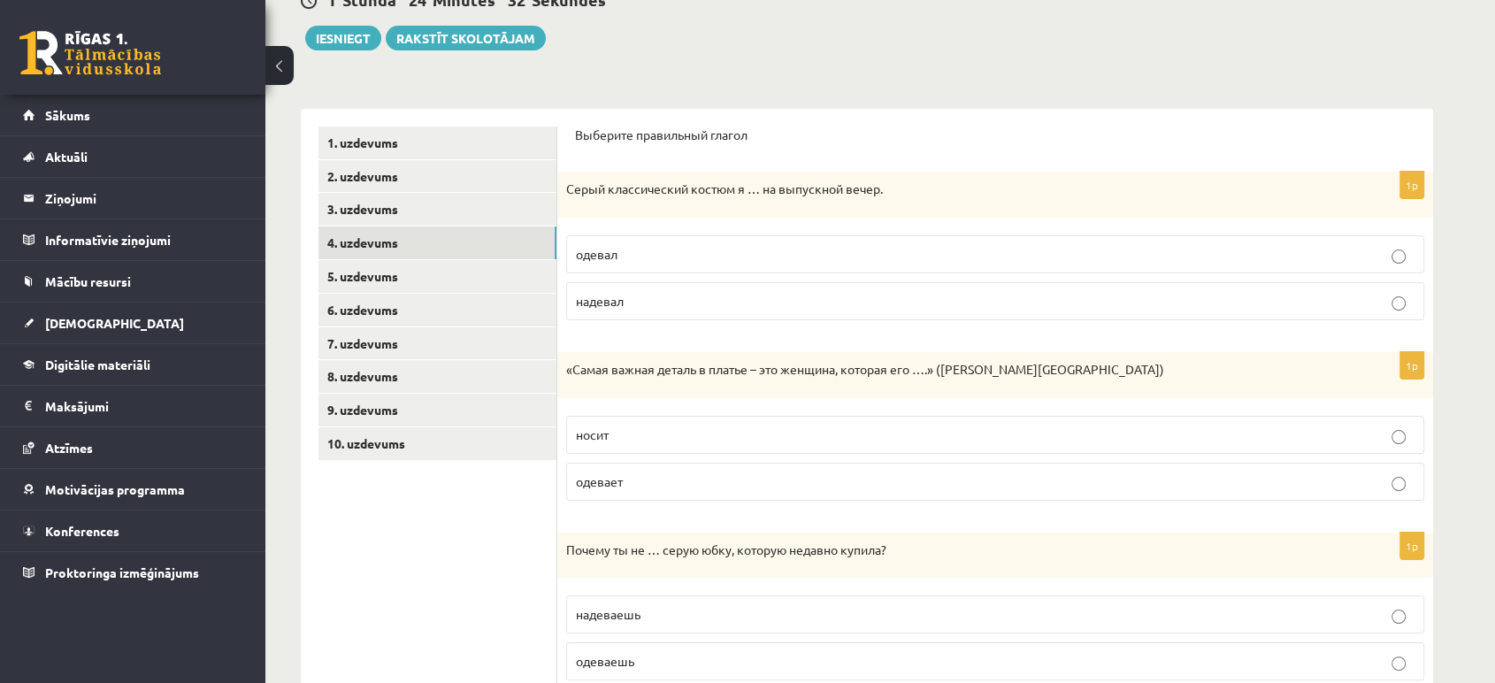
click at [903, 302] on p "надевал" at bounding box center [995, 301] width 839 height 19
click at [744, 479] on p "одевает" at bounding box center [995, 481] width 839 height 19
click at [649, 433] on p "носит" at bounding box center [995, 435] width 839 height 19
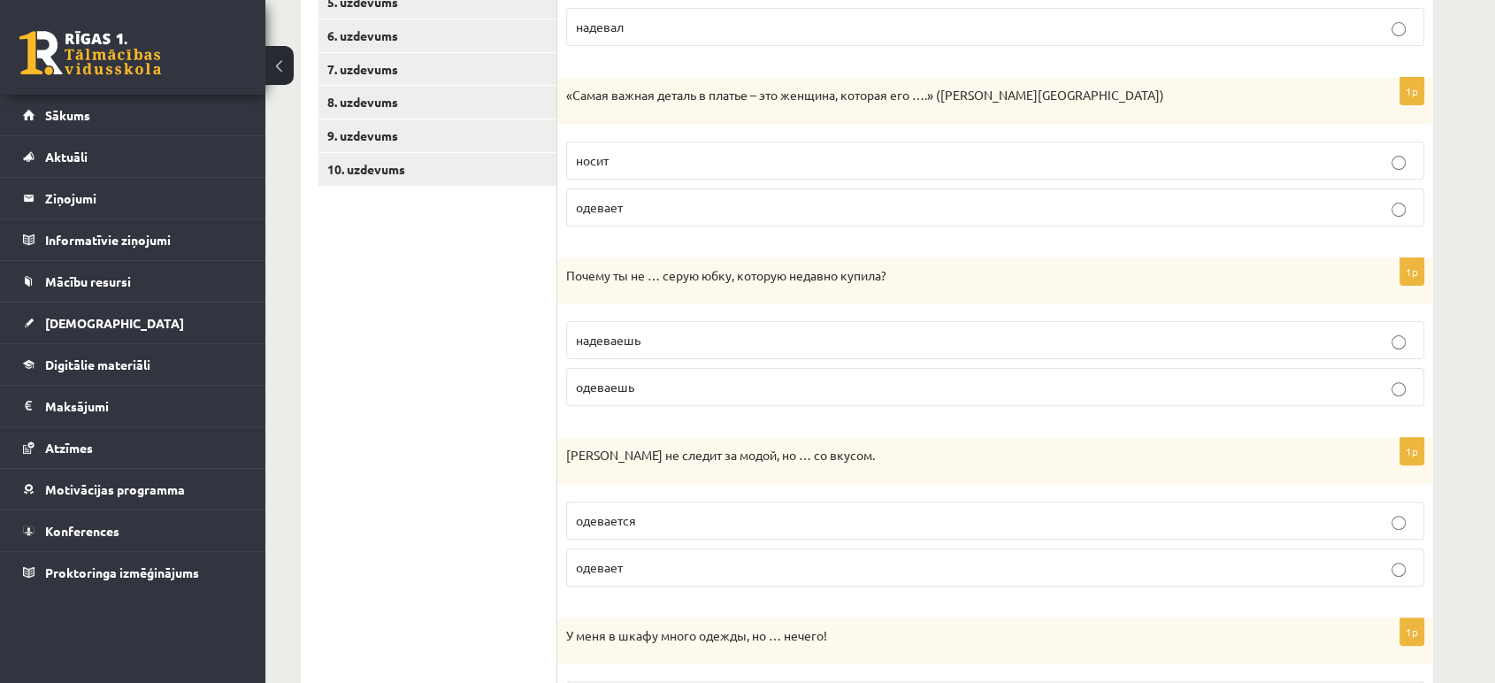
scroll to position [544, 0]
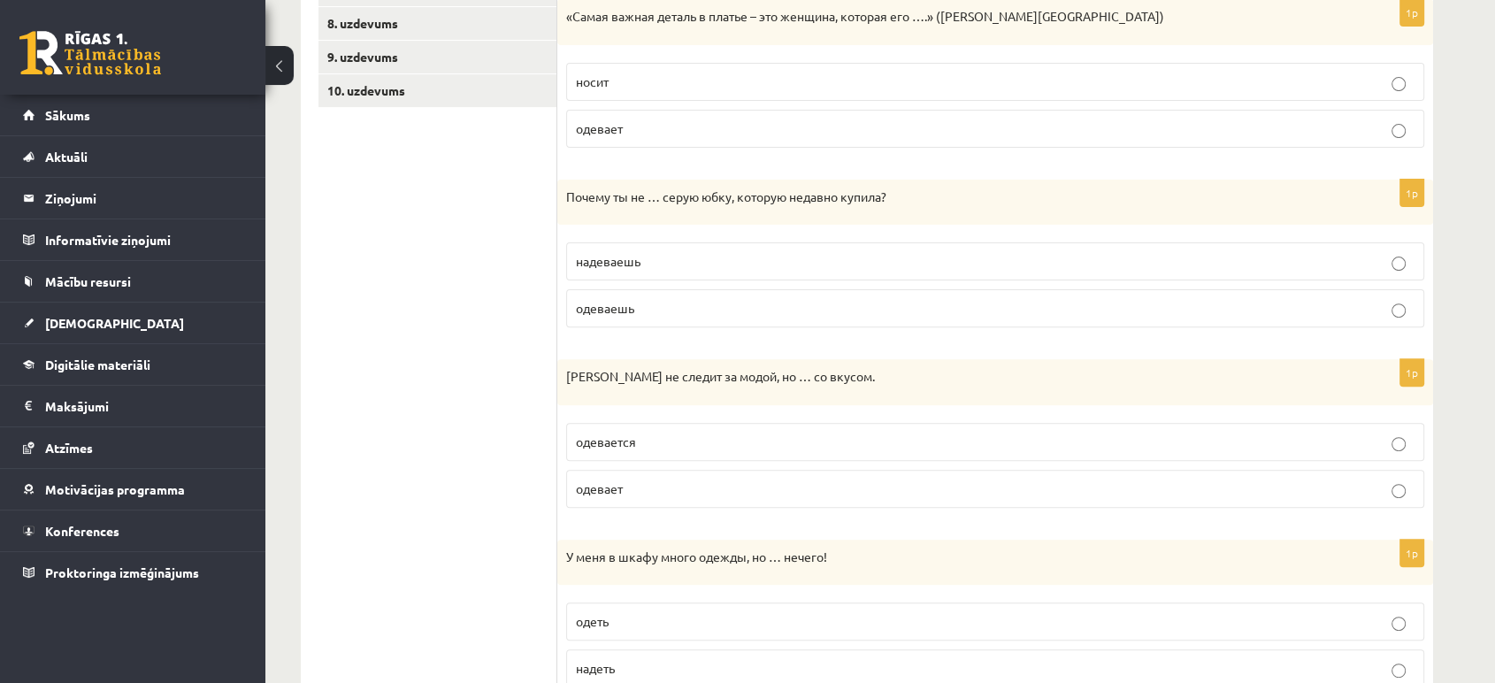
click at [597, 253] on span "надеваешь" at bounding box center [608, 261] width 65 height 16
click at [759, 456] on label "одевается" at bounding box center [995, 442] width 858 height 38
click at [644, 669] on p "надеть" at bounding box center [995, 668] width 839 height 19
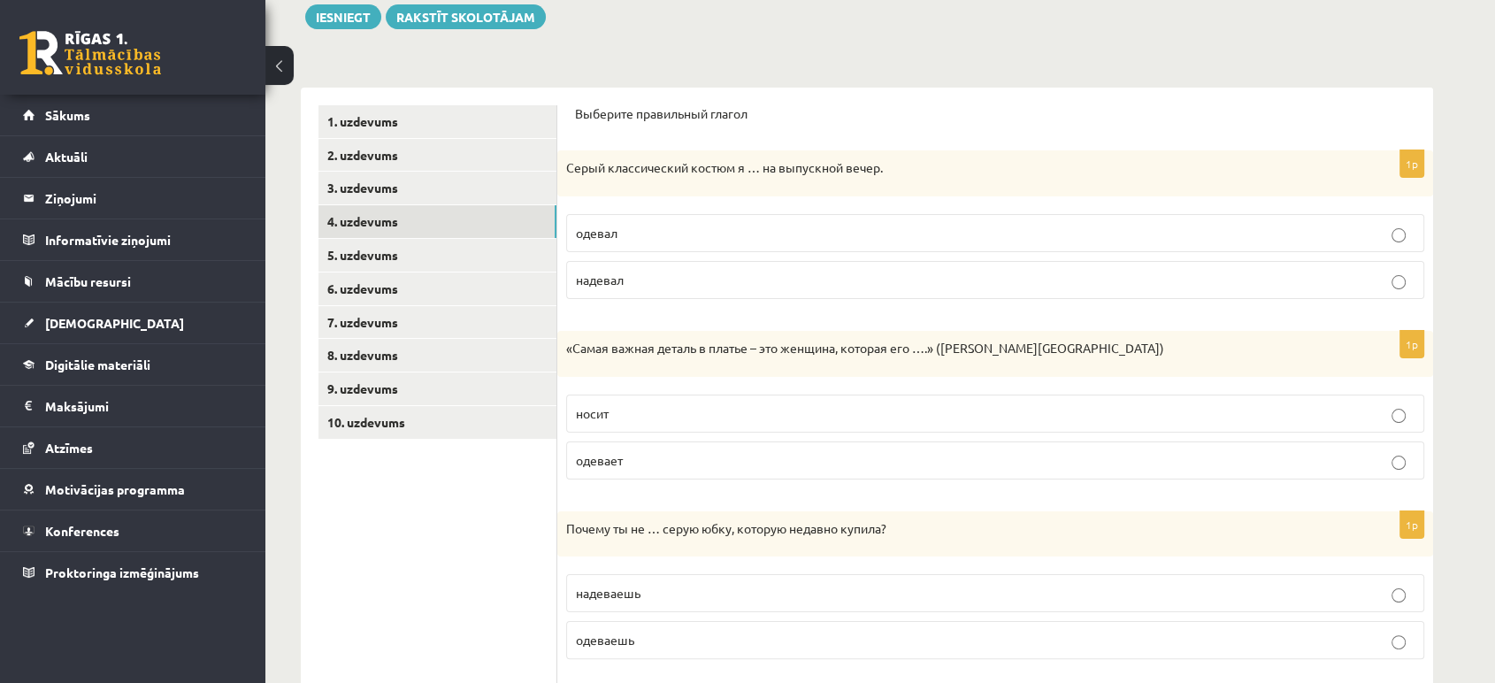
scroll to position [209, 0]
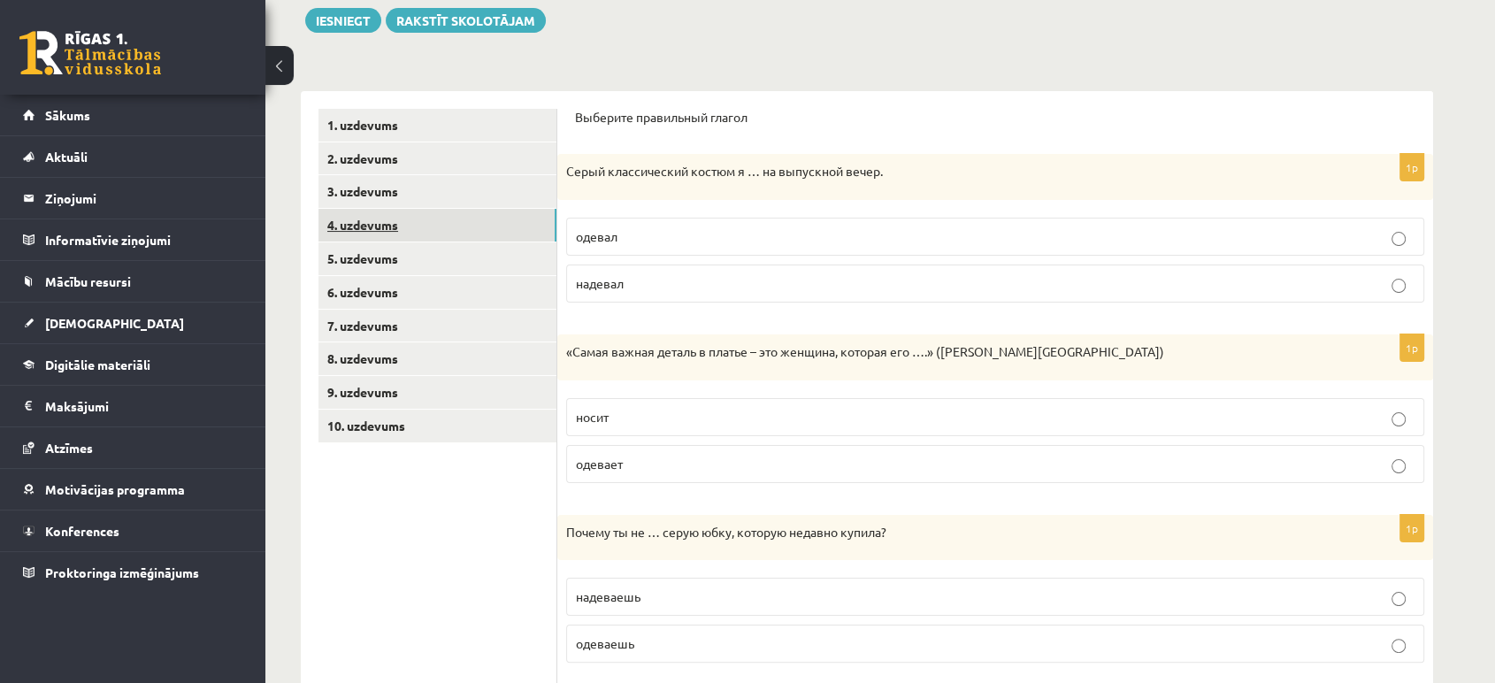
click at [507, 239] on link "4. uzdevums" at bounding box center [437, 225] width 238 height 33
click at [487, 267] on link "5. uzdevums" at bounding box center [437, 258] width 238 height 33
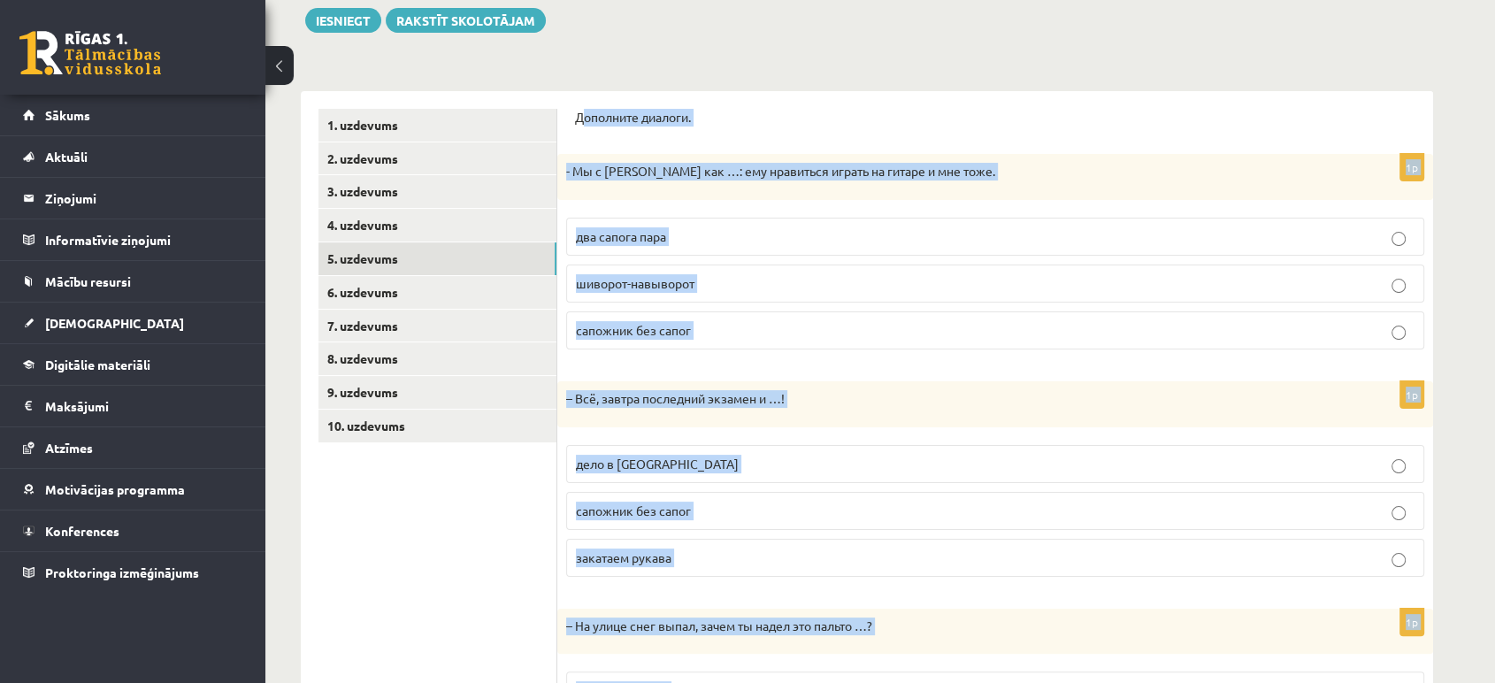
scroll to position [395, 0]
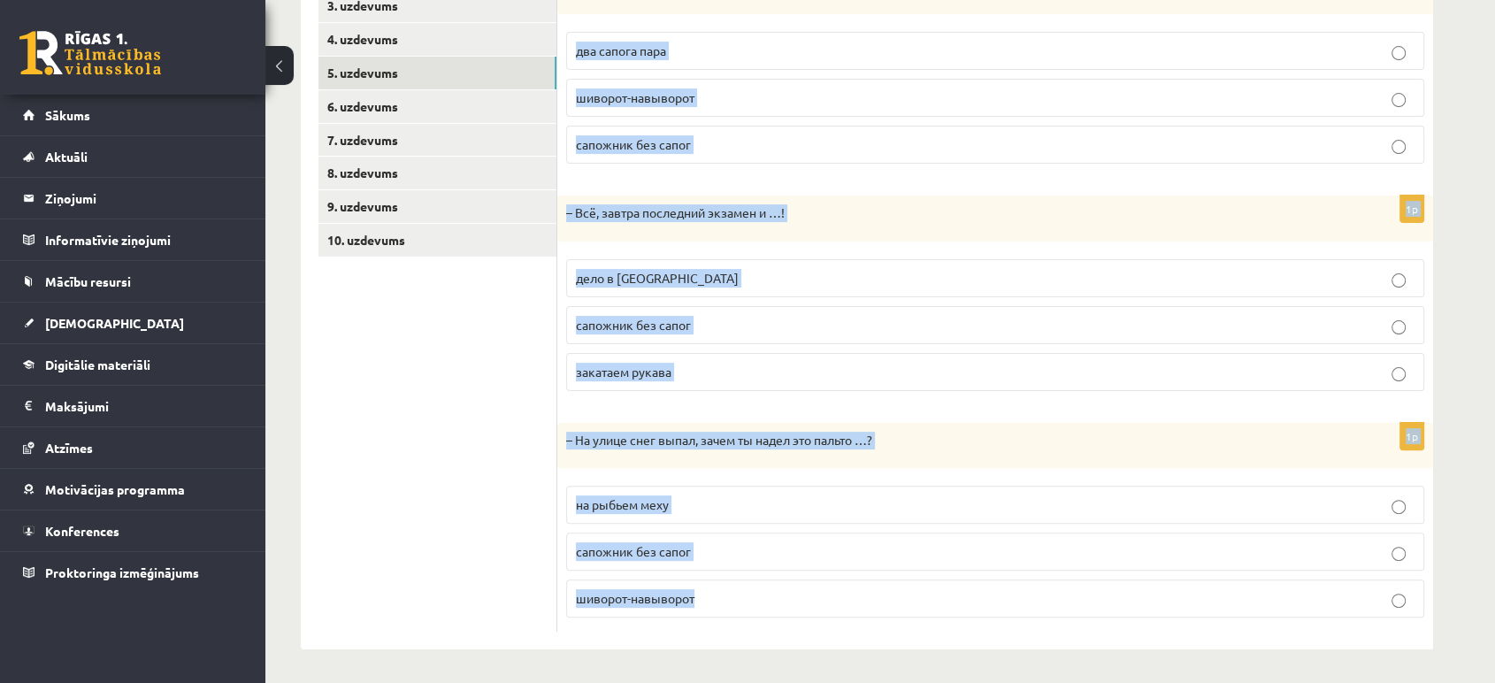
drag, startPoint x: 581, startPoint y: 113, endPoint x: 1042, endPoint y: 729, distance: 769.1
copy form "ополните диалоги. 1p - Мы с Артуром как …: ему нравиться играть на гитаре и мне…"
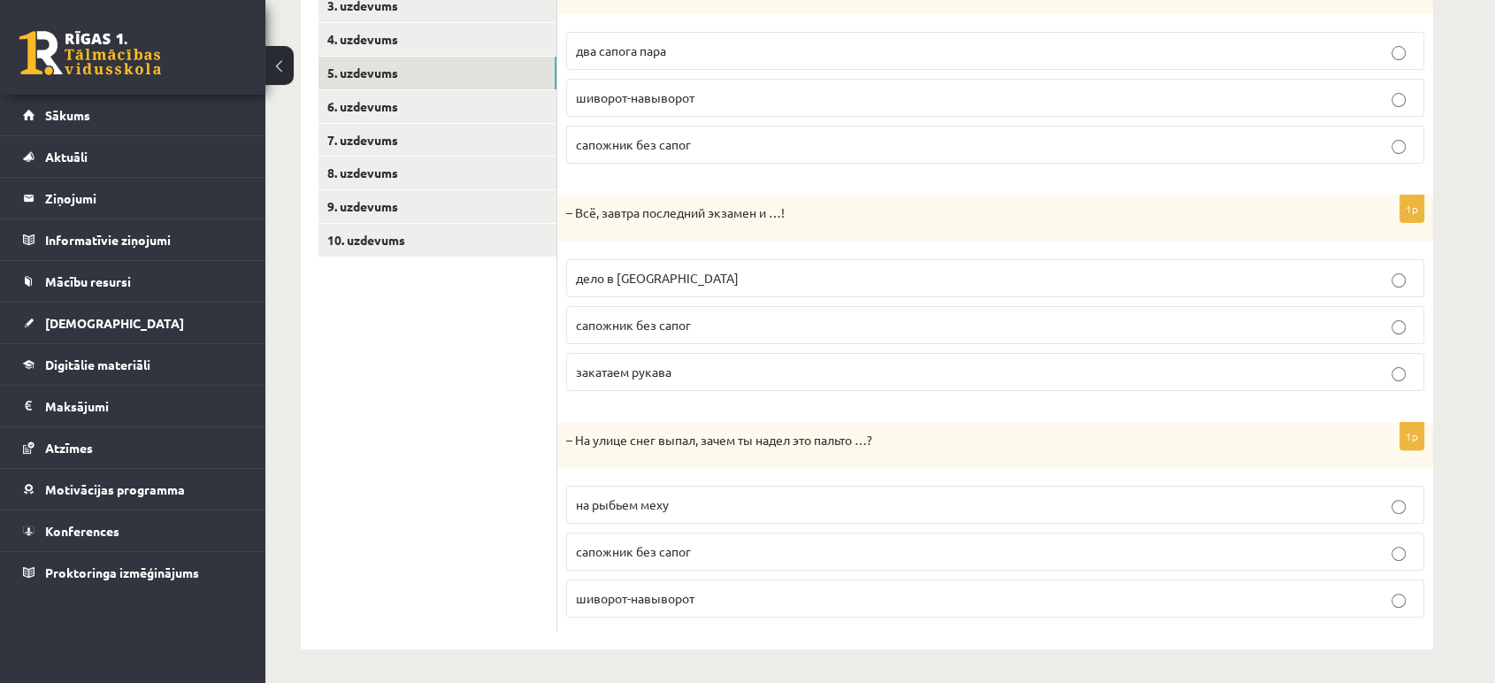
click at [441, 366] on ul "1. uzdevums 2. uzdevums 3. uzdevums 4. uzdevums 5. uzdevums 6. uzdevums 7. uzde…" at bounding box center [437, 277] width 239 height 709
click at [623, 57] on span "два сапога пара" at bounding box center [621, 50] width 90 height 16
click at [602, 273] on span "дело в шляпе" at bounding box center [657, 278] width 163 height 16
click at [647, 581] on label "шиворот-навыворот" at bounding box center [995, 598] width 858 height 38
click at [403, 121] on link "6. uzdevums" at bounding box center [437, 106] width 238 height 33
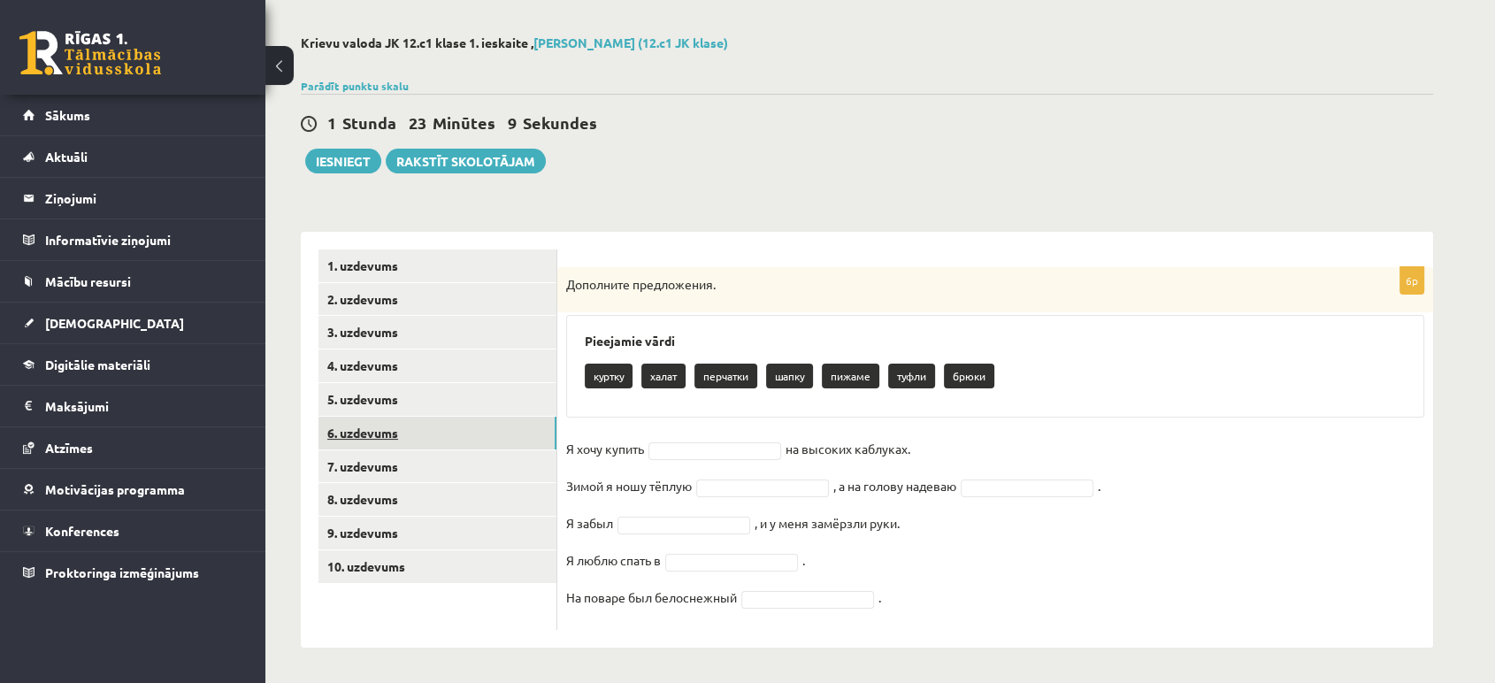
scroll to position [68, 0]
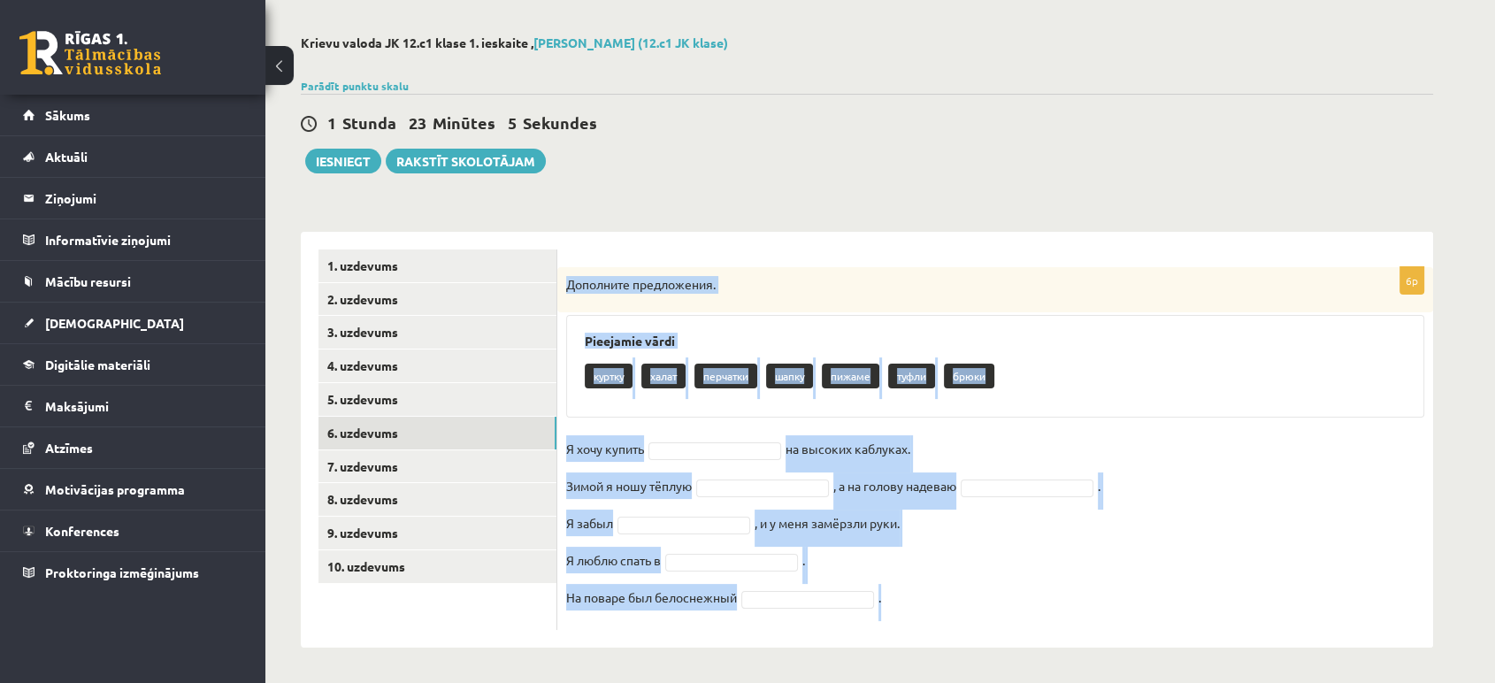
drag, startPoint x: 565, startPoint y: 282, endPoint x: 901, endPoint y: 605, distance: 466.1
click at [901, 605] on div "6p Дополните предложения. Pieejamie vārdi куртку халат перчатки шапку пижаме ту…" at bounding box center [995, 448] width 876 height 363
copy div "Дополните предложения. Pieejamie vārdi куртку халат перчатки шапку пижаме туфли…"
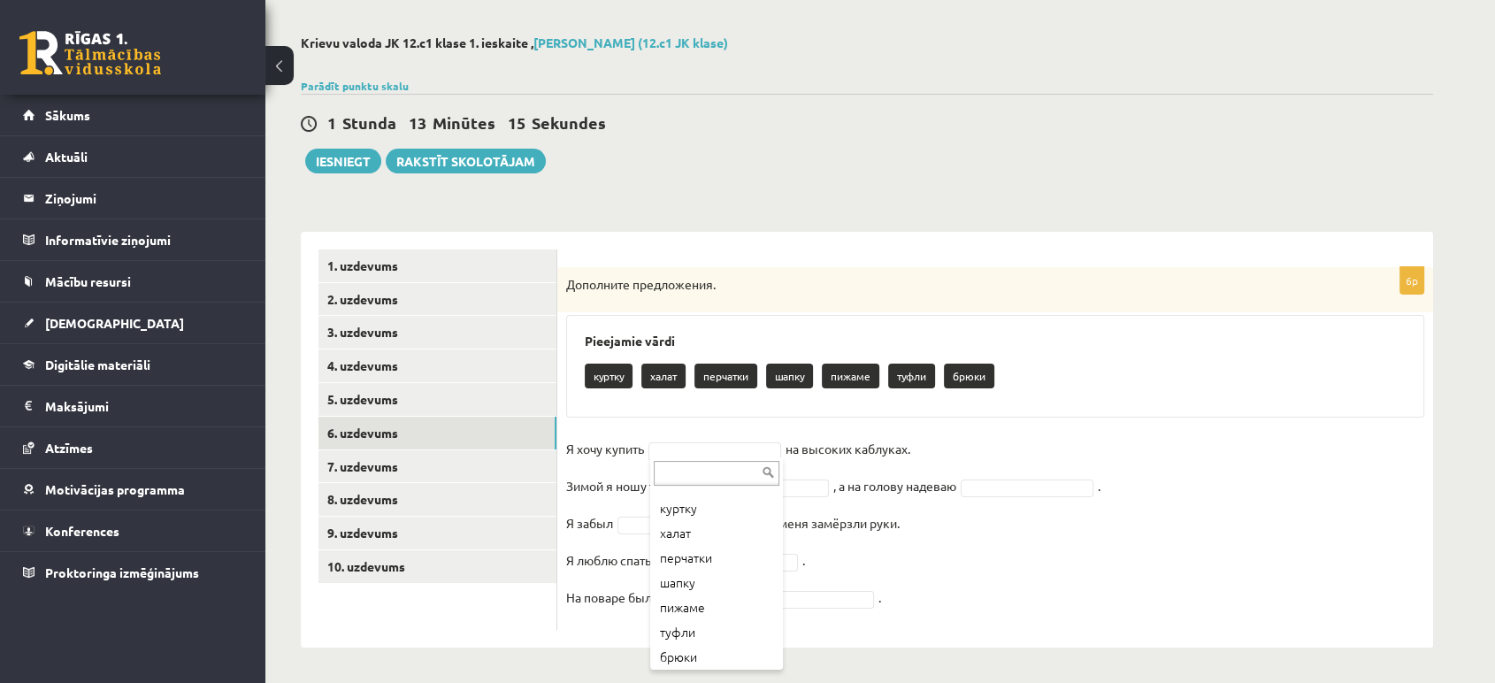
scroll to position [21, 0]
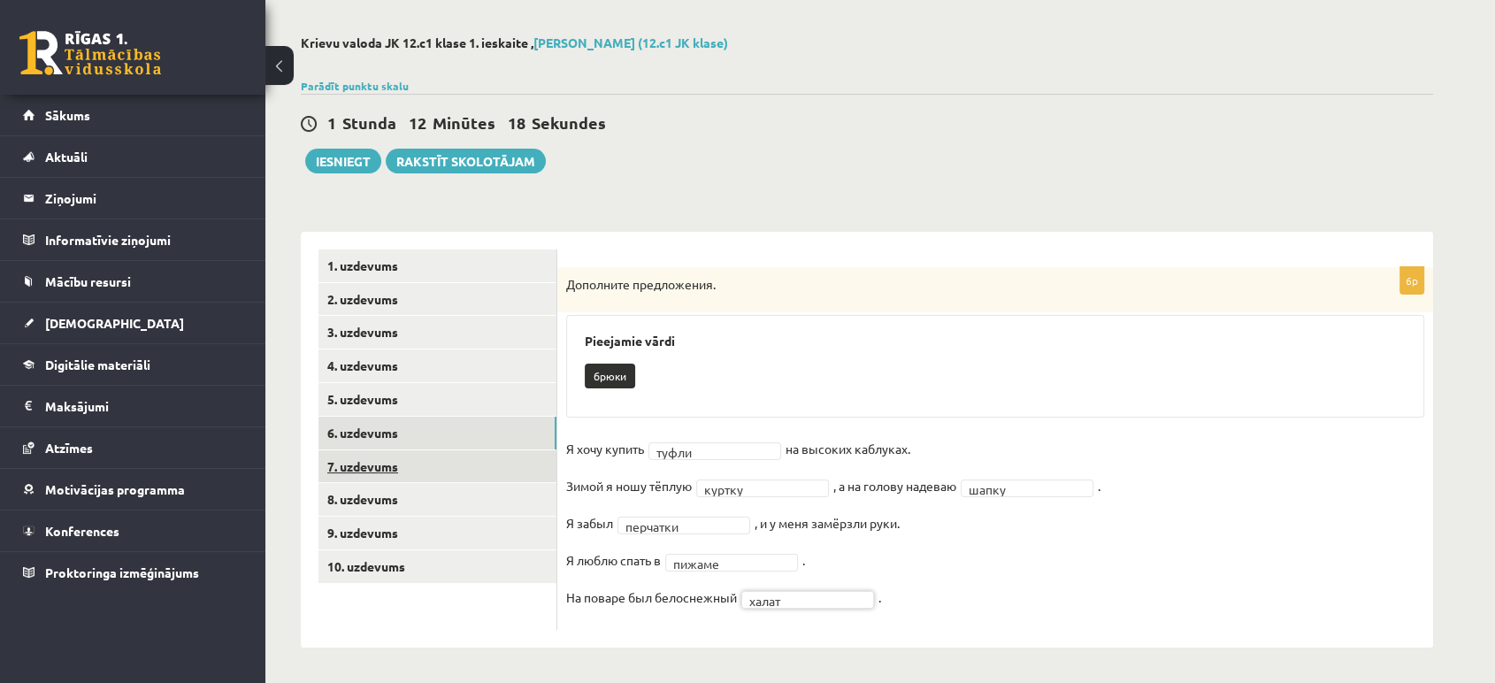
click at [433, 459] on link "7. uzdevums" at bounding box center [437, 466] width 238 height 33
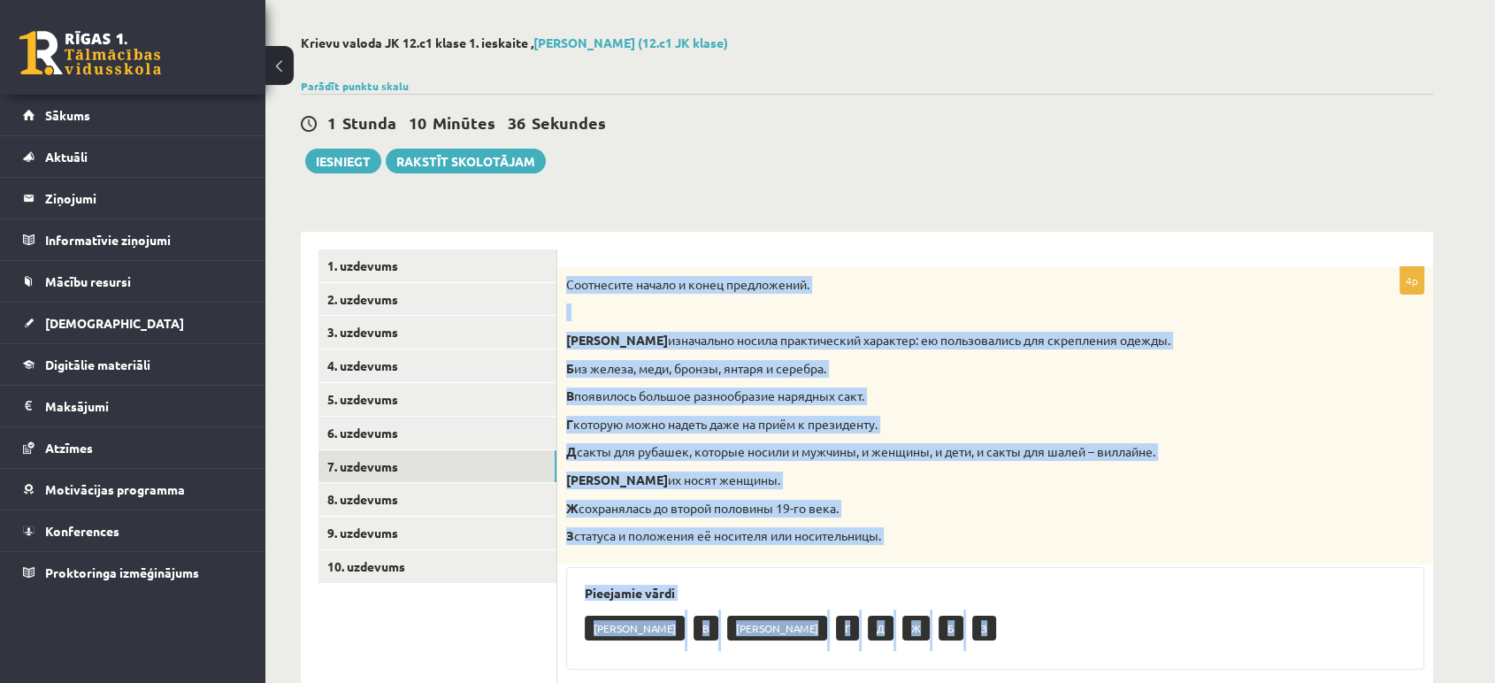
scroll to position [362, 0]
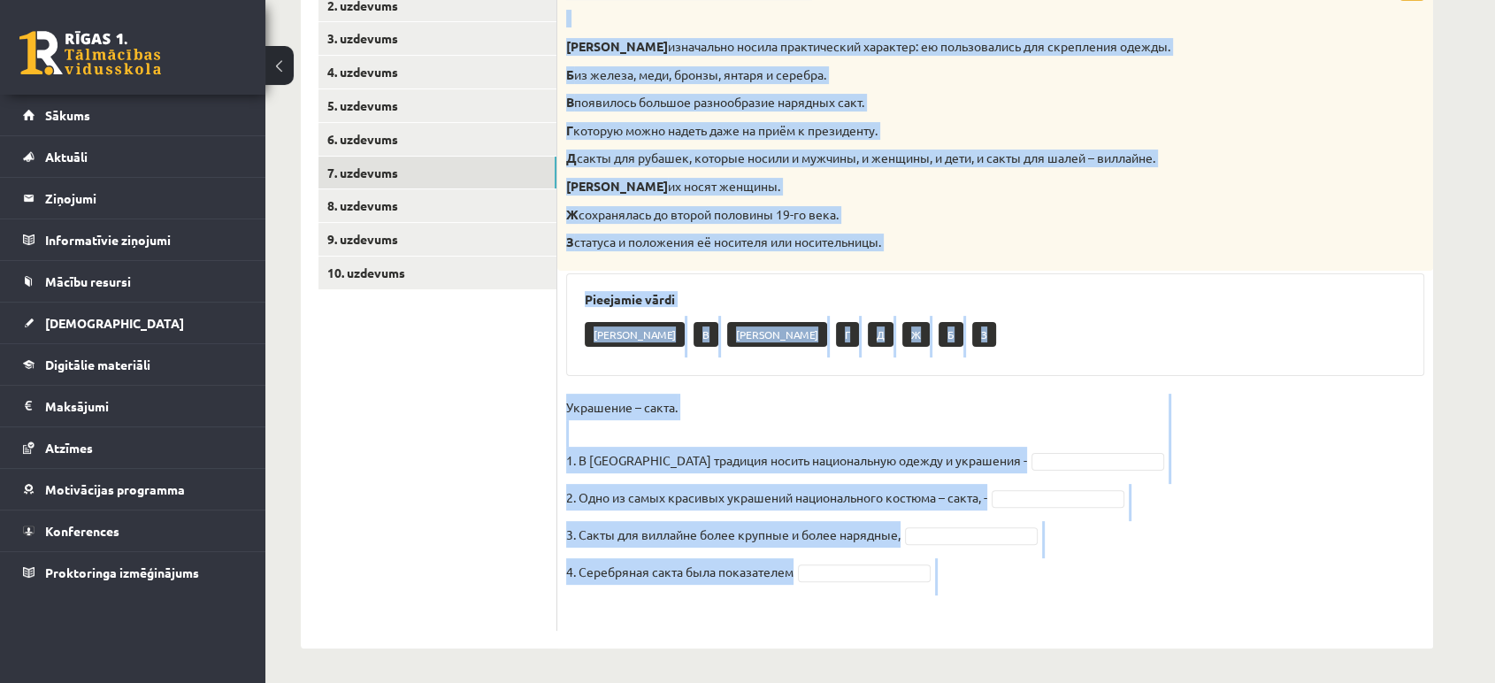
drag, startPoint x: 562, startPoint y: 284, endPoint x: 1155, endPoint y: 615, distance: 679.6
click at [1155, 615] on div "4p Соотнесите начало и конец предложений. А изначально носила практический хара…" at bounding box center [995, 301] width 876 height 657
copy div "Соотнесите начало и конец предложений. А изначально носила практический характе…"
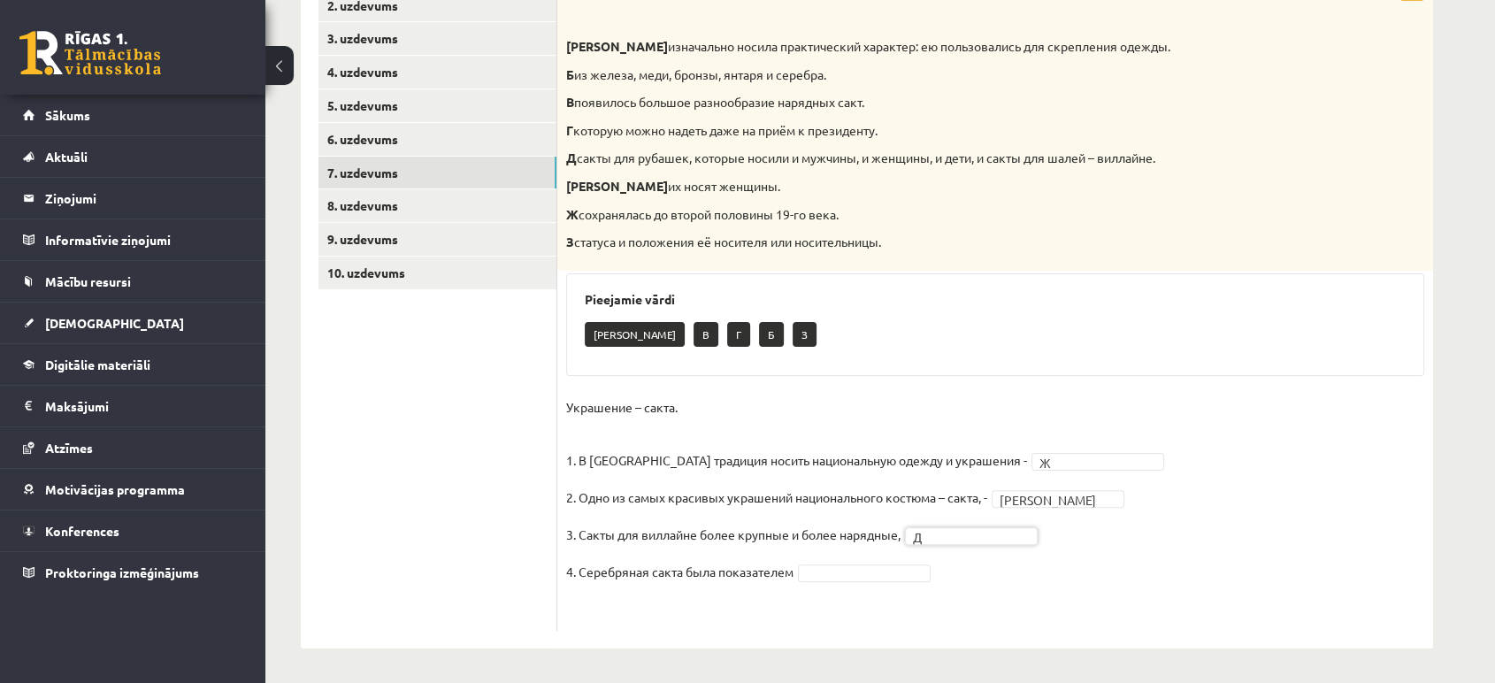
click at [849, 580] on fieldset "Украшение – сакта. 1. В Латвии традиция носить национальную одежду и украшения …" at bounding box center [995, 508] width 858 height 228
click at [460, 200] on link "8. uzdevums" at bounding box center [437, 205] width 238 height 33
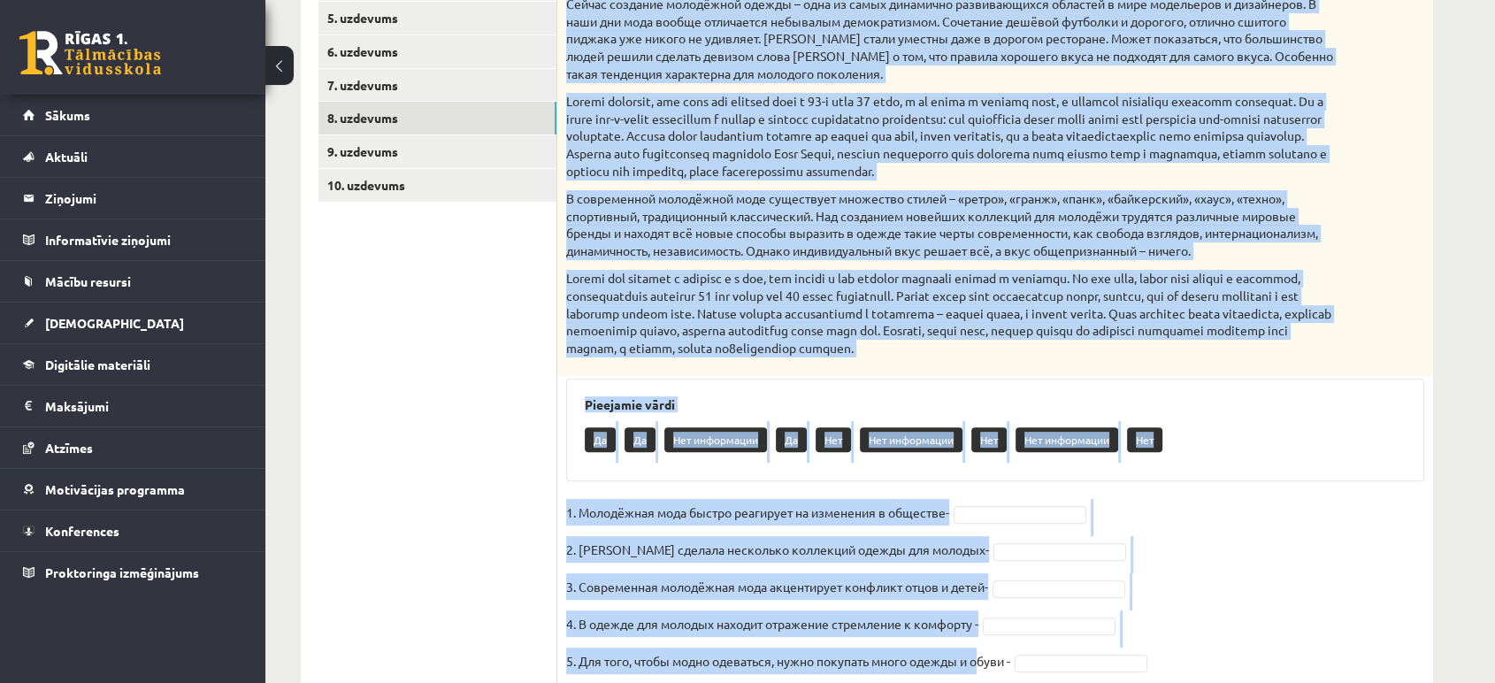
scroll to position [513, 0]
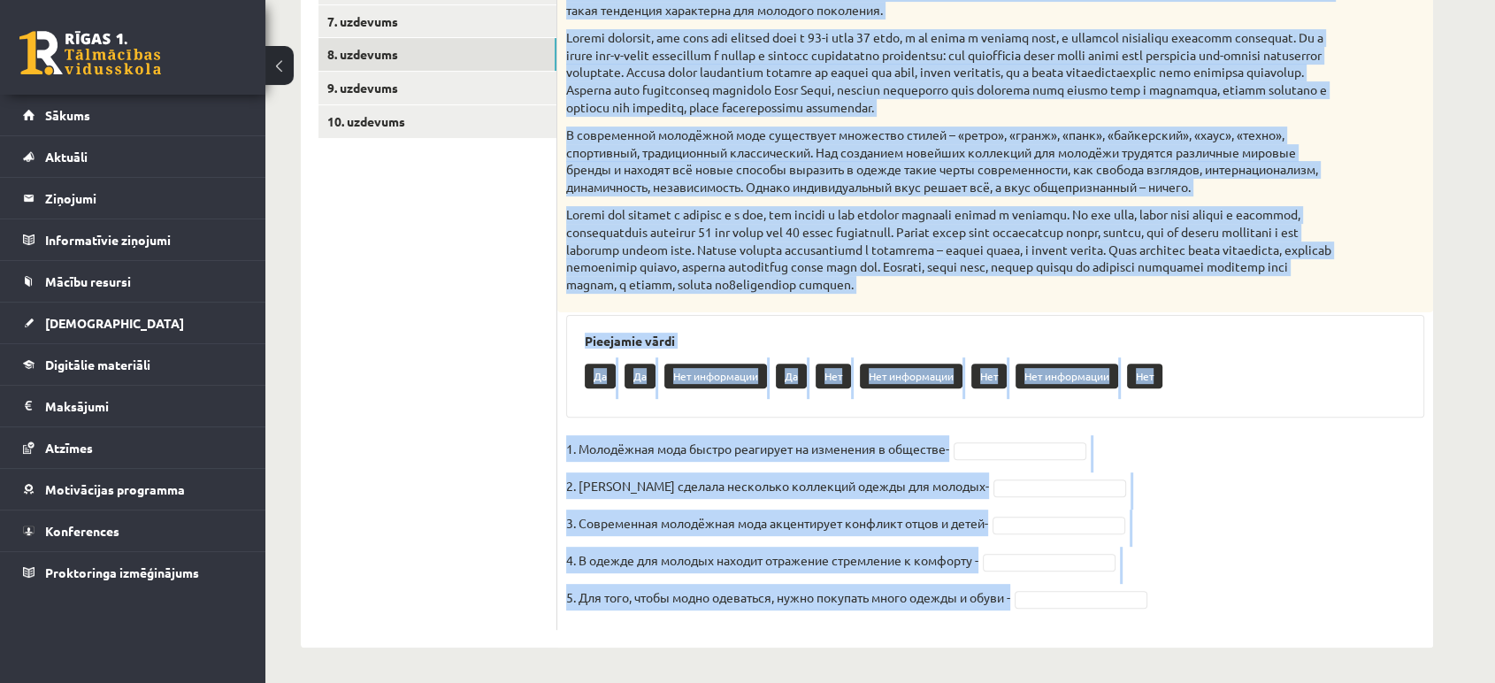
drag, startPoint x: 567, startPoint y: 116, endPoint x: 1266, endPoint y: 592, distance: 845.5
click at [1266, 592] on div "5p Прочитайте текст и выполните задание. Главное отличие молодёжной моды состои…" at bounding box center [995, 226] width 876 height 808
copy div "Прочитайте текст и выполните задание. Главное отличие молодёжной моды состоит в…"
click at [1001, 466] on fieldset "1. Молодёжная мода быстро реагирует на изменения в обществе- 2. Коко Шанель сде…" at bounding box center [995, 528] width 858 height 186
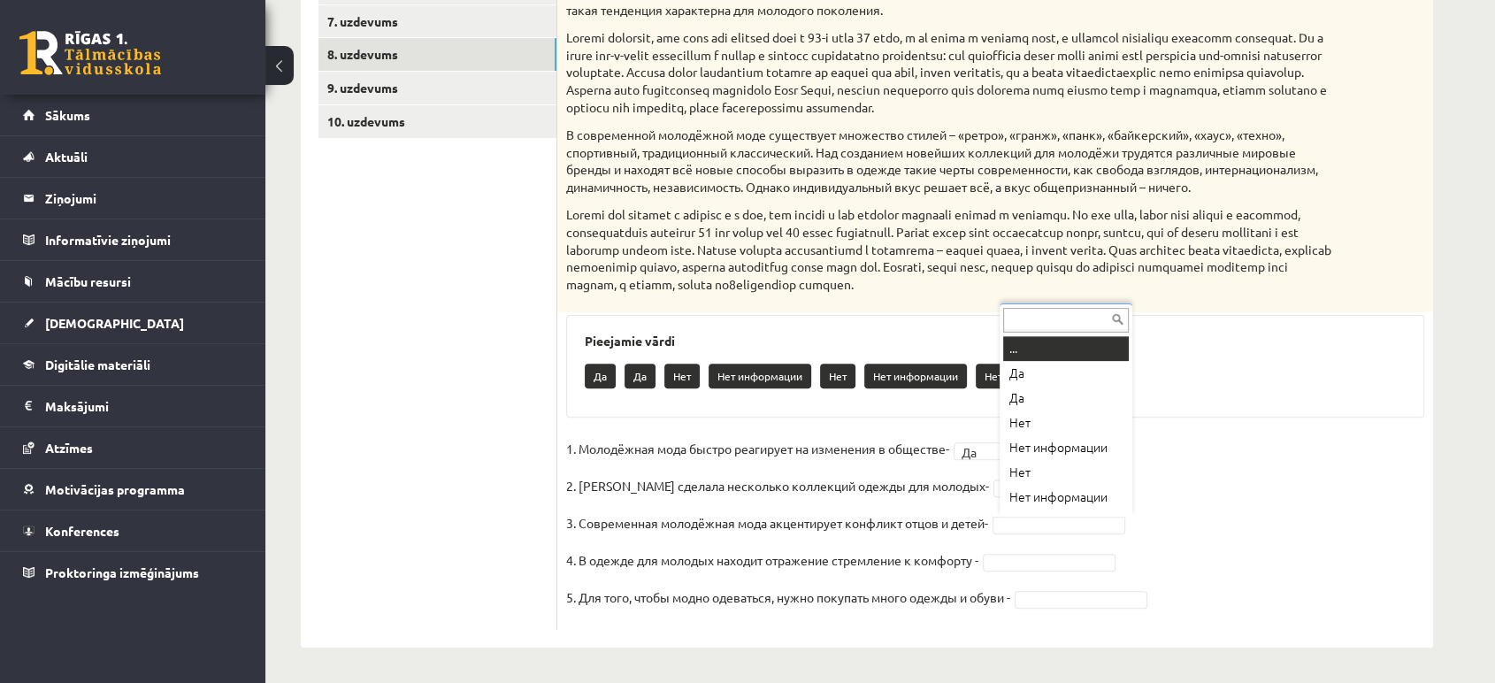
scroll to position [34, 0]
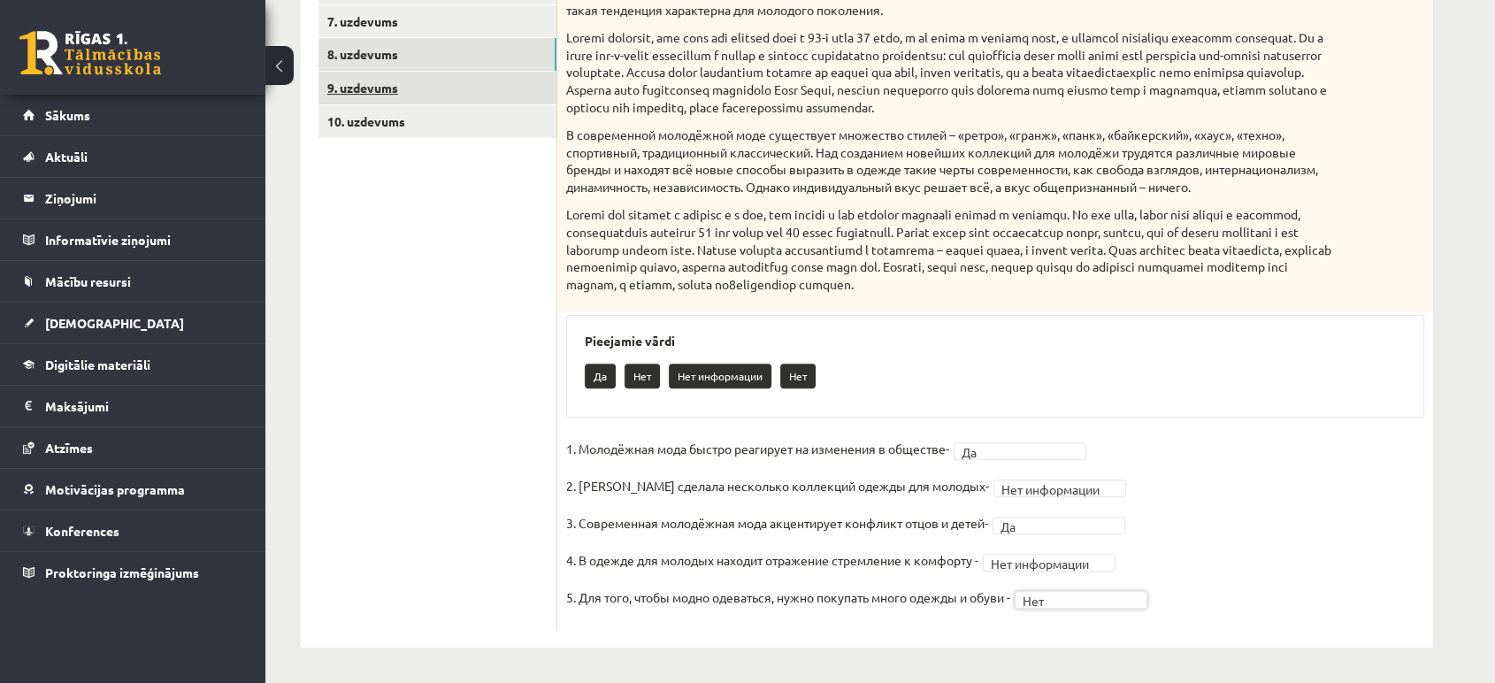
click at [400, 84] on link "9. uzdevums" at bounding box center [437, 88] width 238 height 33
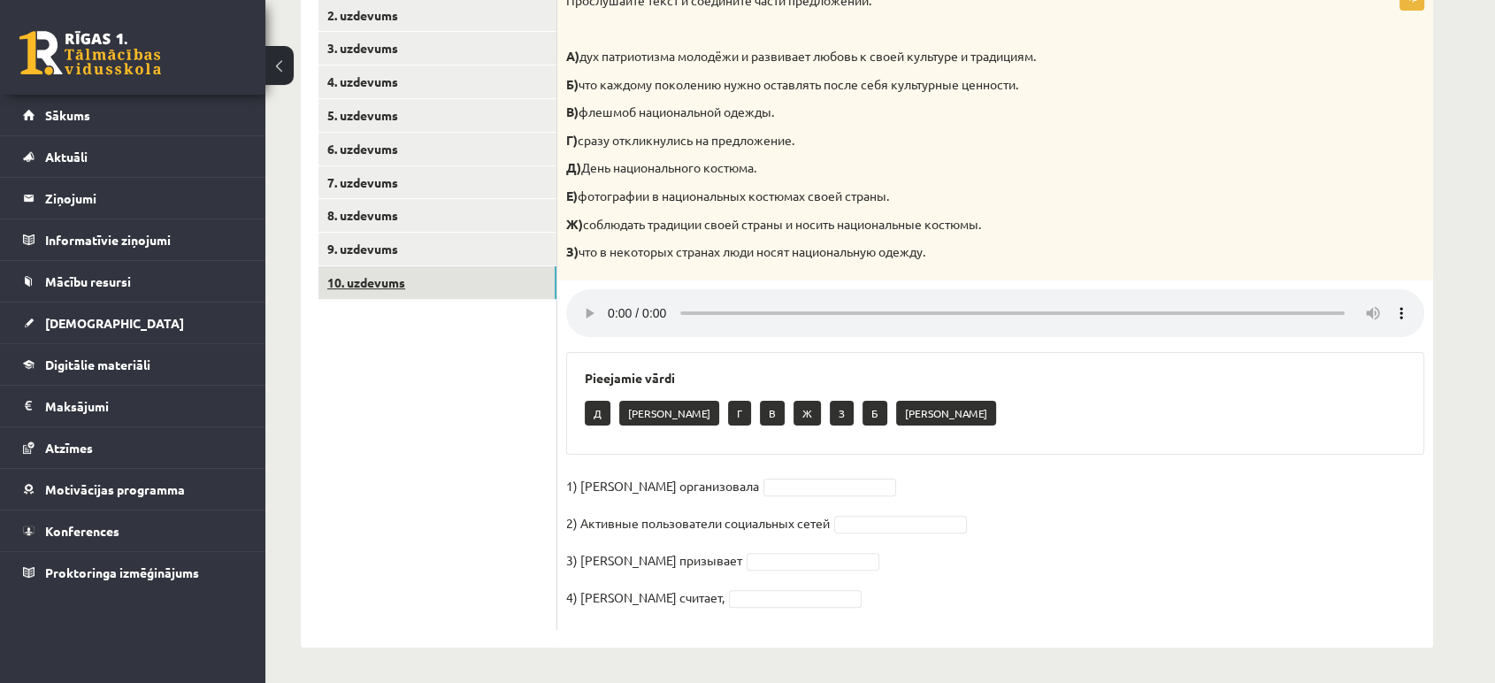
click at [426, 292] on link "10. uzdevums" at bounding box center [437, 282] width 238 height 33
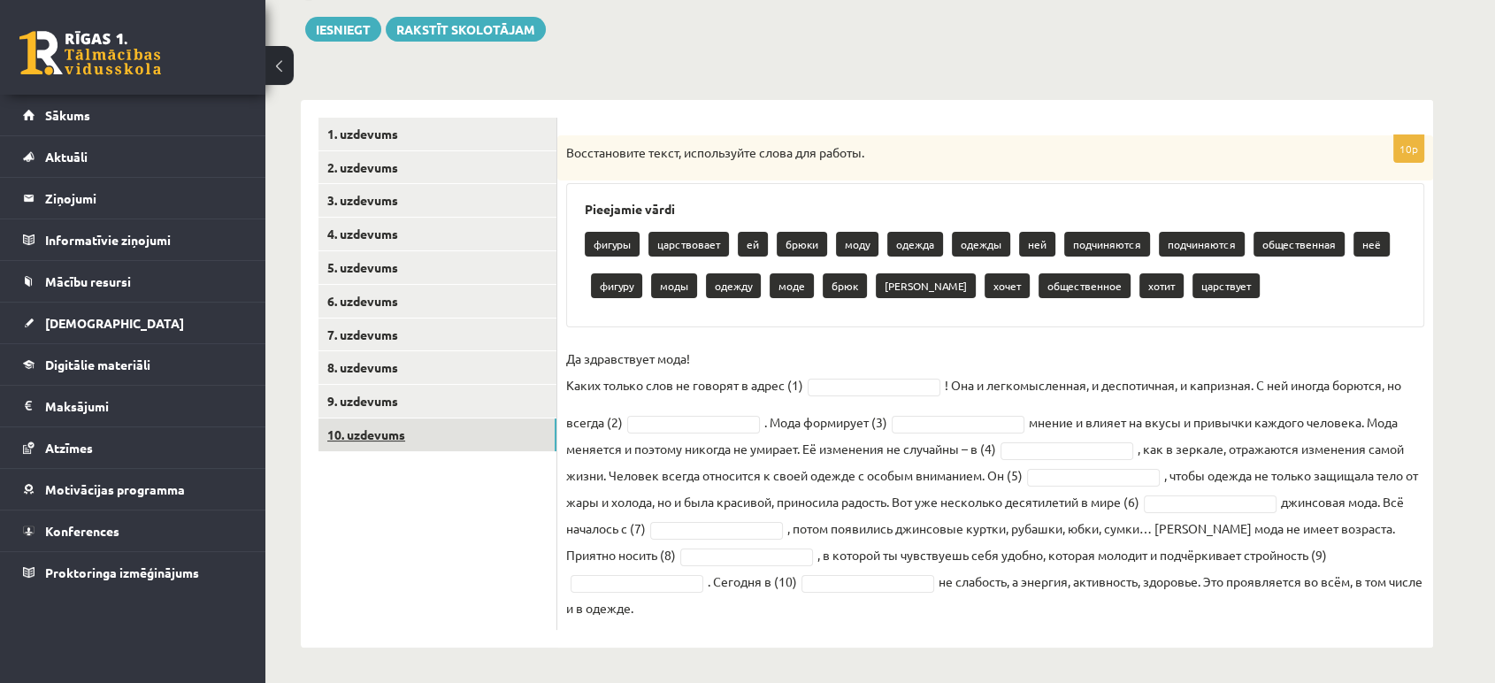
scroll to position [199, 0]
drag, startPoint x: 562, startPoint y: 155, endPoint x: 1041, endPoint y: 678, distance: 709.4
click at [1041, 678] on div "**********" at bounding box center [866, 276] width 1203 height 815
copy div "Восстановите текст, используйте слова для работы. Pieejamie vārdi фигуры царств…"
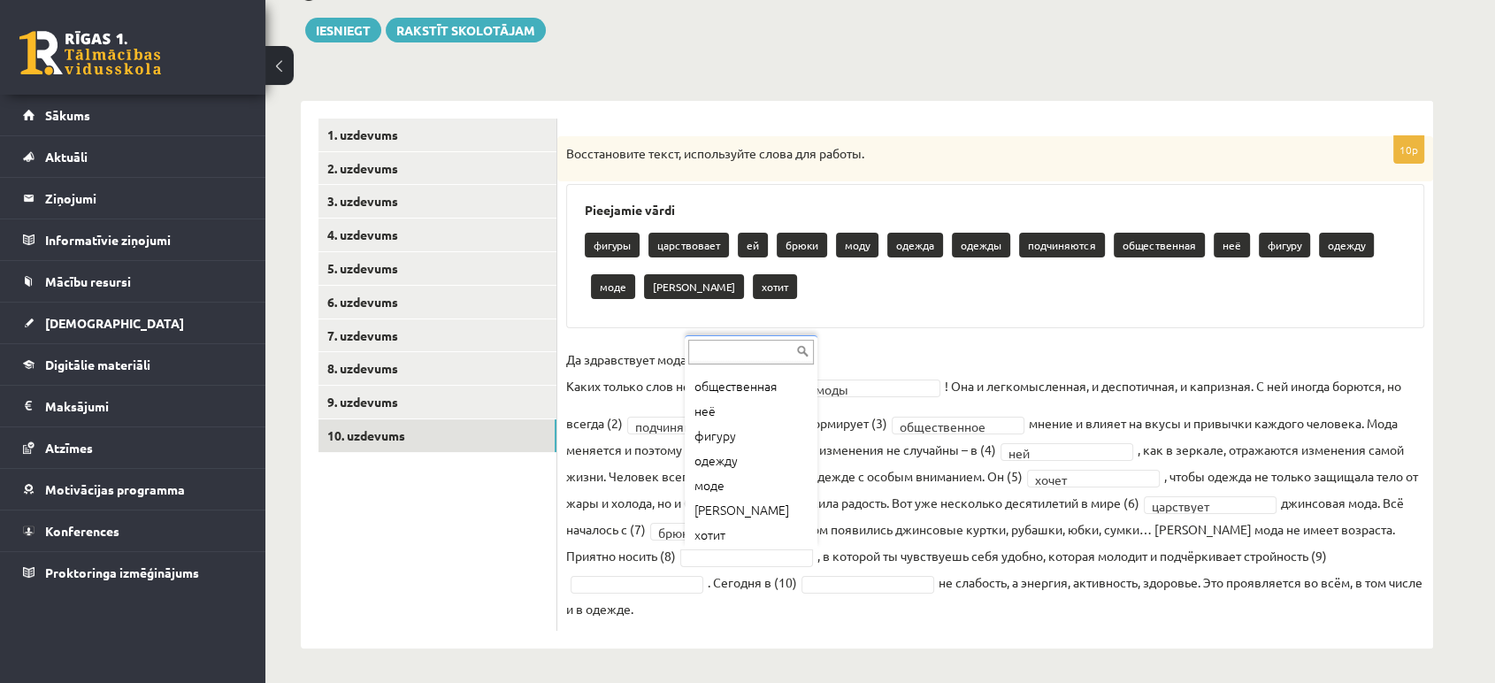
scroll to position [219, 0]
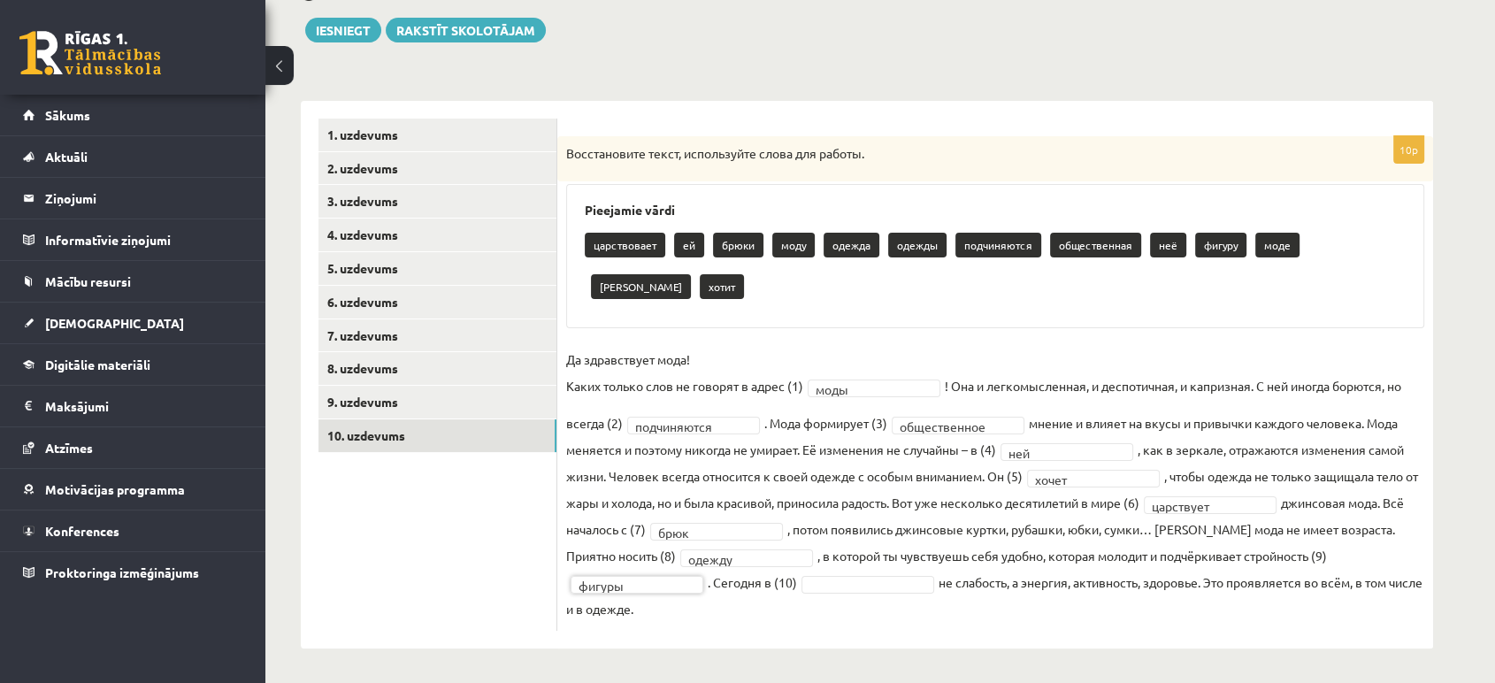
click at [865, 592] on fieldset "**********" at bounding box center [995, 484] width 858 height 276
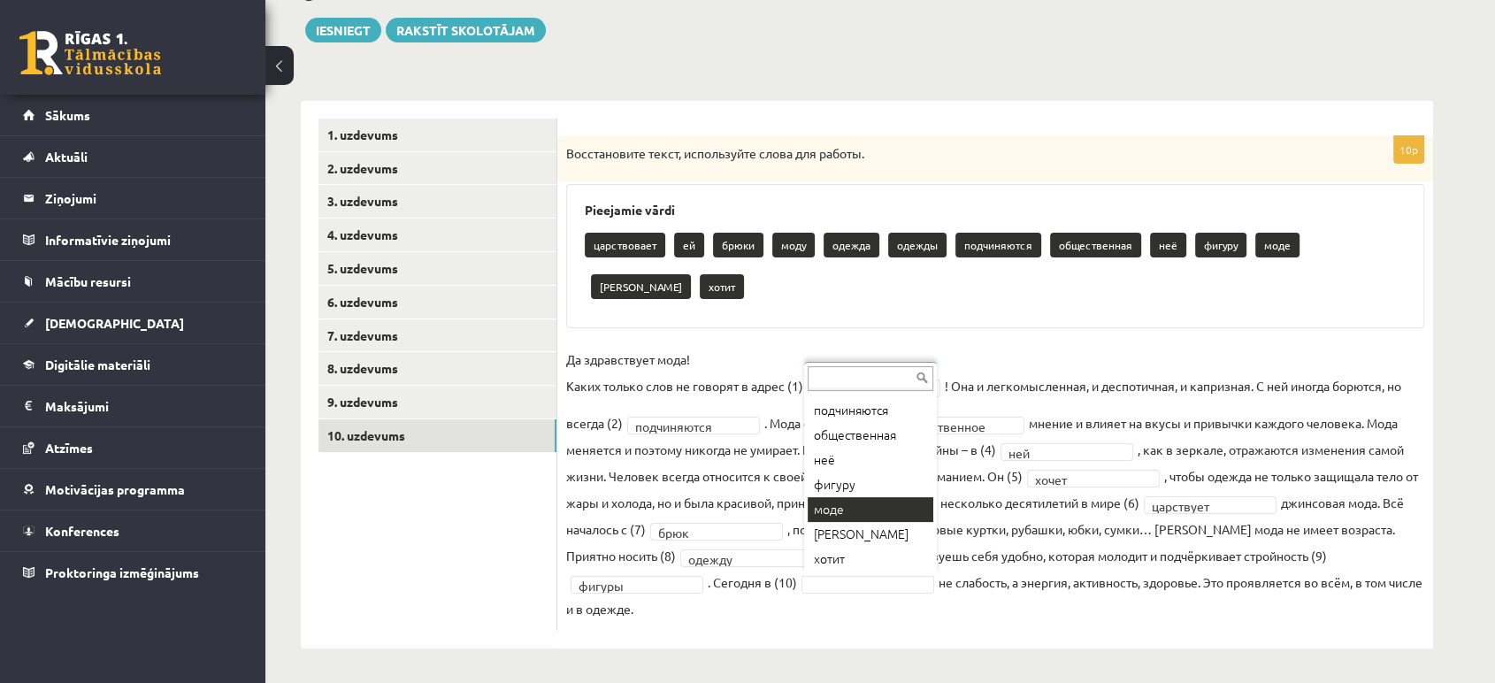
scroll to position [157, 0]
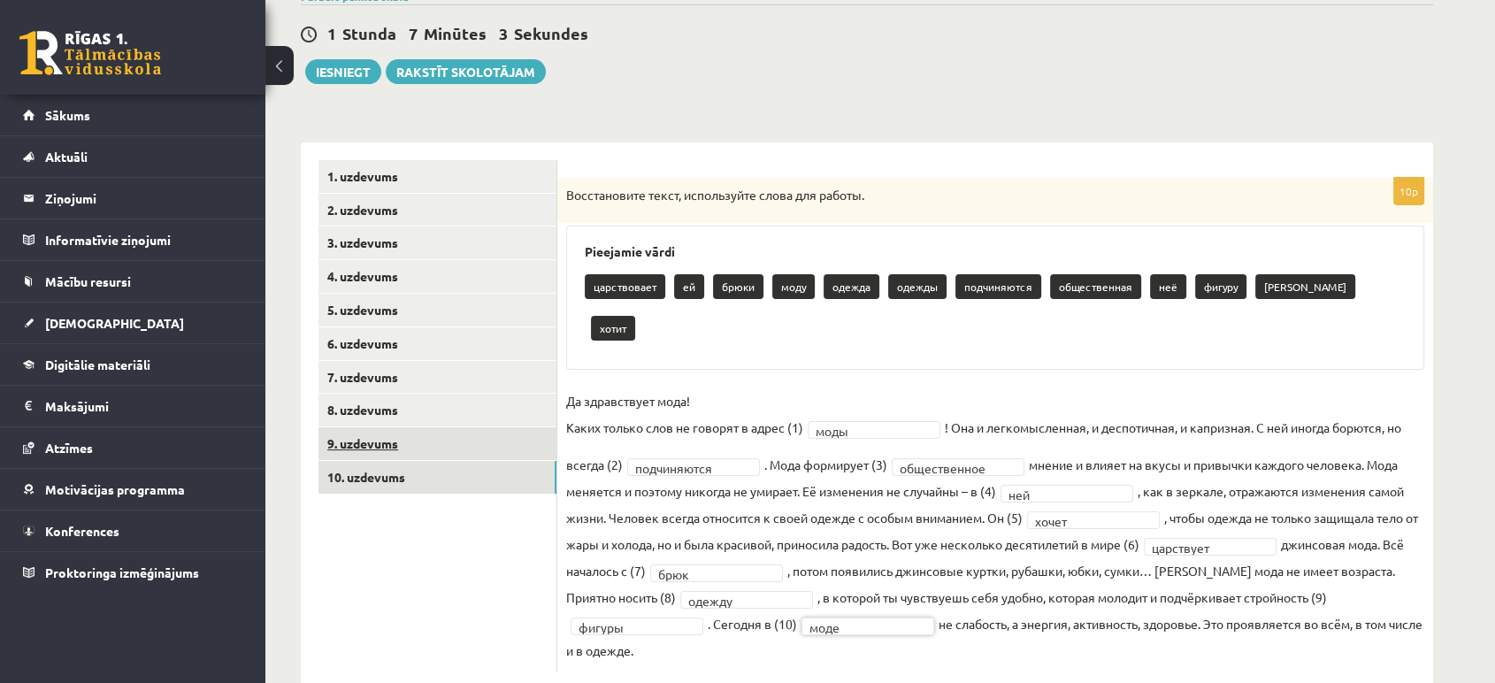
click at [427, 449] on link "9. uzdevums" at bounding box center [437, 443] width 238 height 33
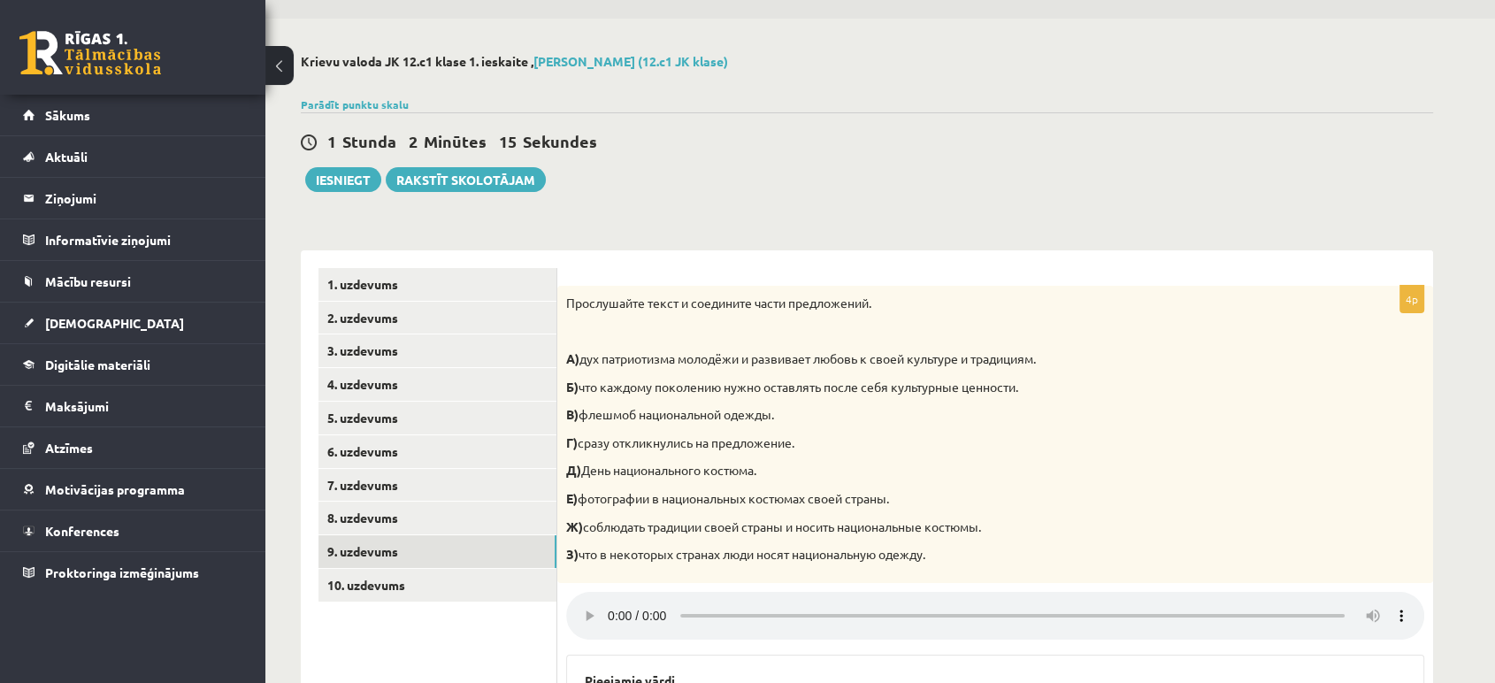
scroll to position [4, 0]
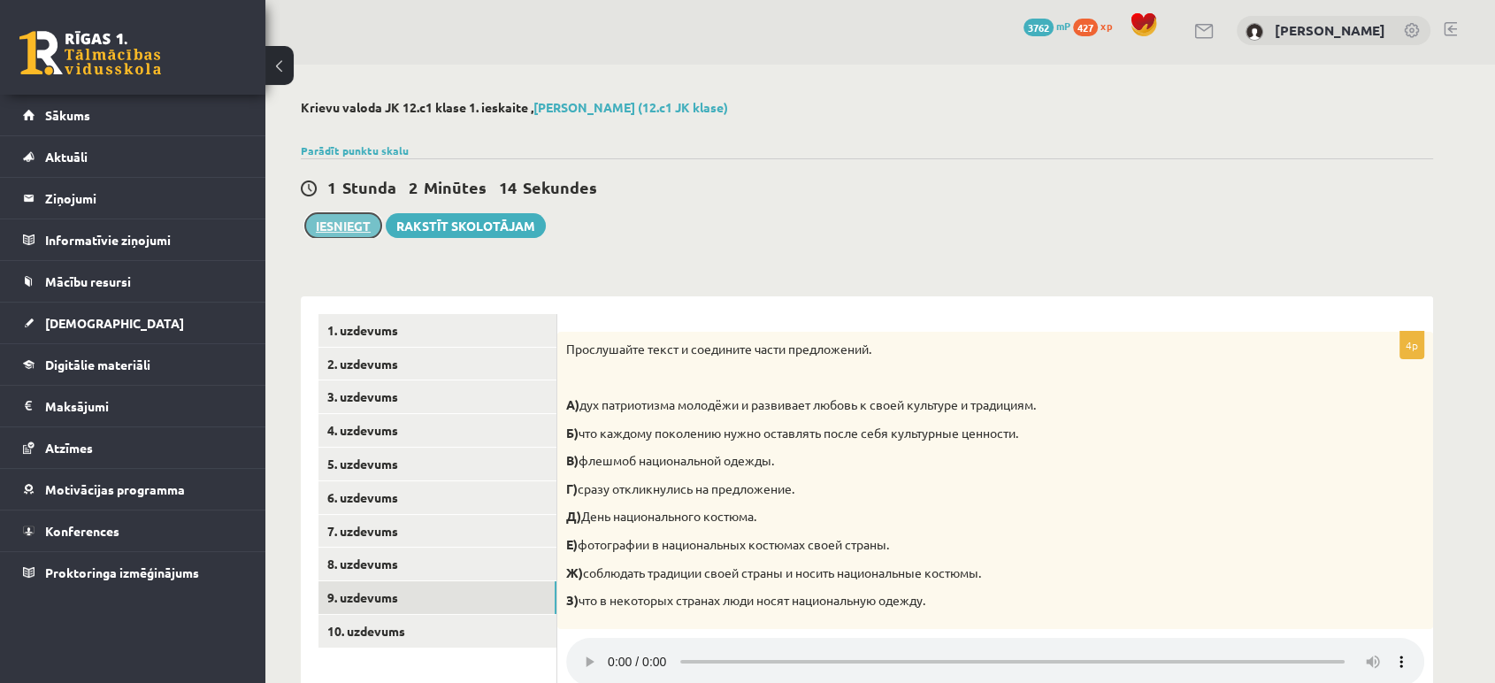
click at [346, 218] on button "Iesniegt" at bounding box center [343, 225] width 76 height 25
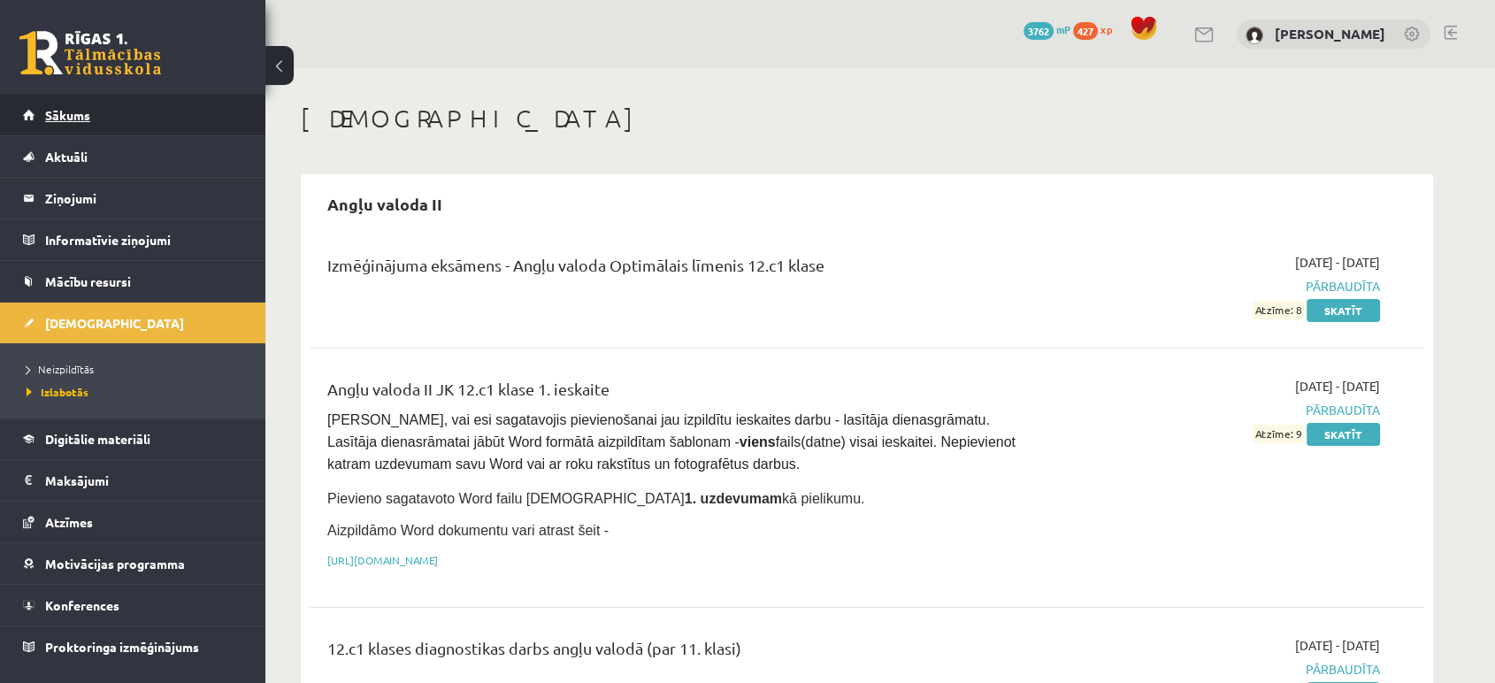
click at [81, 107] on span "Sākums" at bounding box center [67, 115] width 45 height 16
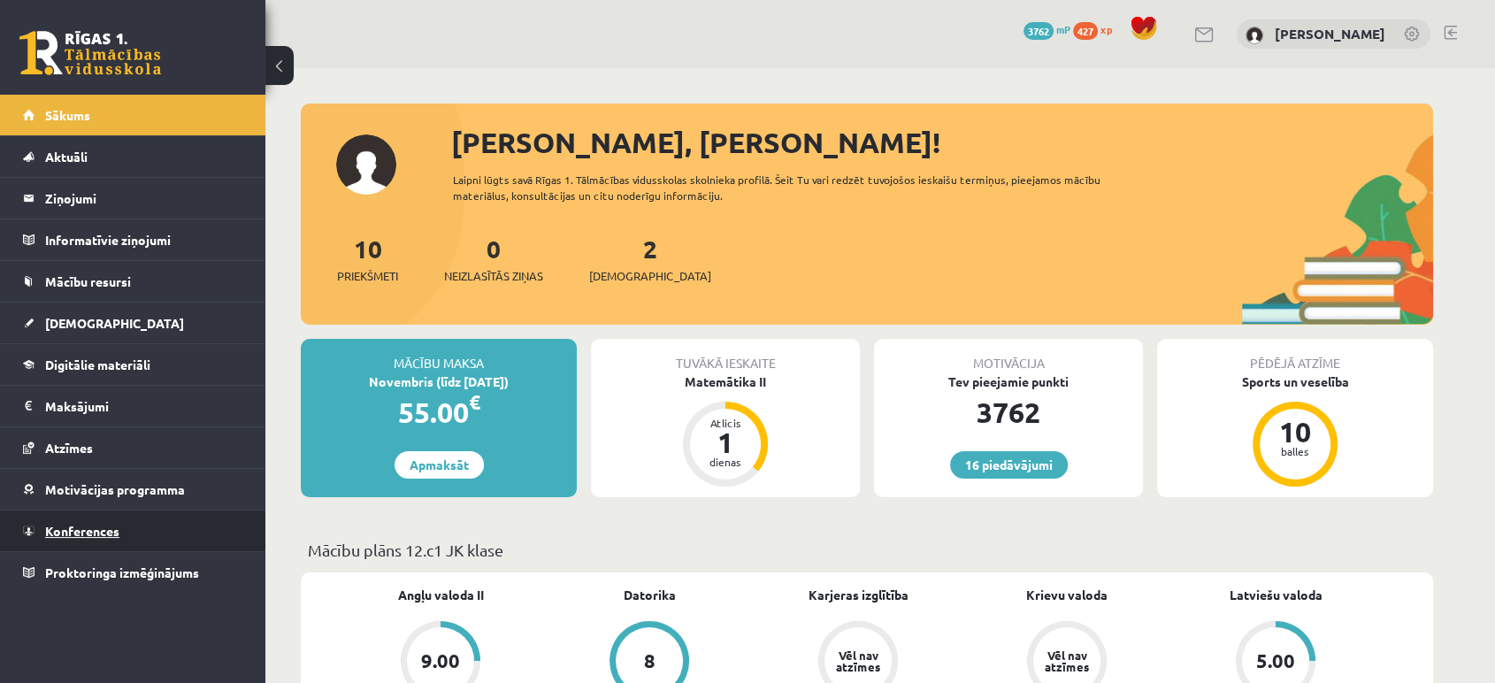
click at [143, 544] on link "Konferences" at bounding box center [133, 530] width 220 height 41
